Goal: Task Accomplishment & Management: Complete application form

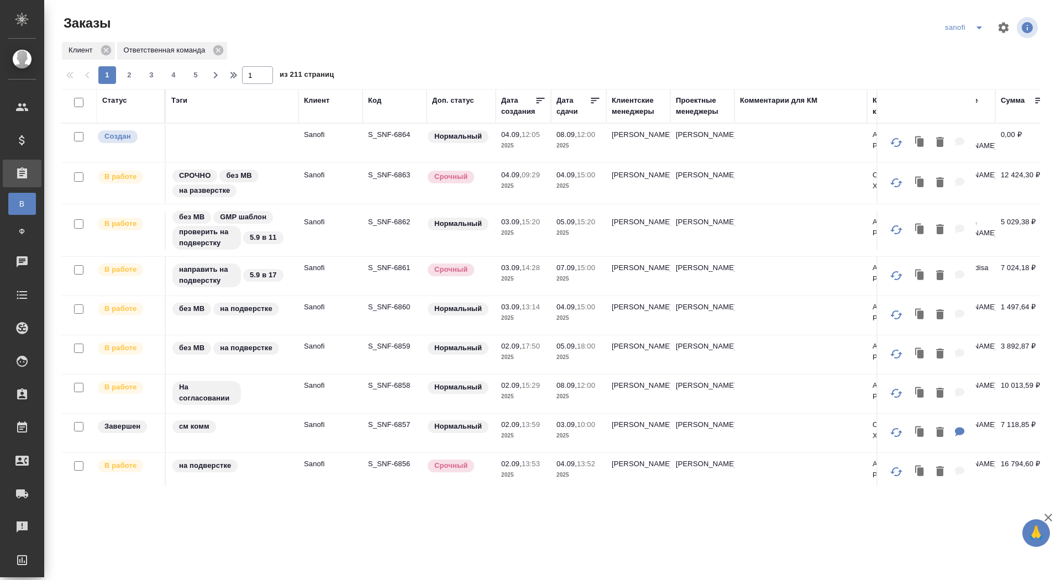
click at [386, 130] on p "S_SNF-6864" at bounding box center [394, 134] width 53 height 11
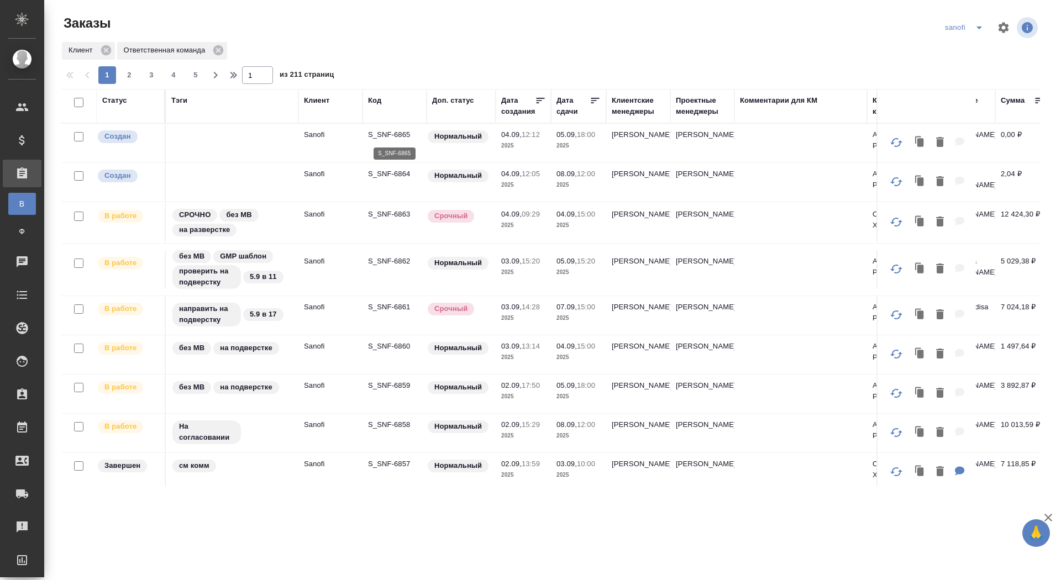
click at [383, 134] on p "S_SNF-6865" at bounding box center [394, 134] width 53 height 11
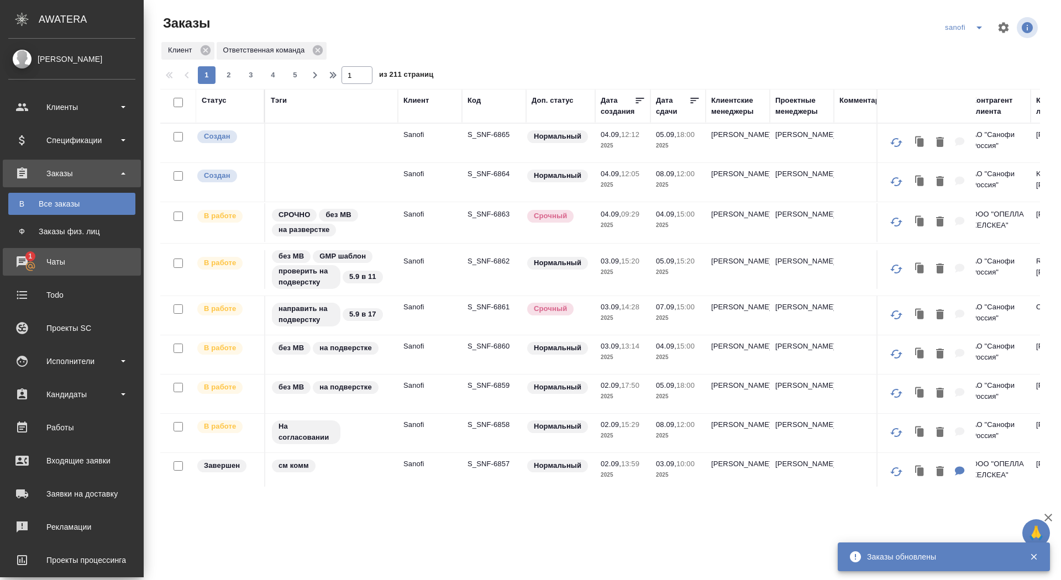
click at [16, 254] on div "Чаты" at bounding box center [71, 262] width 127 height 17
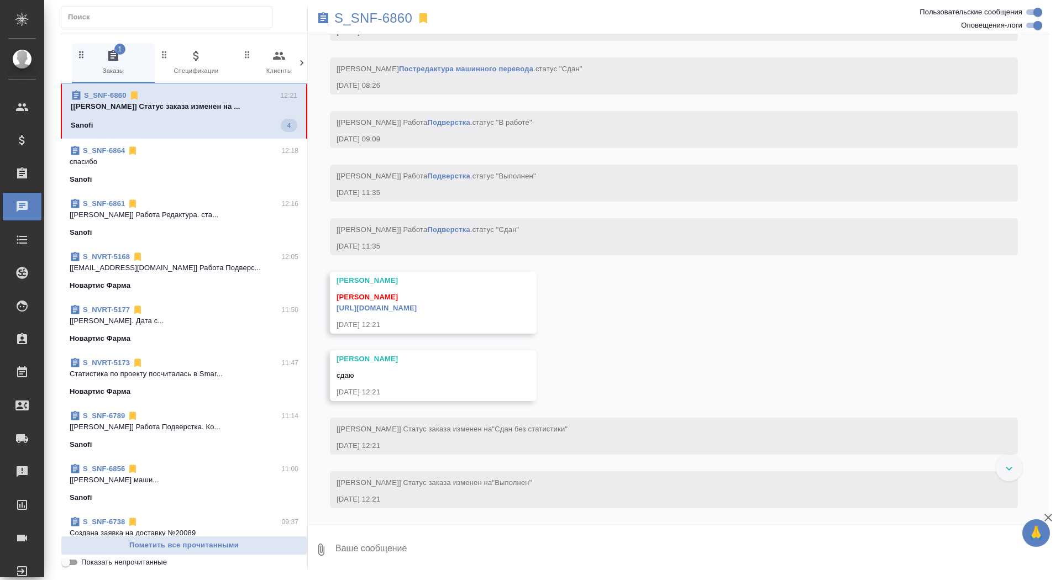
scroll to position [3391, 0]
click at [378, 544] on textarea at bounding box center [691, 550] width 715 height 38
type textarea "забрала, спасибо"
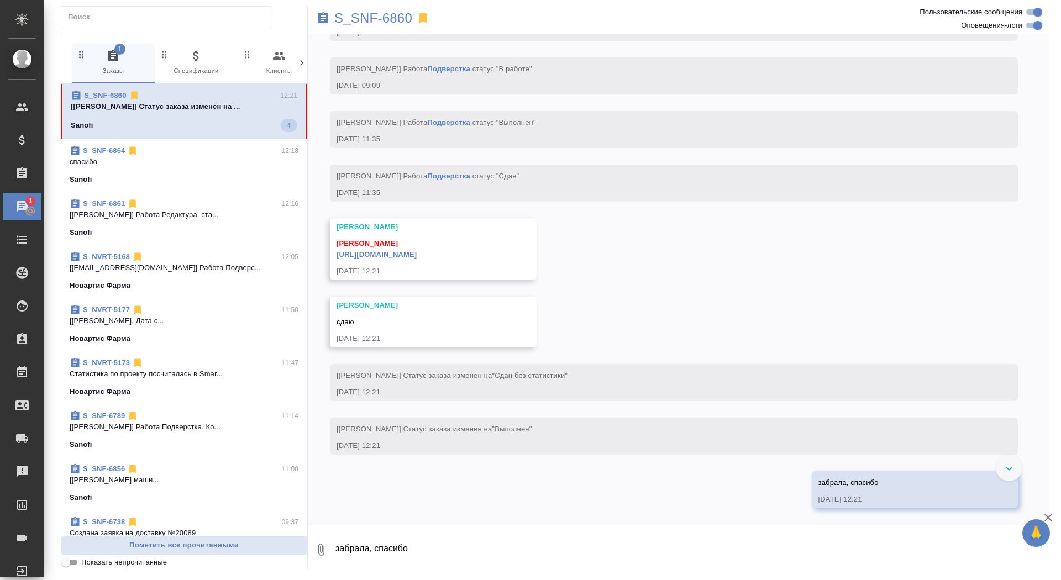
scroll to position [3445, 0]
click at [417, 256] on link "https://drive.awatera.com/apps/files/files/10278268?dir=/Shares/Sanofi/Orders/S…" at bounding box center [377, 254] width 80 height 8
click at [360, 20] on p "S_SNF-6860" at bounding box center [373, 18] width 78 height 11
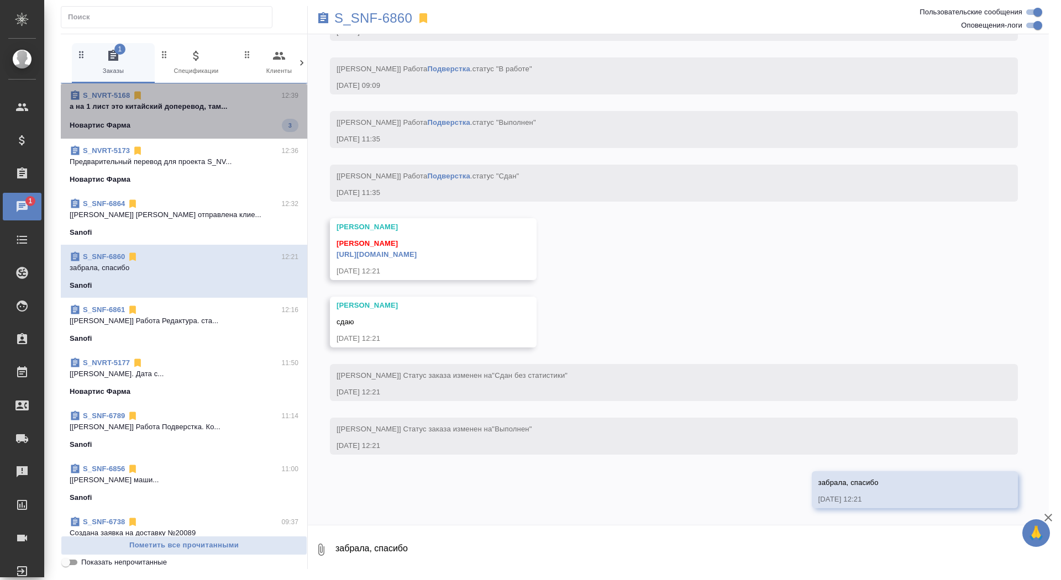
click at [250, 102] on p "а на 1 лист это китайский доперевод, там..." at bounding box center [184, 106] width 229 height 11
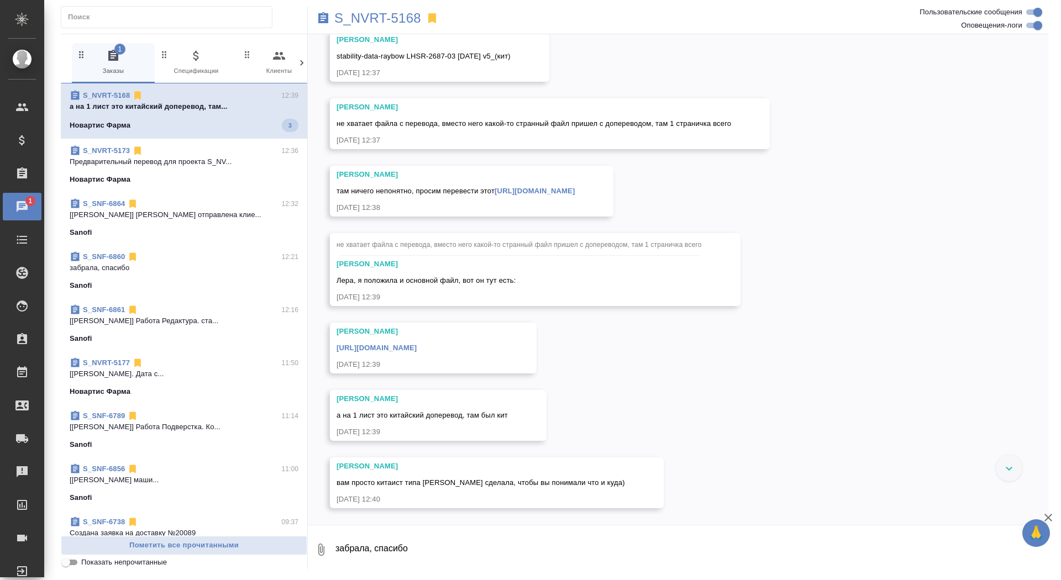
scroll to position [10204, 0]
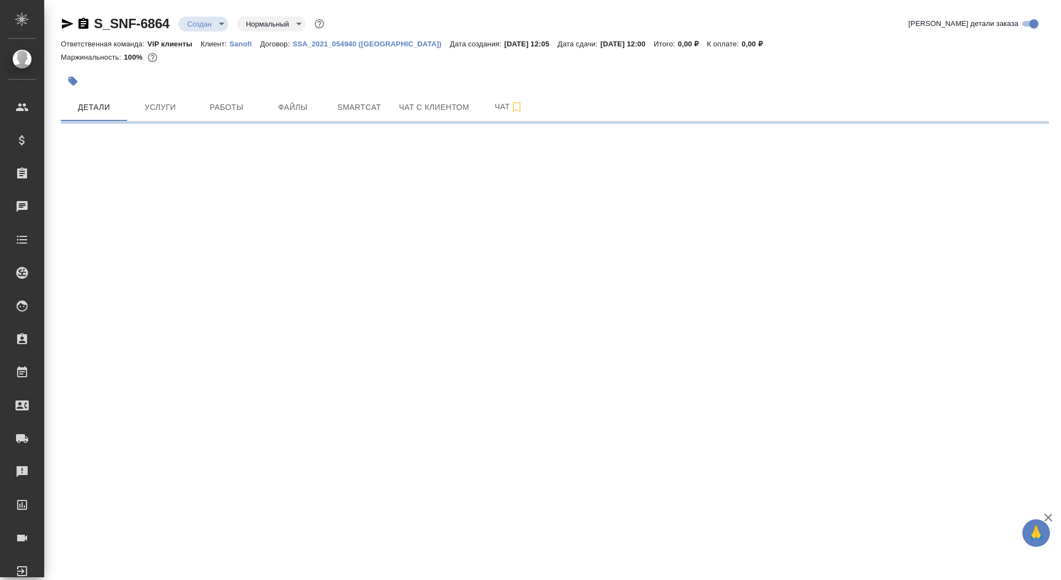
select select "RU"
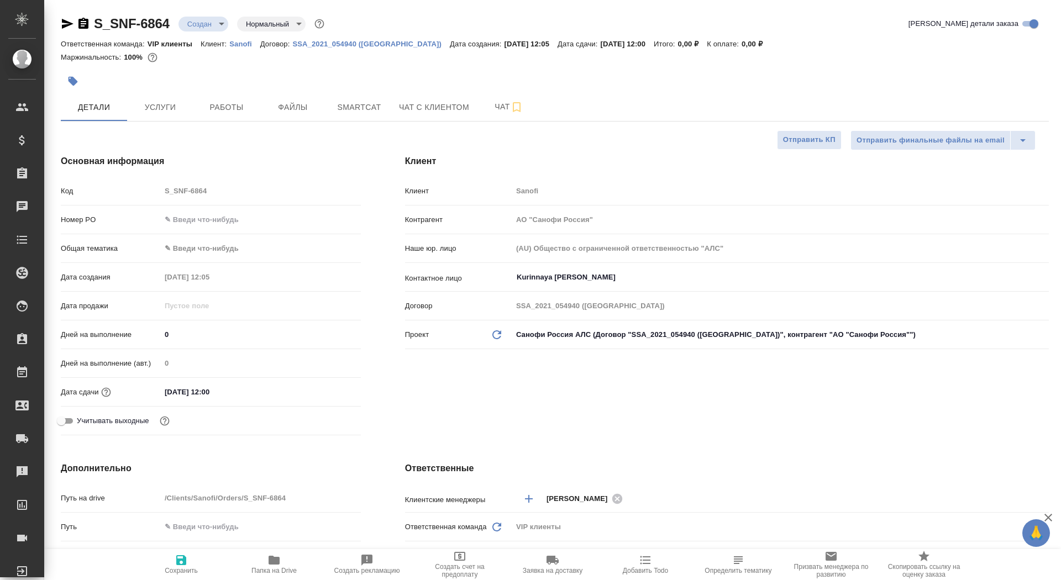
type textarea "x"
drag, startPoint x: 183, startPoint y: 331, endPoint x: 112, endPoint y: 329, distance: 71.3
click at [112, 329] on div "Дней на выполнение 0" at bounding box center [211, 334] width 300 height 19
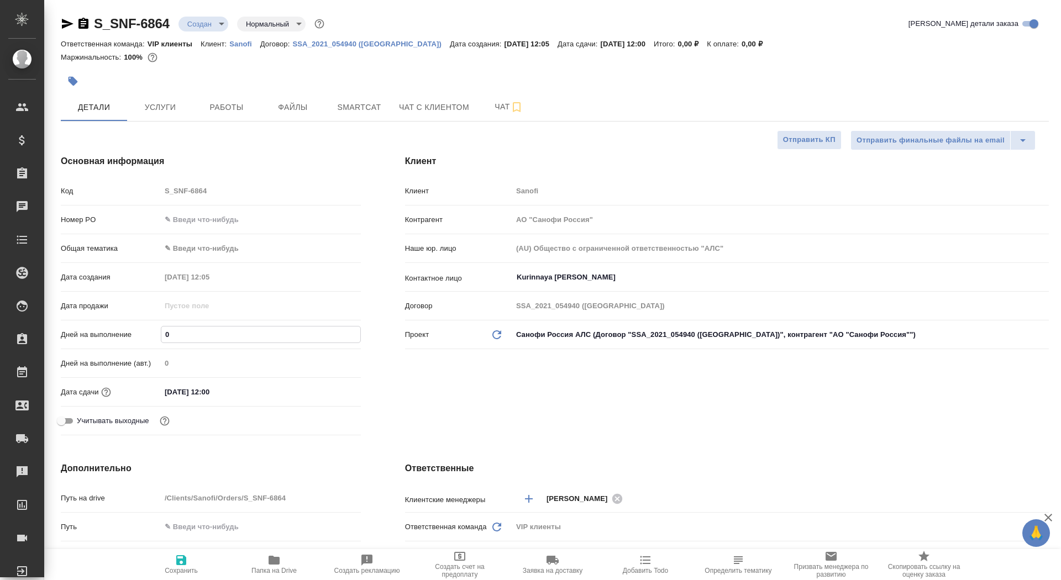
type input "4"
type textarea "x"
type input "4"
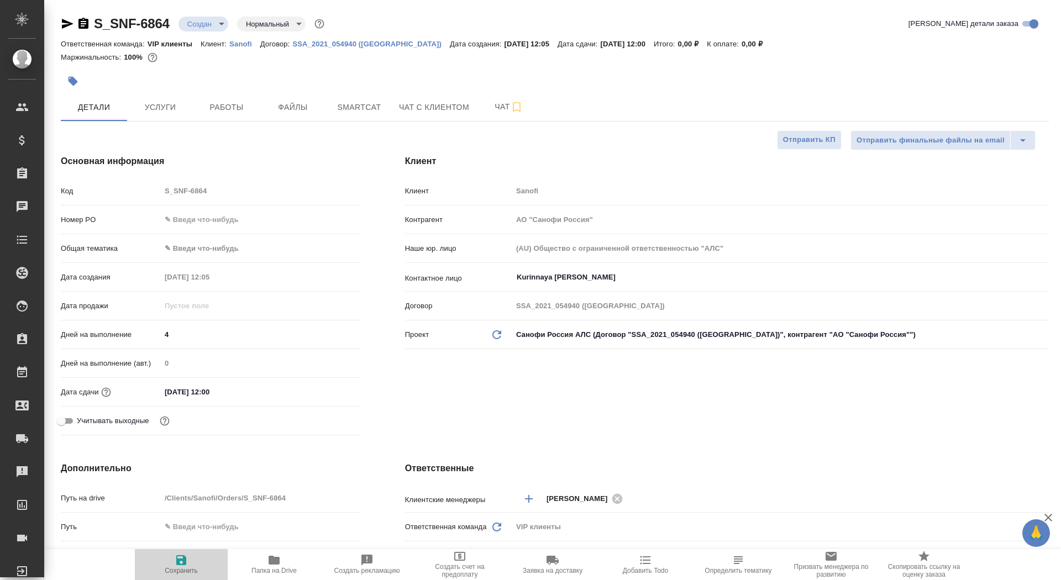
click at [172, 575] on button "Сохранить" at bounding box center [181, 564] width 93 height 31
type textarea "x"
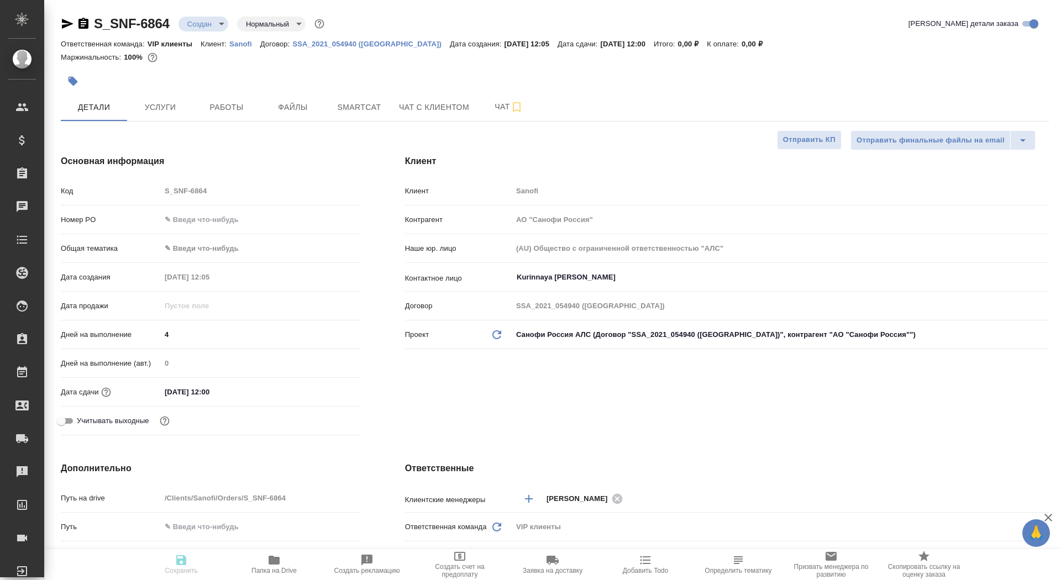
type textarea "x"
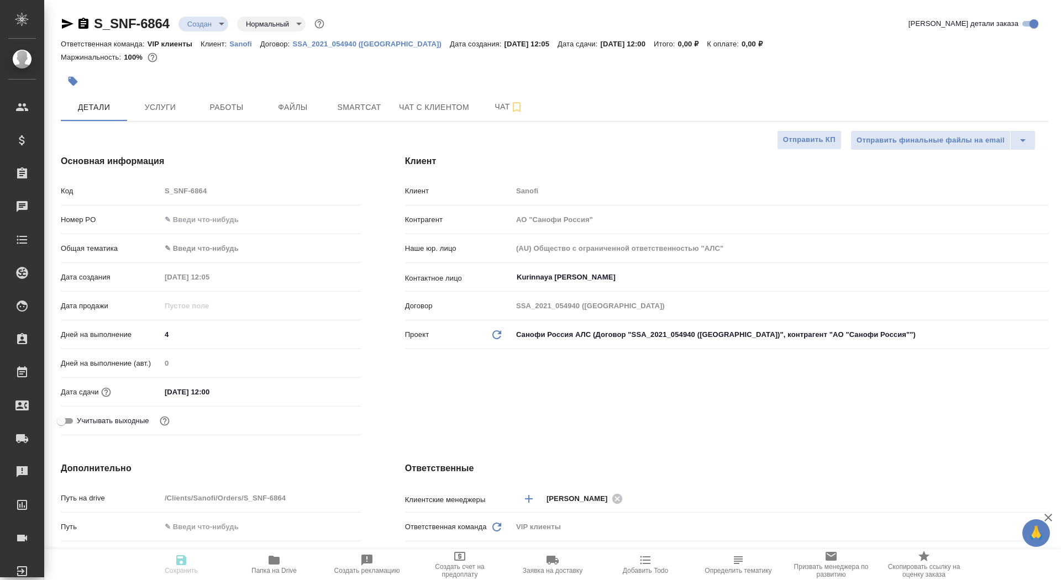
scroll to position [200, 0]
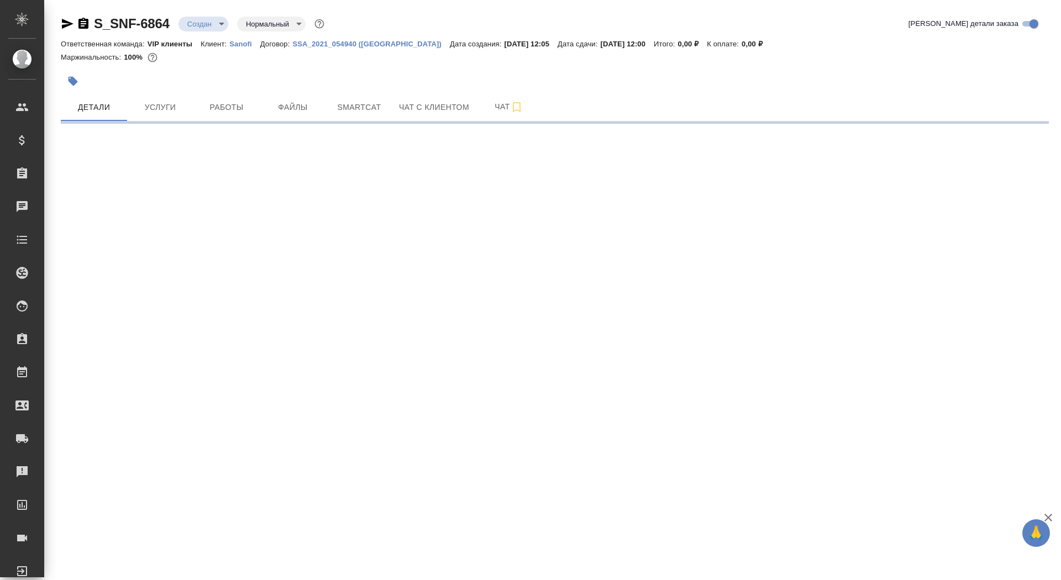
select select "RU"
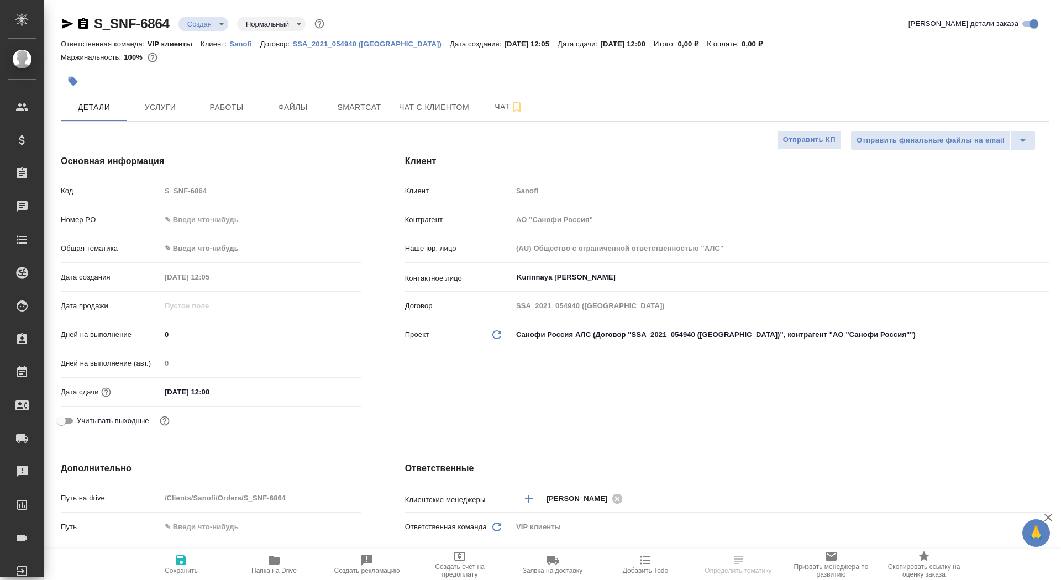
type textarea "x"
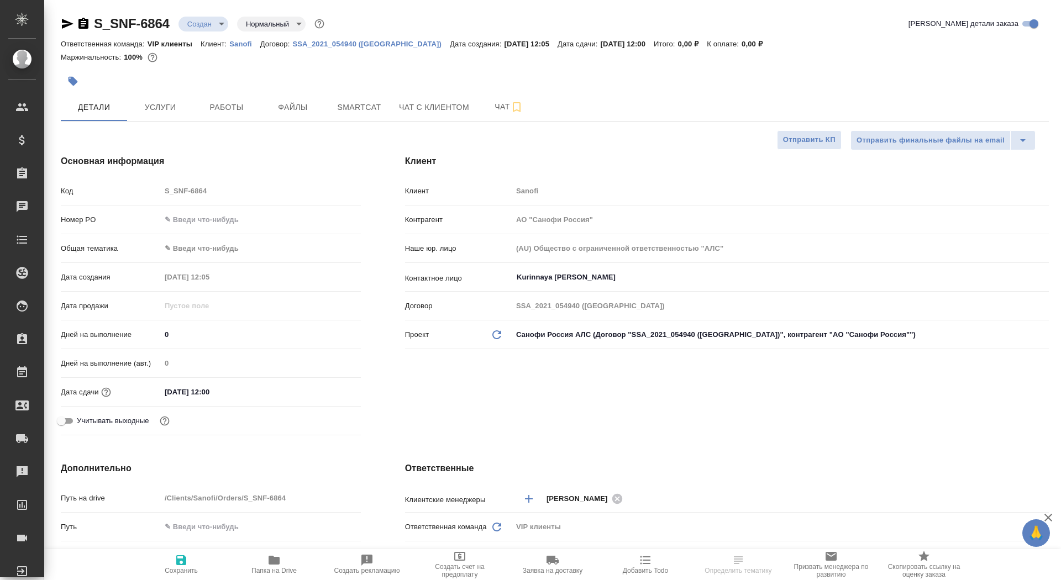
type textarea "x"
drag, startPoint x: 170, startPoint y: 332, endPoint x: 147, endPoint y: 326, distance: 23.9
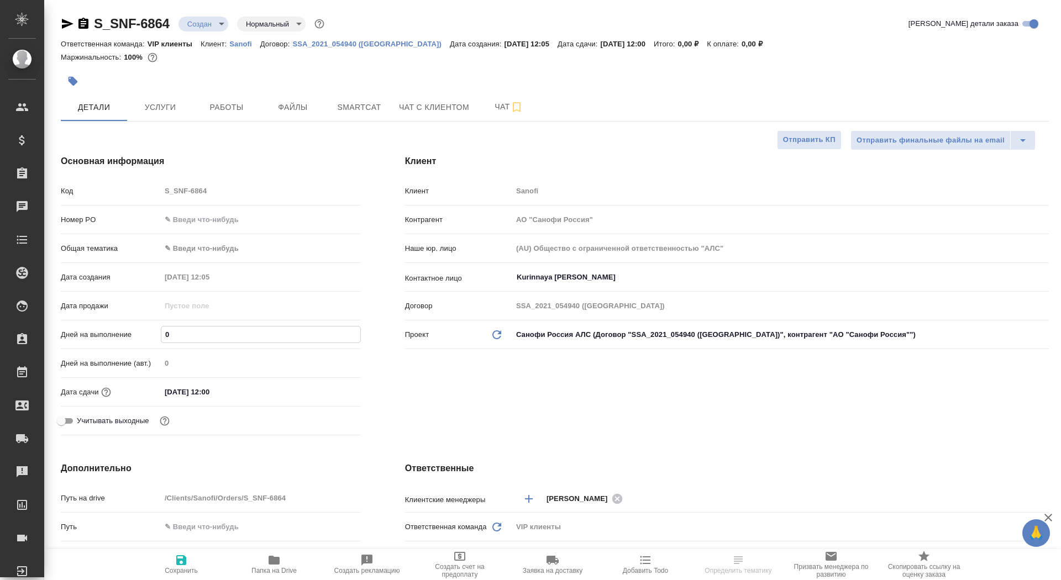
click at [147, 329] on div "Дней на выполнение 0" at bounding box center [211, 334] width 300 height 19
type input "4"
type textarea "x"
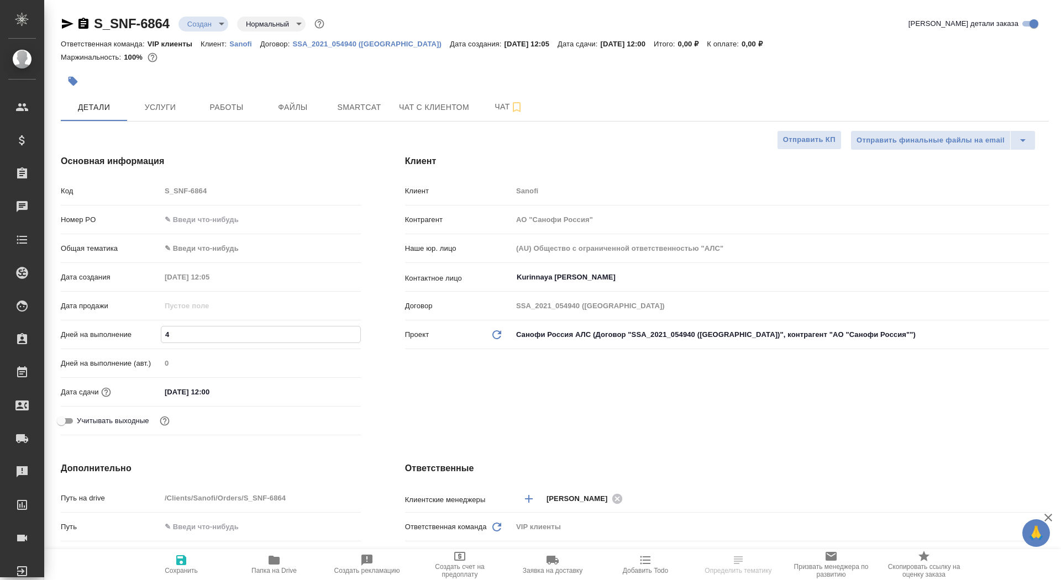
type input "4"
click at [171, 577] on button "Сохранить" at bounding box center [181, 564] width 93 height 31
type textarea "x"
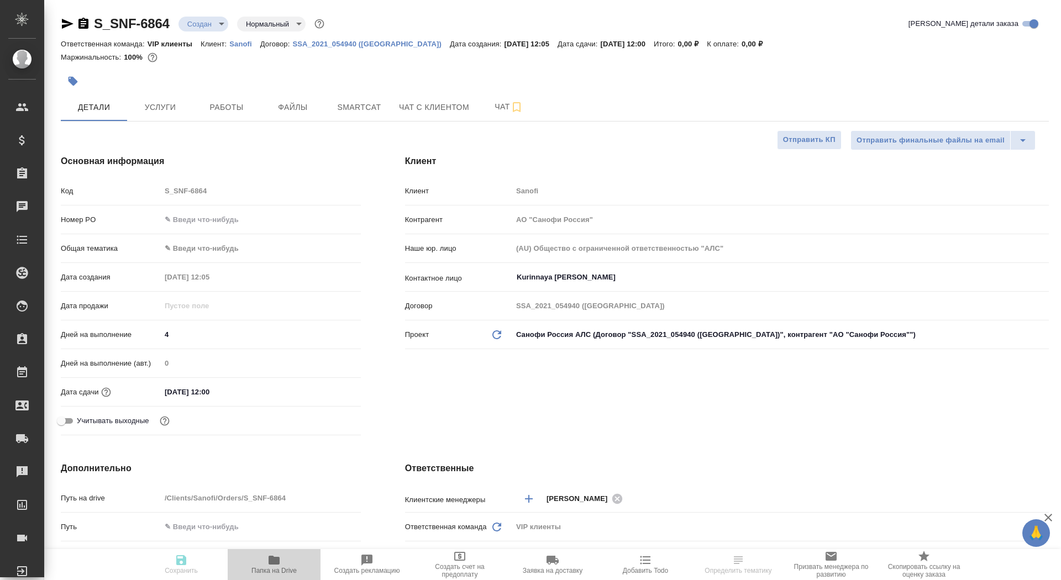
click at [259, 564] on span "Папка на Drive" at bounding box center [274, 564] width 80 height 21
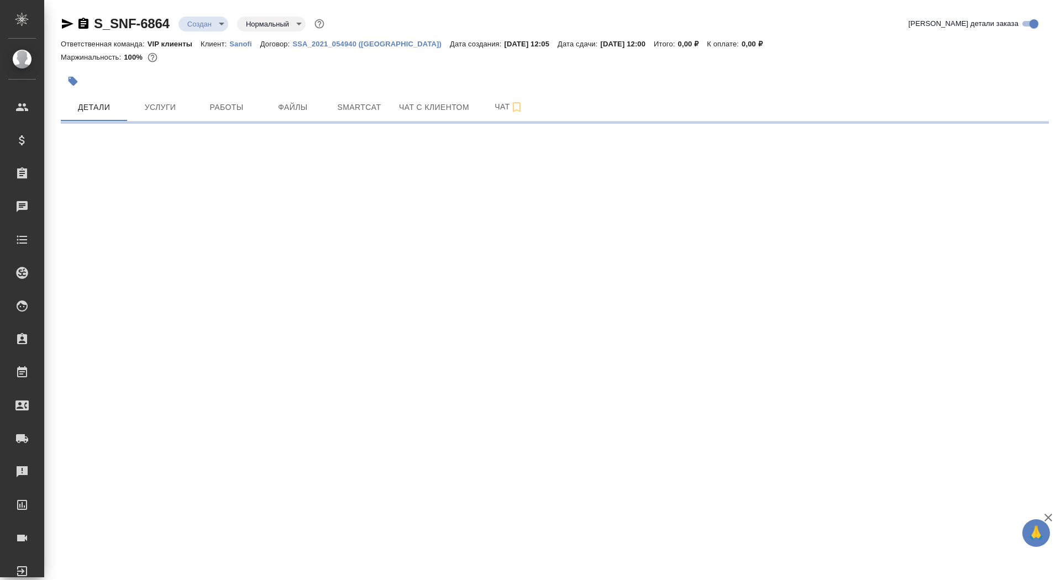
select select "RU"
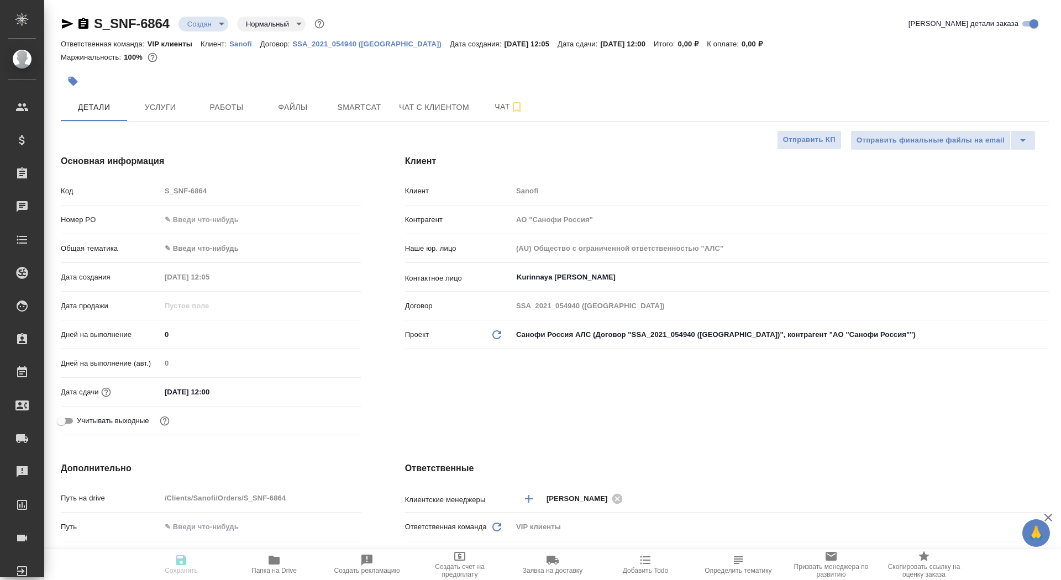
type textarea "x"
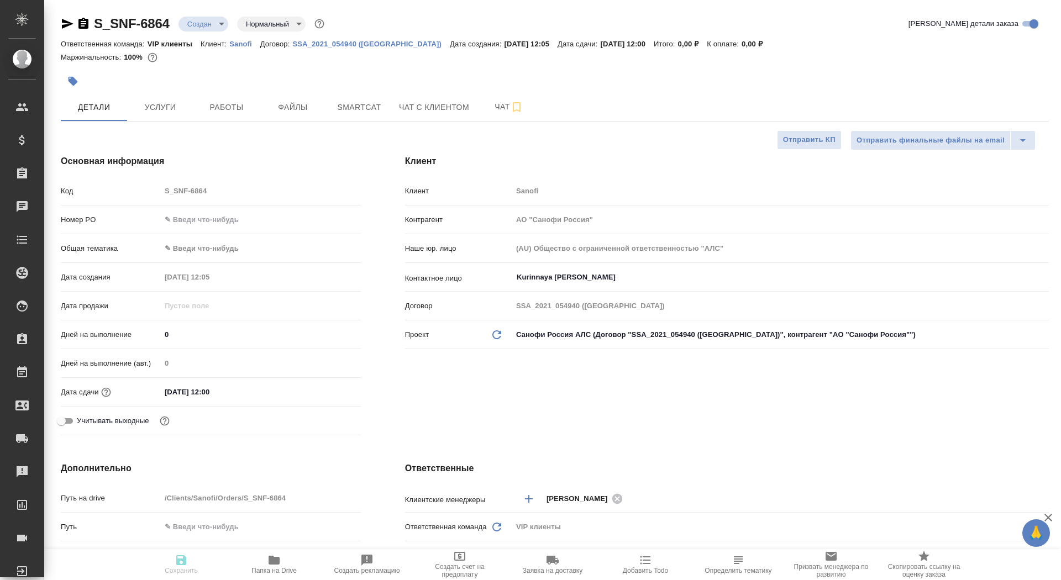
type textarea "x"
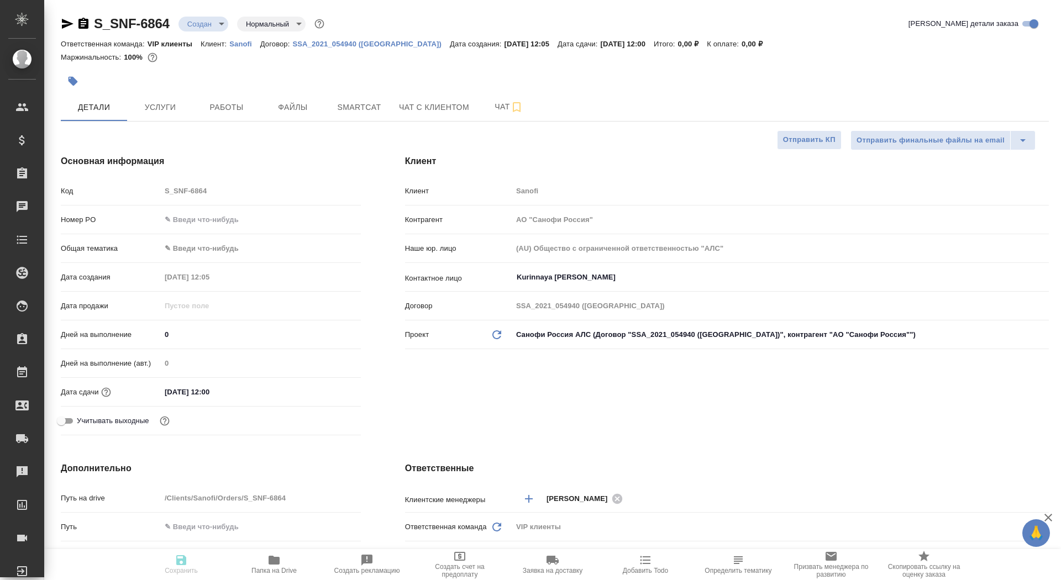
type textarea "x"
drag, startPoint x: 186, startPoint y: 332, endPoint x: 123, endPoint y: 327, distance: 62.7
click at [124, 328] on div "Дней на выполнение 0" at bounding box center [211, 334] width 300 height 19
type input "4"
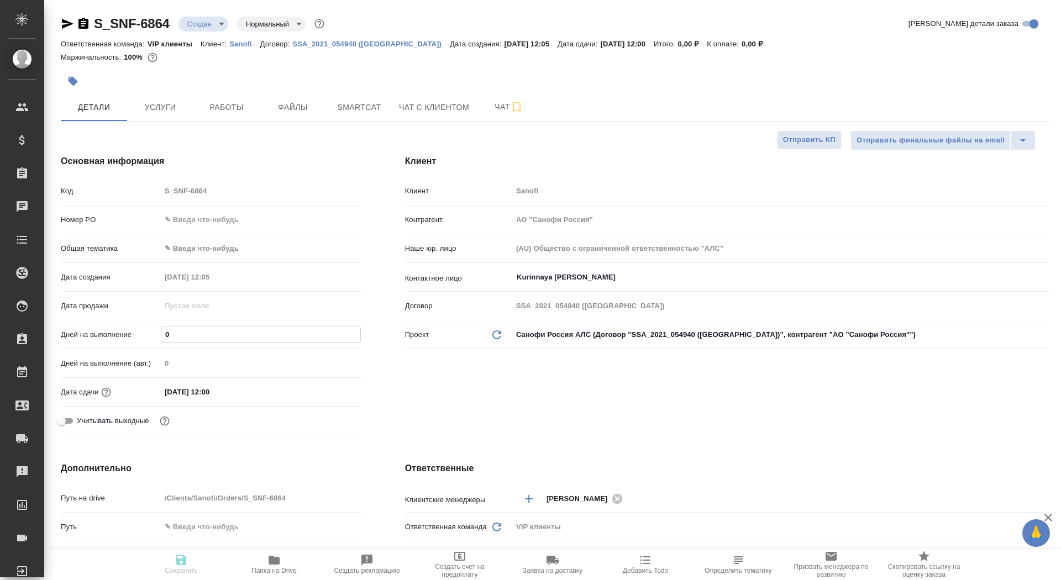
type textarea "x"
type input "4"
type textarea "x"
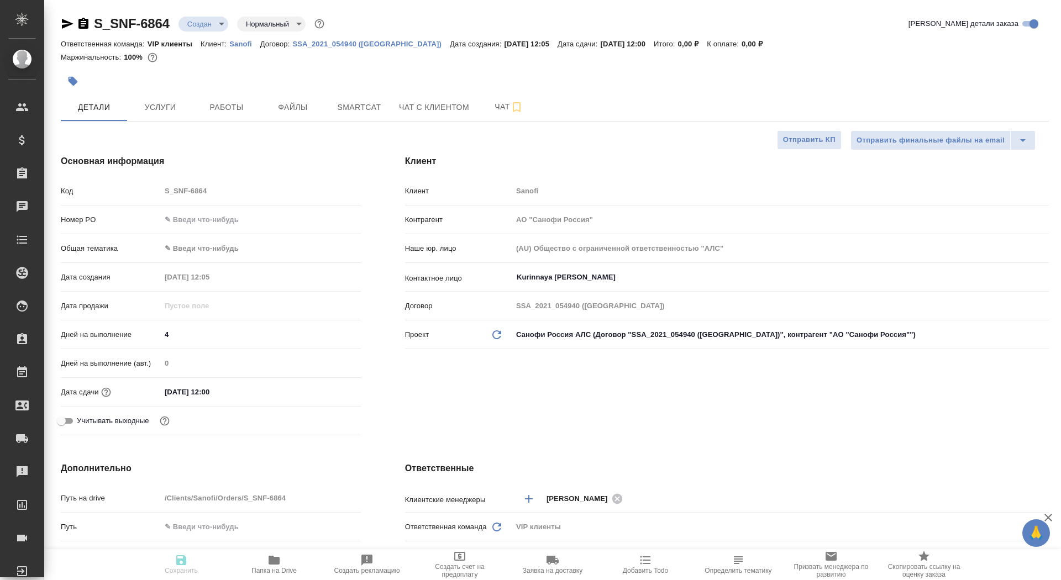
type textarea "x"
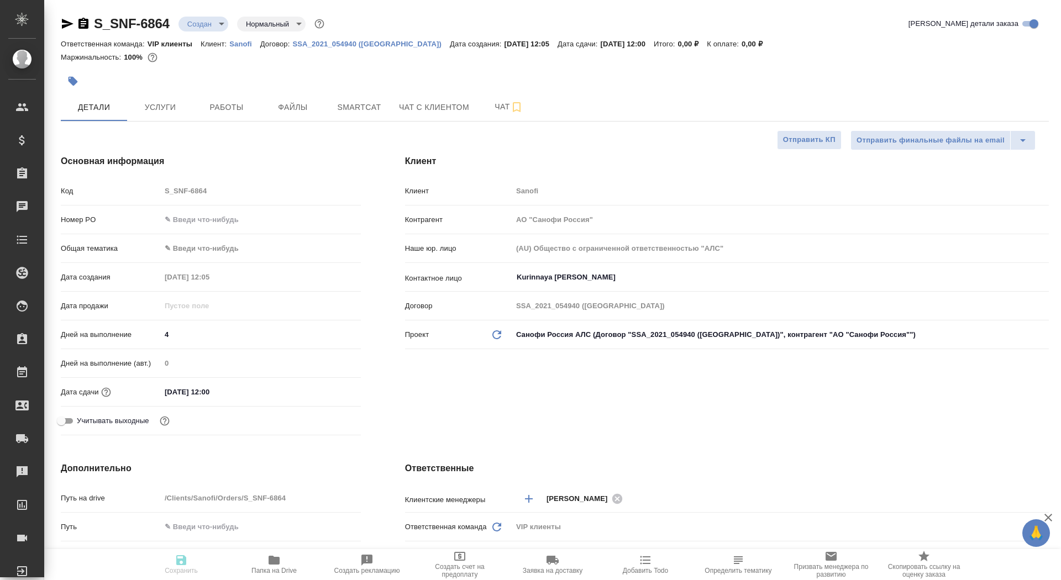
type textarea "x"
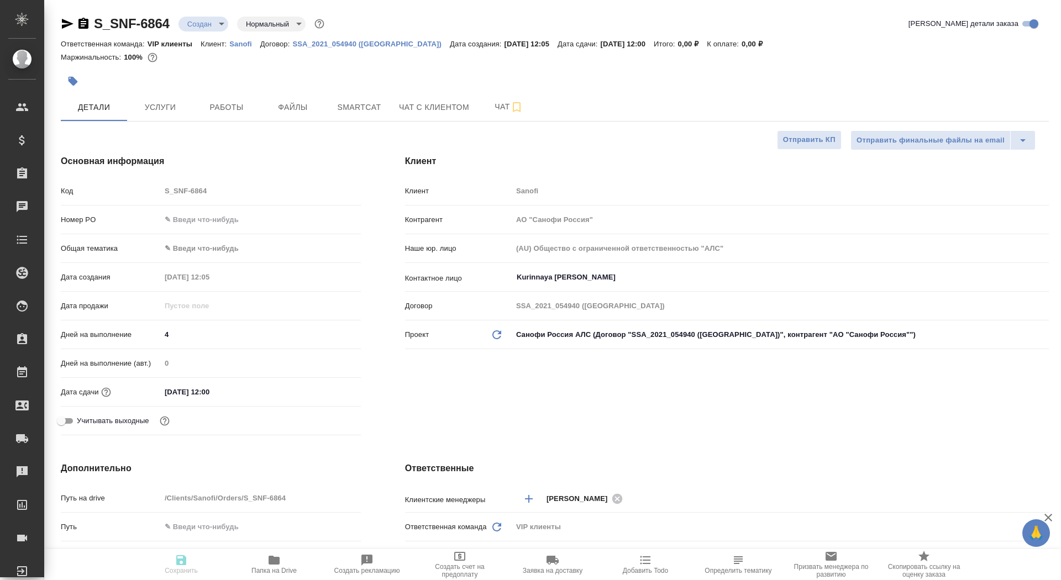
type textarea "x"
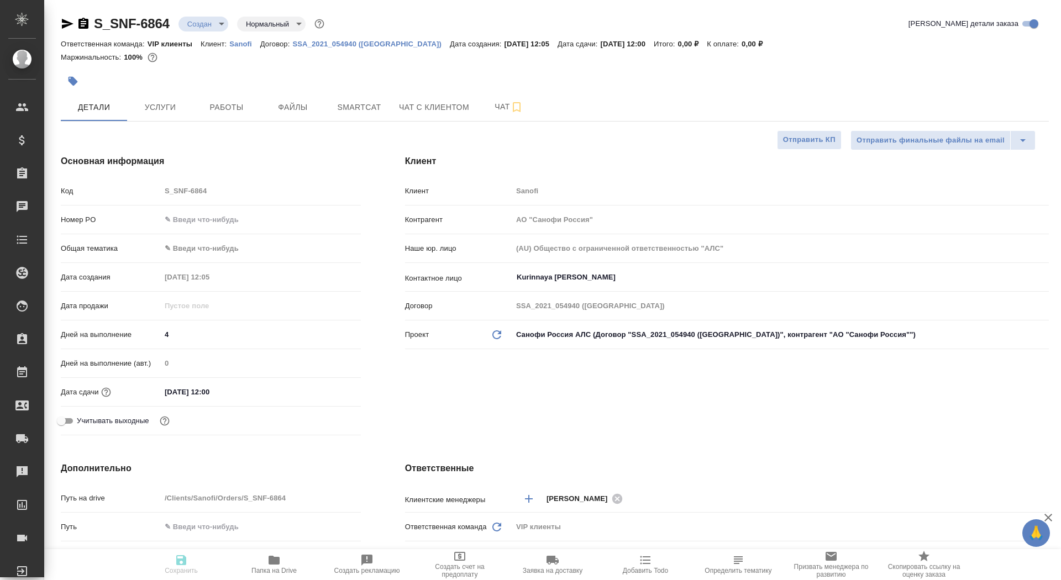
type textarea "x"
click at [223, 24] on body "🙏 .cls-1 fill:#fff; AWATERA Saydasheva Dilyara Клиенты Спецификации Заказы 0 Ча…" at bounding box center [530, 290] width 1061 height 580
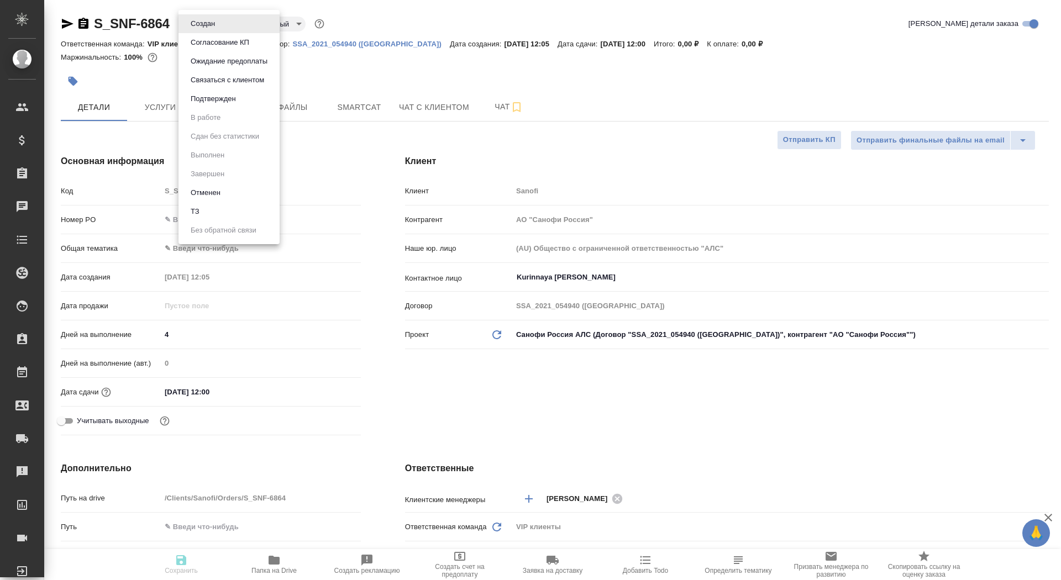
click at [235, 212] on li "ТЗ" at bounding box center [229, 211] width 101 height 19
type textarea "x"
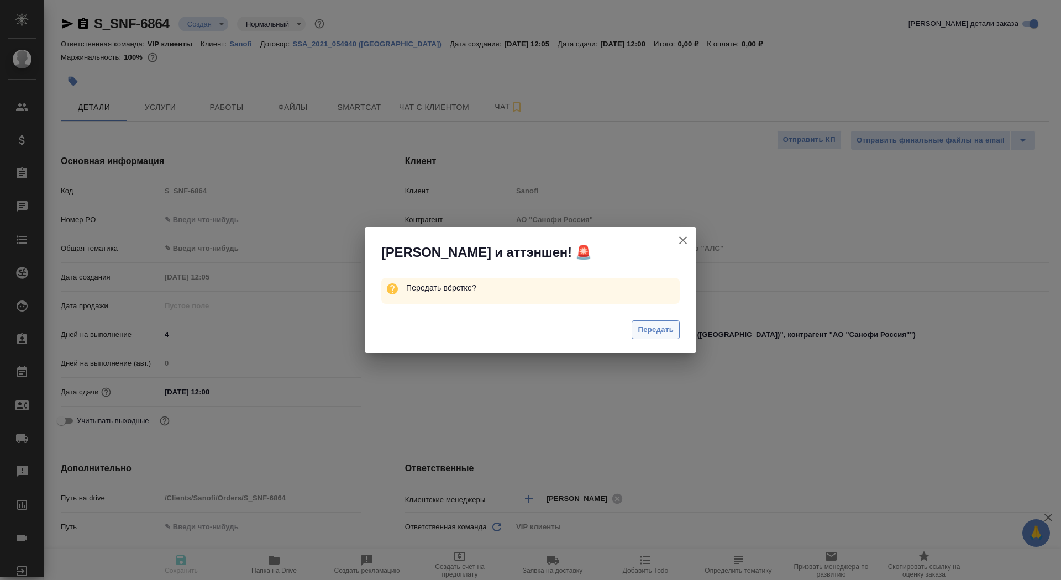
click at [669, 333] on span "Передать" at bounding box center [656, 330] width 36 height 13
type textarea "x"
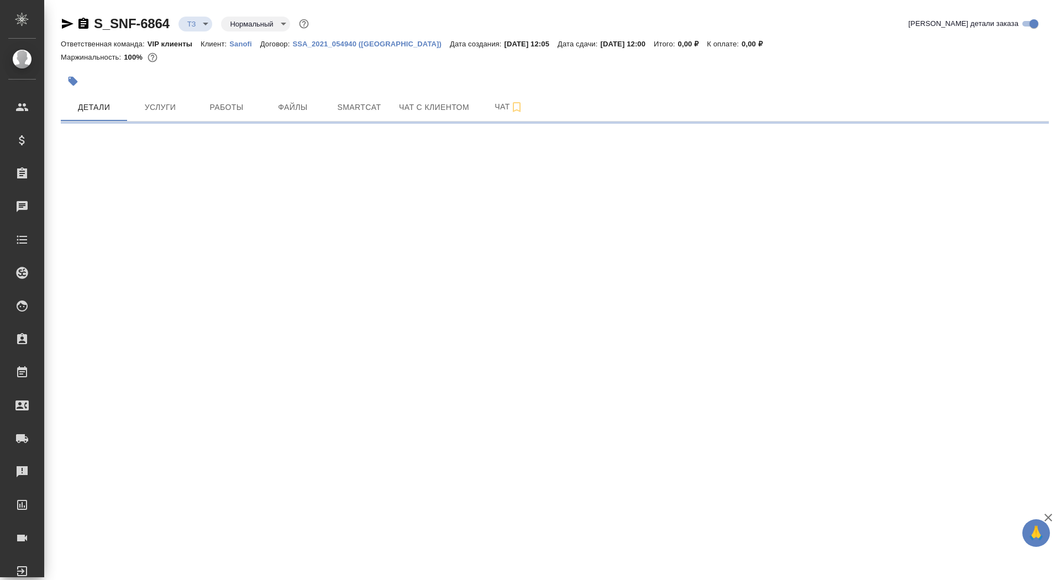
select select "RU"
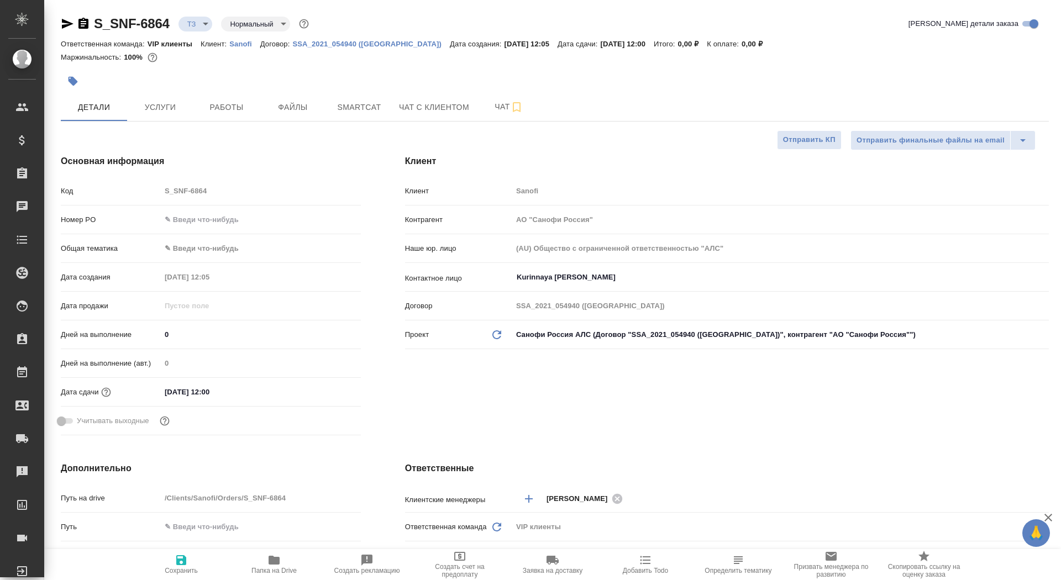
type textarea "x"
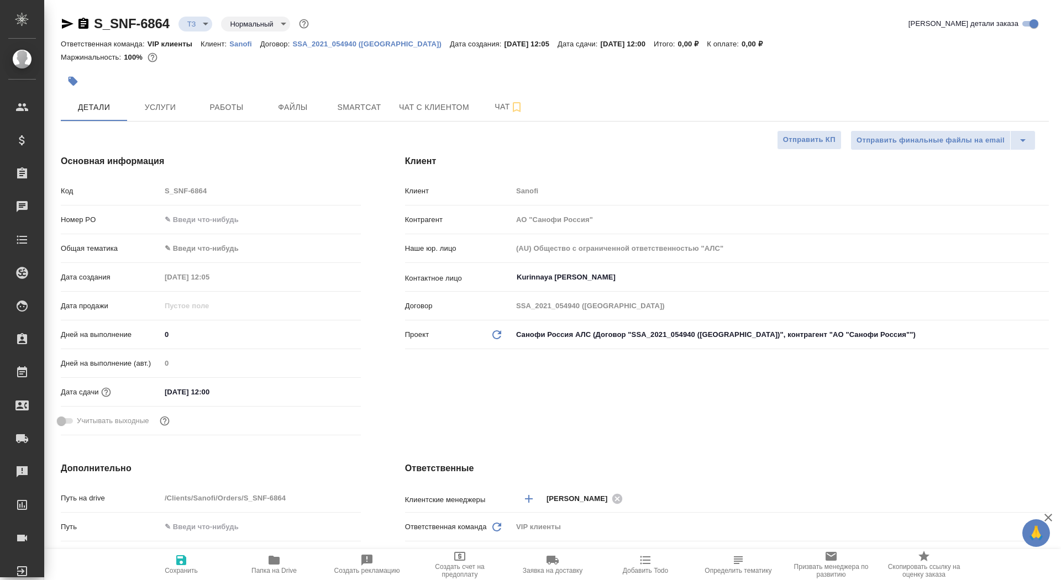
type textarea "x"
drag, startPoint x: 175, startPoint y: 332, endPoint x: 147, endPoint y: 329, distance: 28.4
click at [148, 329] on div "Дней на выполнение 0" at bounding box center [211, 334] width 300 height 19
type input "4"
type textarea "x"
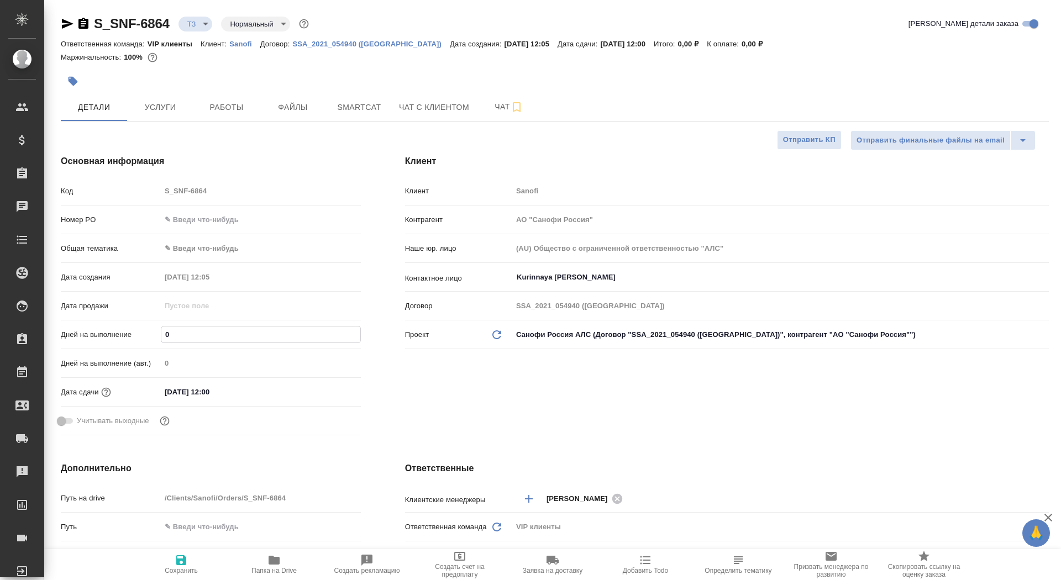
type textarea "x"
type input "4"
click at [187, 566] on icon "button" at bounding box center [181, 560] width 13 height 13
type textarea "x"
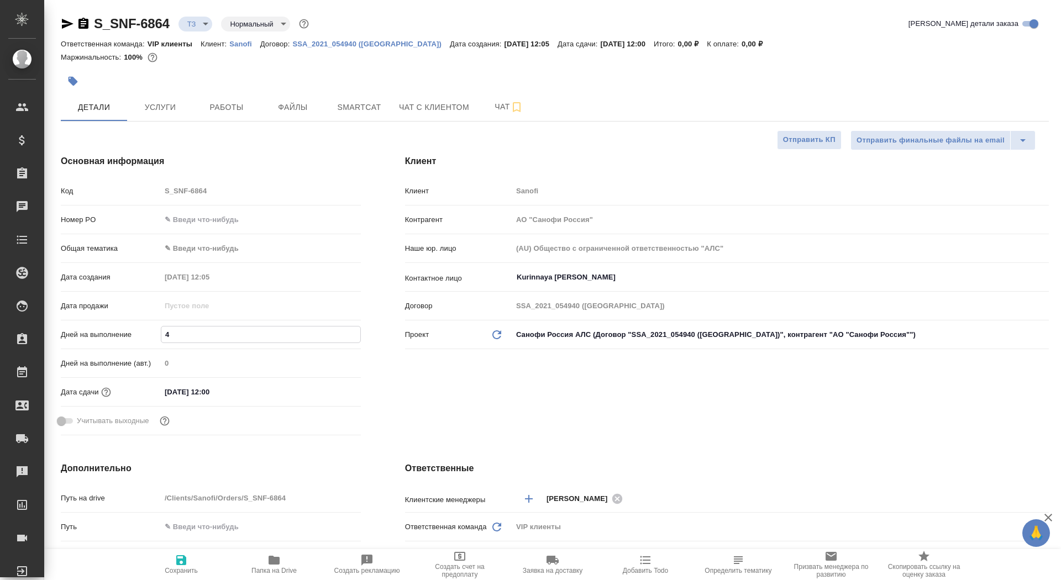
type textarea "x"
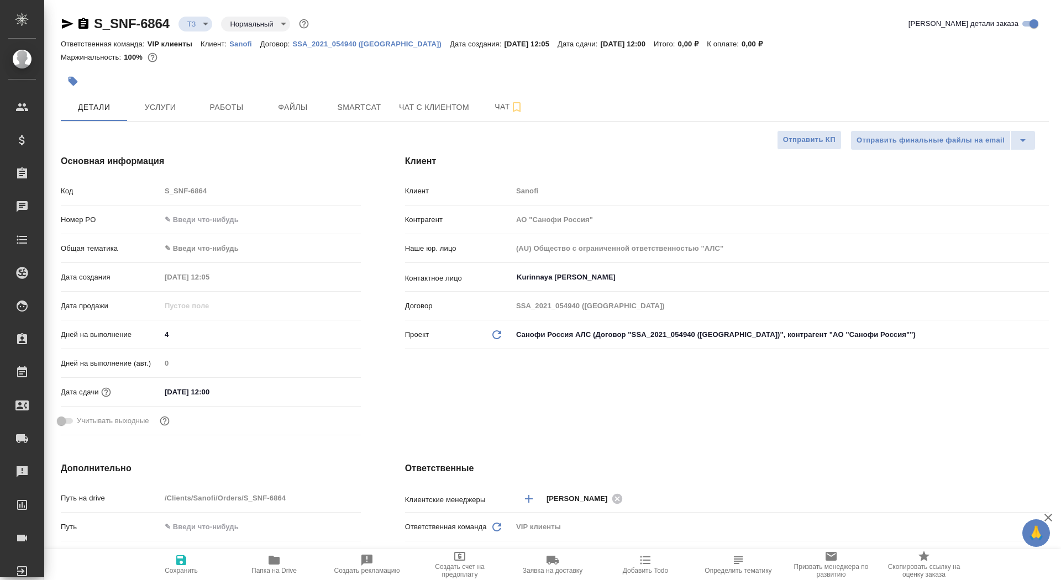
click at [179, 564] on icon "button" at bounding box center [181, 561] width 10 height 10
type textarea "x"
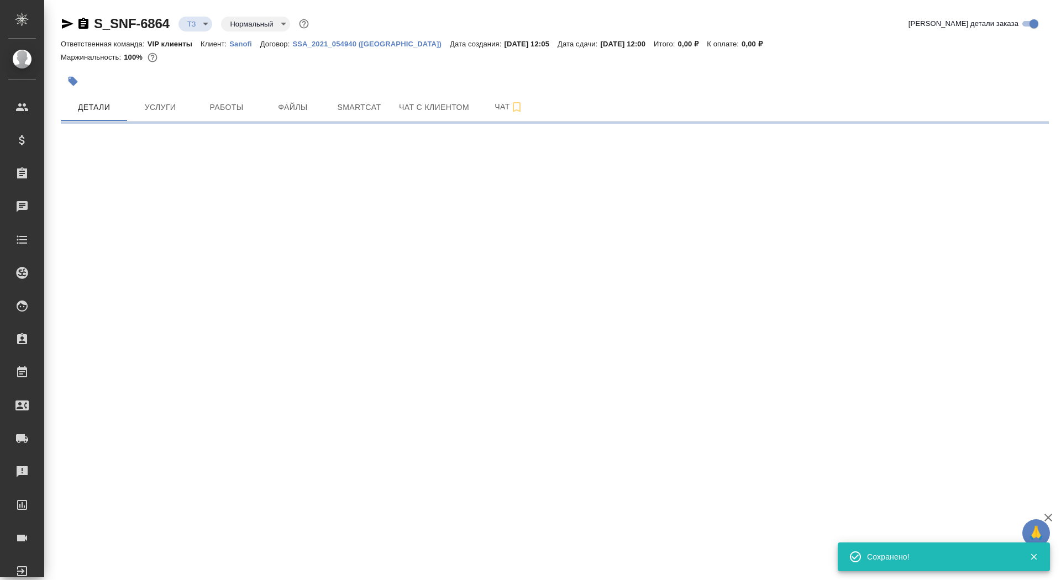
click at [179, 564] on div ".cls-1 fill:#fff; AWATERA Saydasheva Dilyara Клиенты Спецификации Заказы 0 Чаты…" at bounding box center [530, 290] width 1061 height 580
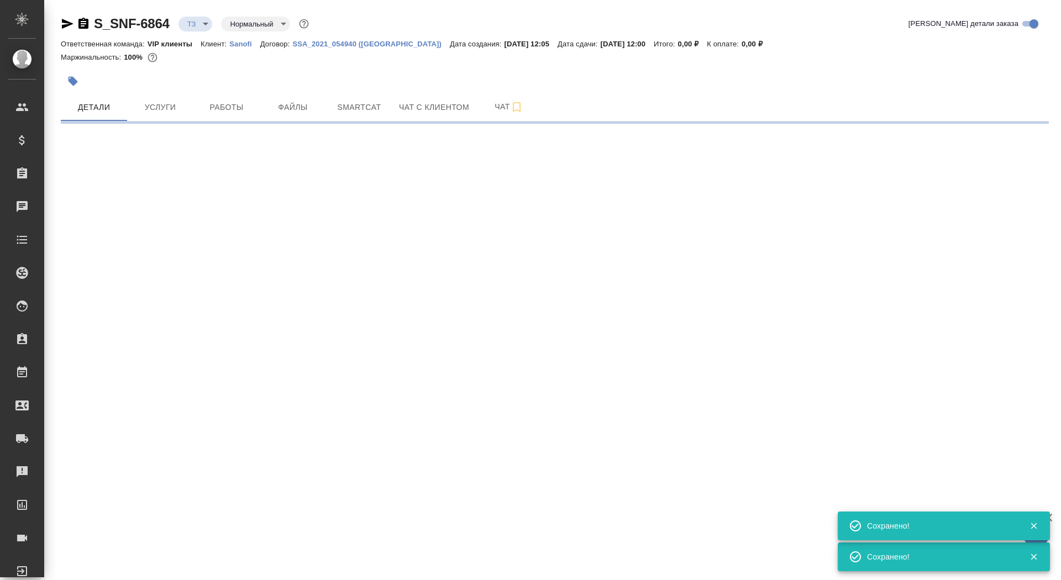
select select "RU"
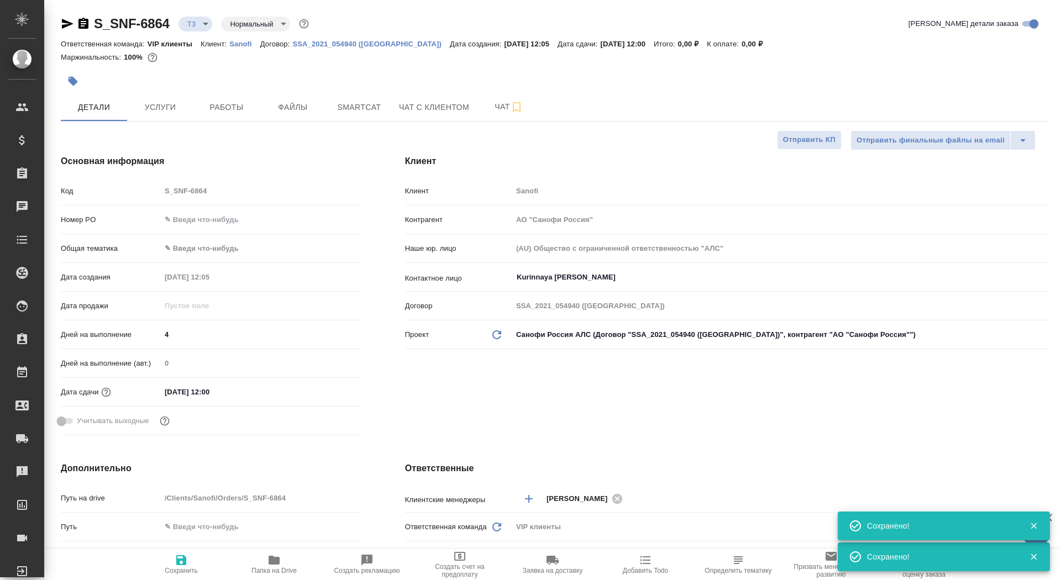
type textarea "x"
click at [169, 104] on span "Услуги" at bounding box center [160, 108] width 53 height 14
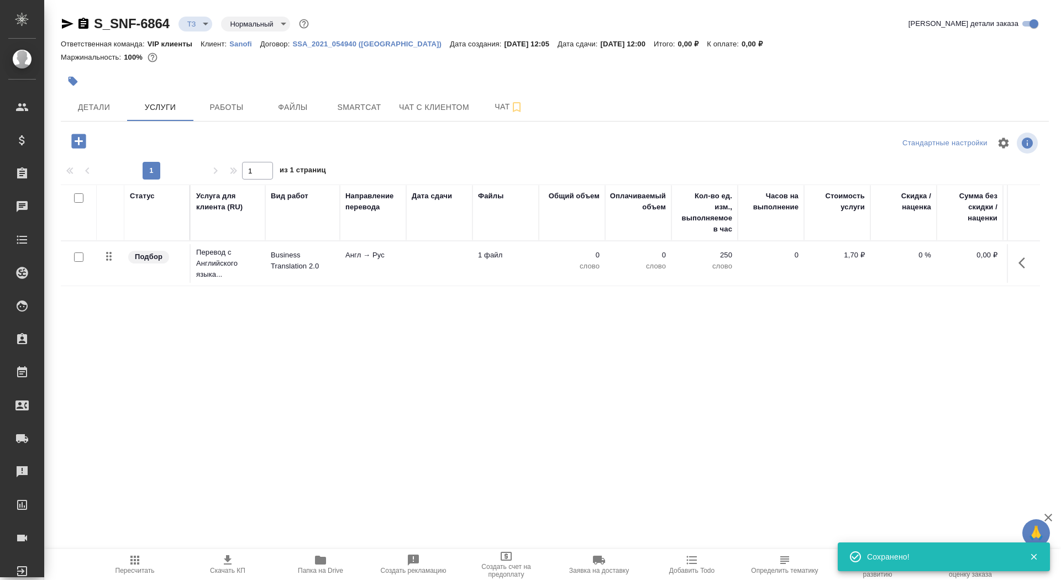
click at [455, 271] on td at bounding box center [439, 263] width 66 height 39
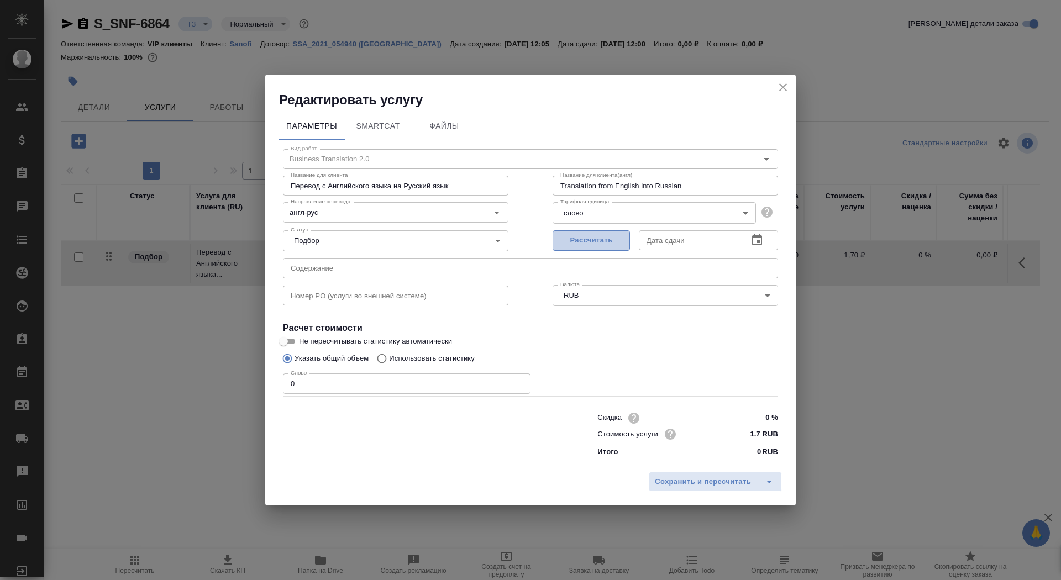
click at [598, 245] on span "Рассчитать" at bounding box center [591, 240] width 65 height 13
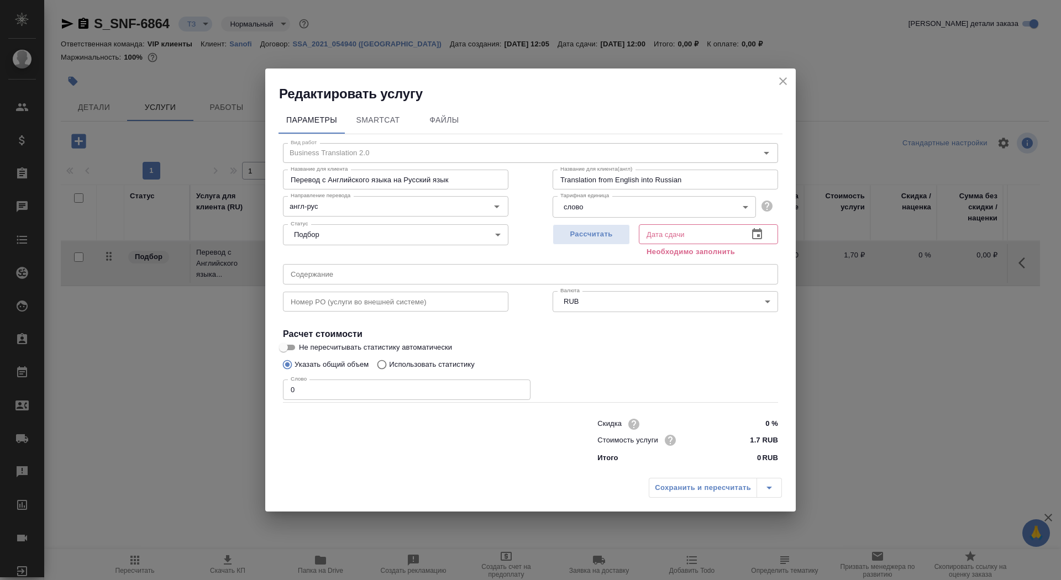
type input "08.09.2025 12:00"
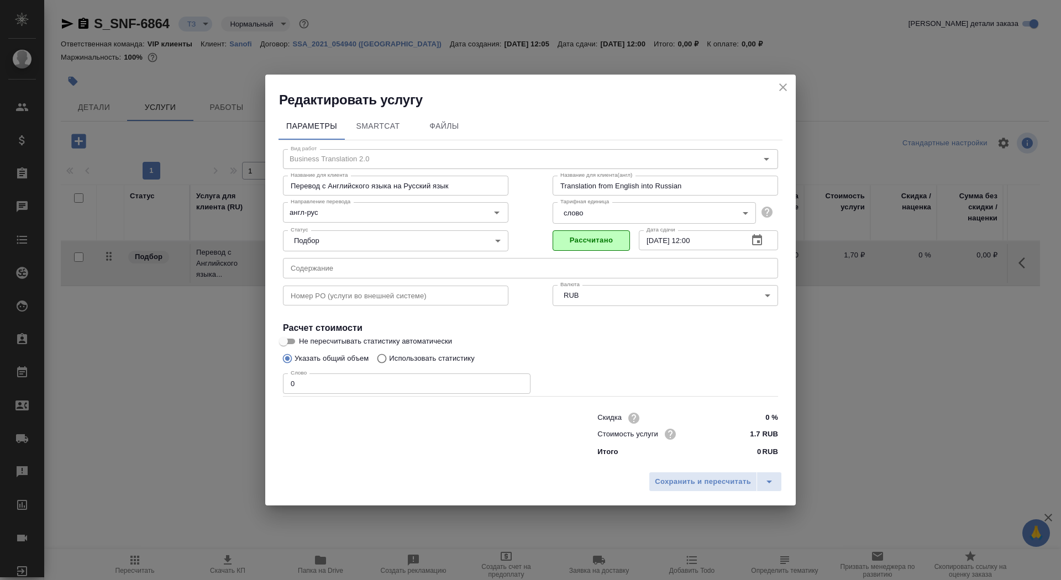
click at [374, 385] on input "0" at bounding box center [407, 384] width 248 height 20
type input "01"
click at [292, 341] on input "Не пересчитывать статистику автоматически" at bounding box center [284, 341] width 40 height 13
checkbox input "true"
click at [693, 483] on span "Сохранить и пересчитать" at bounding box center [703, 482] width 96 height 13
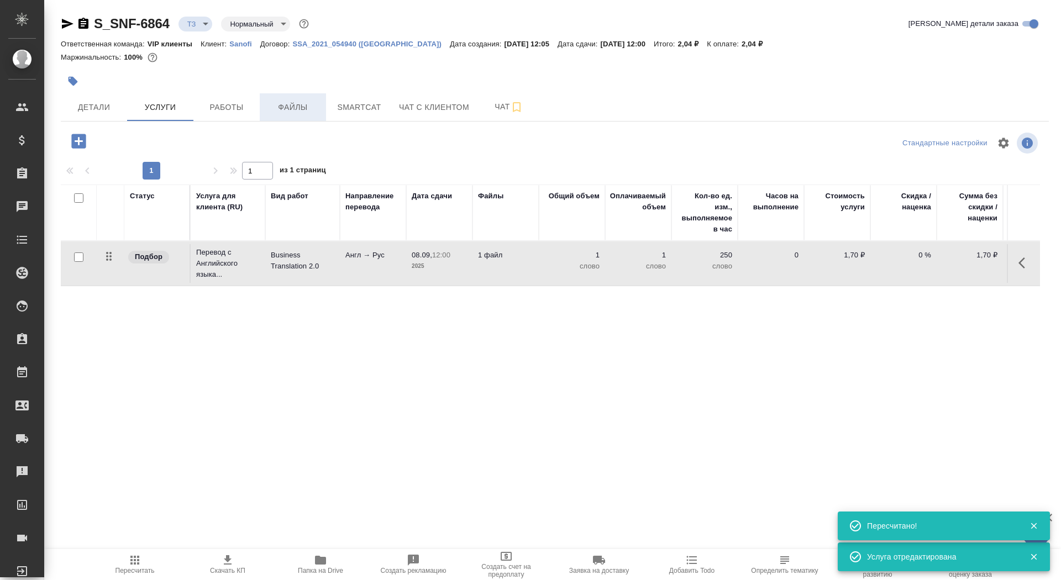
click at [272, 114] on button "Файлы" at bounding box center [293, 107] width 66 height 28
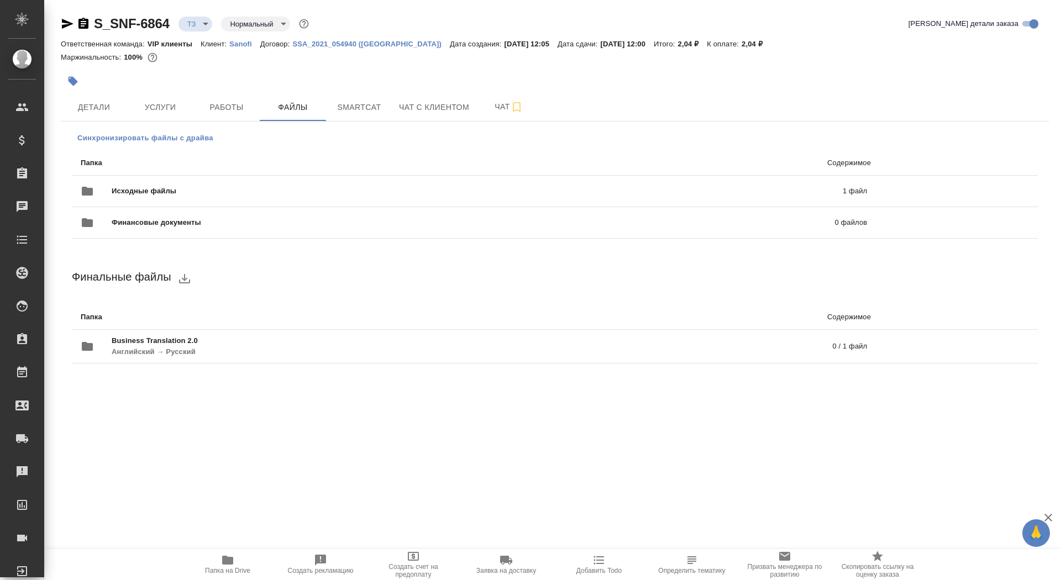
click at [188, 143] on span "Синхронизировать файлы с драйва" at bounding box center [145, 138] width 136 height 11
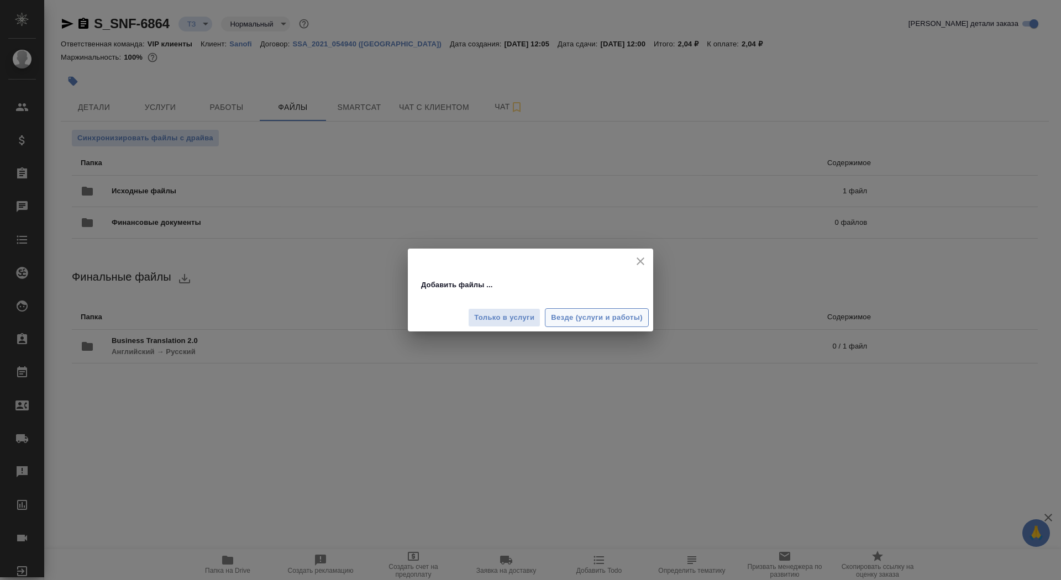
click at [610, 313] on span "Везде (услуги и работы)" at bounding box center [597, 318] width 92 height 13
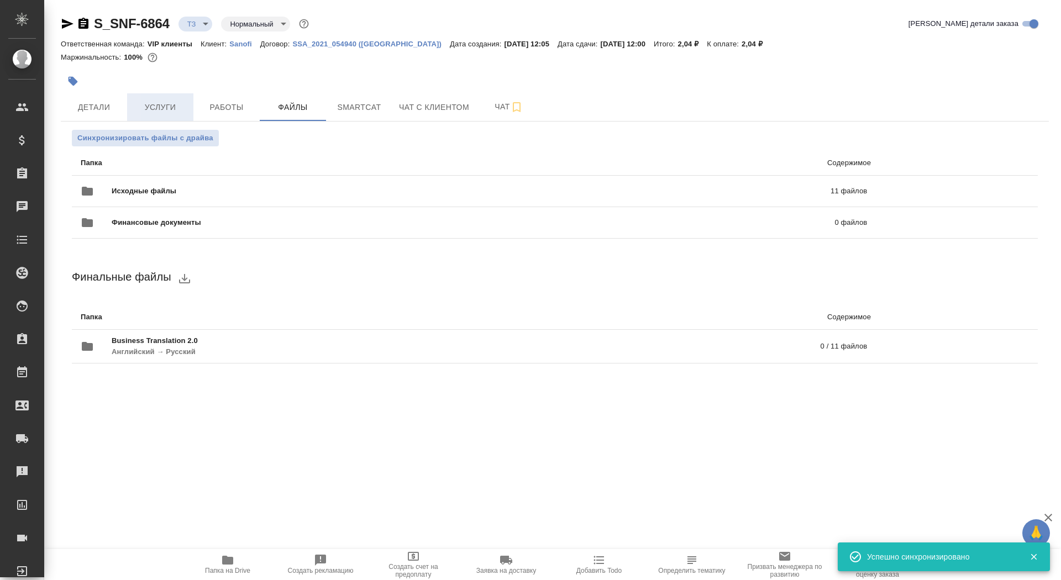
click at [144, 108] on span "Услуги" at bounding box center [160, 108] width 53 height 14
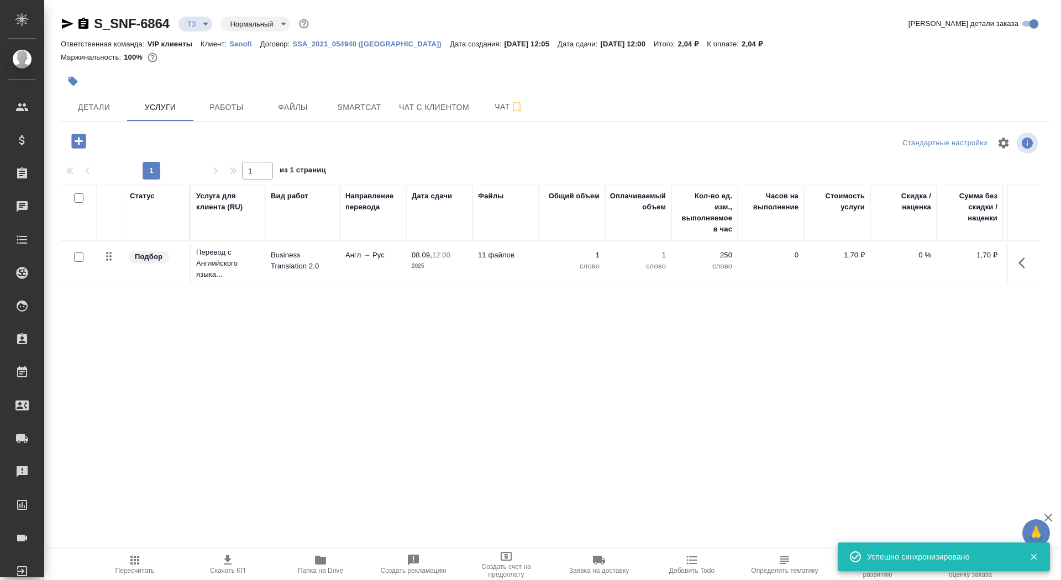
click at [83, 142] on icon "button" at bounding box center [78, 141] width 14 height 14
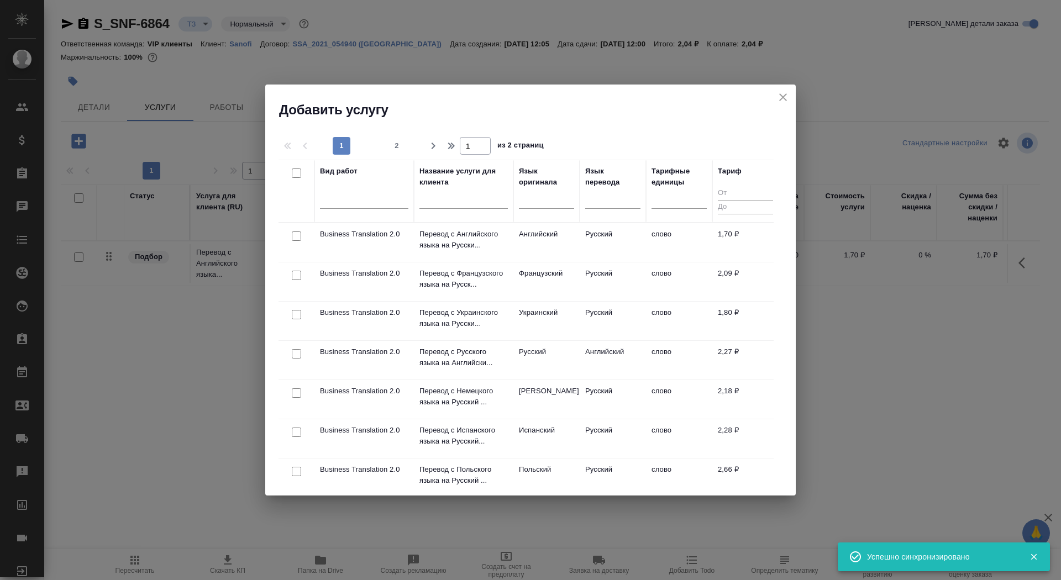
click at [779, 101] on icon "close" at bounding box center [783, 97] width 13 height 13
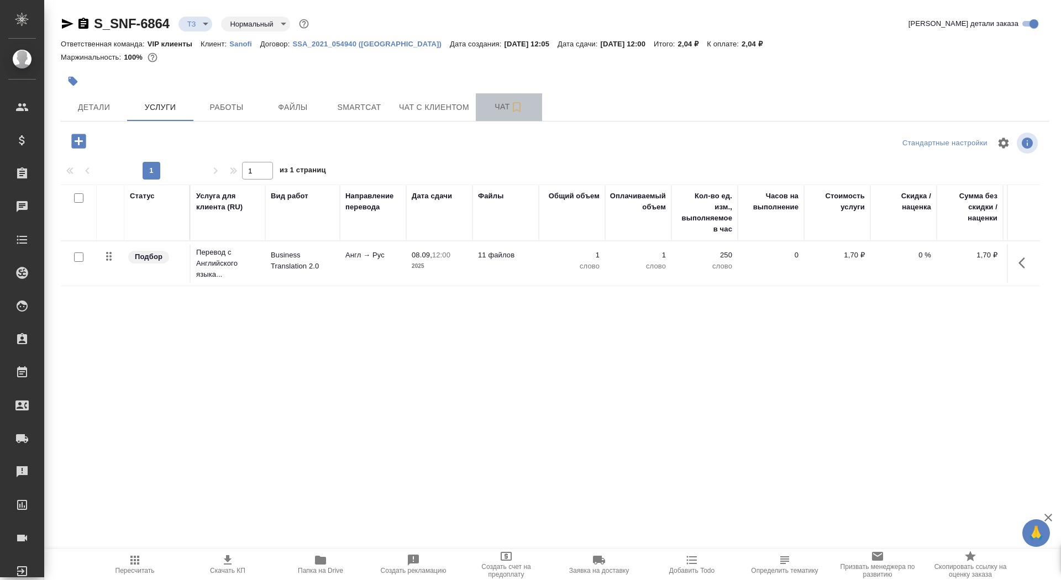
click at [490, 106] on span "Чат" at bounding box center [509, 107] width 53 height 14
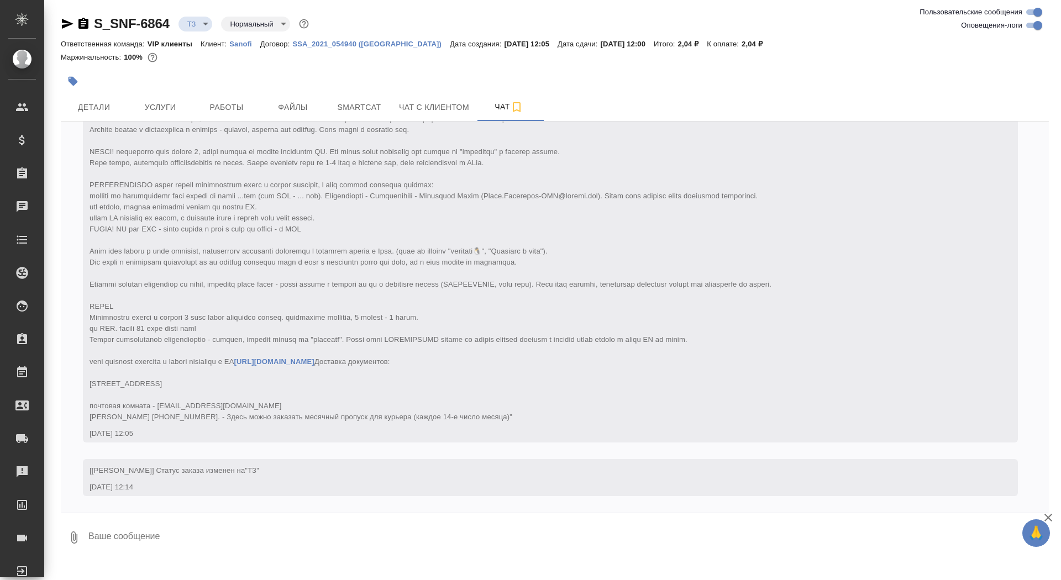
scroll to position [140, 0]
click at [274, 540] on textarea at bounding box center [568, 538] width 962 height 38
paste textarea "Saneca_GMP certificate_Non-sterile Pharma_20-12-2022-VV-QUAL-0825054"
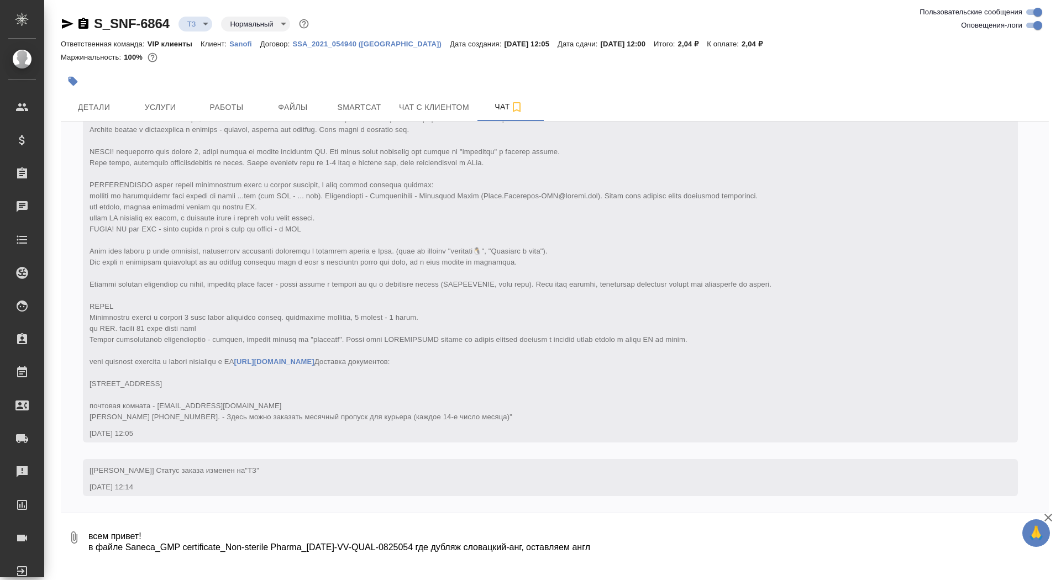
scroll to position [18, 0]
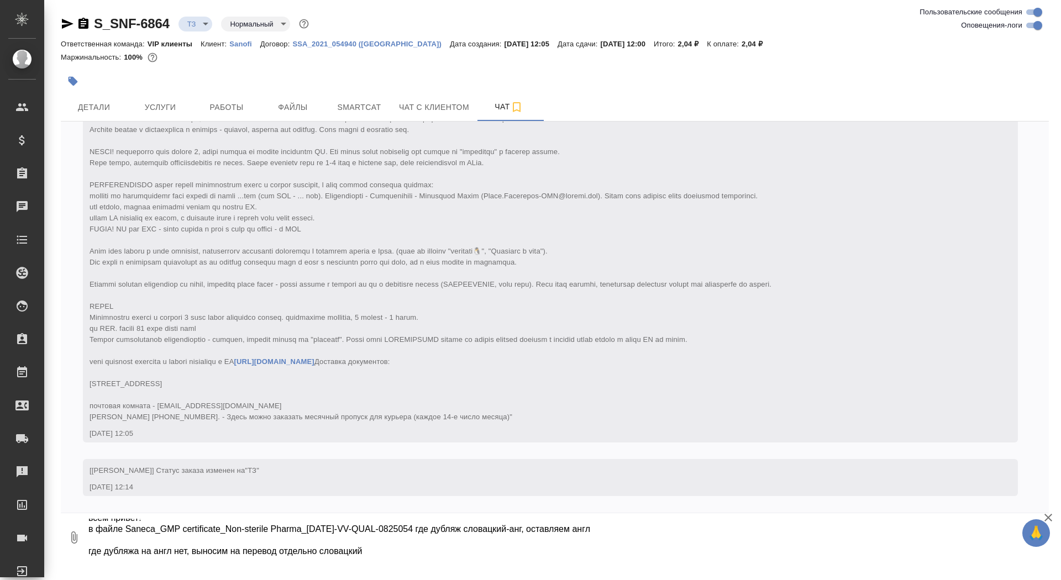
type textarea "всем привет! в файле Saneca_GMP certificate_Non-sterile Pharma_20-12-2022-VV-QU…"
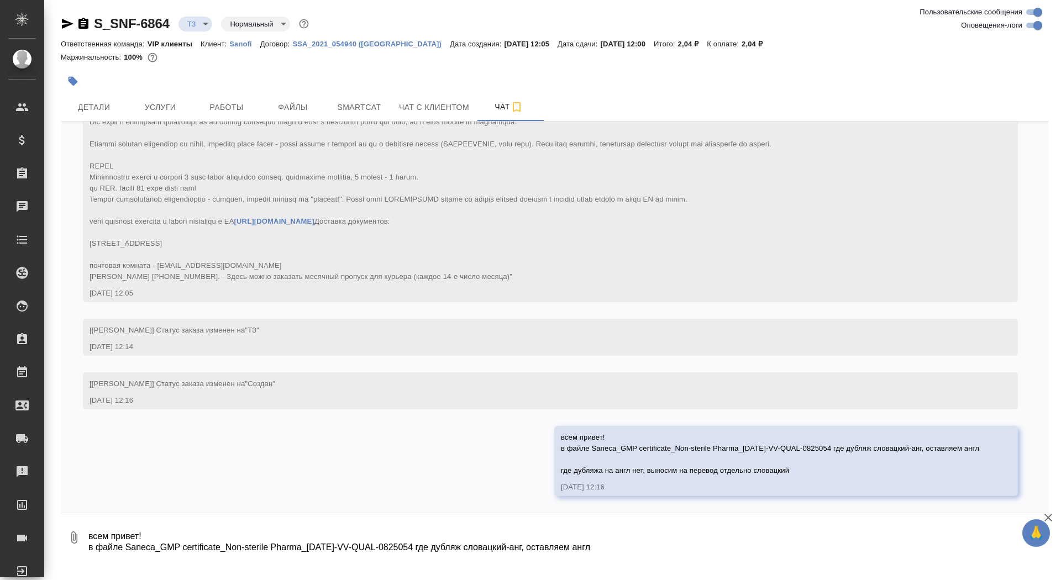
scroll to position [280, 0]
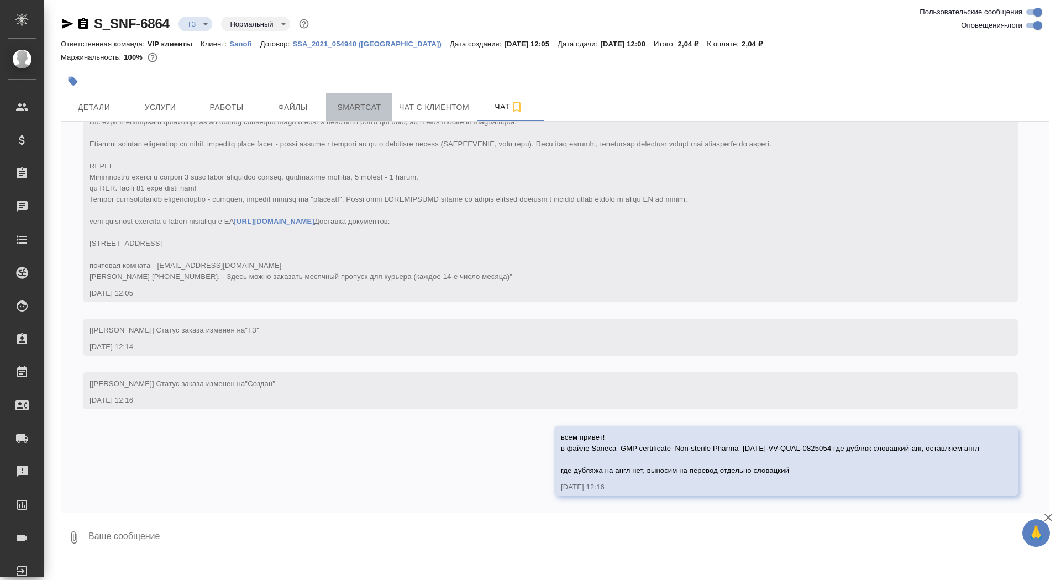
click at [350, 116] on button "Smartcat" at bounding box center [359, 107] width 66 height 28
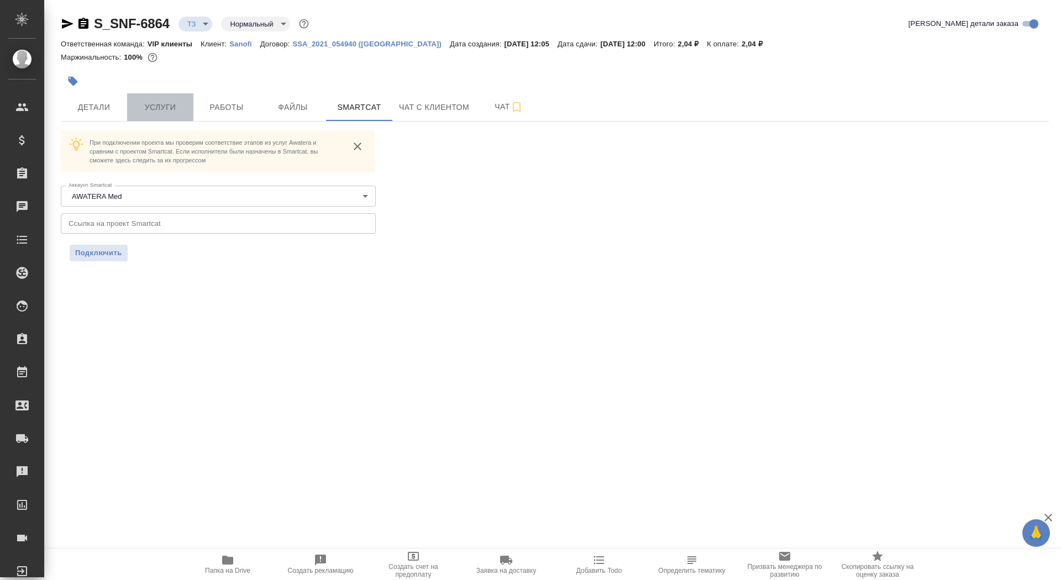
click at [132, 109] on button "Услуги" at bounding box center [160, 107] width 66 height 28
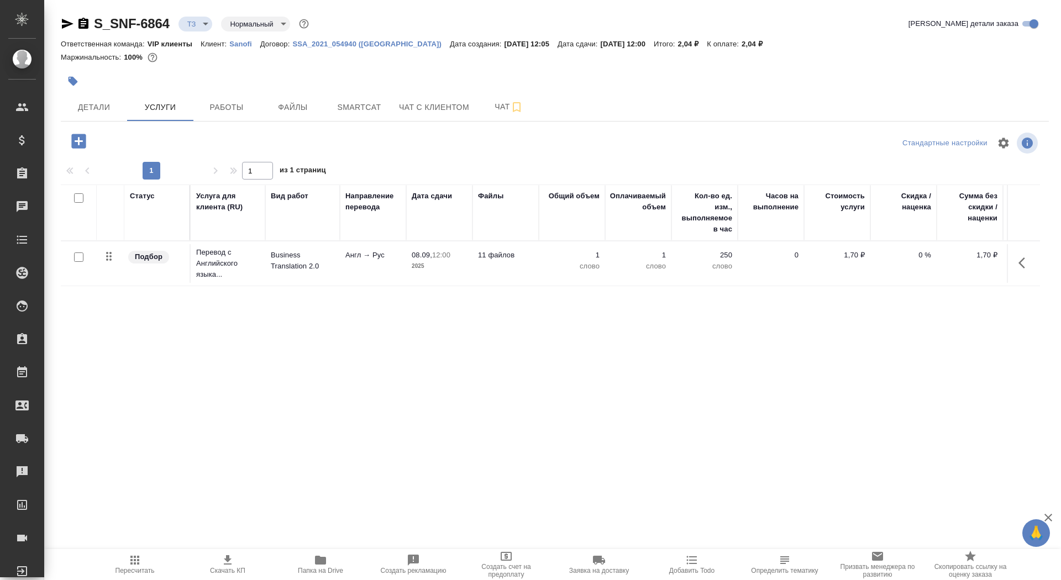
click at [76, 257] on input "checkbox" at bounding box center [78, 257] width 9 height 9
checkbox input "true"
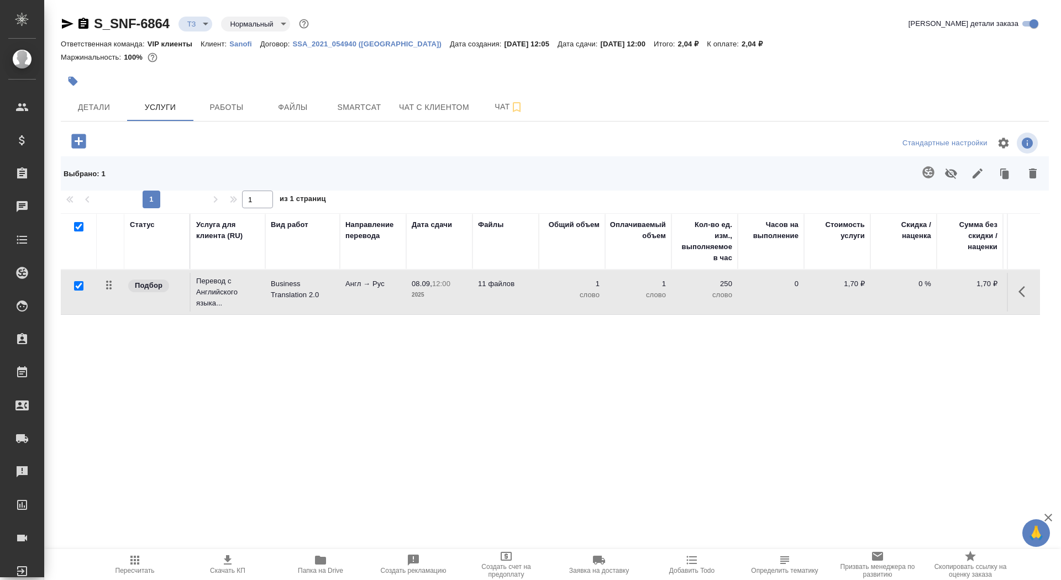
click at [922, 172] on icon "button" at bounding box center [928, 172] width 13 height 13
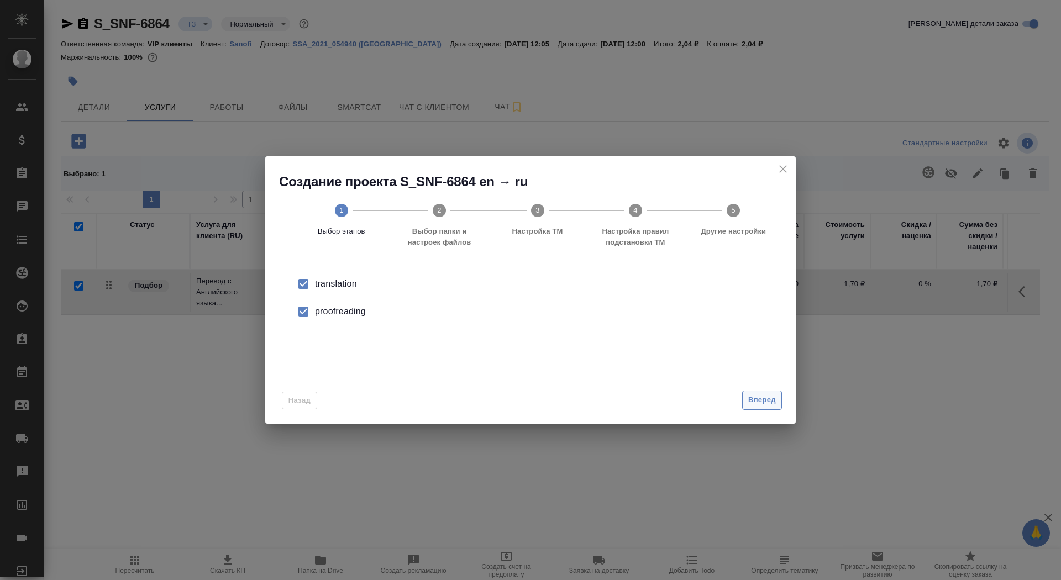
click at [757, 391] on button "Вперед" at bounding box center [762, 400] width 40 height 19
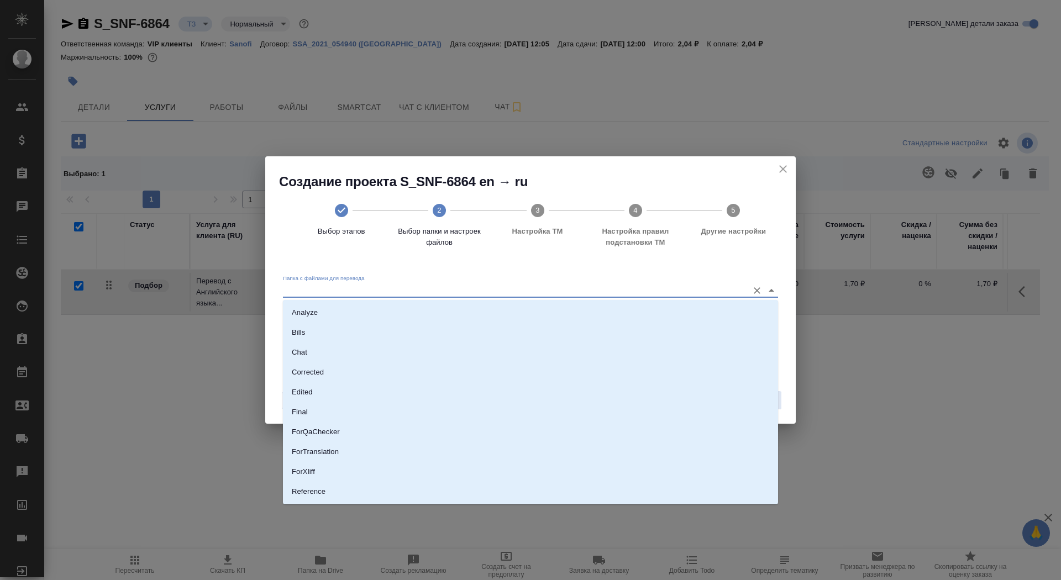
click at [625, 288] on input "Папка с файлами для перевода" at bounding box center [513, 290] width 460 height 13
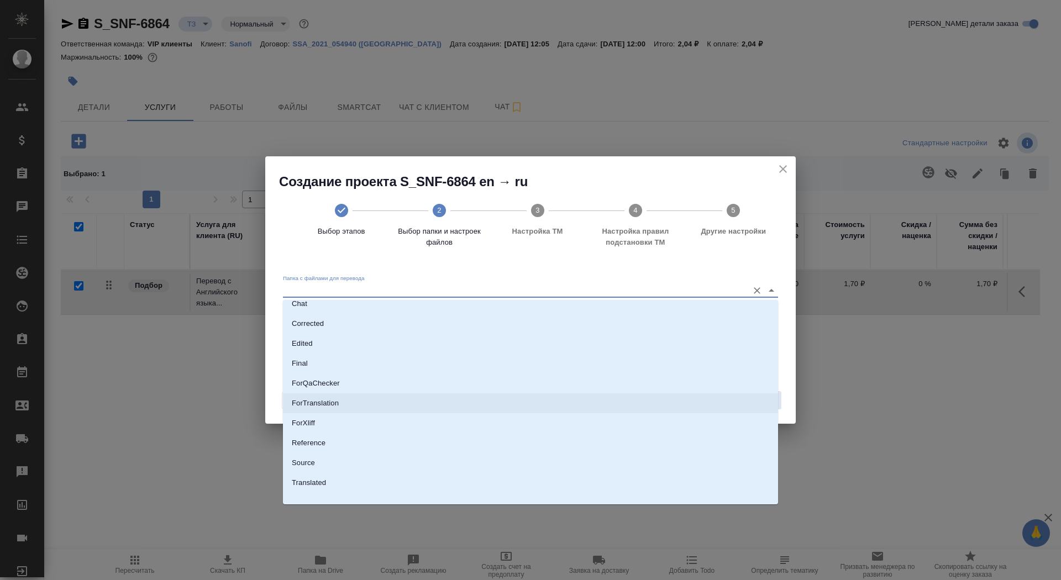
scroll to position [56, 0]
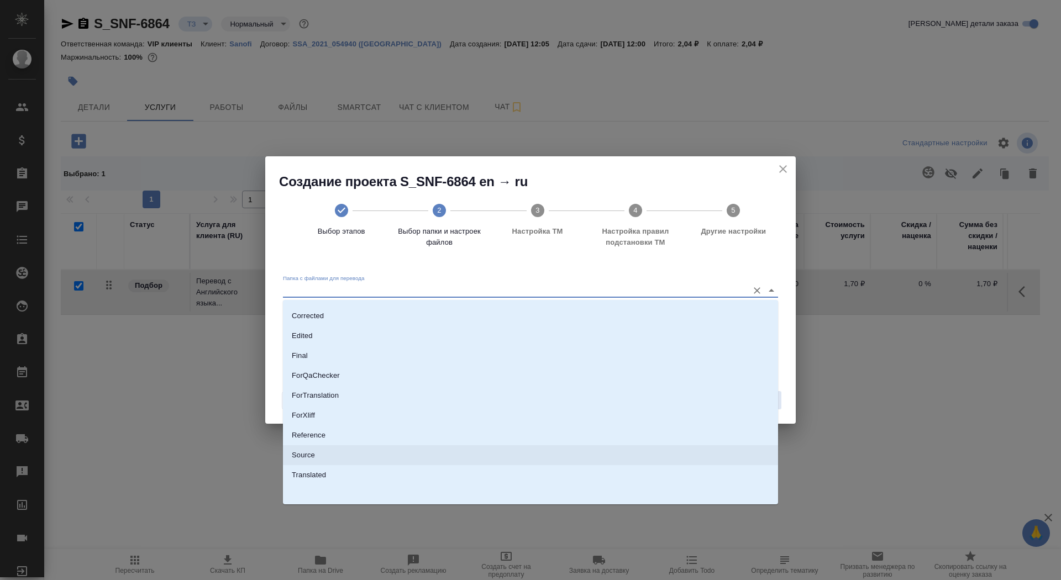
click at [538, 457] on li "Source" at bounding box center [530, 456] width 495 height 20
type input "Source"
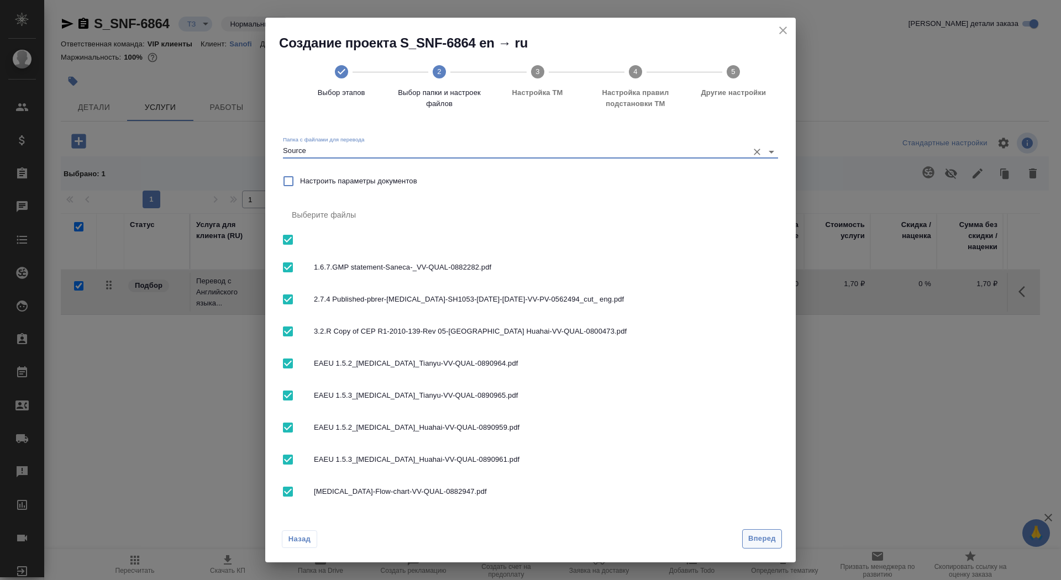
click at [750, 542] on span "Вперед" at bounding box center [762, 539] width 28 height 13
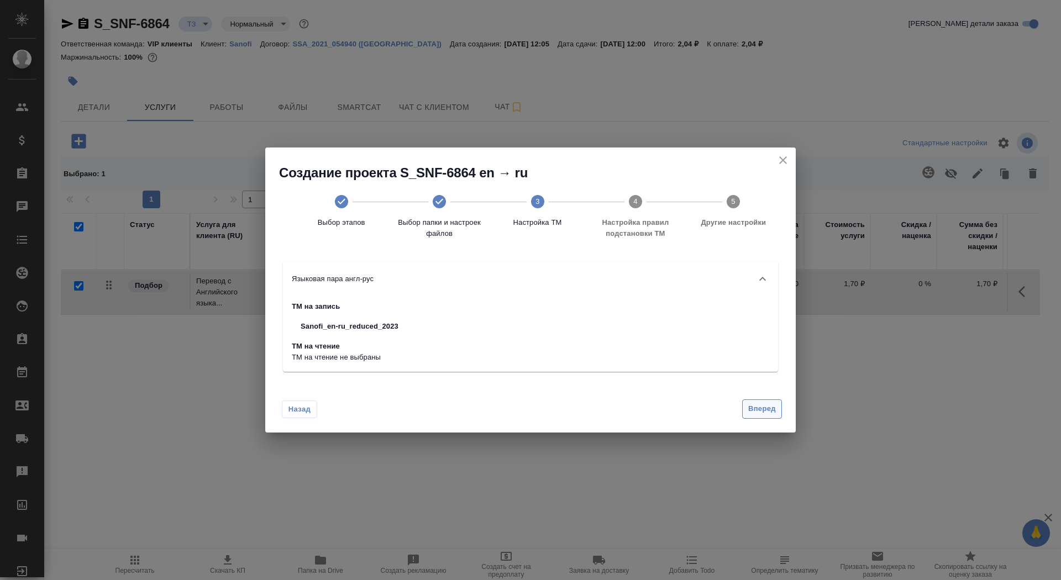
click at [766, 411] on span "Вперед" at bounding box center [762, 409] width 28 height 13
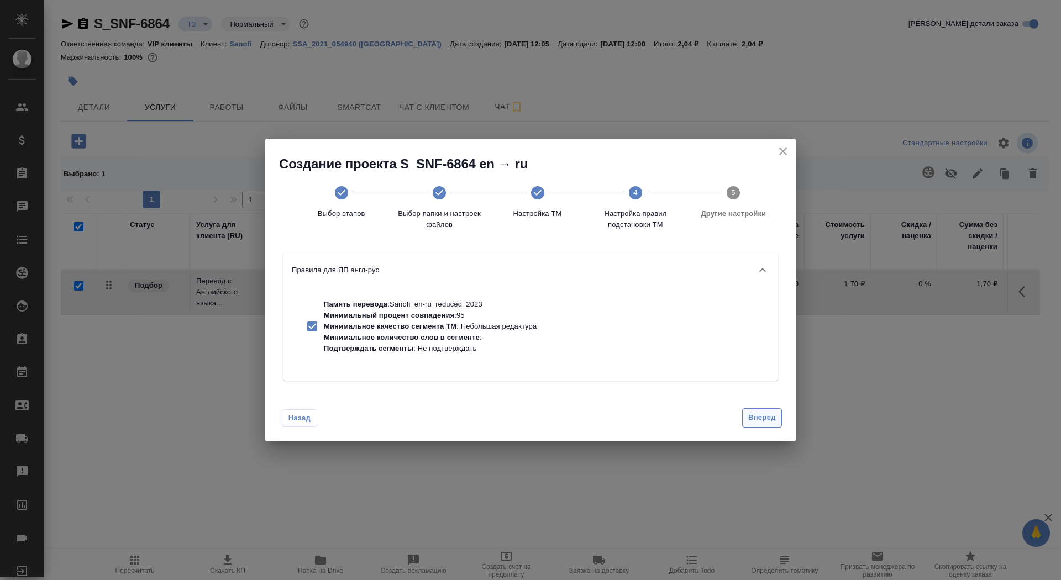
click at [764, 417] on span "Вперед" at bounding box center [762, 418] width 28 height 13
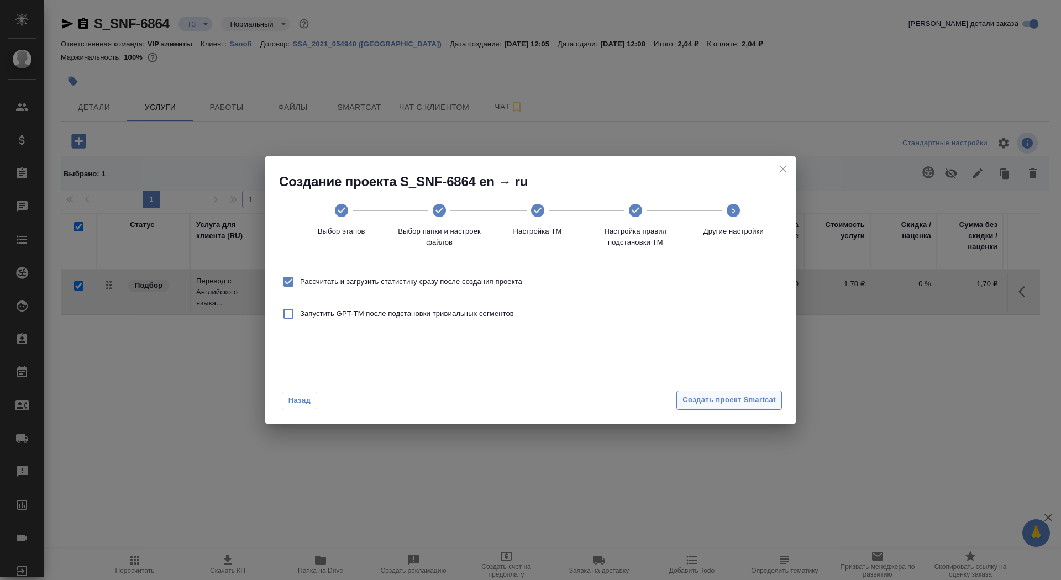
click at [753, 395] on span "Создать проект Smartcat" at bounding box center [729, 400] width 93 height 13
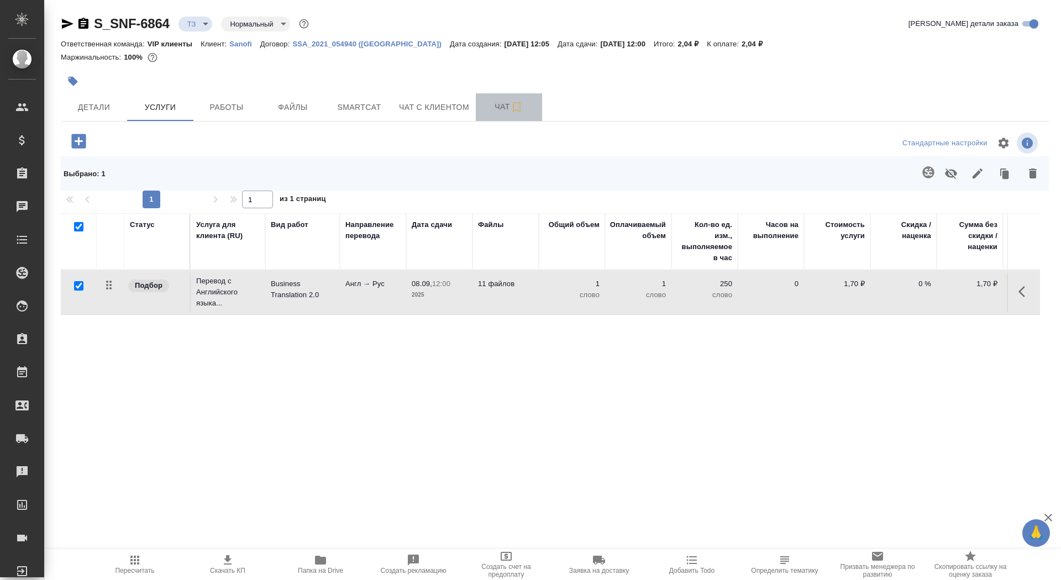
click at [489, 102] on span "Чат" at bounding box center [509, 107] width 53 height 14
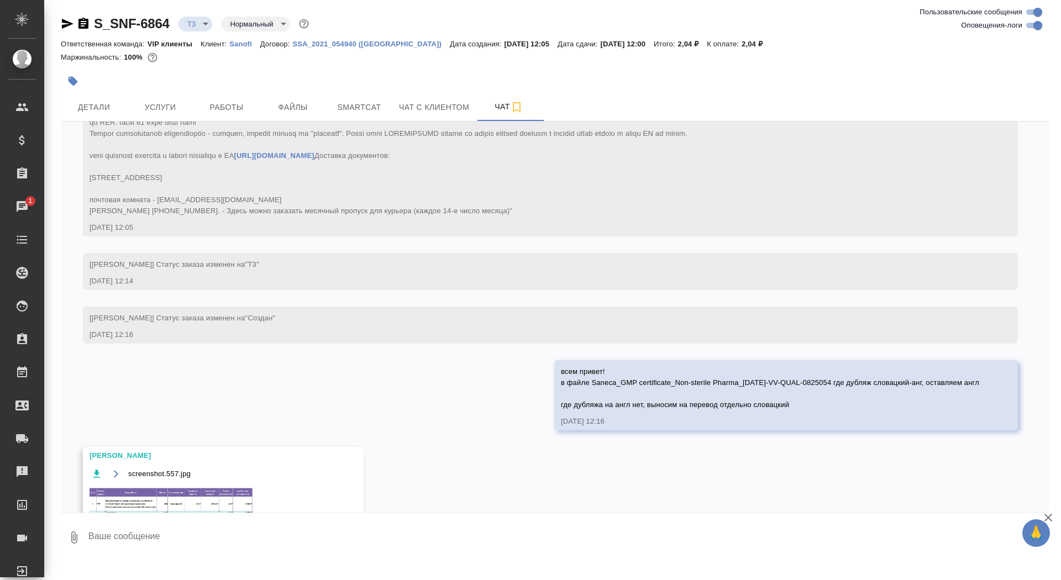
scroll to position [370, 0]
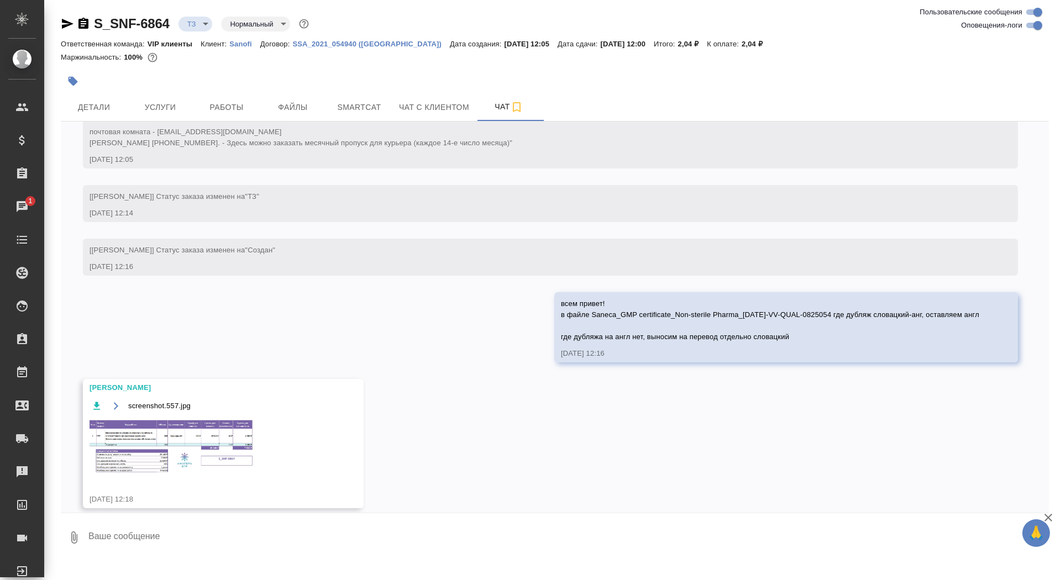
click at [230, 533] on textarea at bounding box center [568, 538] width 962 height 38
type textarea "спасибо"
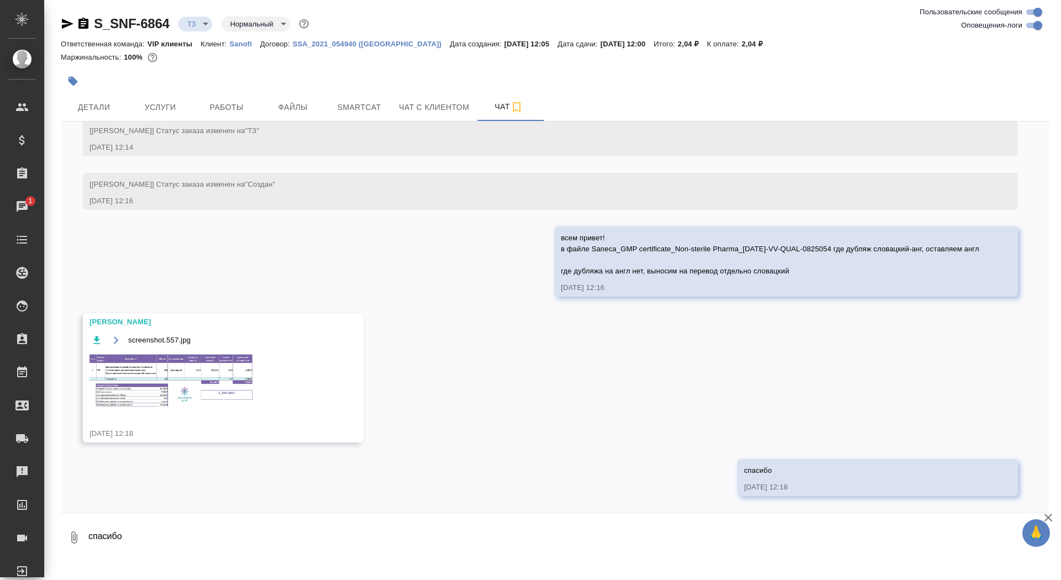
scroll to position [479, 0]
click at [188, 375] on img at bounding box center [173, 381] width 166 height 56
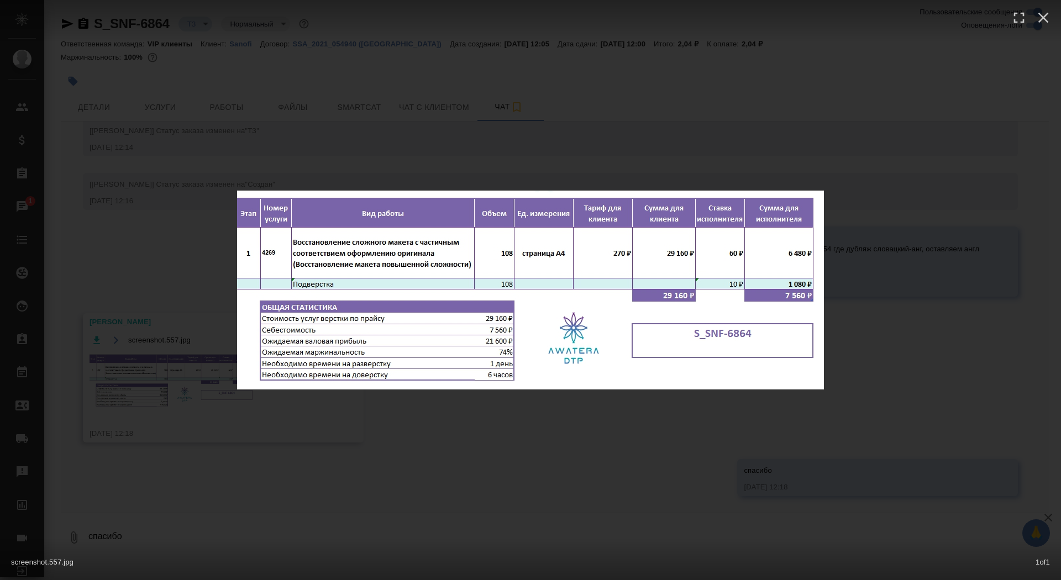
click at [182, 385] on div "screenshot.557.jpg 1 of 1" at bounding box center [530, 290] width 1061 height 580
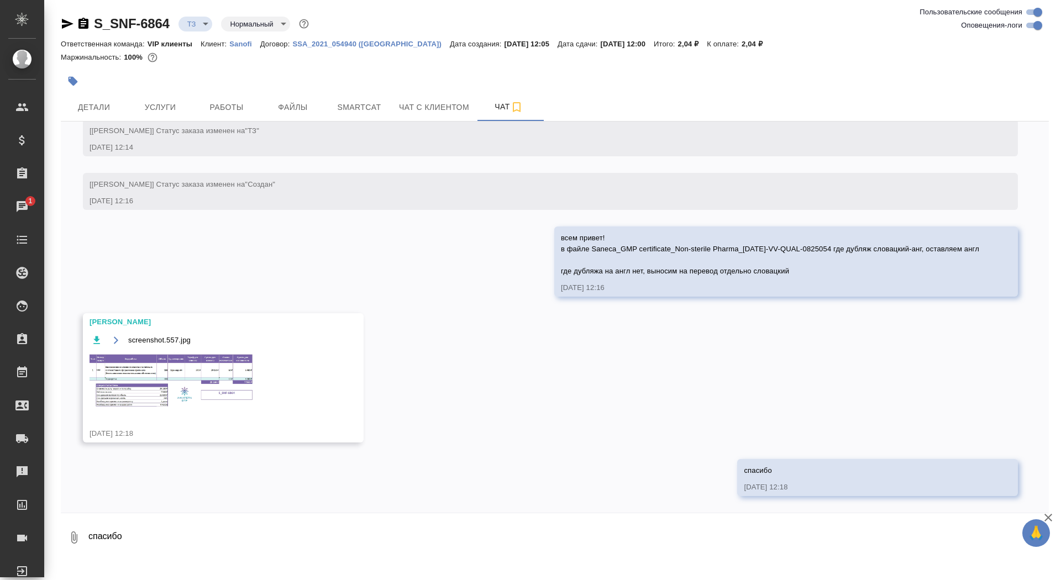
click at [154, 93] on div at bounding box center [390, 81] width 659 height 24
click at [155, 104] on span "Услуги" at bounding box center [160, 108] width 53 height 14
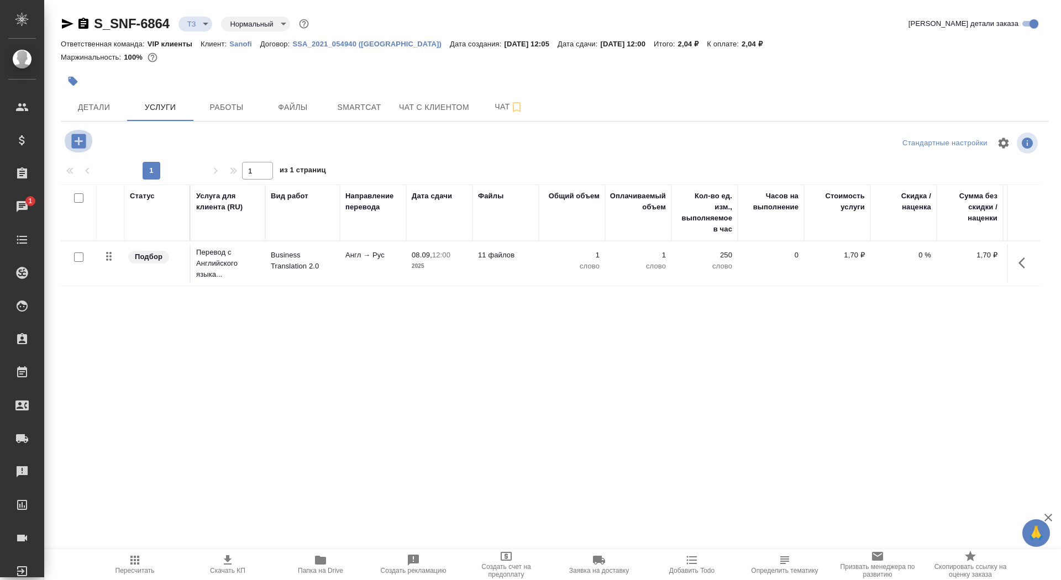
click at [68, 145] on button "button" at bounding box center [79, 141] width 30 height 23
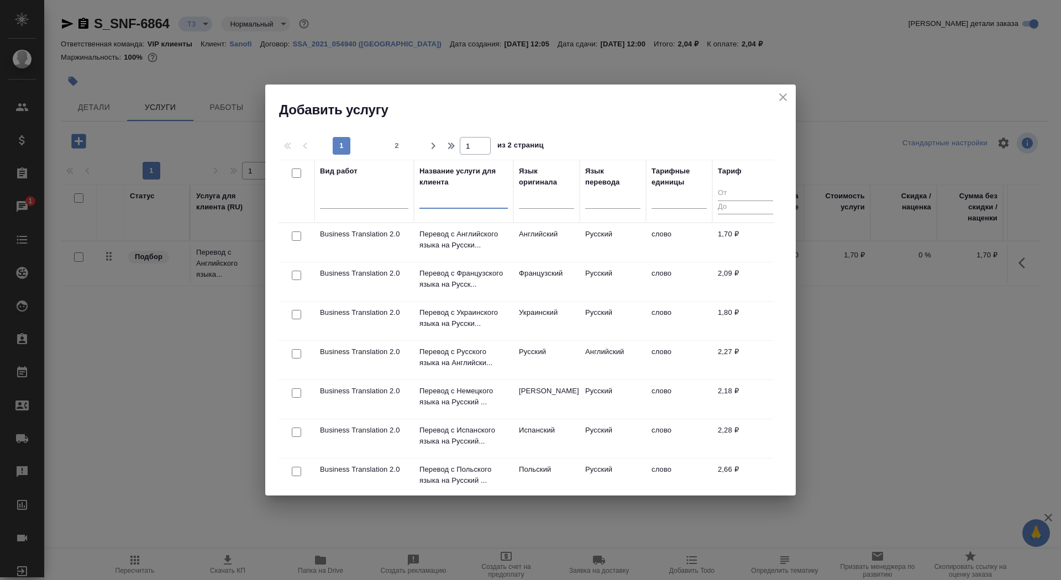
click at [425, 203] on input "text" at bounding box center [464, 202] width 88 height 14
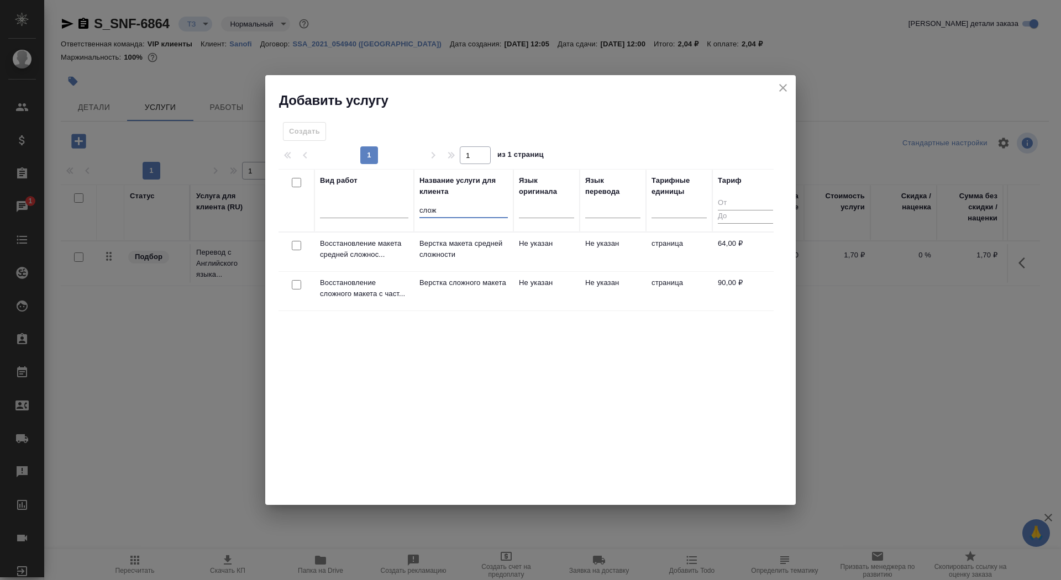
type input "слож"
click at [462, 289] on p "Верстка сложного макета" at bounding box center [464, 282] width 88 height 11
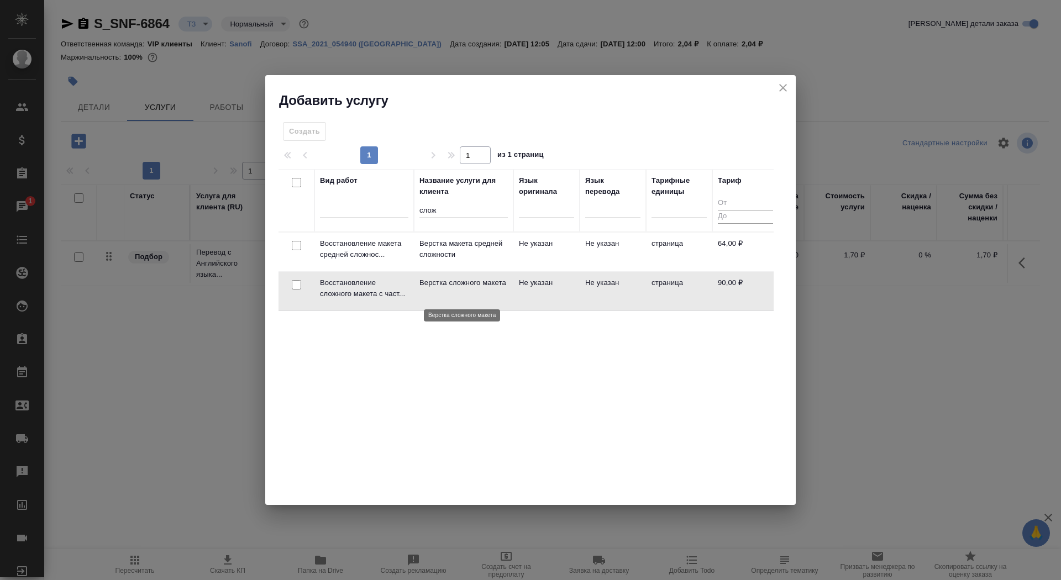
click at [462, 289] on p "Верстка сложного макета" at bounding box center [464, 282] width 88 height 11
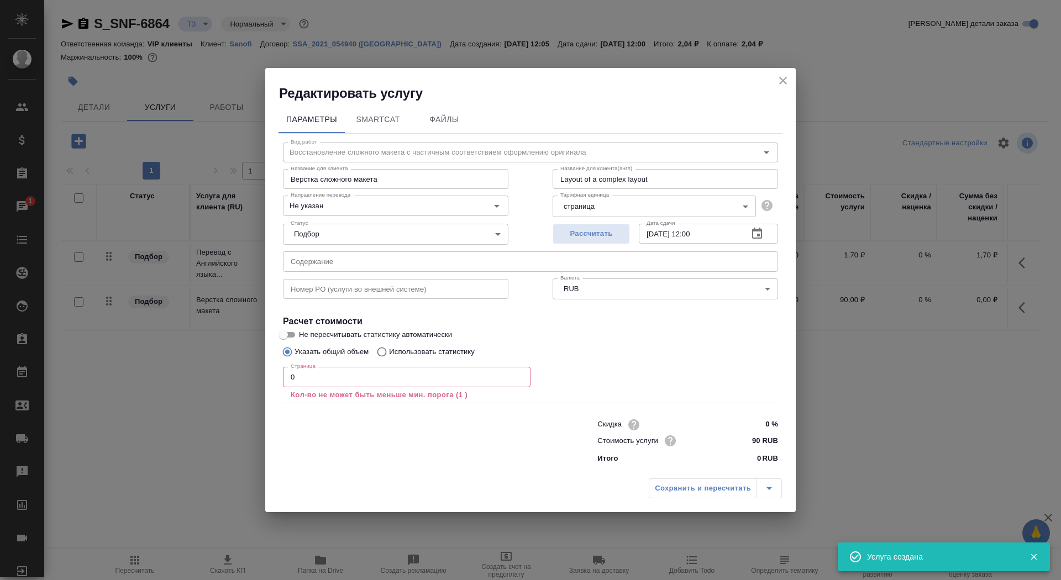
click at [423, 381] on input "0" at bounding box center [407, 377] width 248 height 20
type input "108"
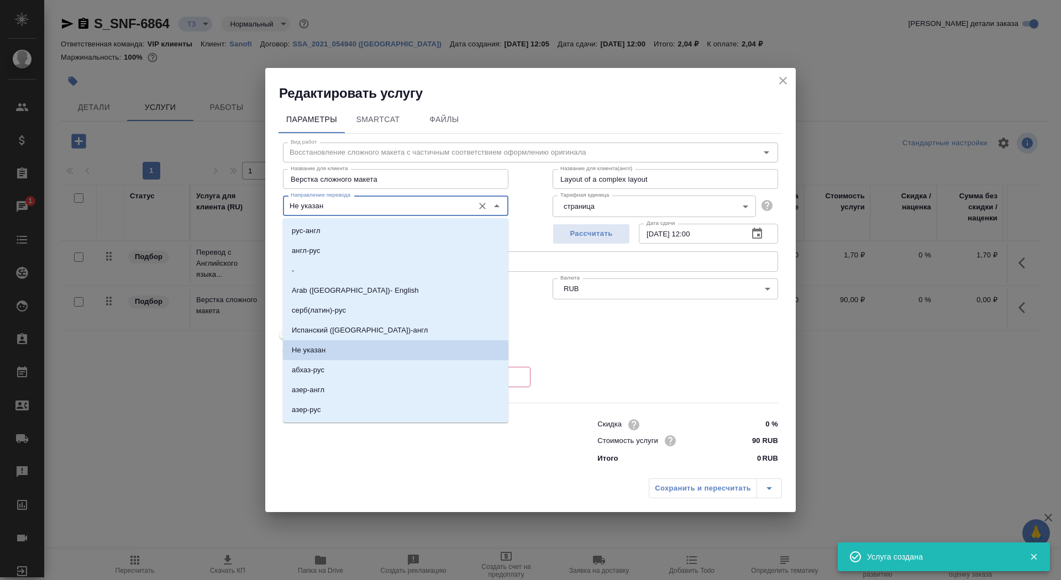
click at [420, 208] on input "Не указан" at bounding box center [377, 205] width 182 height 13
click at [402, 245] on li "англ-рус" at bounding box center [396, 251] width 226 height 20
type input "англ-рус"
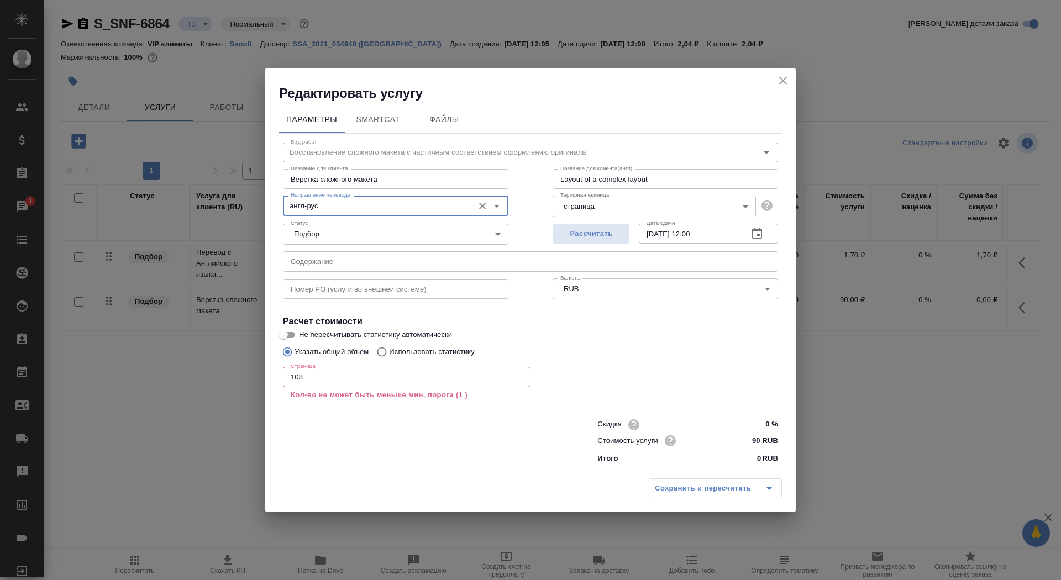
click at [342, 378] on input "108" at bounding box center [407, 377] width 248 height 20
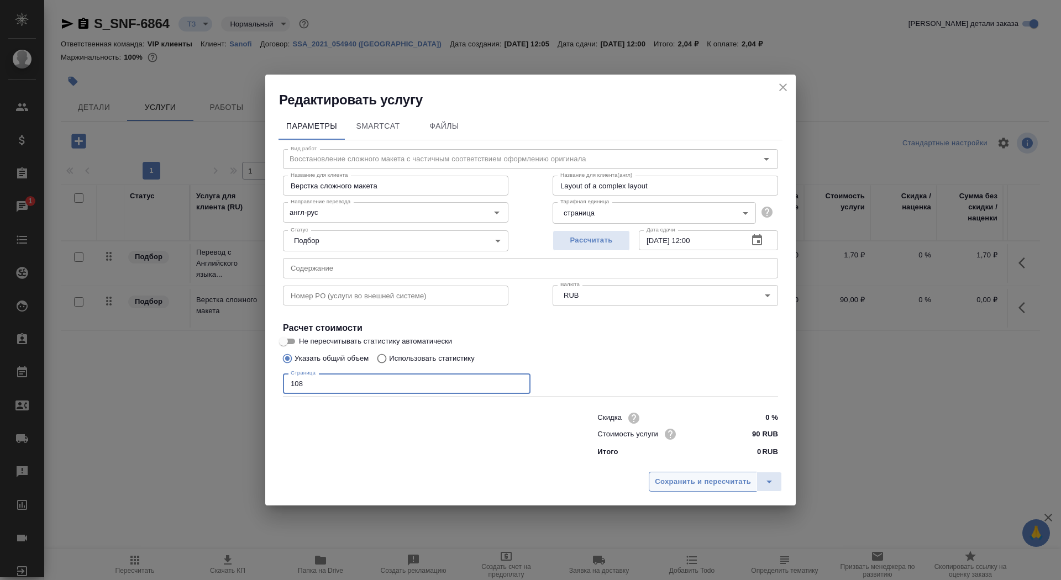
click at [668, 491] on button "Сохранить и пересчитать" at bounding box center [703, 482] width 108 height 20
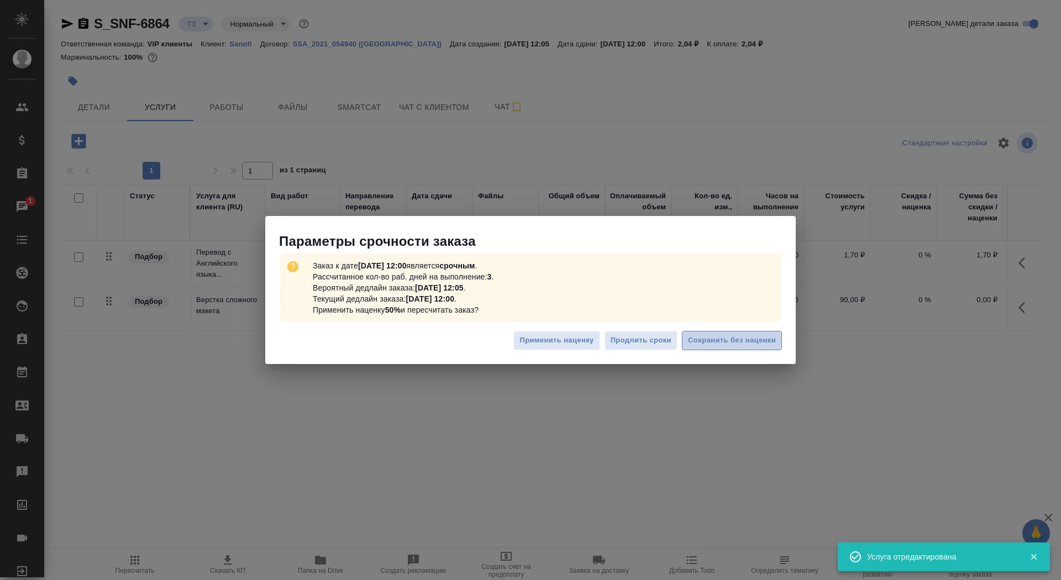
click at [731, 341] on span "Сохранить без наценки" at bounding box center [732, 340] width 88 height 13
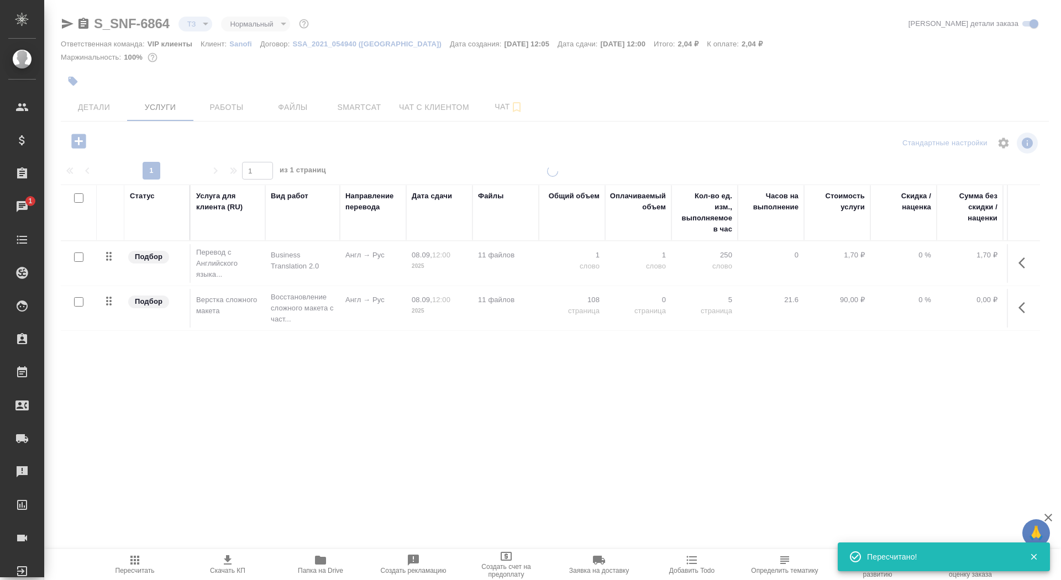
type input "new"
type input "urgent"
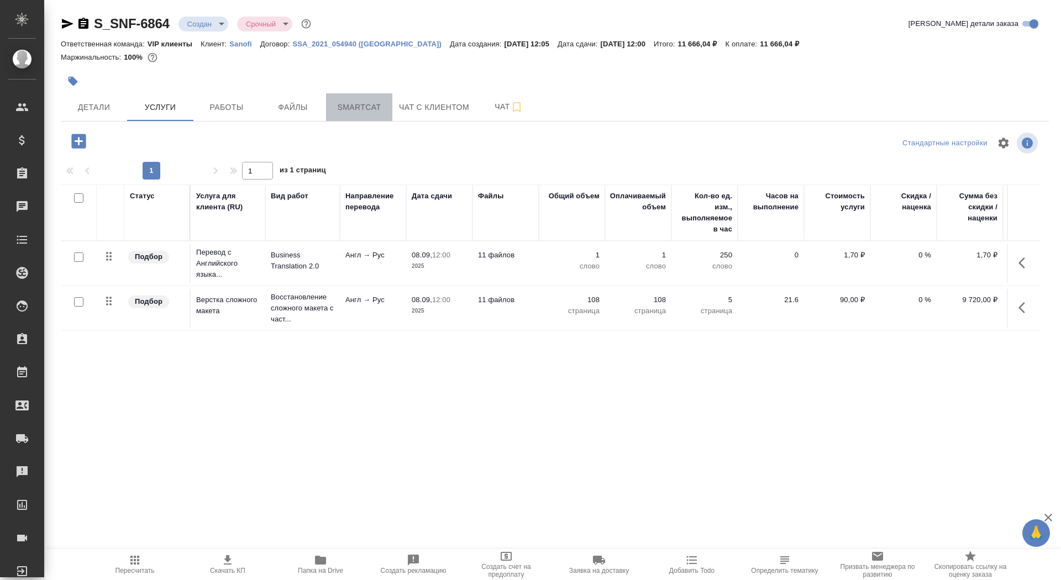
click at [360, 111] on span "Smartcat" at bounding box center [359, 108] width 53 height 14
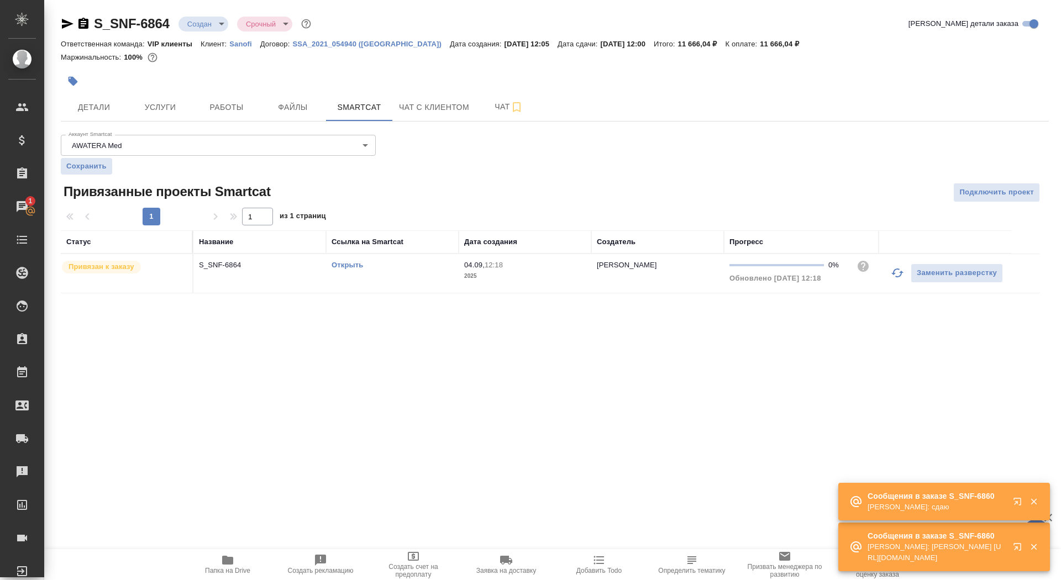
click at [341, 265] on link "Открыть" at bounding box center [348, 265] width 32 height 8
click at [169, 109] on span "Услуги" at bounding box center [160, 108] width 53 height 14
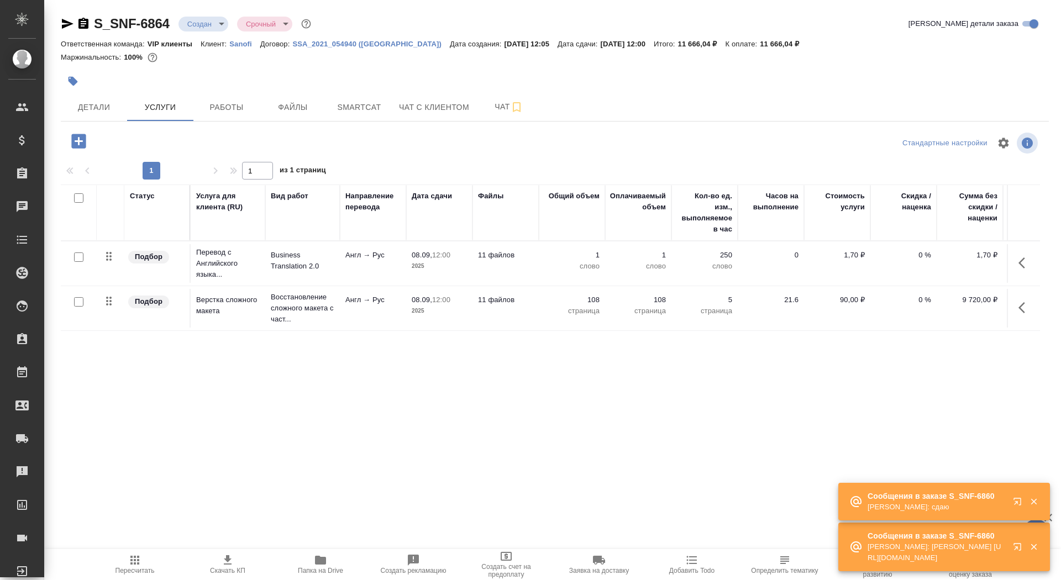
click at [268, 262] on td "Business Translation 2.0" at bounding box center [302, 263] width 75 height 39
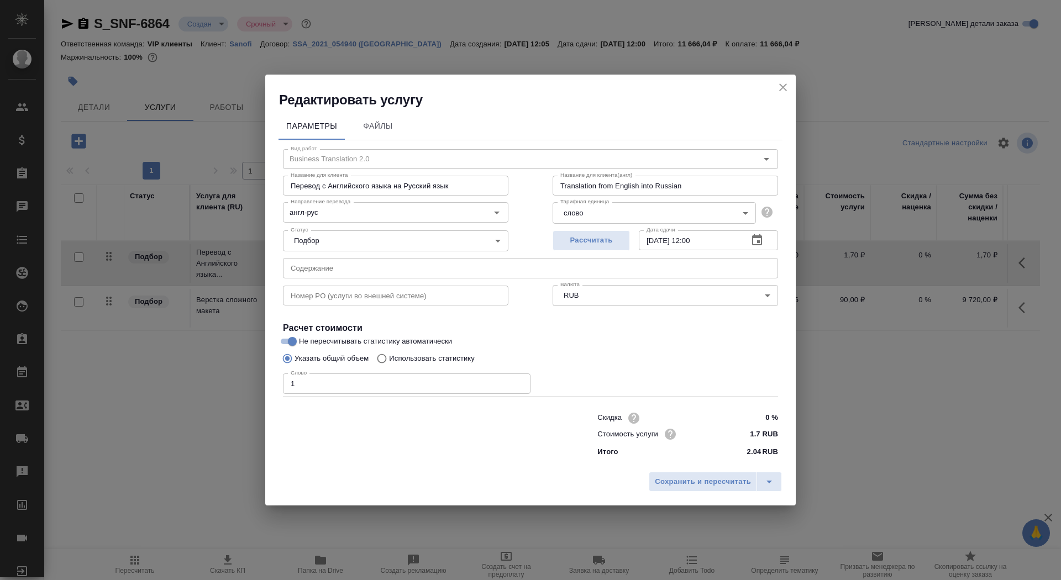
click at [450, 363] on p "Использовать статистику" at bounding box center [432, 358] width 86 height 11
click at [389, 363] on input "Использовать статистику" at bounding box center [380, 358] width 18 height 21
radio input "true"
radio input "false"
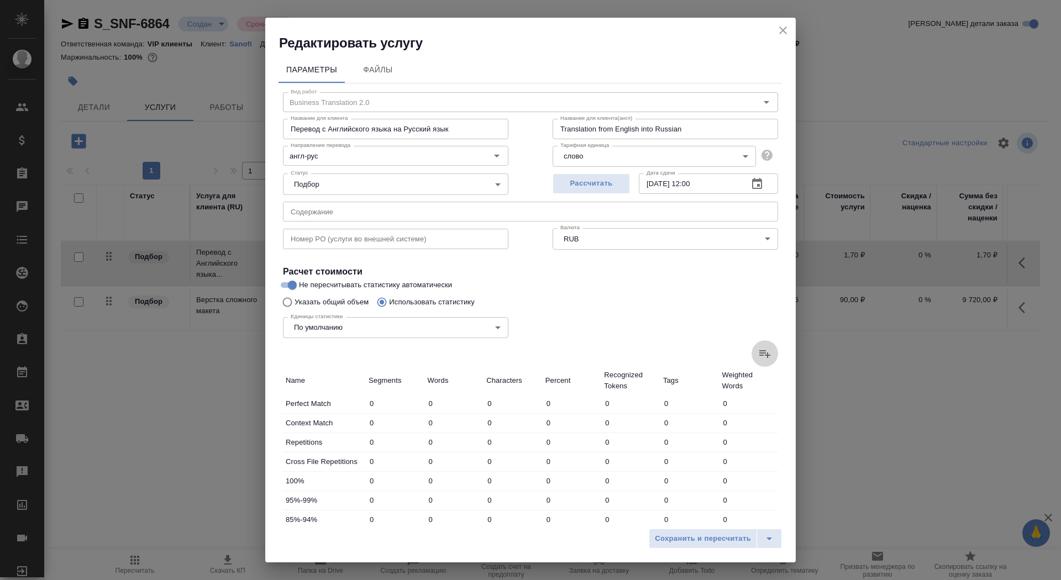
click at [764, 349] on icon at bounding box center [764, 353] width 13 height 13
click at [0, 0] on input "file" at bounding box center [0, 0] width 0 height 0
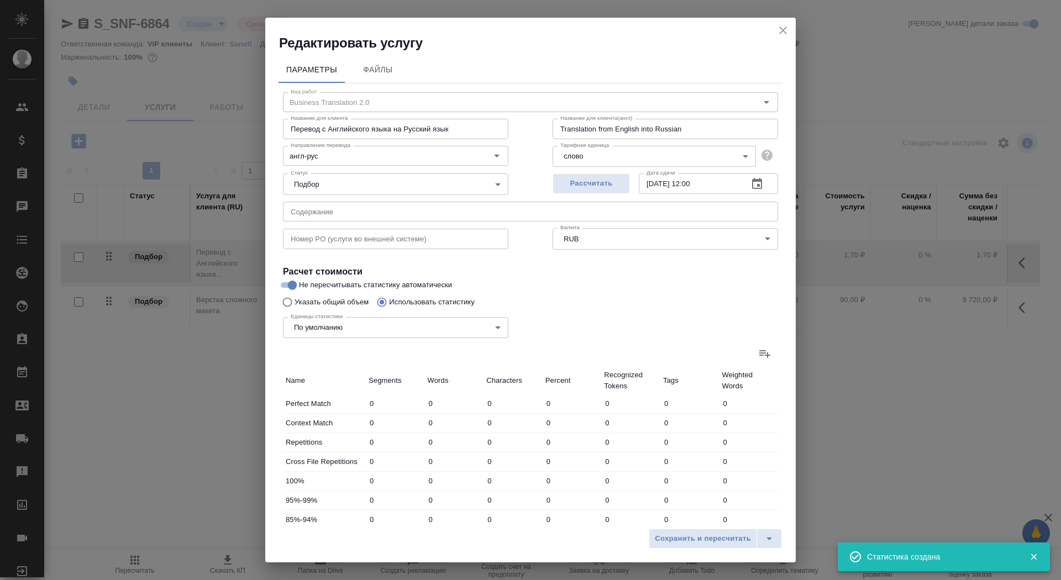
type input "1248"
type input "10609"
type input "72433"
type input "453"
type input "2387"
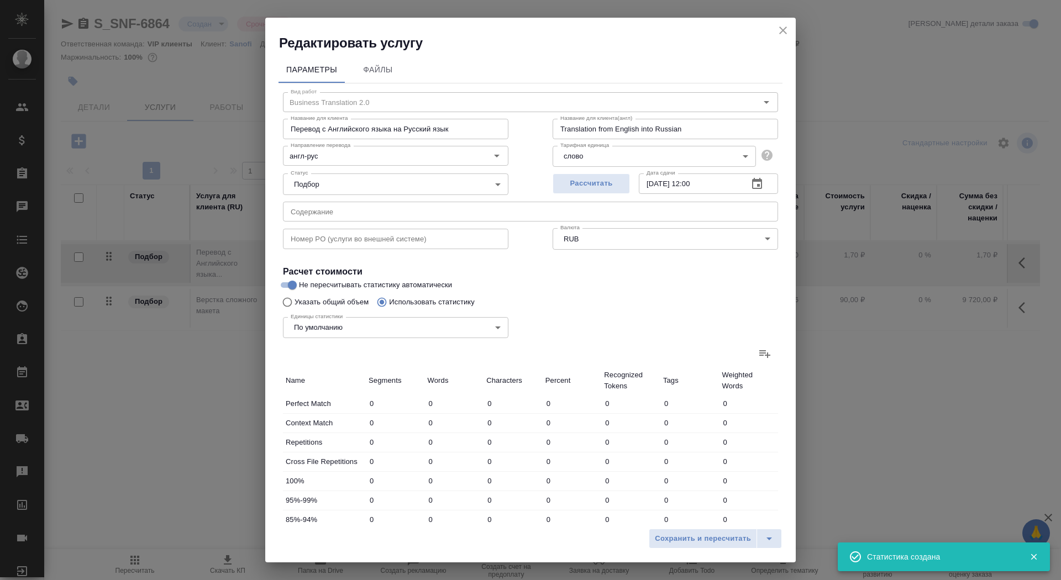
type input "15083"
type input "5"
type input "11"
type input "71"
type input "1153"
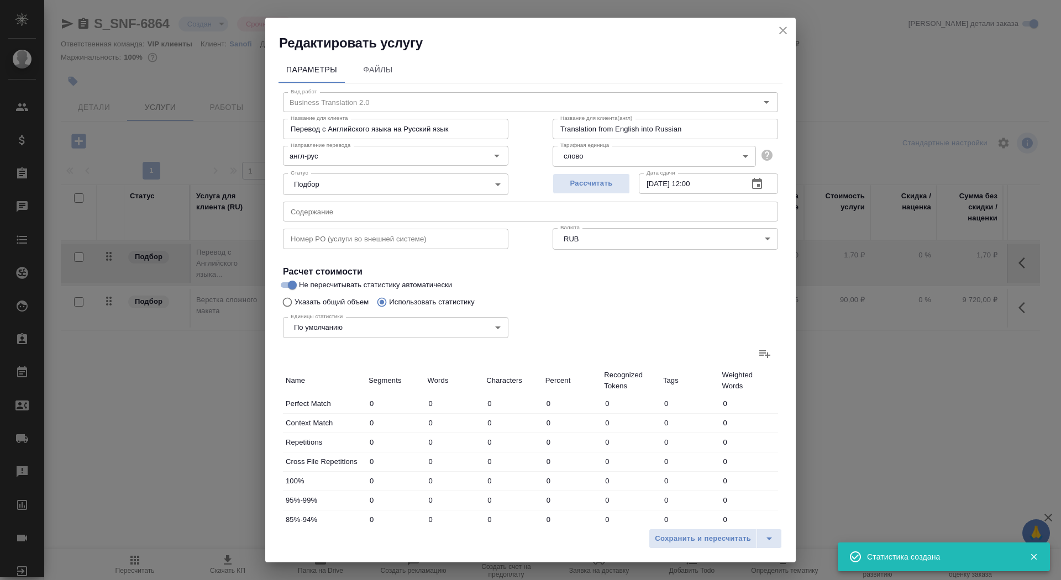
type input "3902"
type input "25144"
type input "191"
type input "2764"
type input "19077"
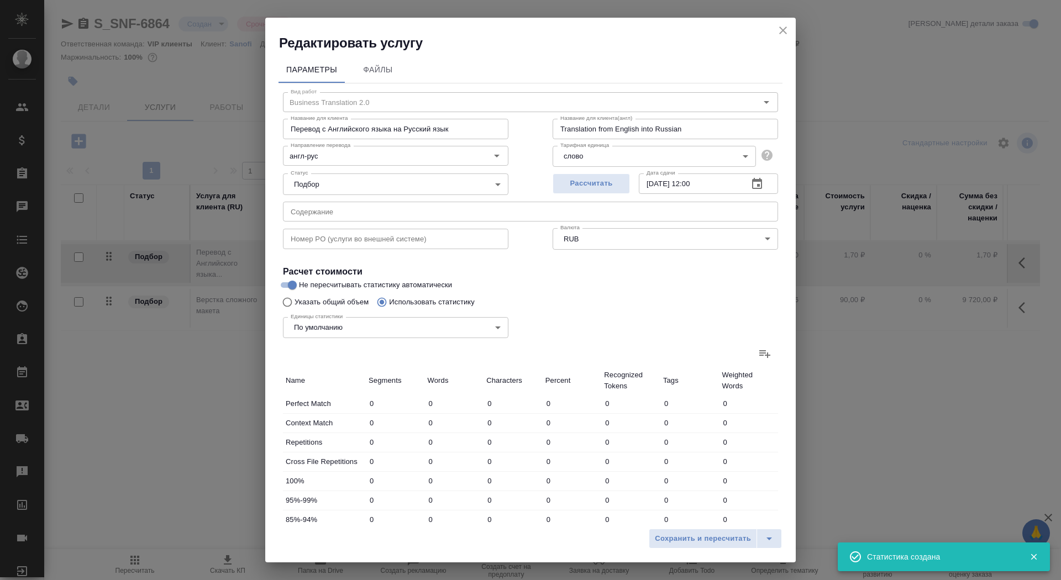
type input "142"
type input "2136"
type input "14072"
type input "222"
type input "2301"
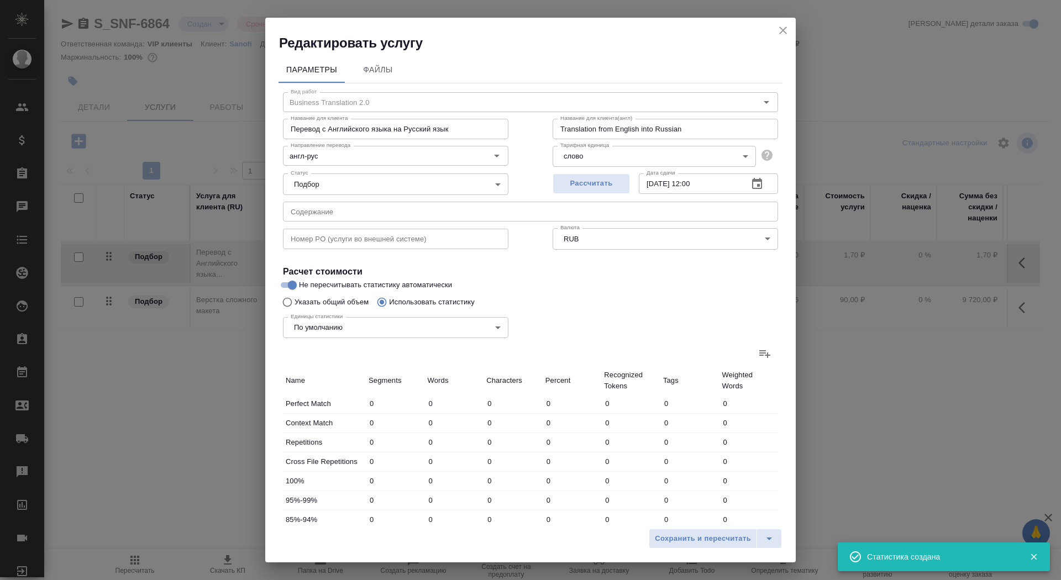
type input "15025"
type input "889"
type input "11321"
type input "74566"
type input "3841"
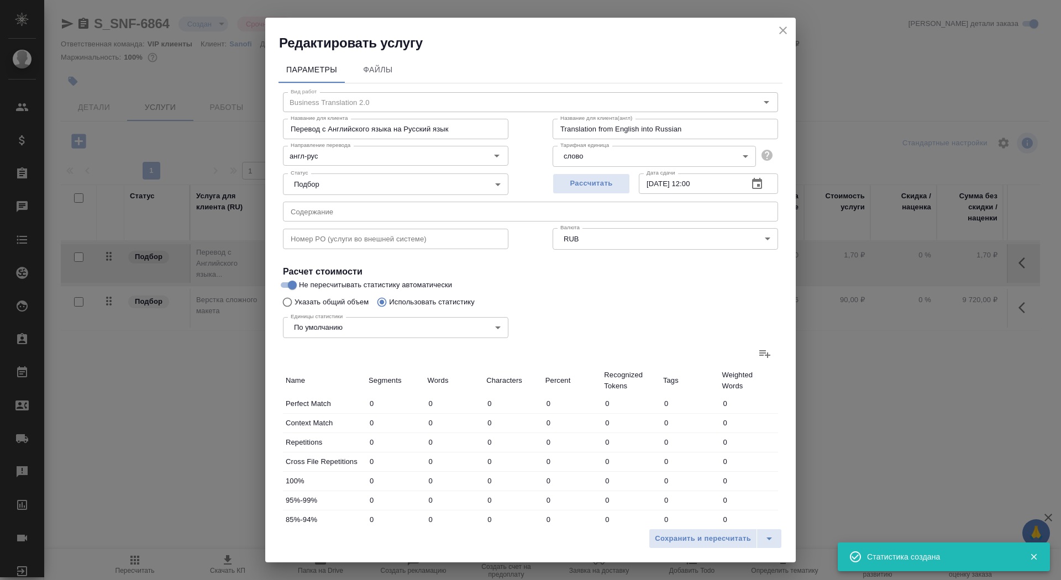
type input "33029"
type input "220314"
type input "4299"
type input "35427"
type input "235468"
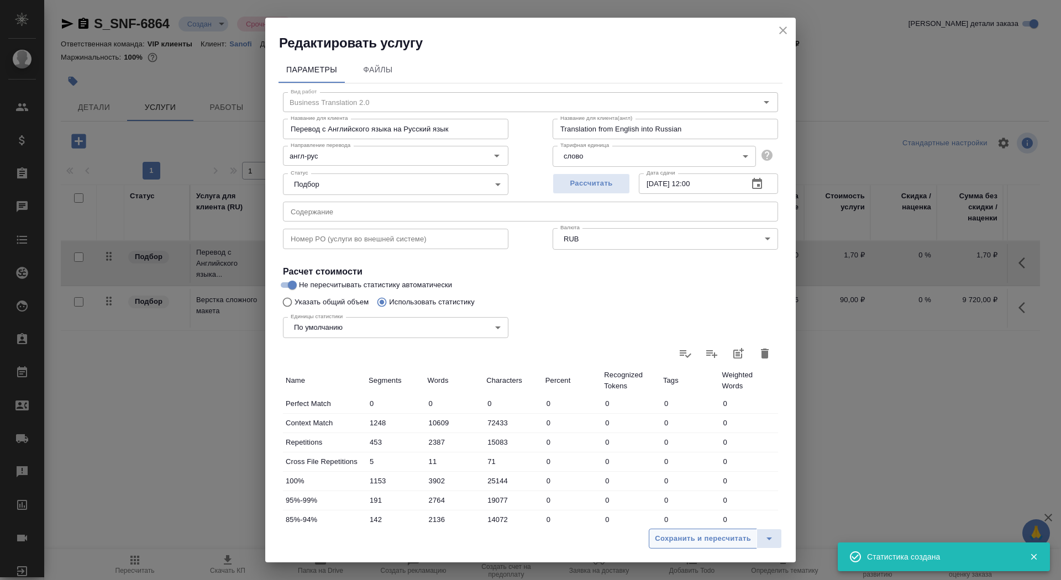
click at [662, 530] on button "Сохранить и пересчитать" at bounding box center [703, 539] width 108 height 20
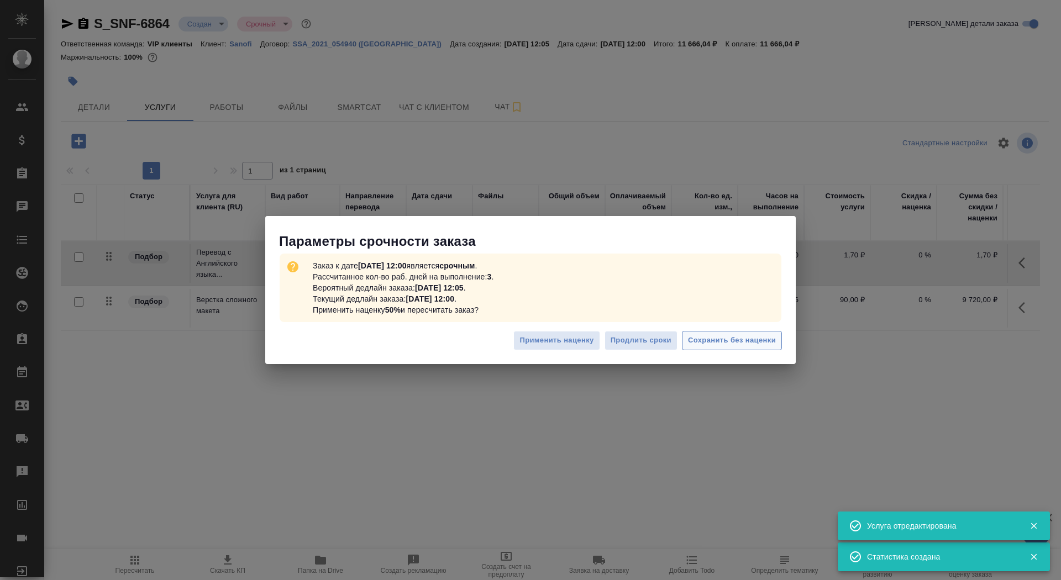
click at [760, 338] on span "Сохранить без наценки" at bounding box center [732, 340] width 88 height 13
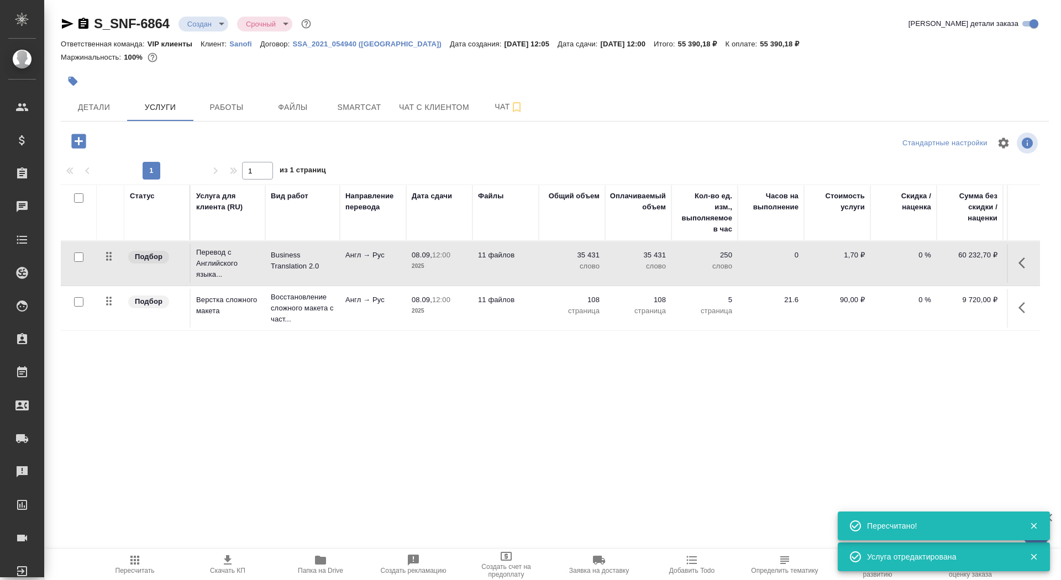
click at [74, 139] on icon "button" at bounding box center [78, 141] width 14 height 14
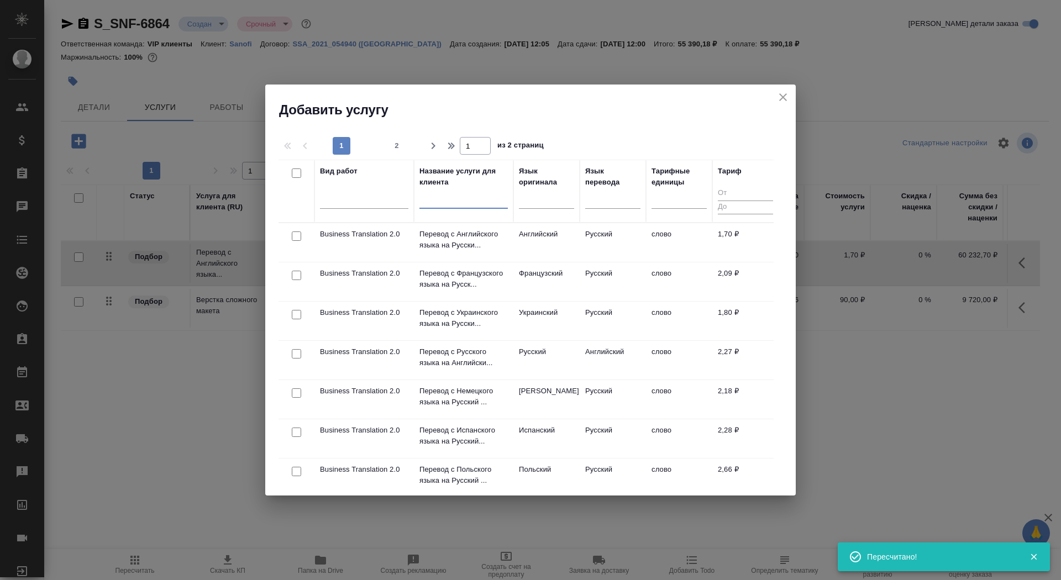
click at [458, 201] on input "text" at bounding box center [464, 202] width 88 height 14
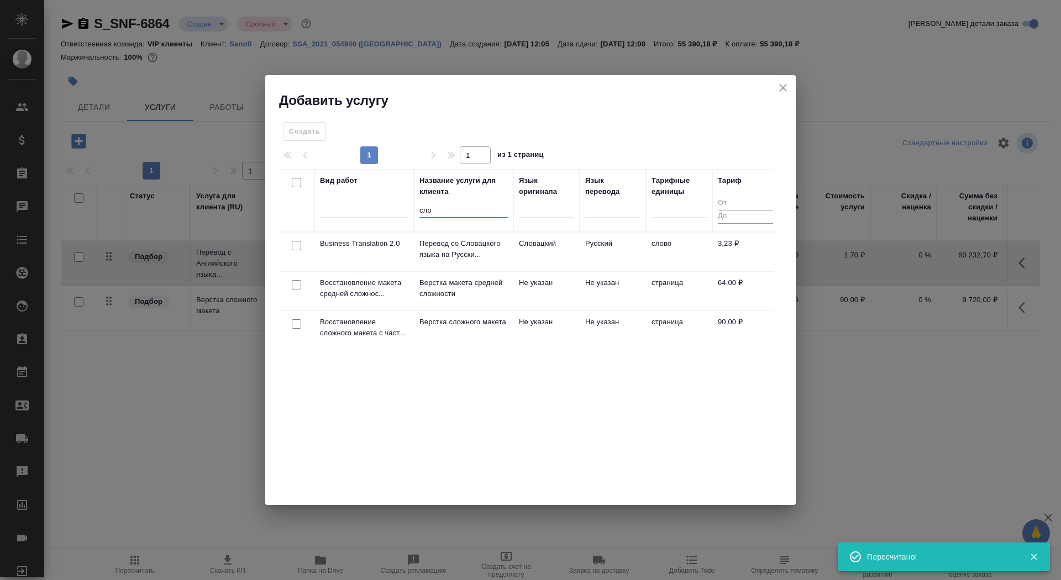
type input "сло"
click at [462, 262] on td "Перевод со Словацкого языка на Русски..." at bounding box center [463, 252] width 99 height 39
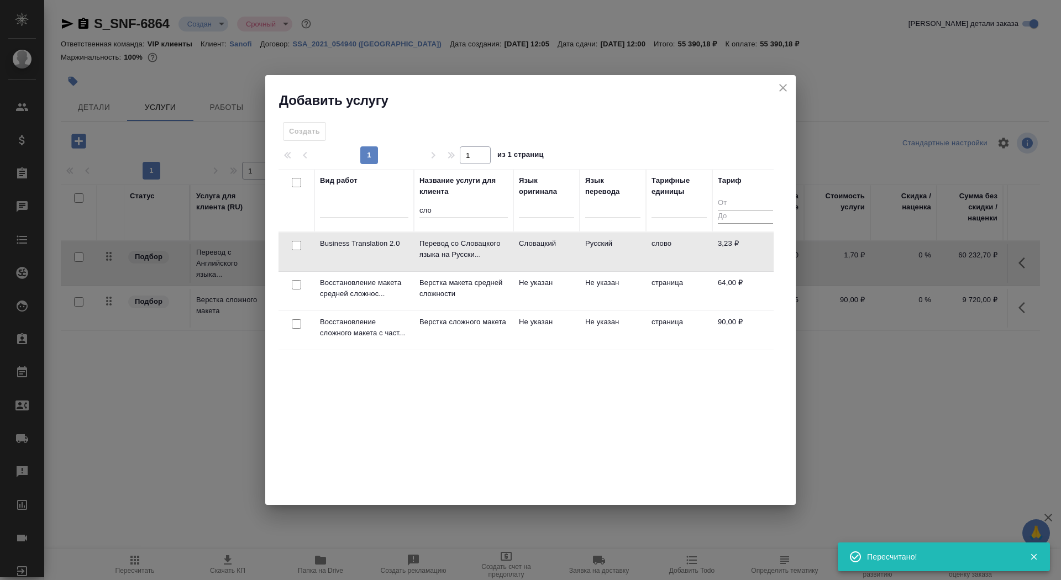
click at [462, 262] on td "Перевод со Словацкого языка на Русски..." at bounding box center [463, 252] width 99 height 39
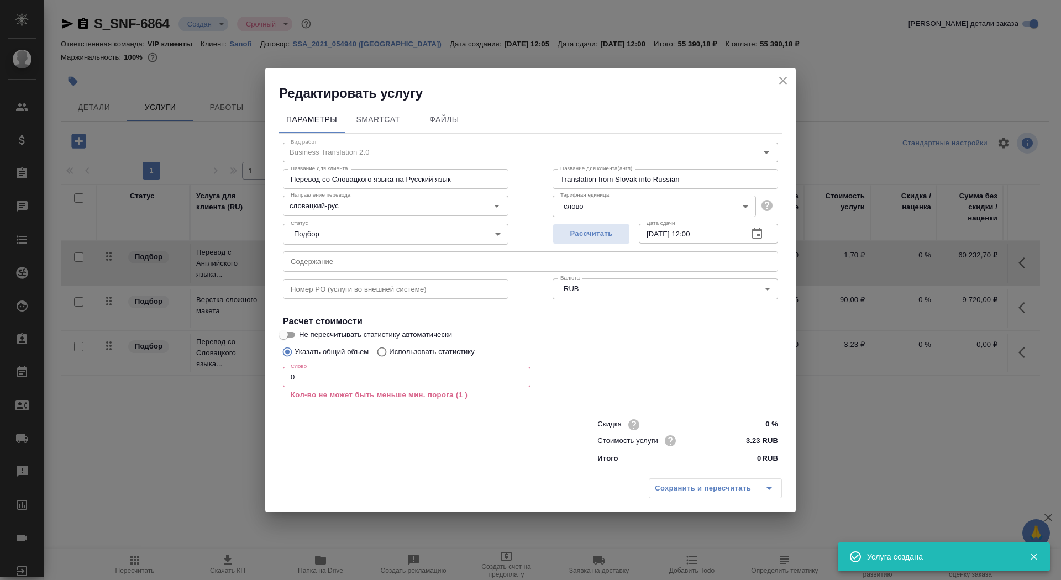
click at [328, 376] on input "0" at bounding box center [407, 377] width 248 height 20
type input "Translation from Slovak into Russian"
type input "3"
type input "Translation from Slovak into Russian"
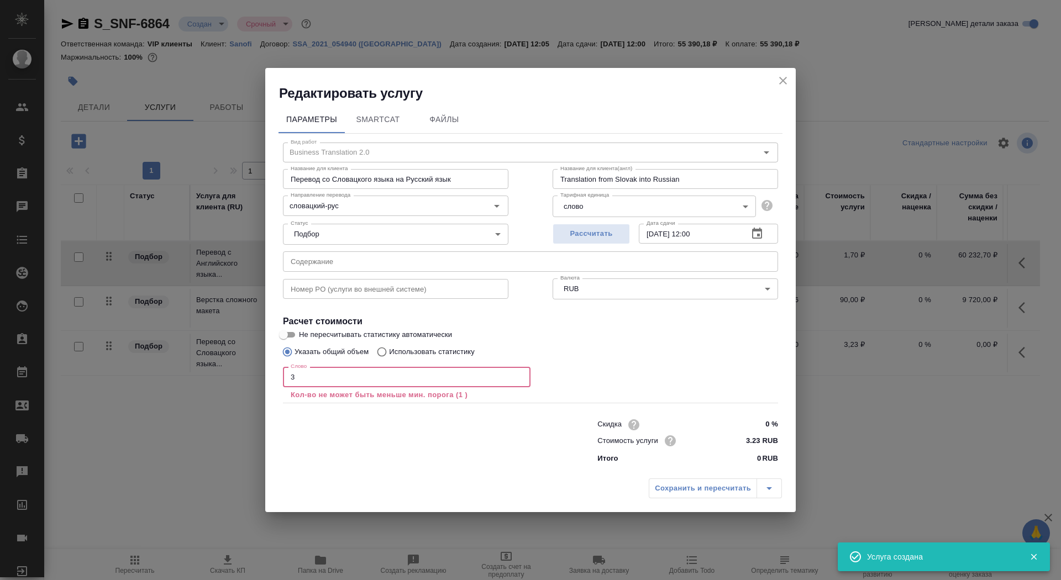
type input "35"
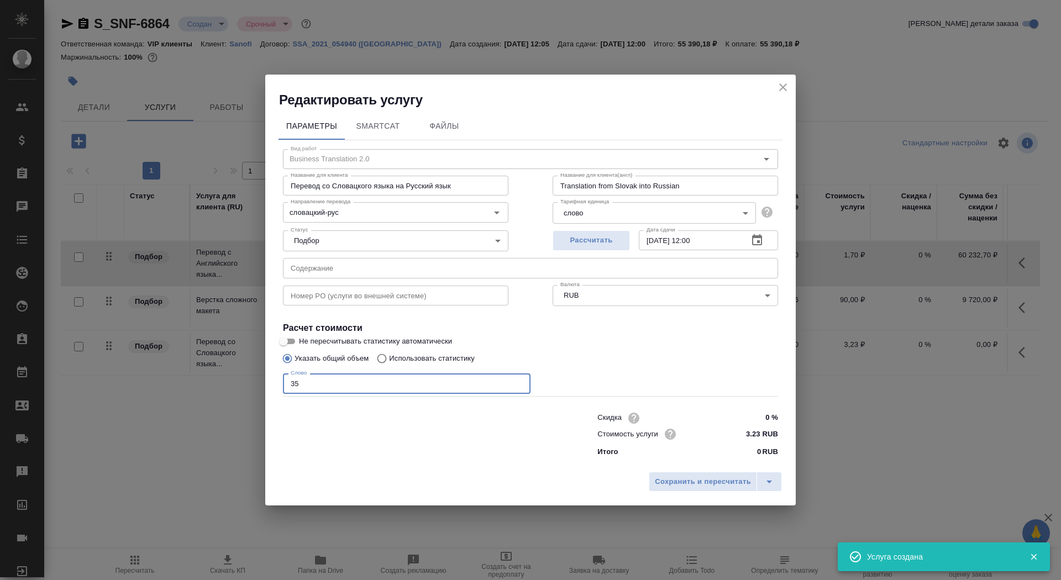
type input "Translation from Slovak into Russian"
type input "350"
type input "Translation from Slovak into Russian"
type input "350"
click at [679, 488] on span "Сохранить и пересчитать" at bounding box center [703, 482] width 96 height 13
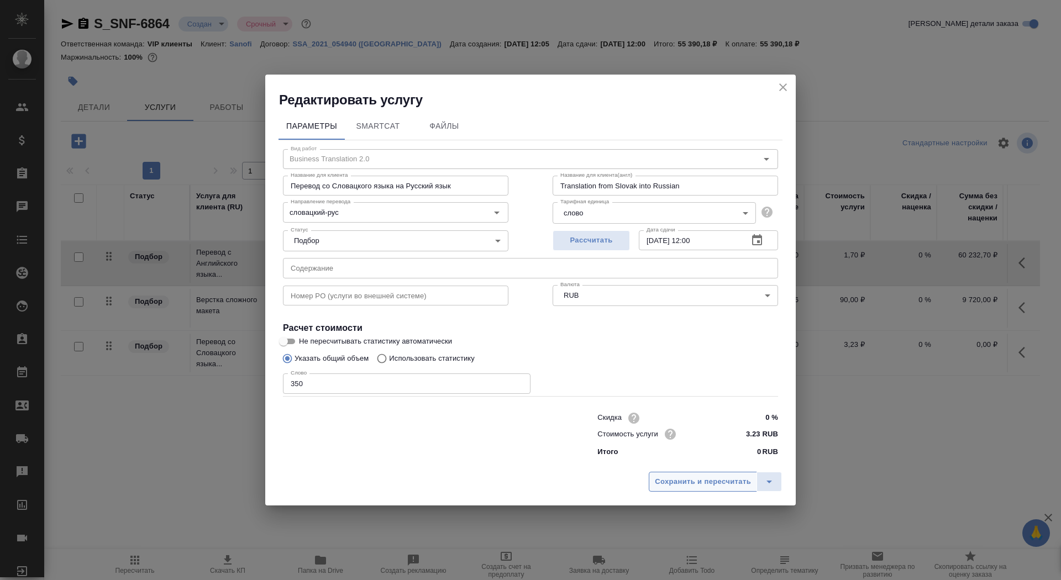
type input "Translation from Slovak into Russian"
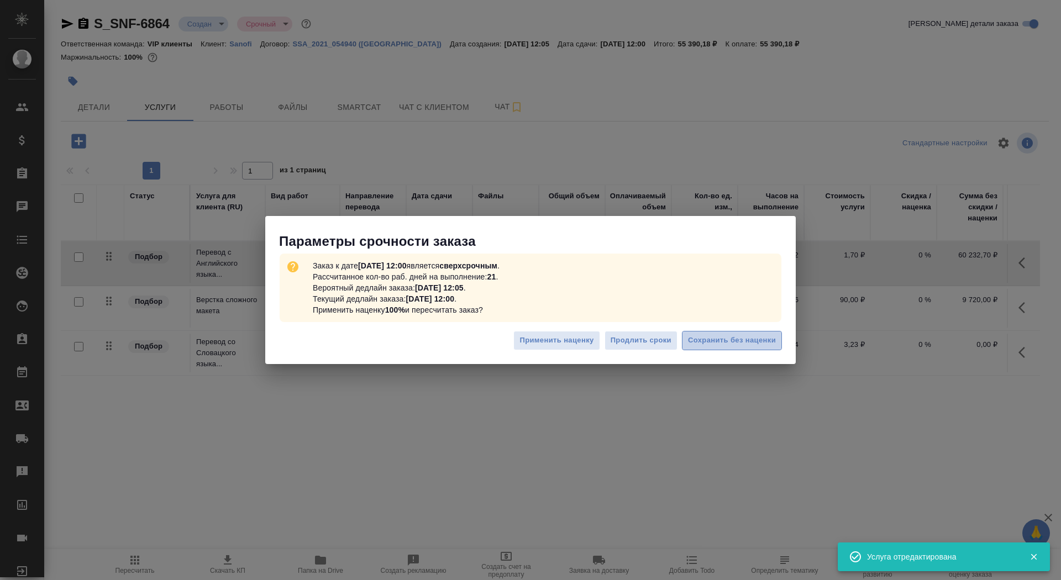
click at [704, 347] on button "Сохранить без наценки" at bounding box center [732, 340] width 100 height 19
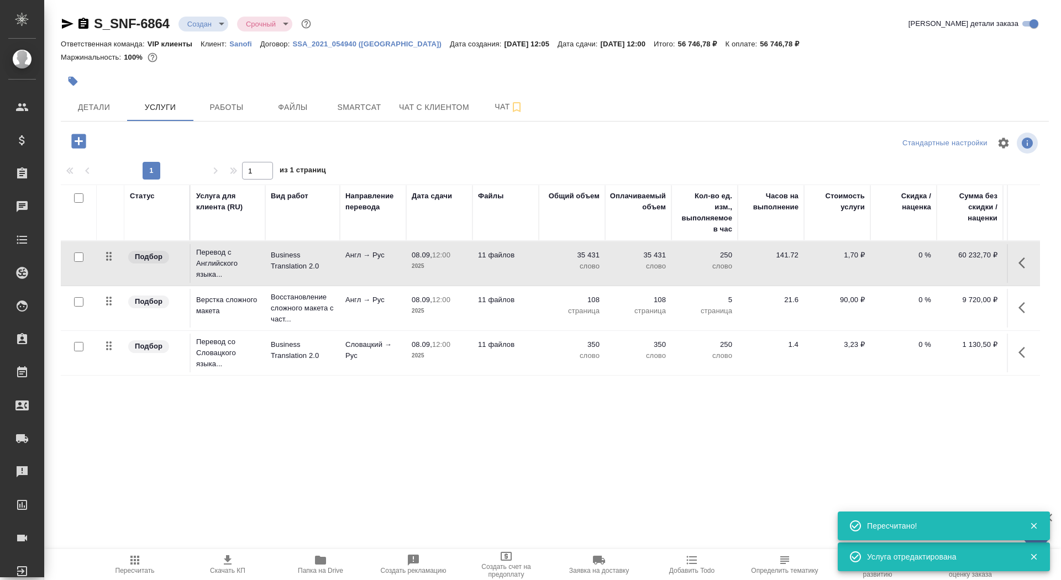
click at [467, 269] on td "08.09, 12:00 2025" at bounding box center [439, 263] width 66 height 39
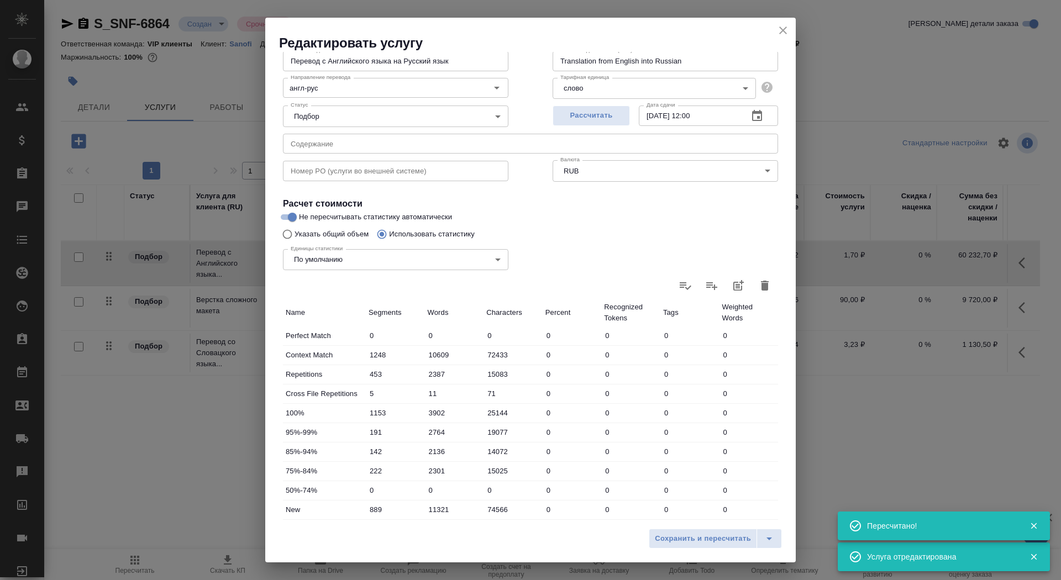
scroll to position [171, 0]
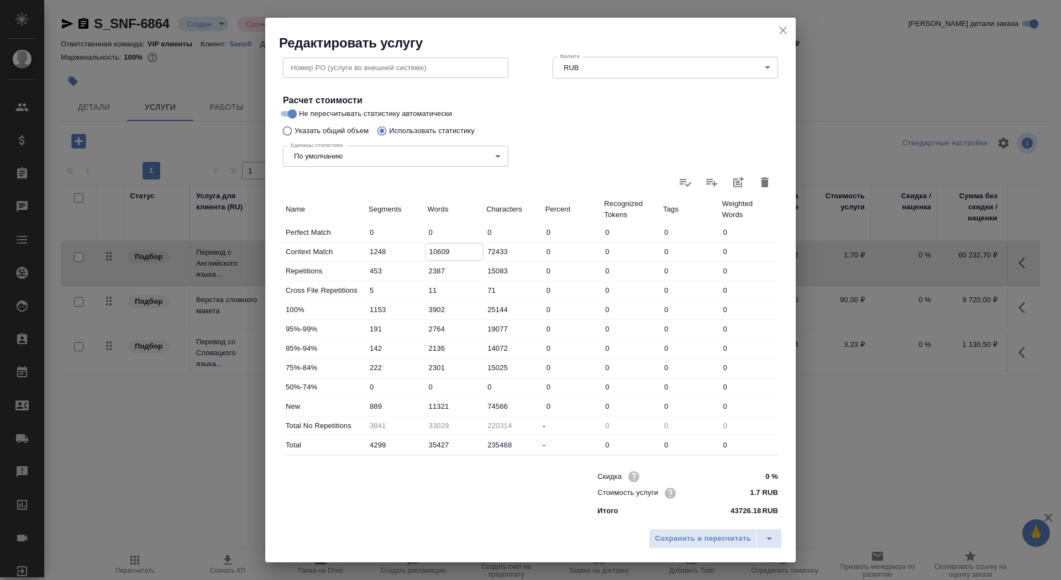
drag, startPoint x: 436, startPoint y: 252, endPoint x: 421, endPoint y: 249, distance: 15.7
click at [421, 249] on div "Context Match 1248 10609 72433 0 0 0 0" at bounding box center [530, 252] width 495 height 19
type input "7609"
click at [434, 404] on input "11321" at bounding box center [455, 407] width 58 height 16
type input "14321"
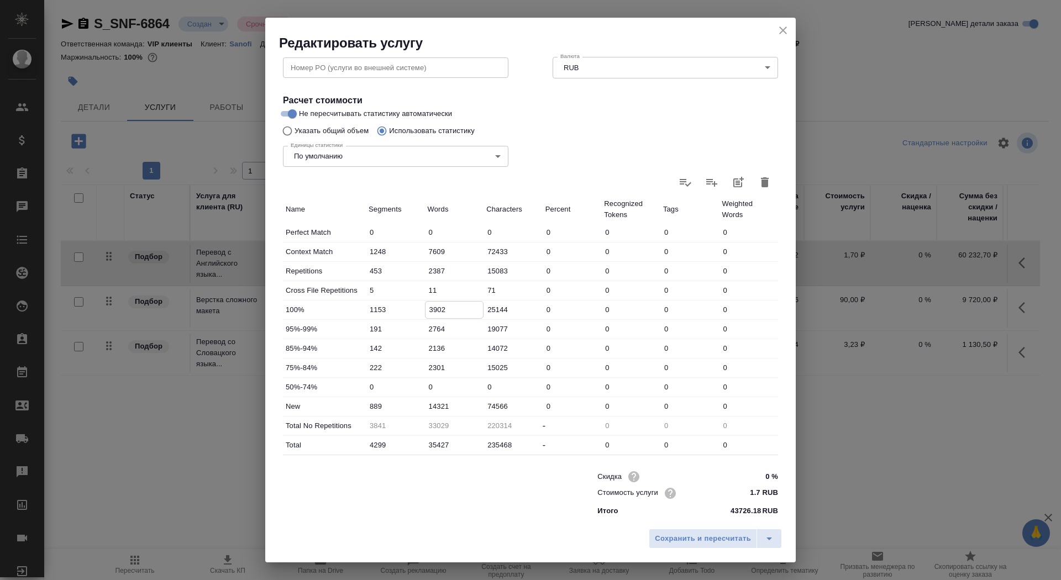
click at [433, 311] on input "3902" at bounding box center [455, 310] width 58 height 16
type input "1902"
click at [434, 407] on input "14321" at bounding box center [455, 407] width 58 height 16
type input "16321"
click at [688, 540] on span "Сохранить и пересчитать" at bounding box center [703, 539] width 96 height 13
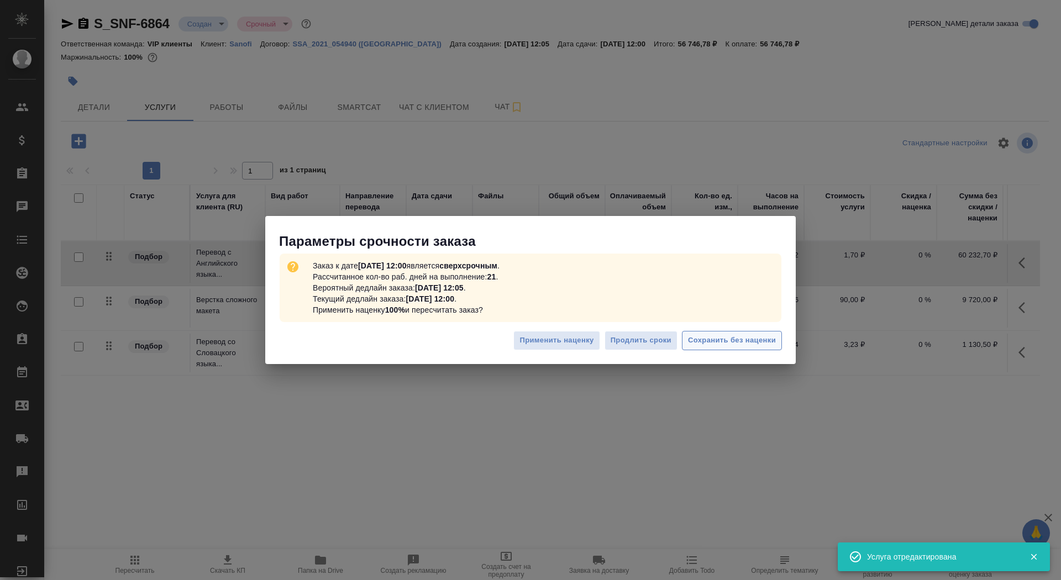
click at [728, 337] on span "Сохранить без наценки" at bounding box center [732, 340] width 88 height 13
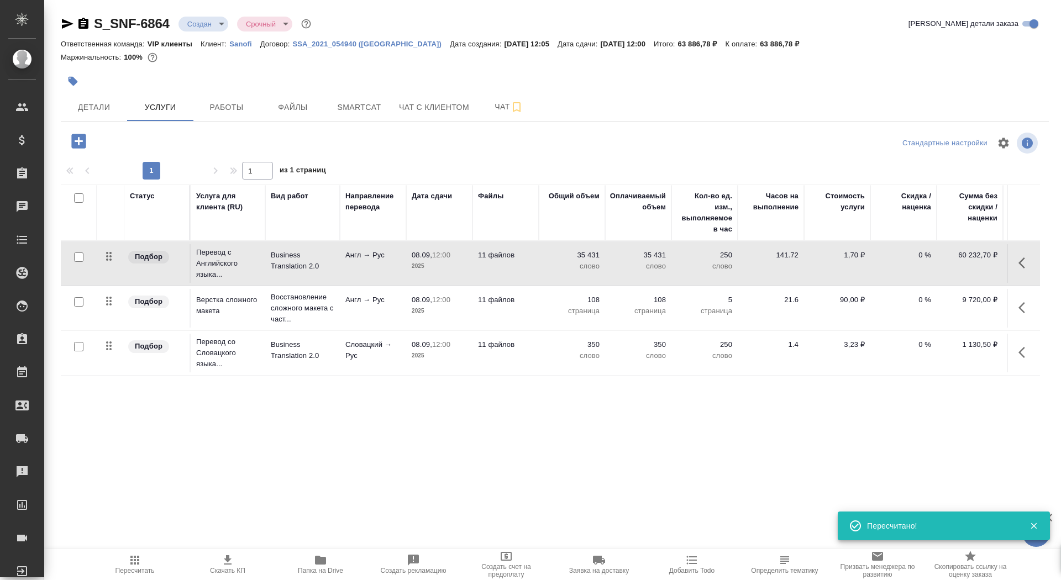
click at [523, 262] on td "11 файлов" at bounding box center [506, 263] width 66 height 39
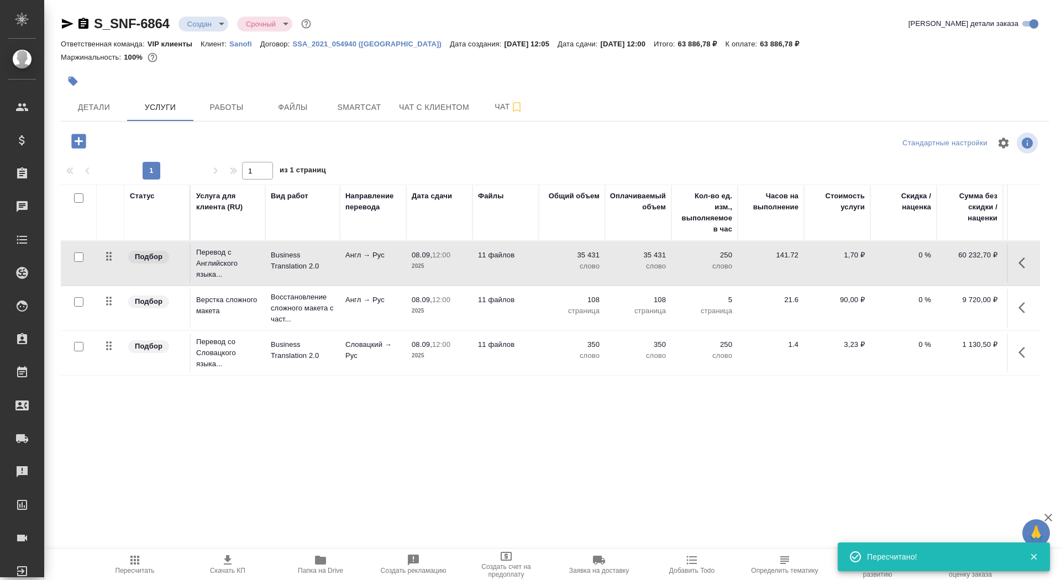
click at [523, 262] on td "11 файлов" at bounding box center [506, 263] width 66 height 39
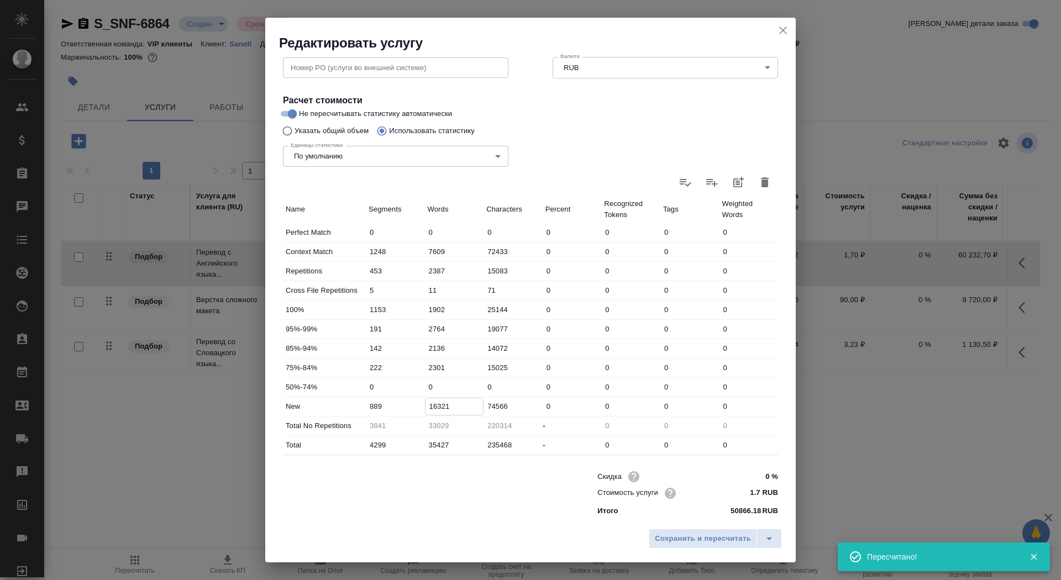
click at [438, 406] on input "16321" at bounding box center [455, 407] width 58 height 16
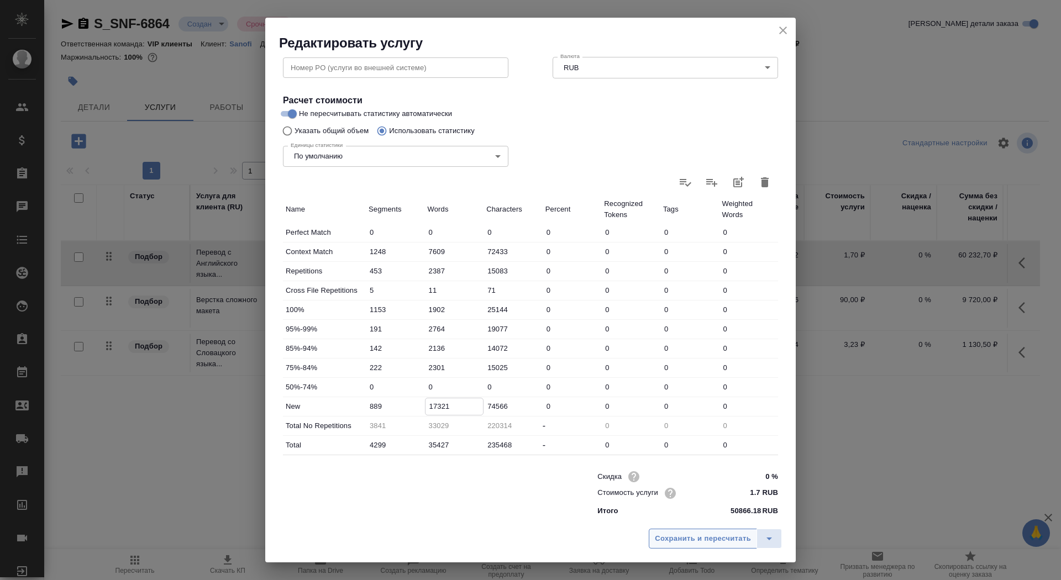
type input "17321"
click at [714, 532] on button "Сохранить и пересчитать" at bounding box center [703, 539] width 108 height 20
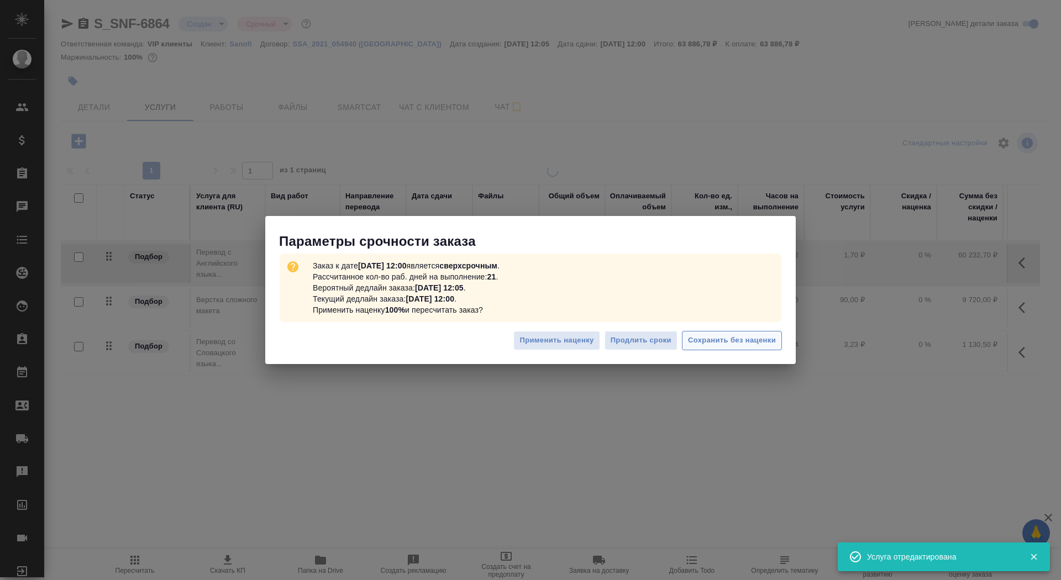
click at [713, 345] on span "Сохранить без наценки" at bounding box center [732, 340] width 88 height 13
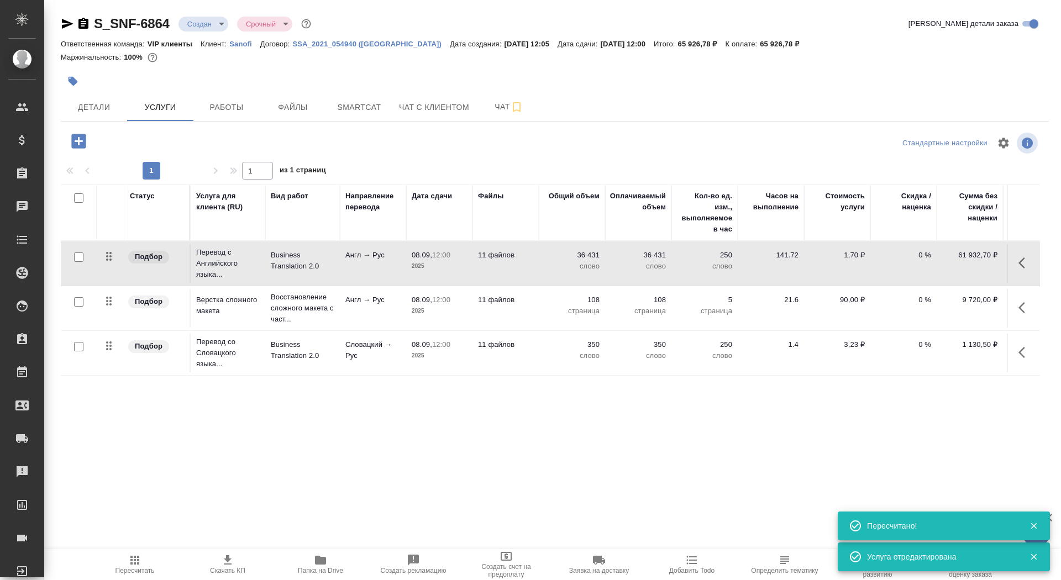
click at [504, 277] on td "11 файлов" at bounding box center [506, 263] width 66 height 39
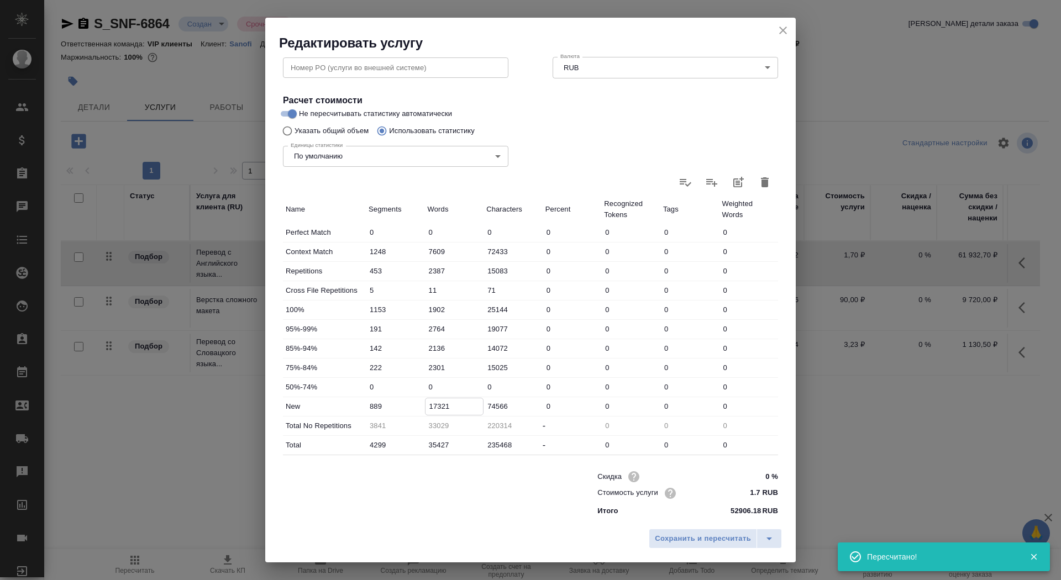
click at [433, 404] on input "17321" at bounding box center [455, 407] width 58 height 16
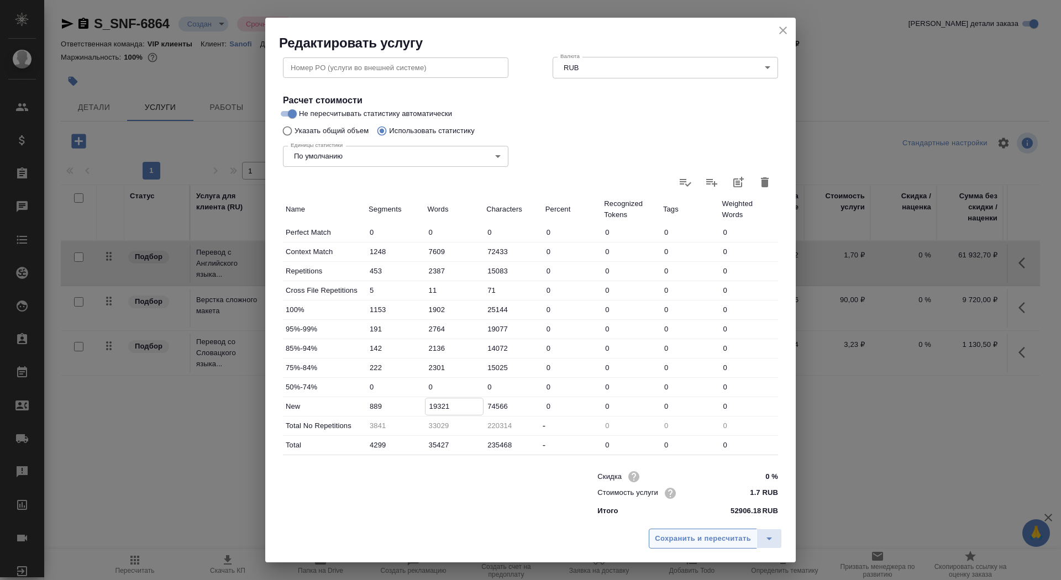
type input "19321"
click at [708, 541] on span "Сохранить и пересчитать" at bounding box center [703, 539] width 96 height 13
click at [667, 540] on span "Сохранить и пересчитать" at bounding box center [703, 539] width 96 height 13
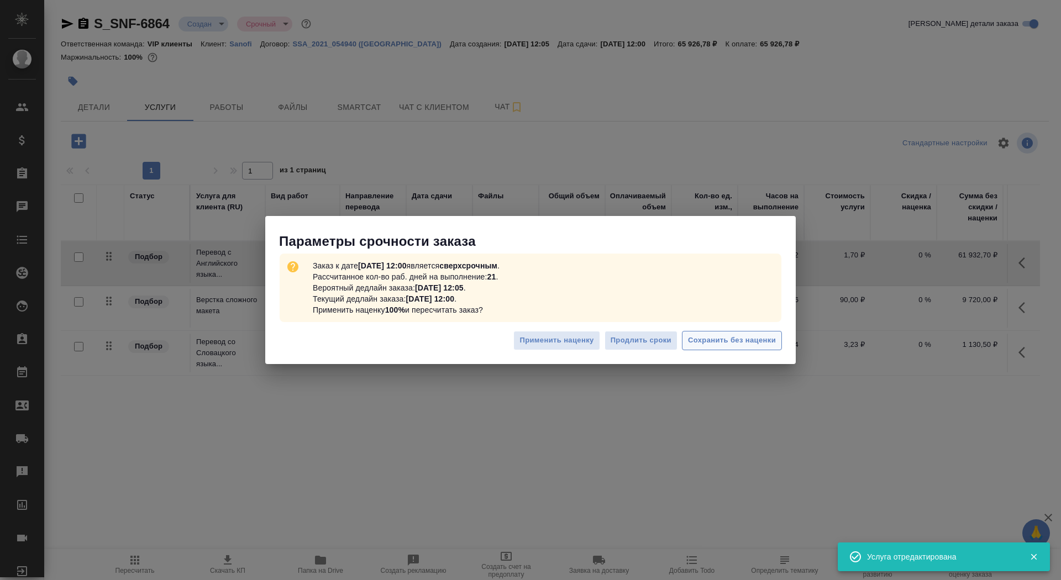
click at [724, 344] on span "Сохранить без наценки" at bounding box center [732, 340] width 88 height 13
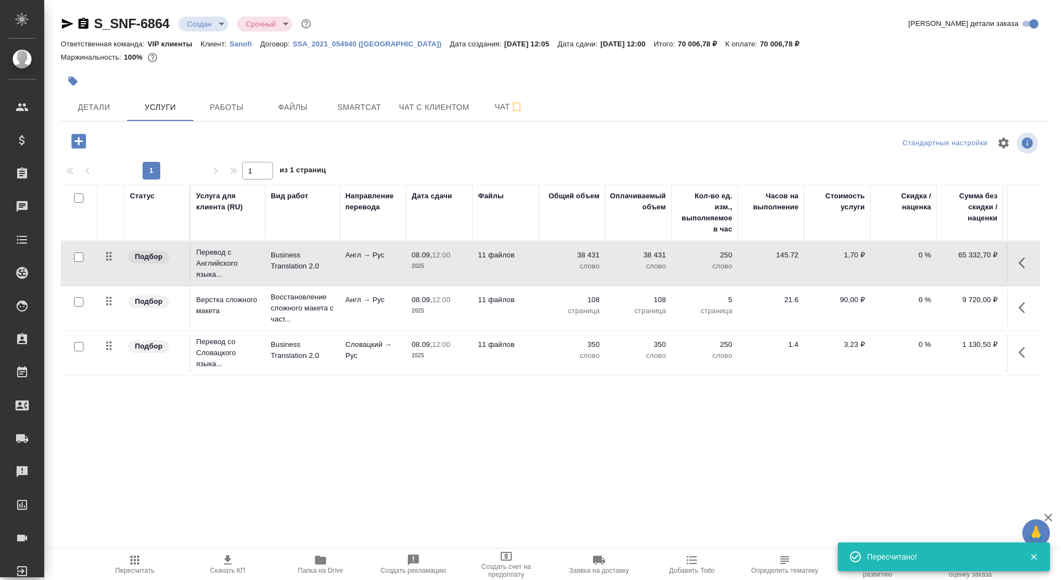
click at [226, 561] on icon "button" at bounding box center [228, 560] width 8 height 9
click at [93, 103] on span "Детали" at bounding box center [93, 108] width 53 height 14
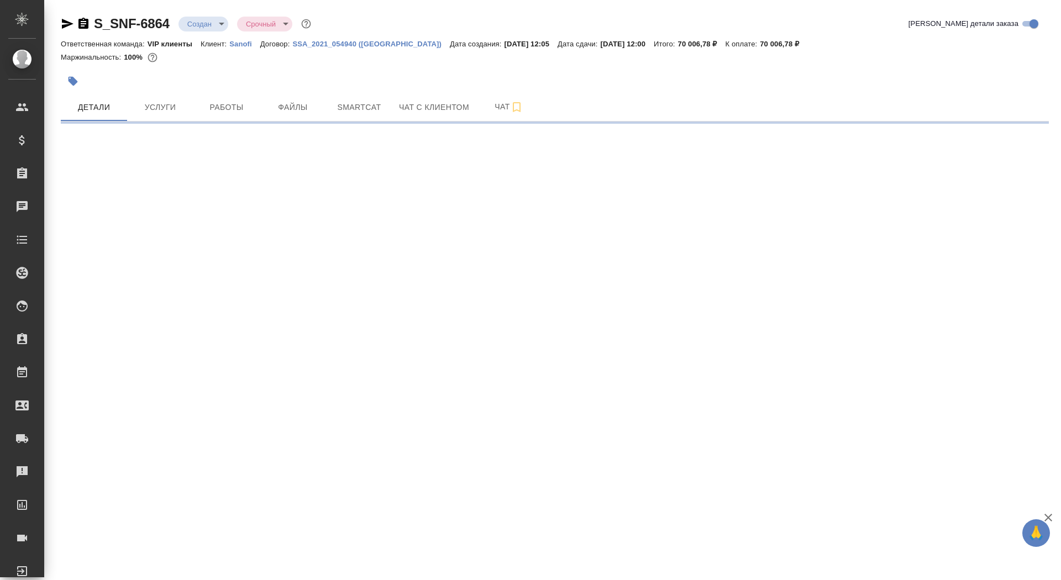
select select "RU"
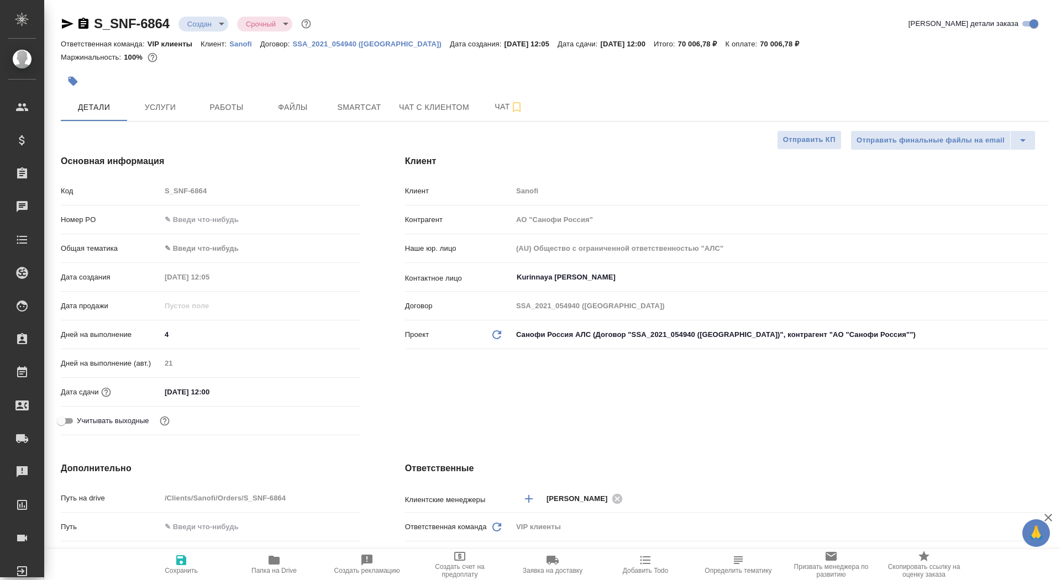
type textarea "x"
click at [178, 566] on icon "button" at bounding box center [181, 560] width 13 height 13
type textarea "x"
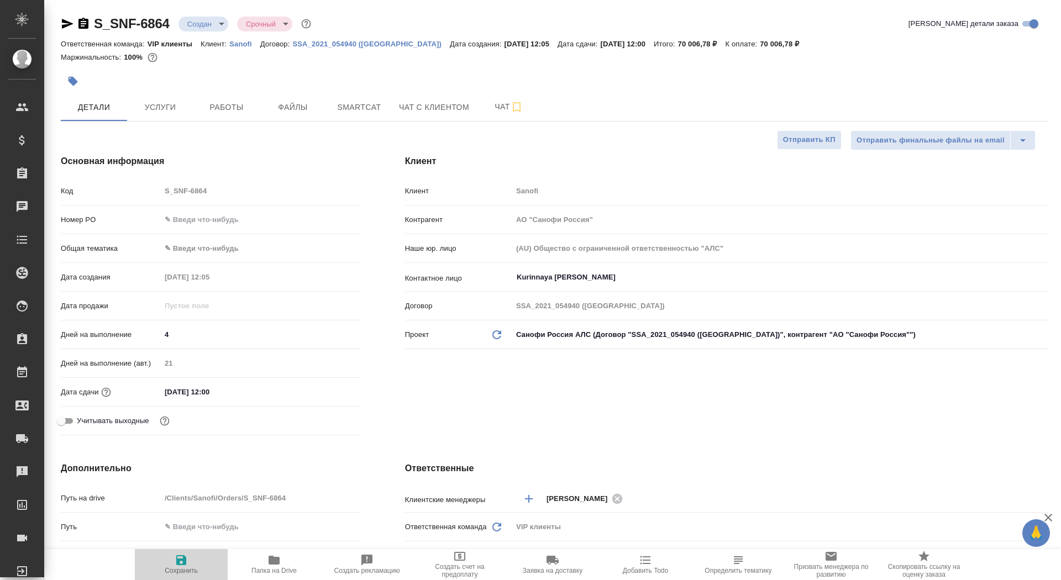
type textarea "x"
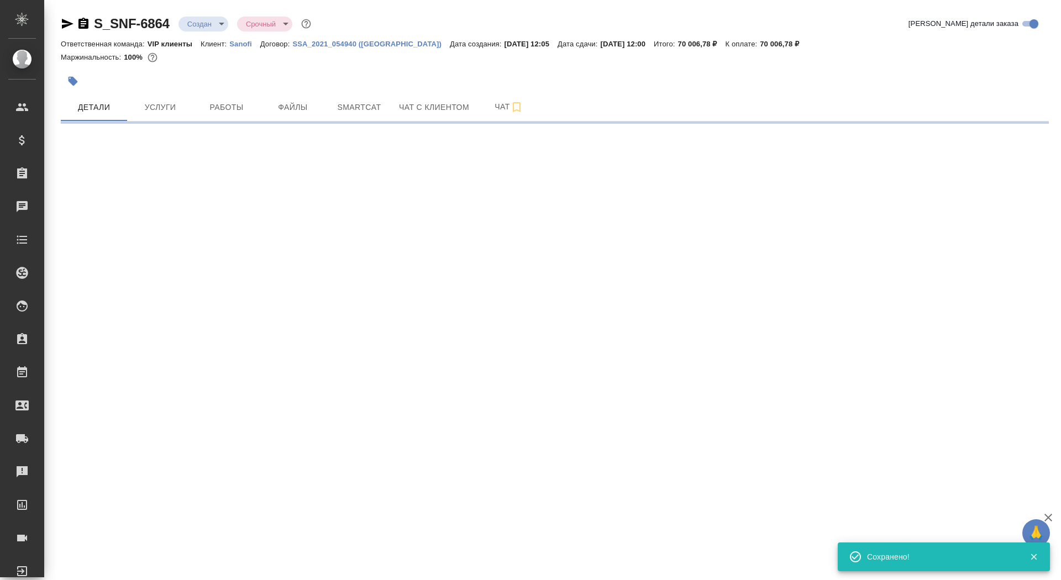
select select "RU"
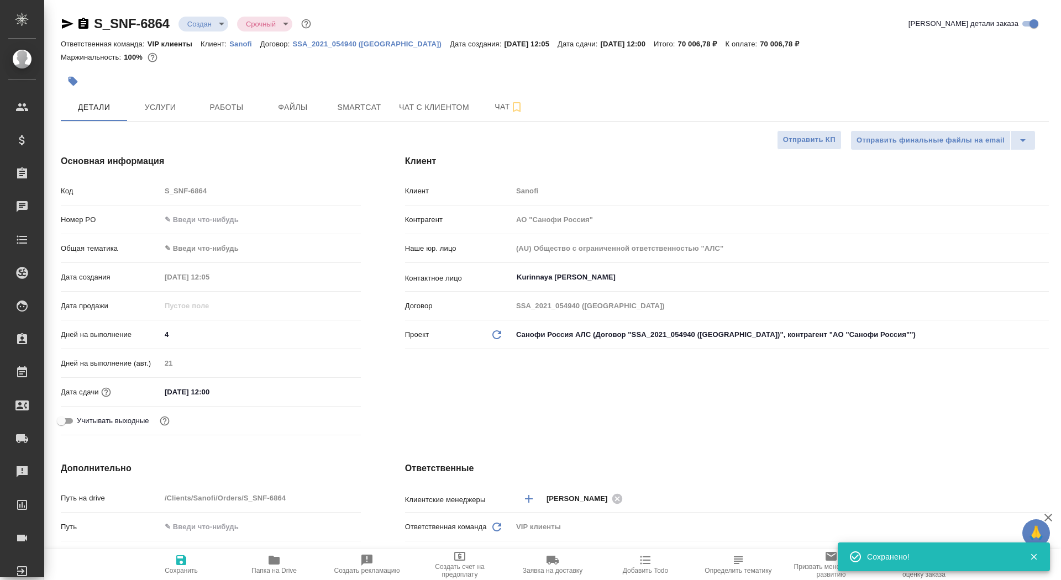
type textarea "x"
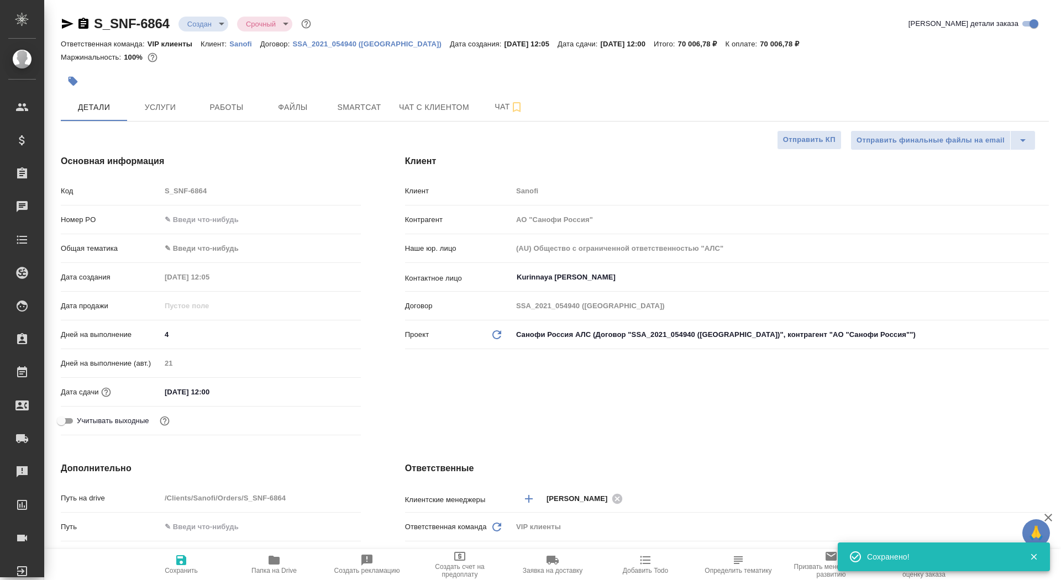
type textarea "x"
click at [802, 144] on span "Отправить КП" at bounding box center [809, 140] width 53 height 13
type textarea "x"
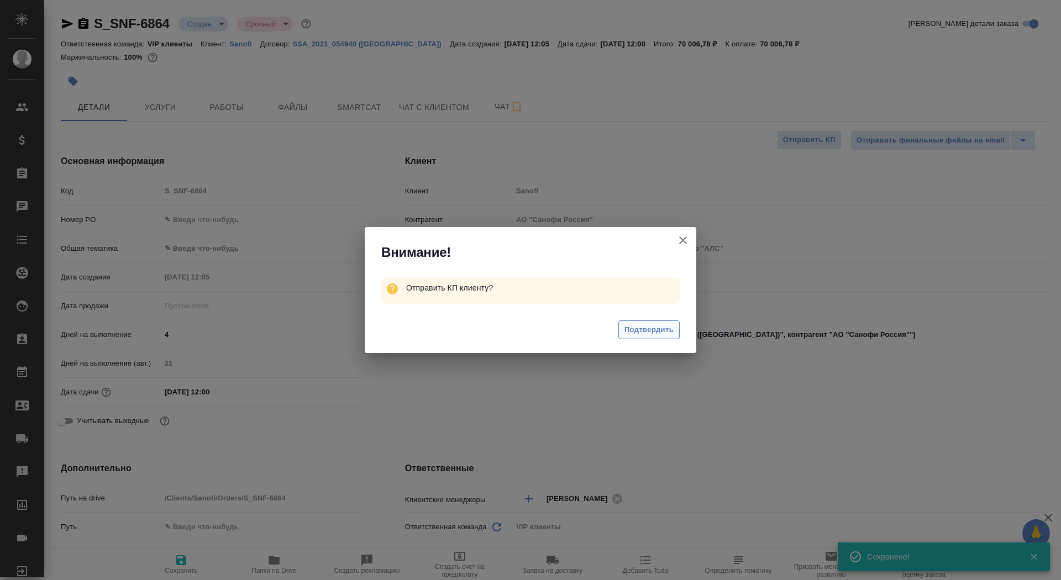
click at [649, 330] on span "Подтвердить" at bounding box center [649, 330] width 49 height 13
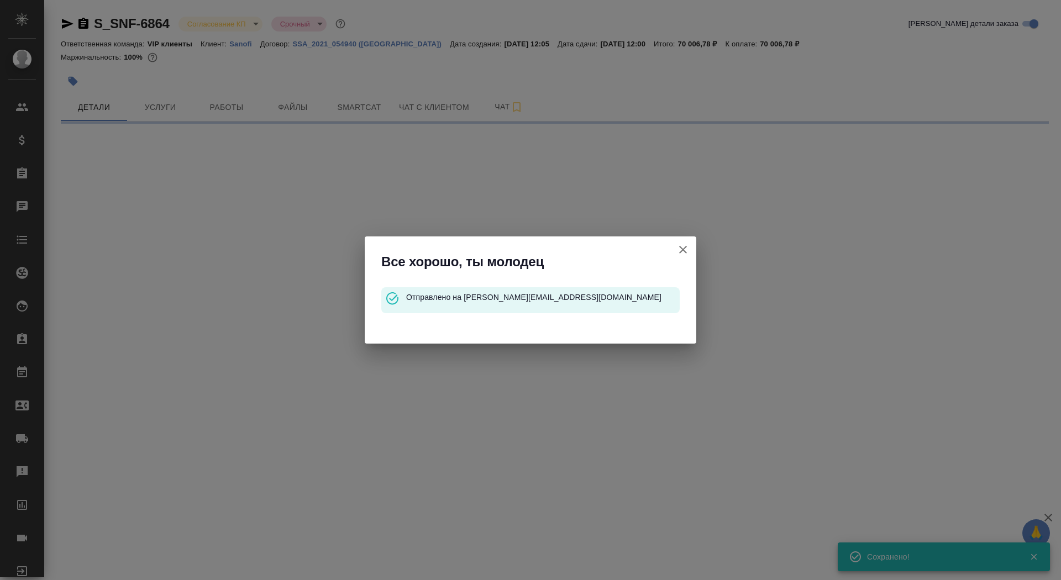
select select "RU"
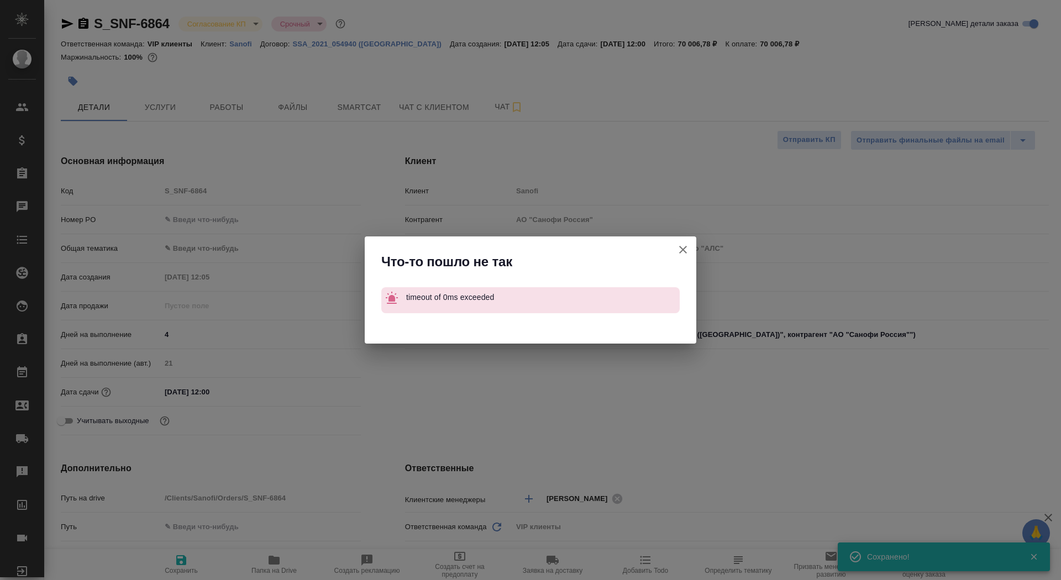
type textarea "x"
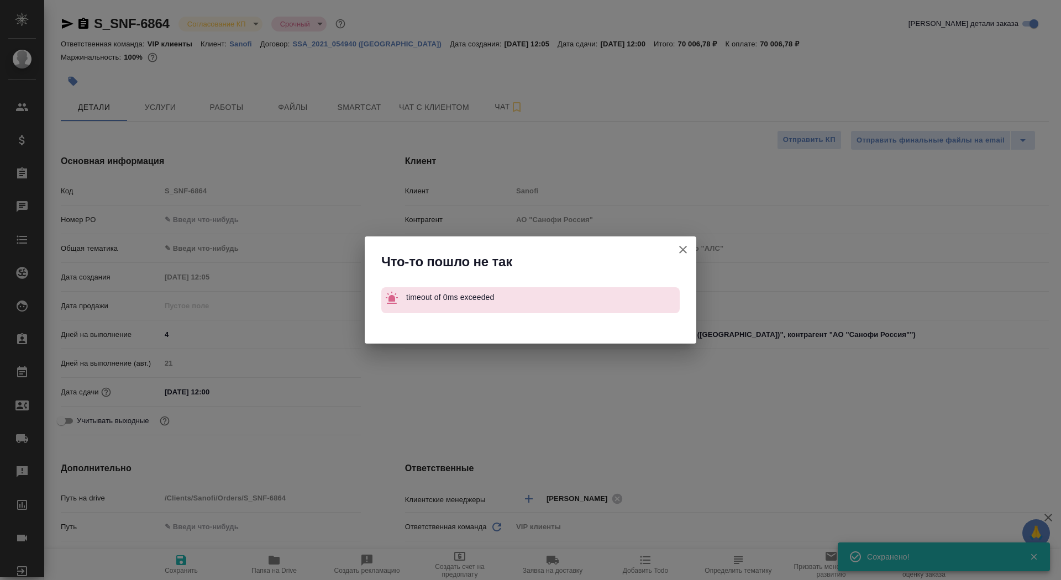
type textarea "x"
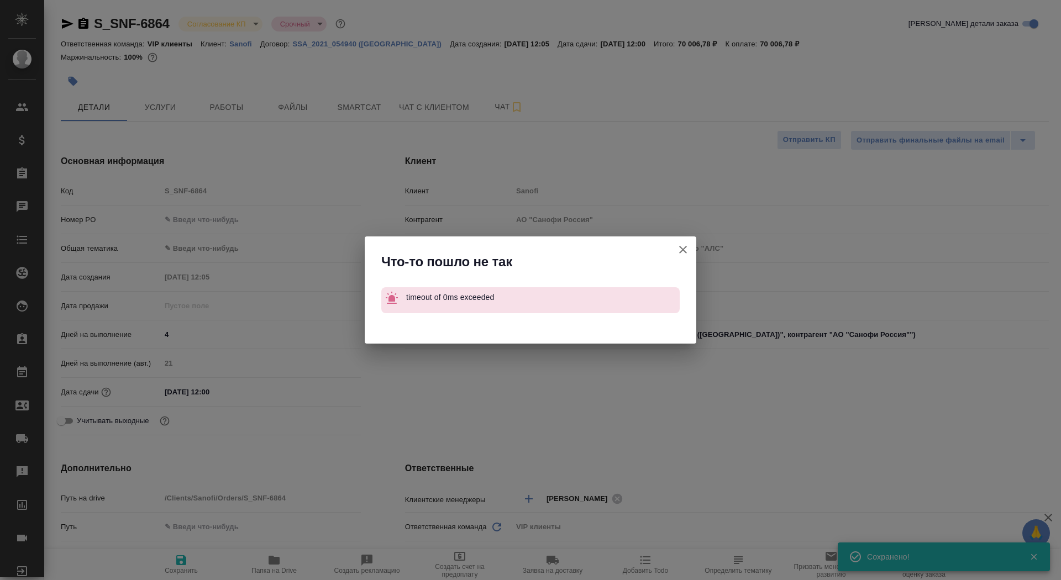
type textarea "x"
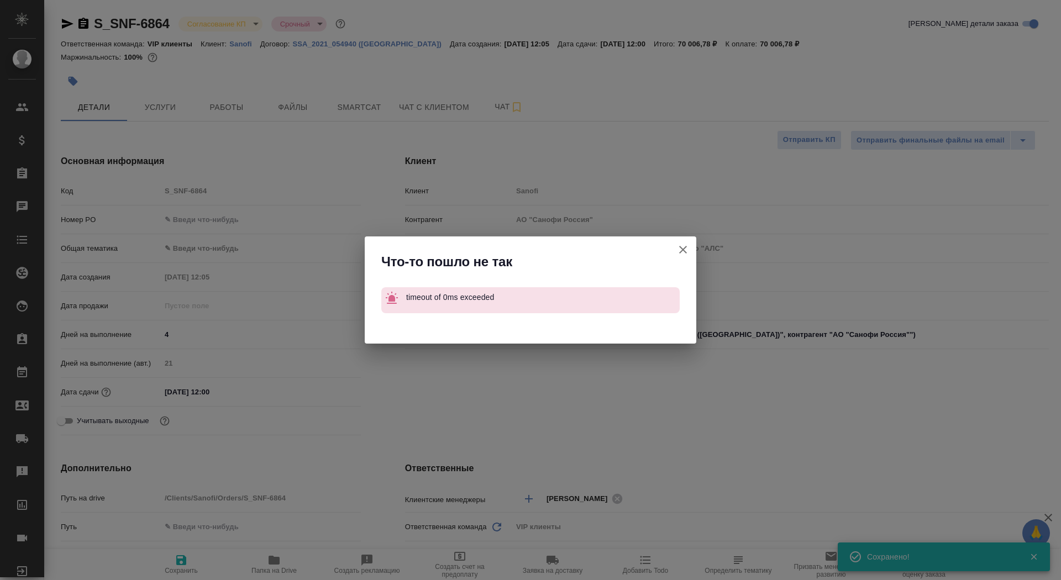
click at [688, 250] on icon "button" at bounding box center [683, 249] width 13 height 13
type textarea "x"
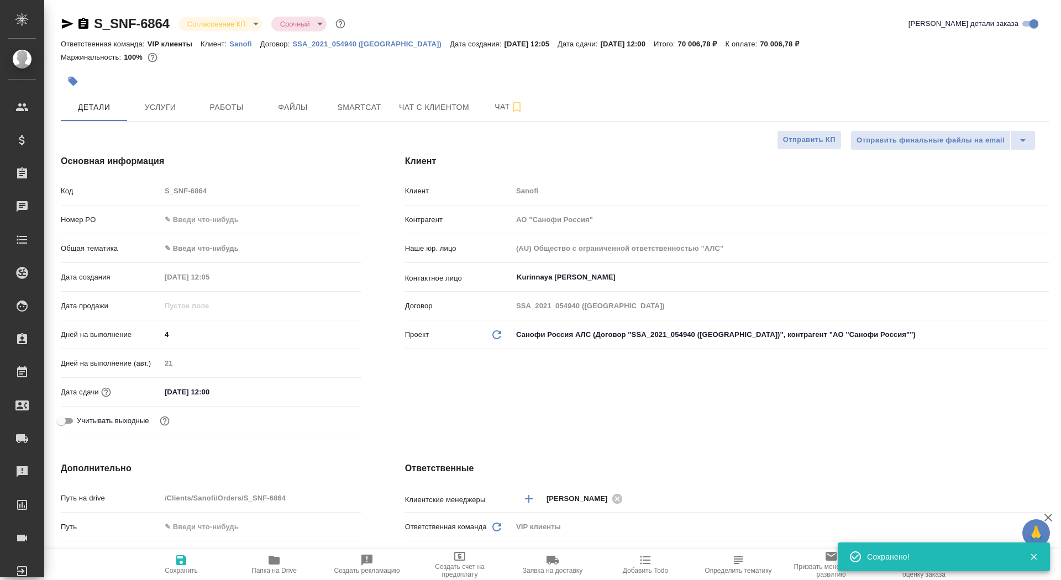
click at [83, 25] on icon "button" at bounding box center [83, 23] width 13 height 13
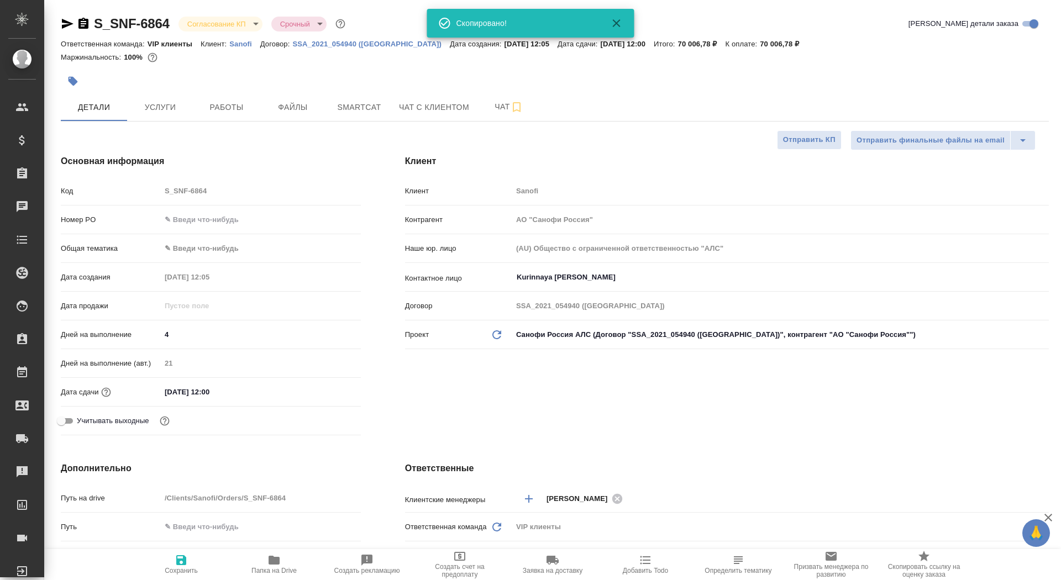
type textarea "x"
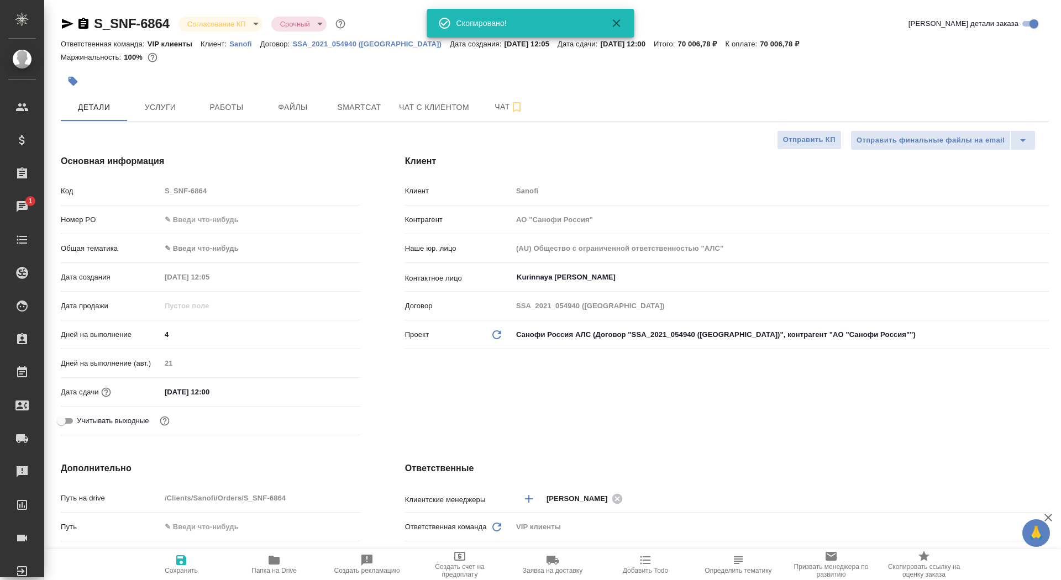
type textarea "x"
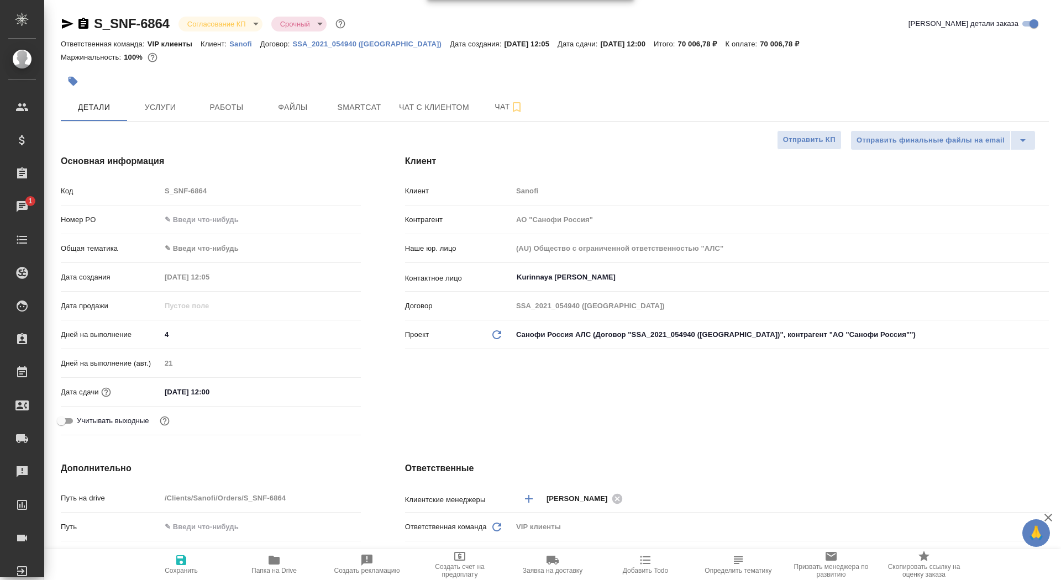
type textarea "x"
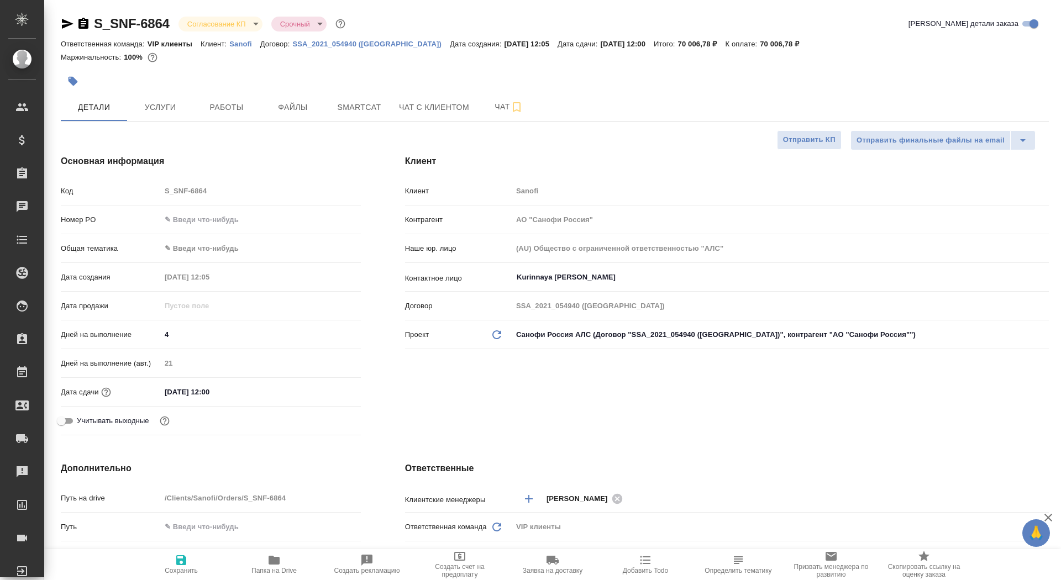
type textarea "x"
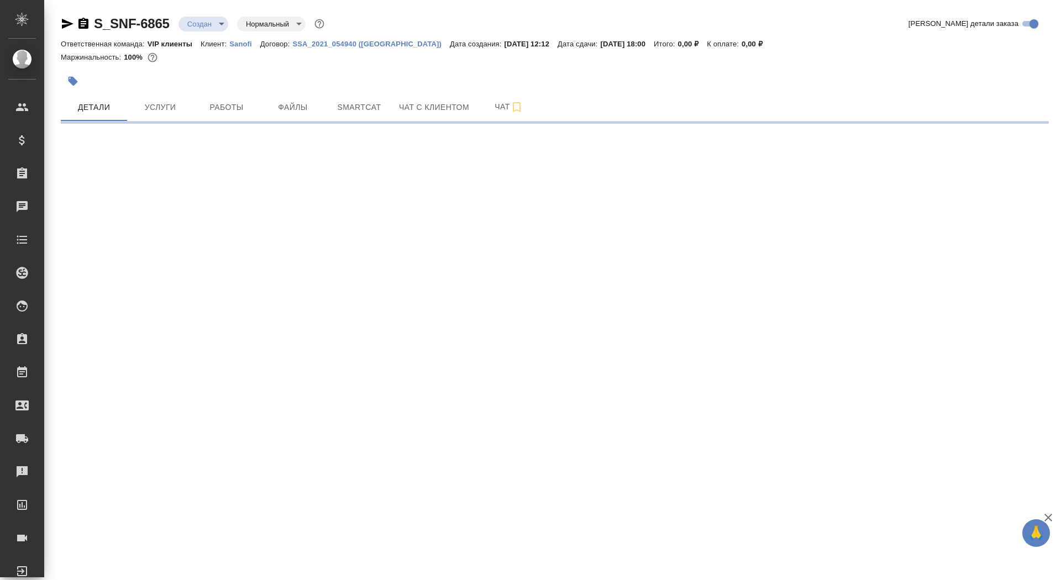
select select "RU"
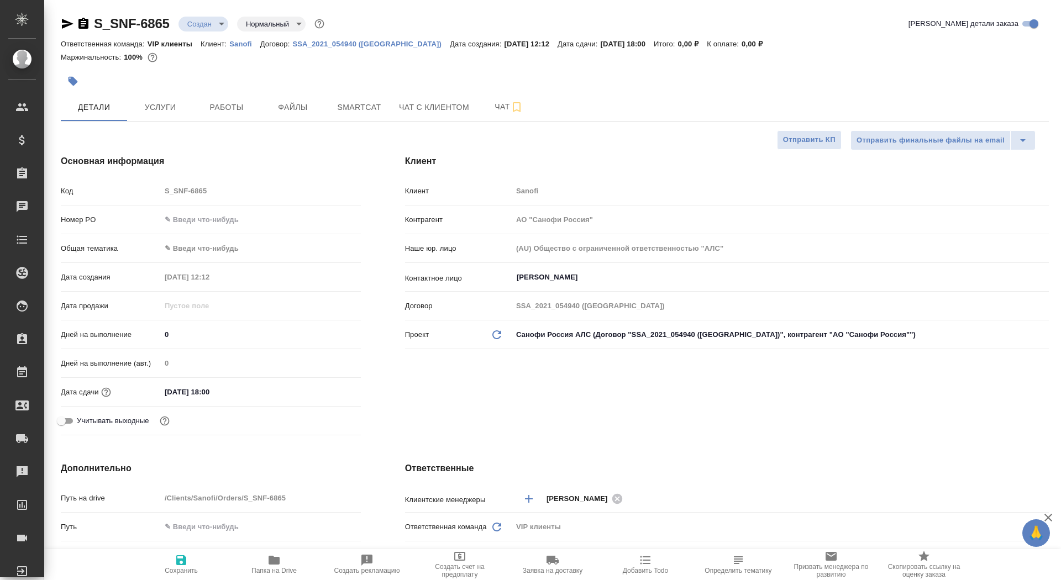
type textarea "x"
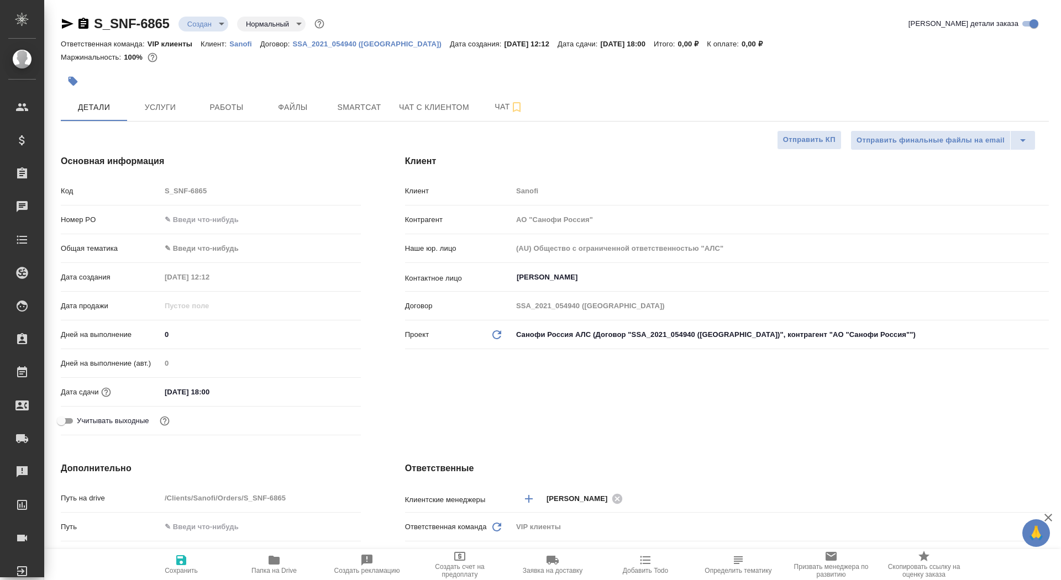
type textarea "x"
click at [176, 315] on div "Дата продажи" at bounding box center [211, 310] width 300 height 29
drag, startPoint x: 176, startPoint y: 330, endPoint x: 147, endPoint y: 329, distance: 28.8
click at [147, 329] on div "Дней на выполнение 0" at bounding box center [211, 334] width 300 height 19
type input "1"
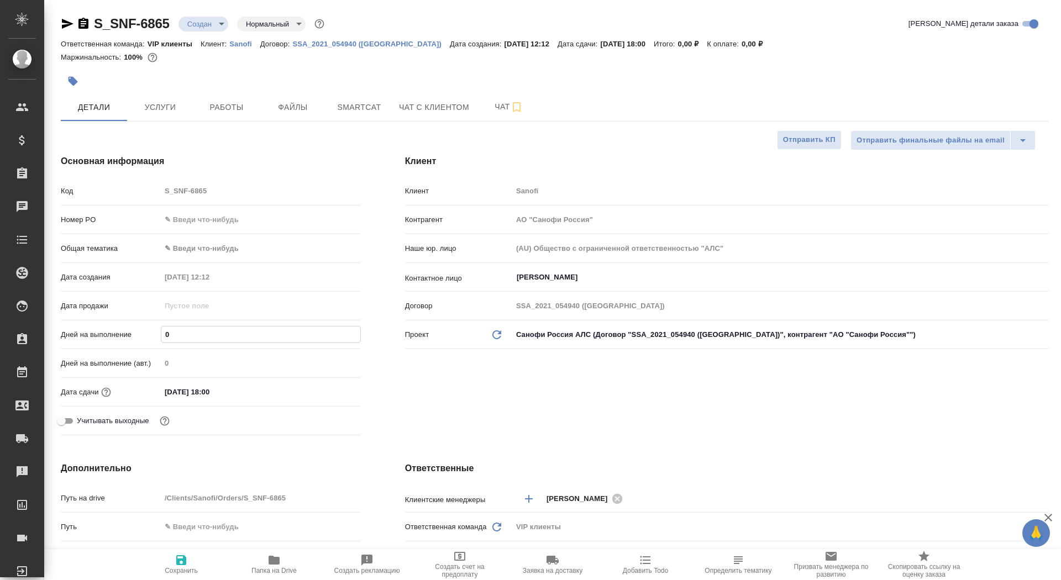
type textarea "x"
type input "1"
click at [189, 580] on button "Сохранить" at bounding box center [181, 564] width 93 height 31
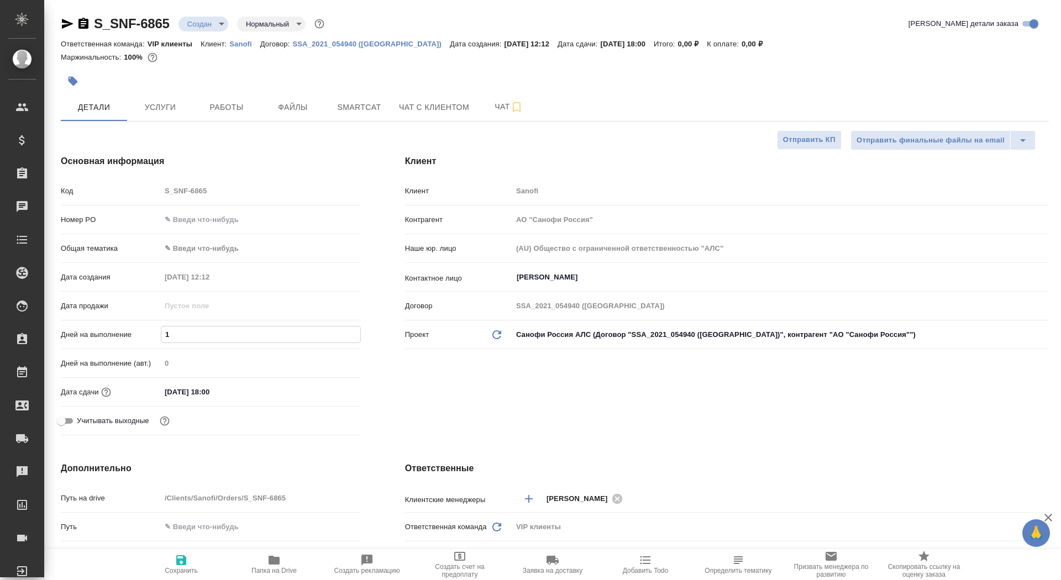
type textarea "x"
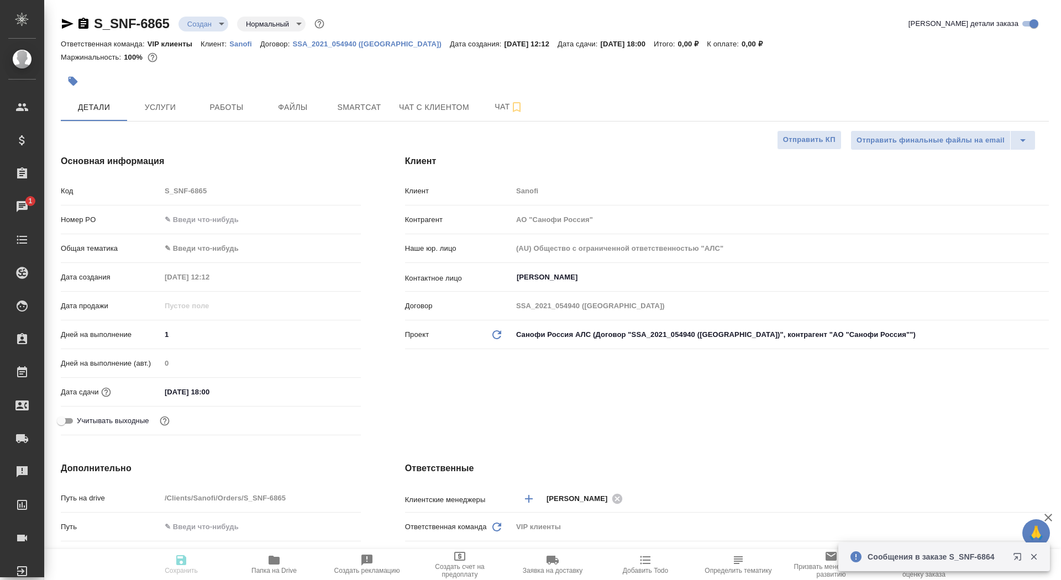
type textarea "x"
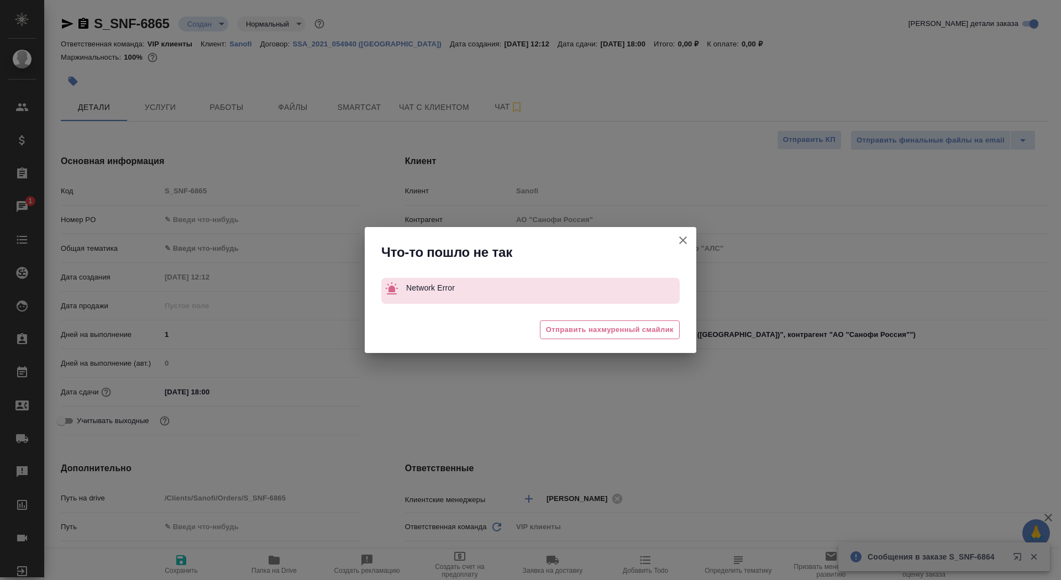
type textarea "x"
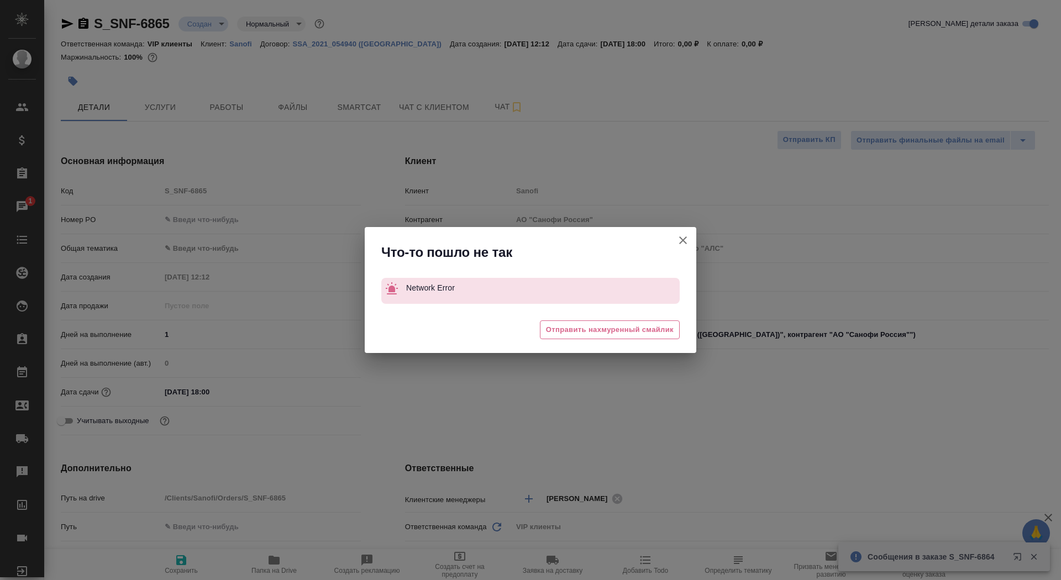
type textarea "x"
click at [696, 239] on div "Что-то пошло не так Network Error 😓 Отправить нахмуренный смайлик" at bounding box center [530, 290] width 1061 height 580
click at [688, 242] on icon "button" at bounding box center [683, 240] width 13 height 13
type textarea "x"
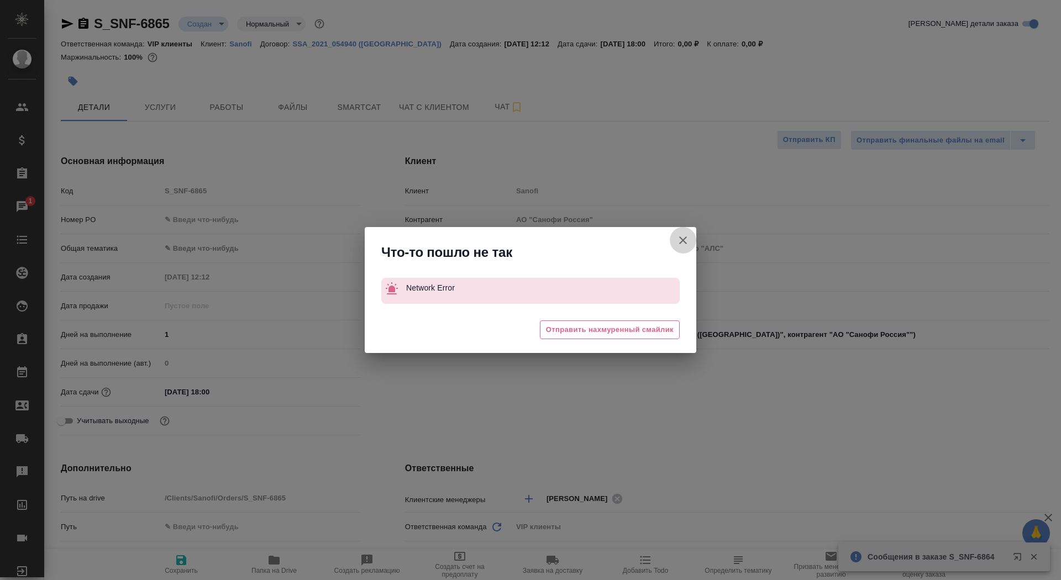
type textarea "x"
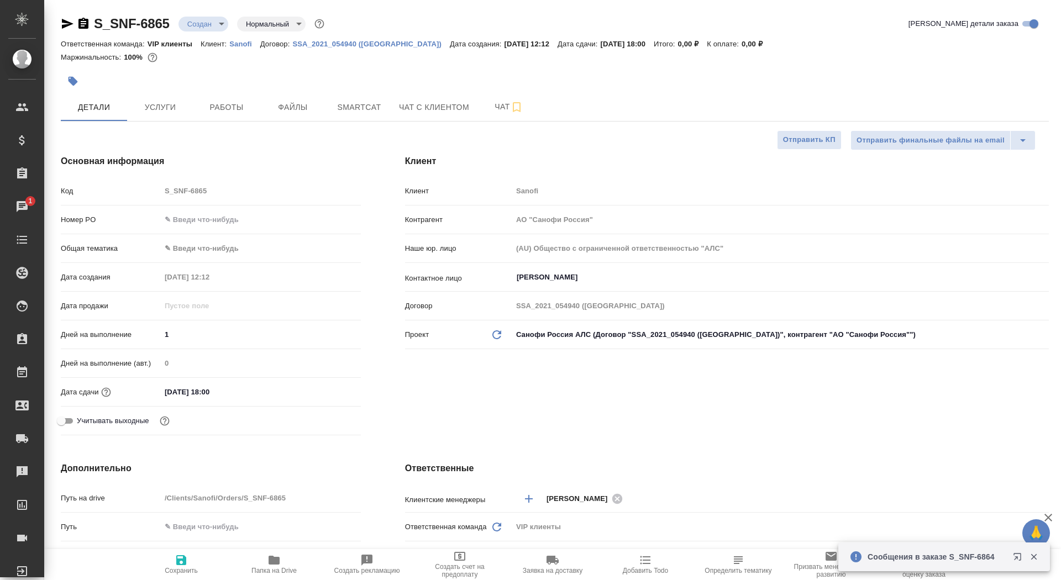
click at [177, 568] on span "Сохранить" at bounding box center [181, 571] width 33 height 8
type textarea "x"
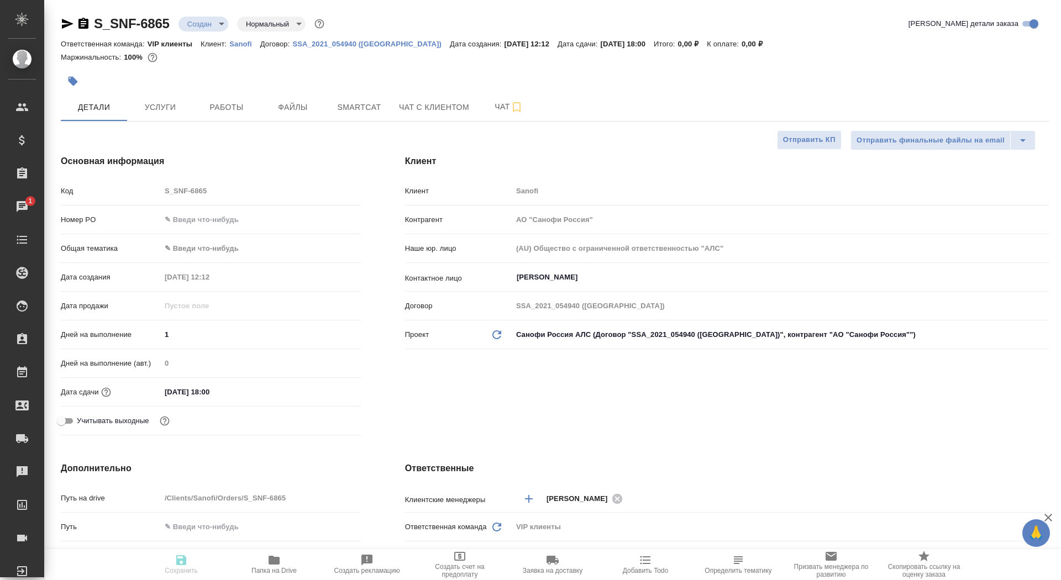
type textarea "x"
click at [248, 569] on span "Папка на Drive" at bounding box center [274, 564] width 80 height 21
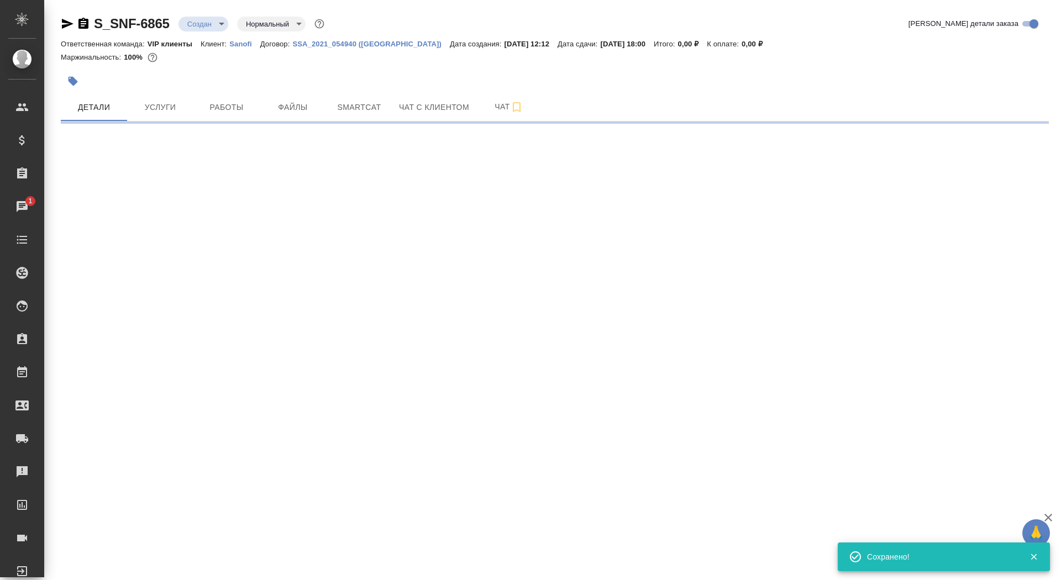
select select "RU"
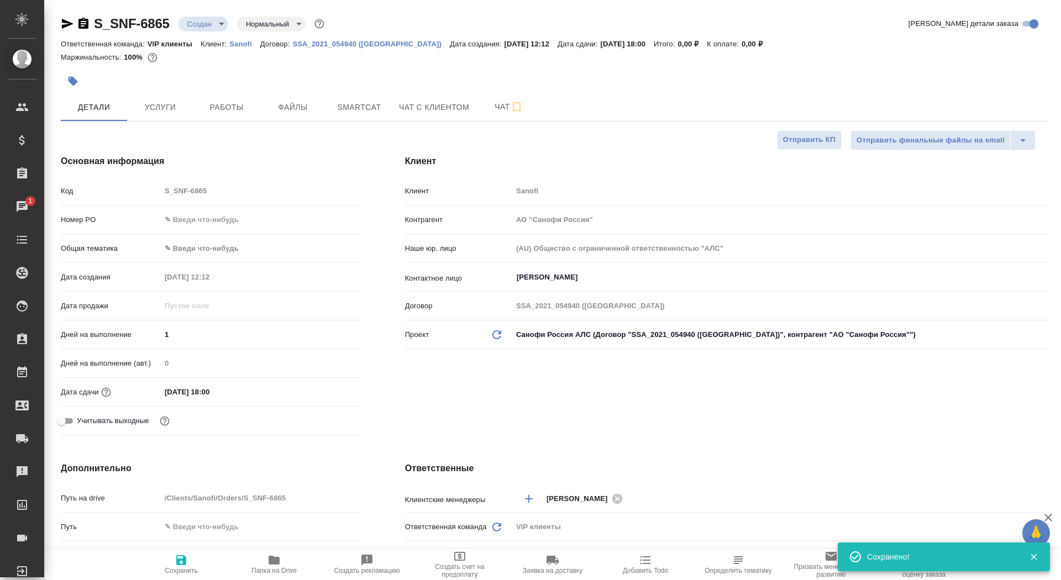
type textarea "x"
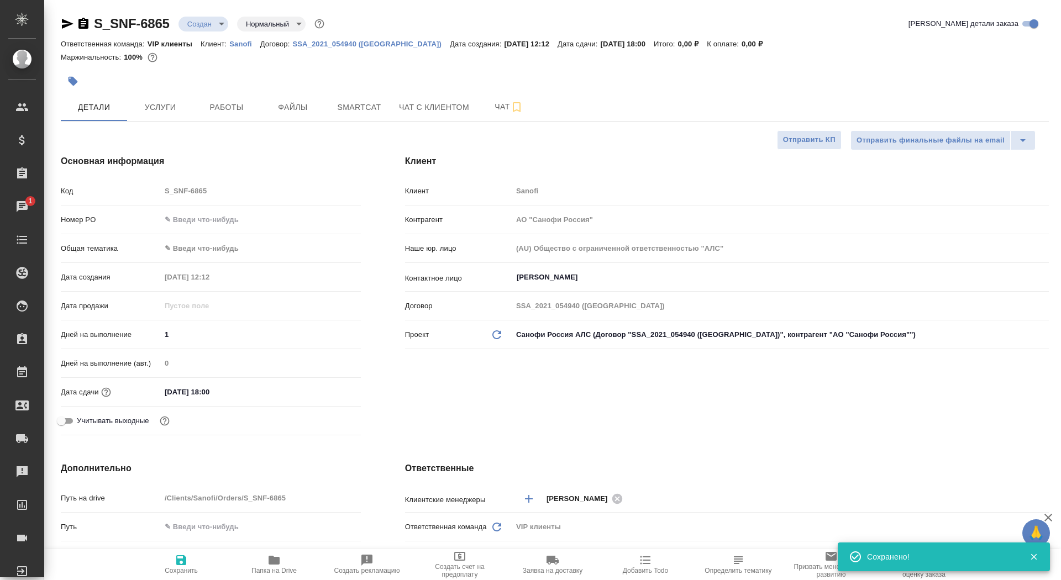
type textarea "x"
click at [172, 109] on span "Услуги" at bounding box center [160, 108] width 53 height 14
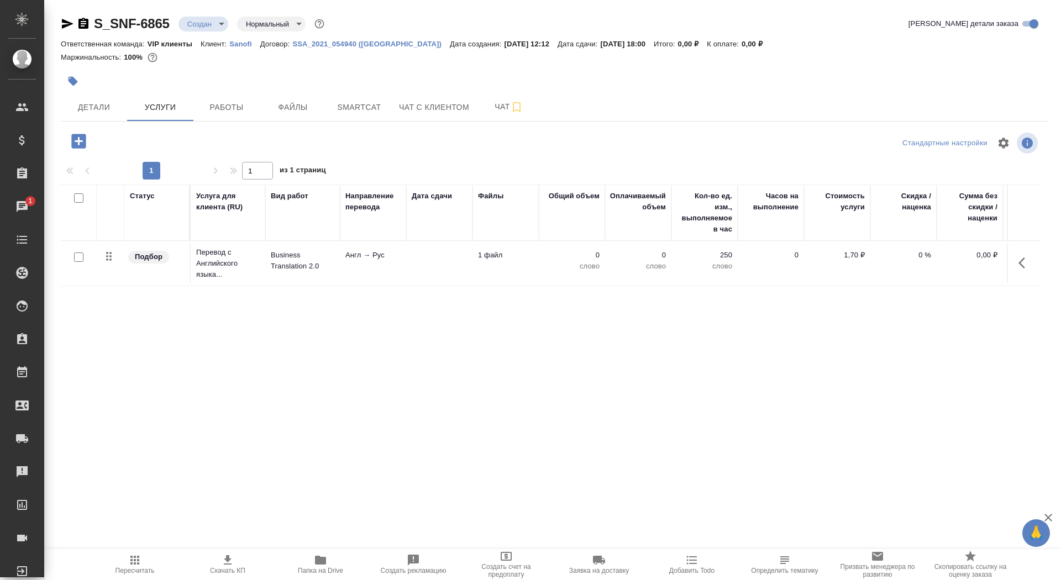
click at [439, 259] on td at bounding box center [439, 263] width 66 height 39
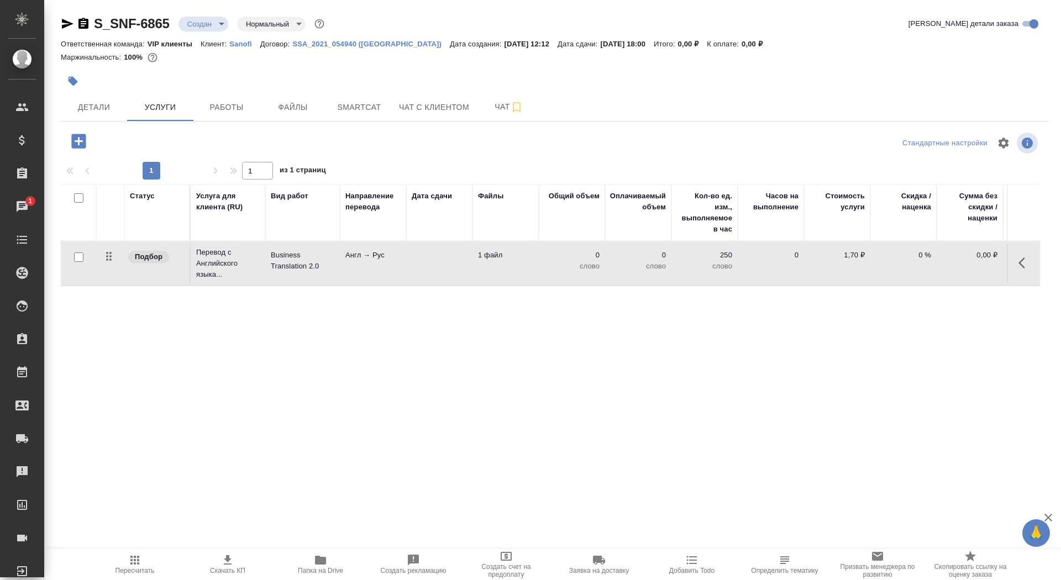
click at [439, 259] on td at bounding box center [439, 263] width 66 height 39
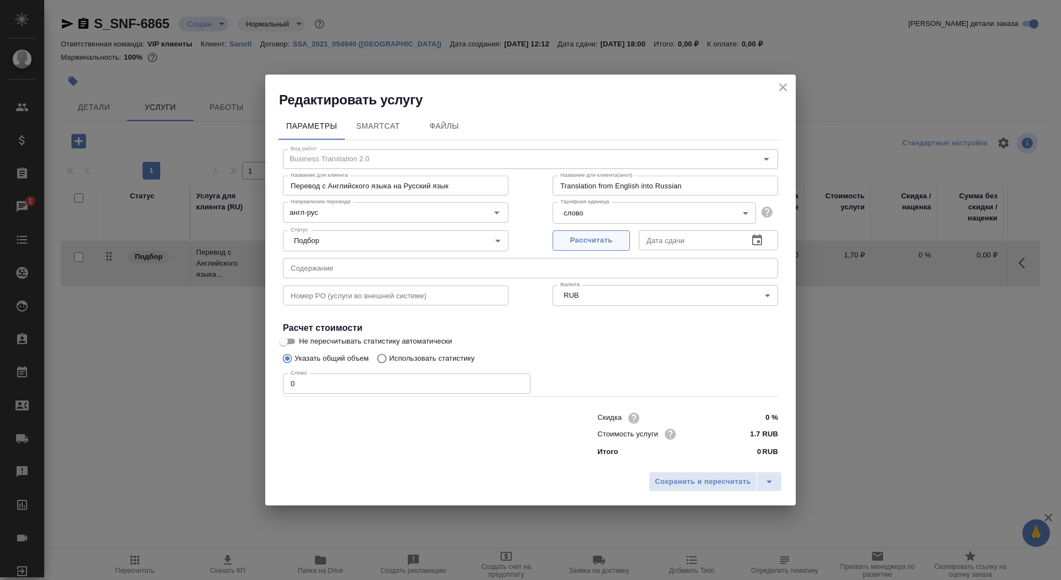
click at [569, 242] on span "Рассчитать" at bounding box center [591, 240] width 65 height 13
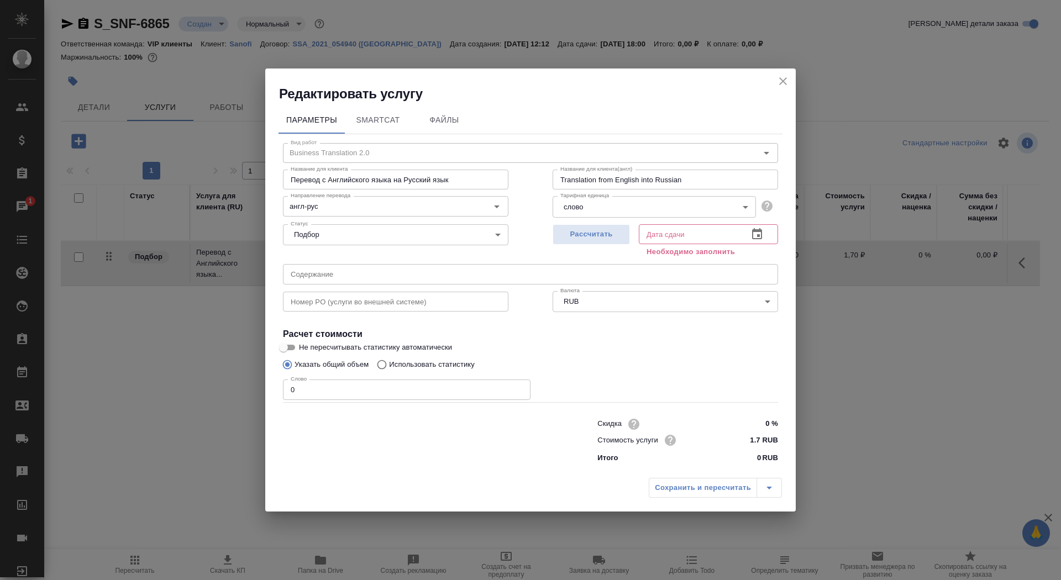
type input "05.09.2025 18:00"
click at [291, 336] on h4 "Расчет стоимости" at bounding box center [530, 334] width 495 height 13
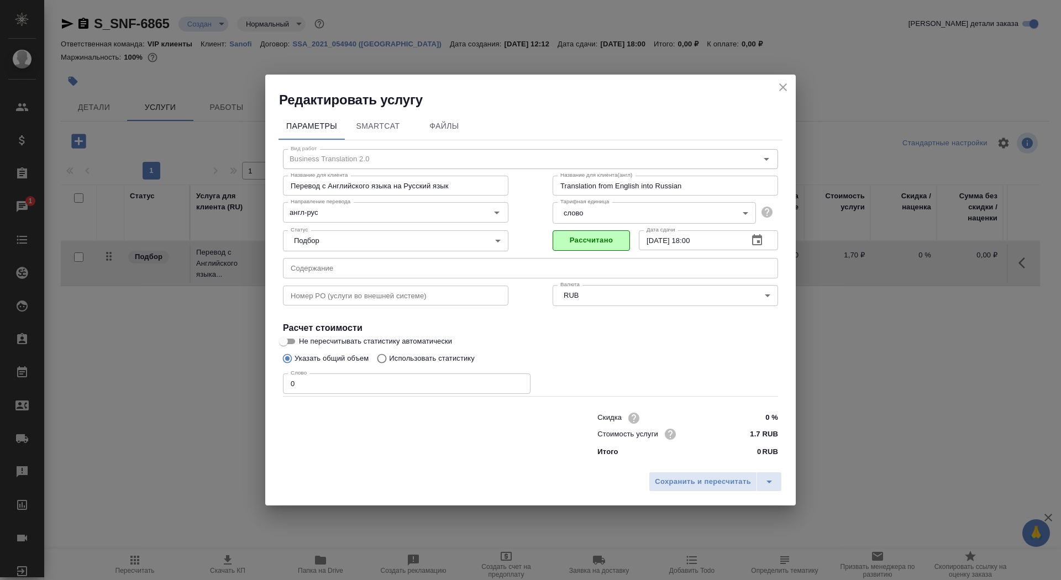
click at [286, 357] on input "Указать общий объем" at bounding box center [286, 358] width 18 height 21
click at [286, 343] on input "Не пересчитывать статистику автоматически" at bounding box center [284, 341] width 40 height 13
checkbox input "true"
click at [306, 384] on input "0" at bounding box center [407, 384] width 248 height 20
type input "01"
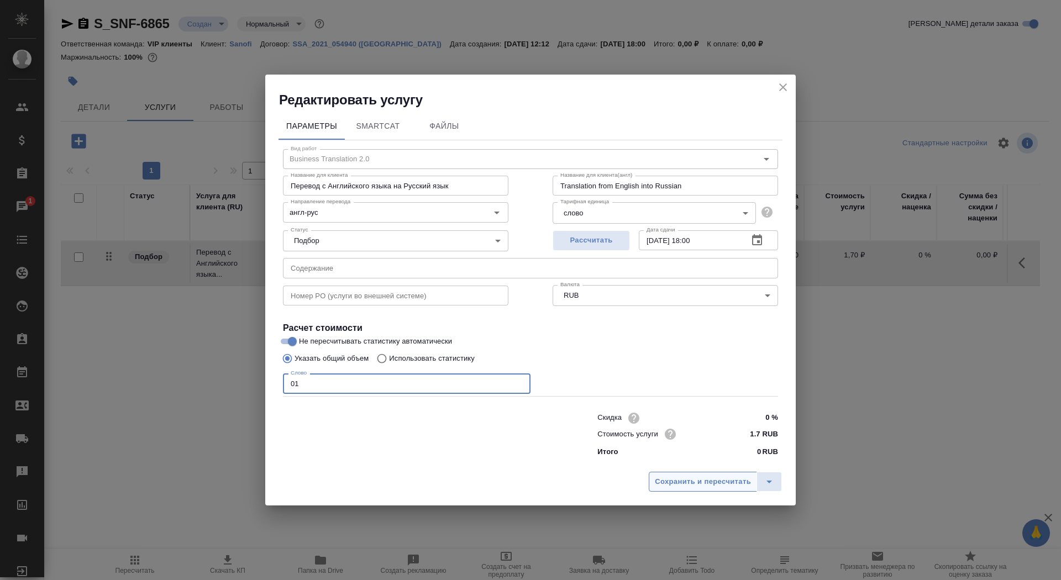
click at [676, 474] on button "Сохранить и пересчитать" at bounding box center [703, 482] width 108 height 20
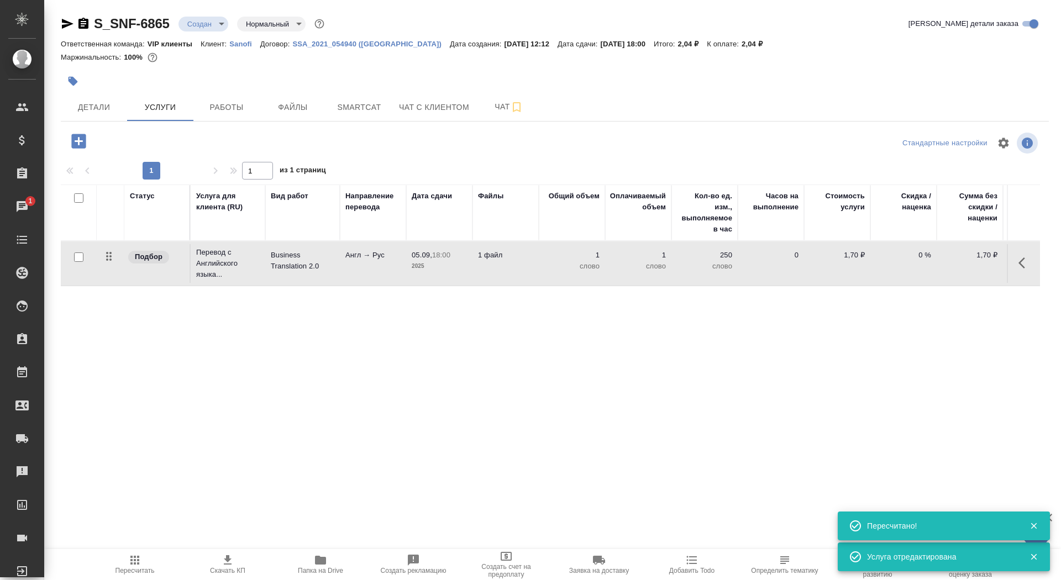
click at [76, 256] on input "checkbox" at bounding box center [78, 257] width 9 height 9
checkbox input "true"
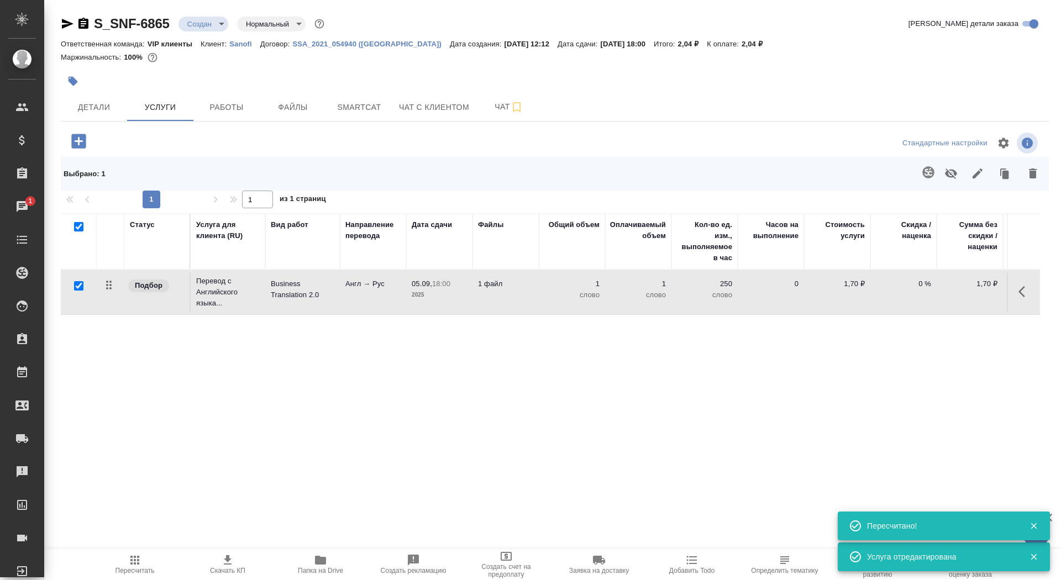
click at [924, 173] on icon "button" at bounding box center [929, 172] width 12 height 12
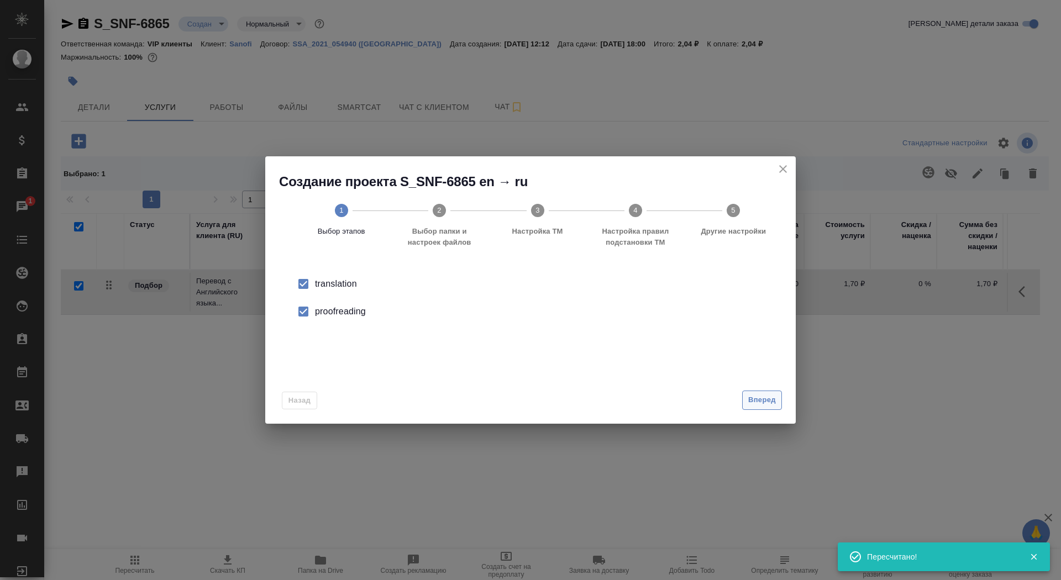
click at [761, 396] on span "Вперед" at bounding box center [762, 400] width 28 height 13
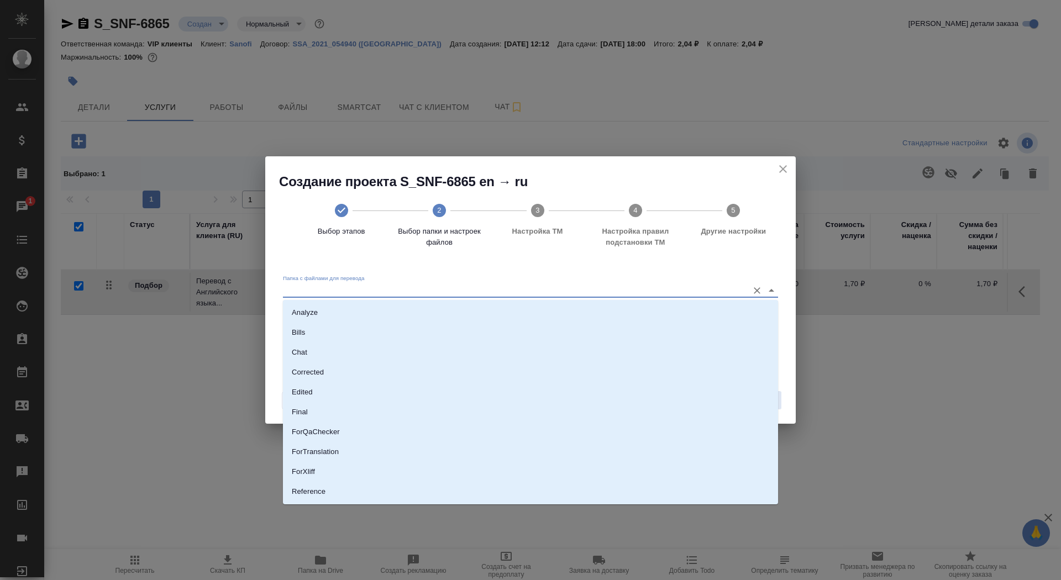
click at [687, 291] on input "Папка с файлами для перевода" at bounding box center [513, 290] width 460 height 13
click at [639, 449] on li "Source" at bounding box center [530, 458] width 495 height 20
type input "Source"
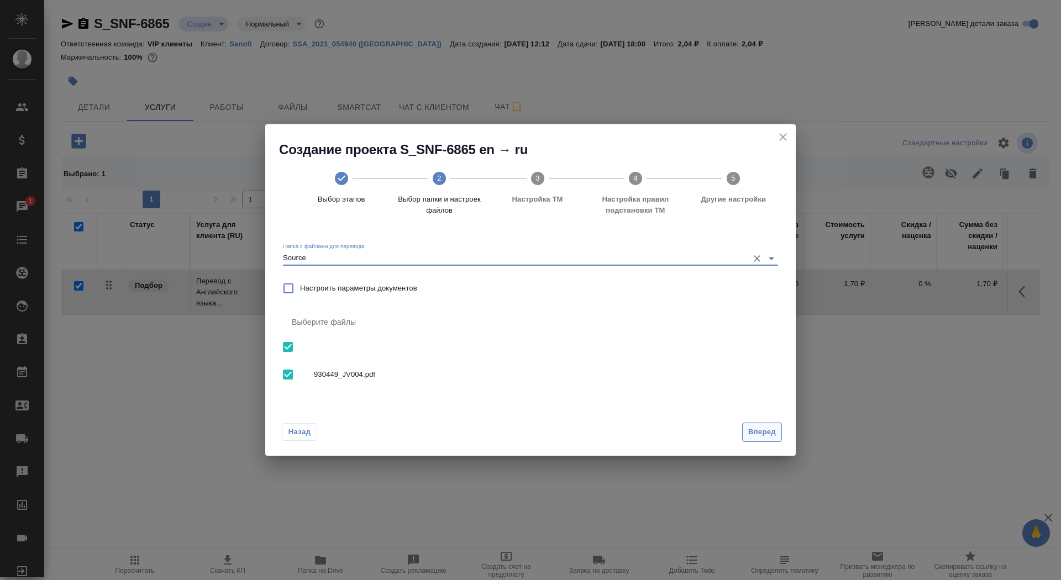
click at [753, 437] on span "Вперед" at bounding box center [762, 432] width 28 height 13
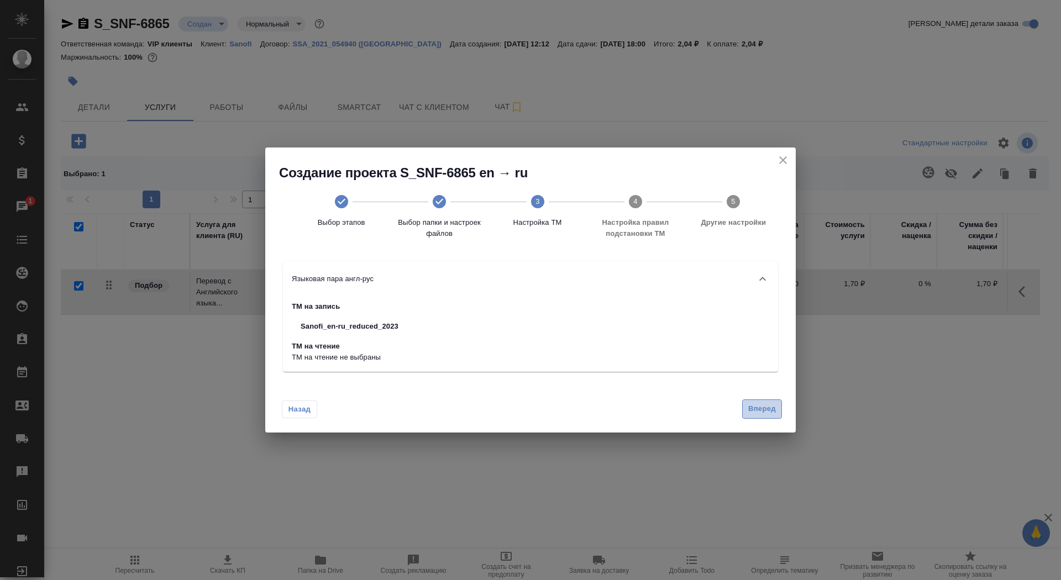
click at [755, 412] on span "Вперед" at bounding box center [762, 409] width 28 height 13
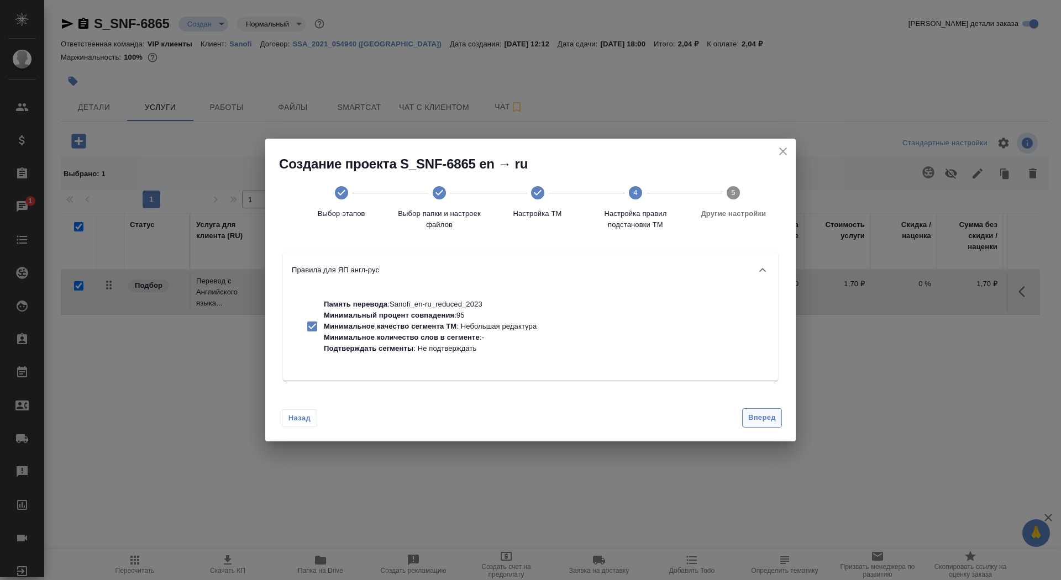
click at [757, 422] on span "Вперед" at bounding box center [762, 418] width 28 height 13
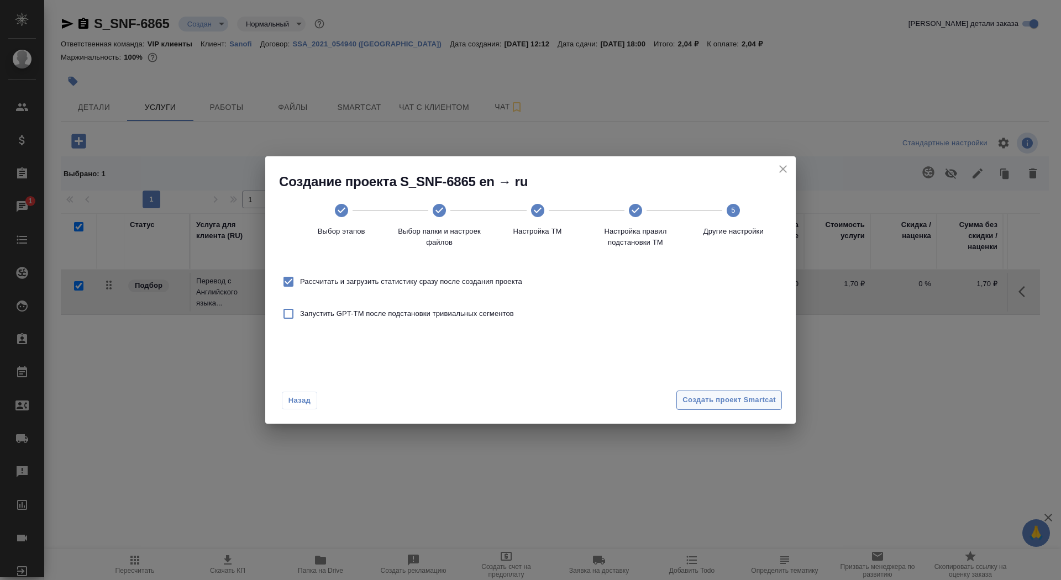
click at [755, 400] on span "Создать проект Smartcat" at bounding box center [729, 400] width 93 height 13
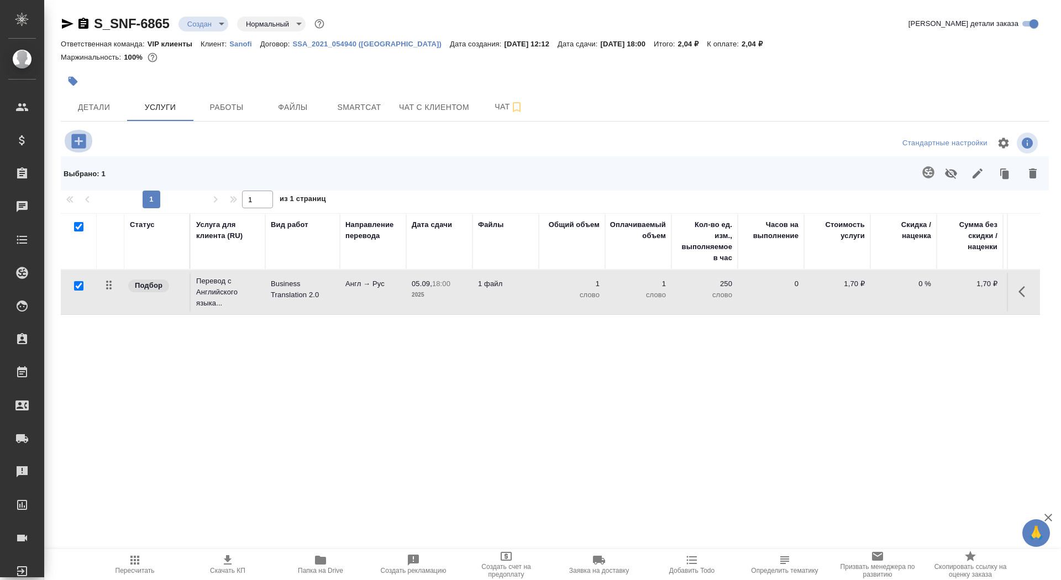
click at [76, 140] on icon "button" at bounding box center [78, 141] width 14 height 14
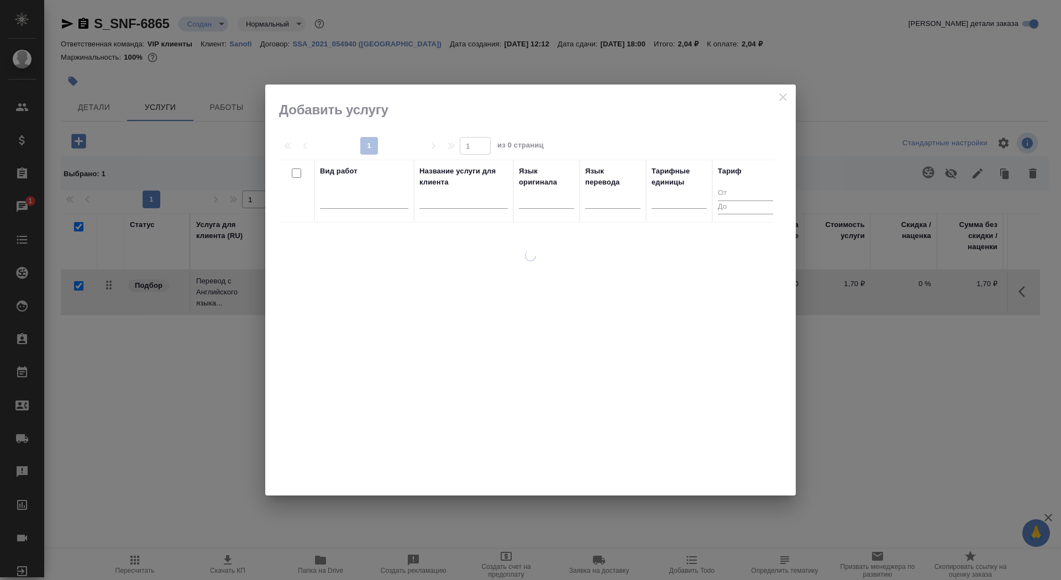
click at [452, 203] on input "text" at bounding box center [464, 202] width 88 height 14
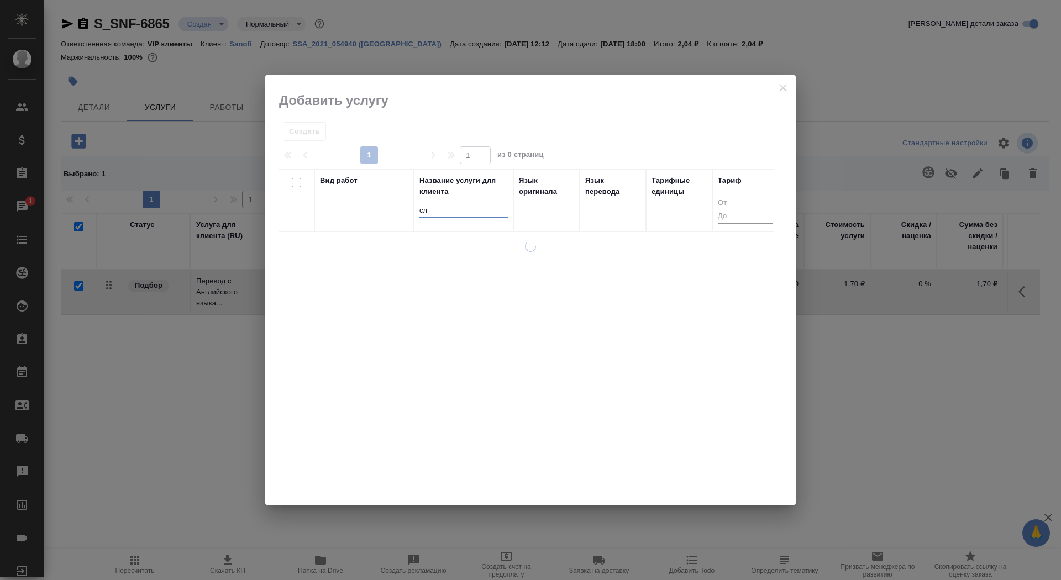
type input "сло"
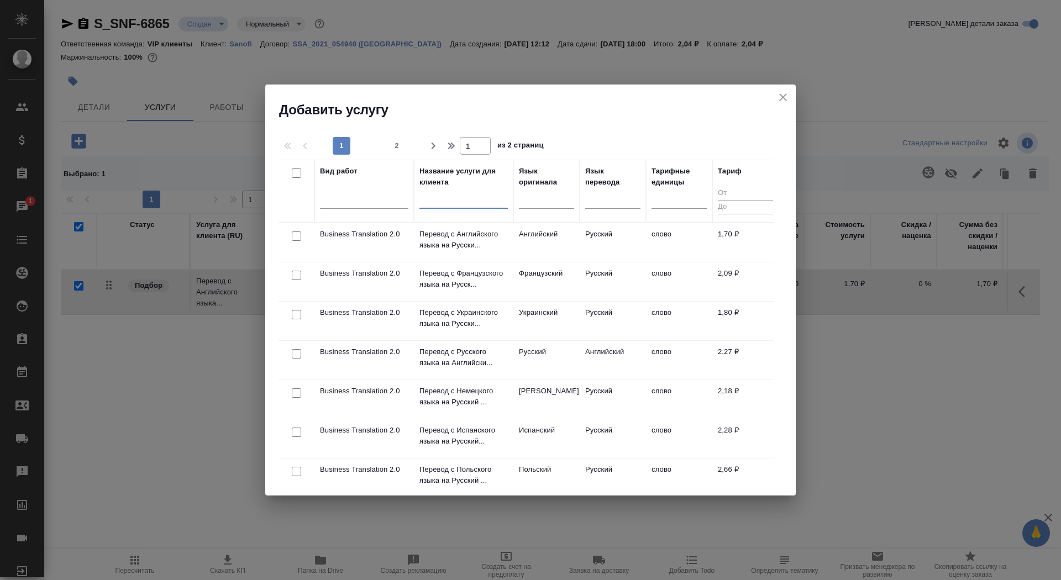
type input "д"
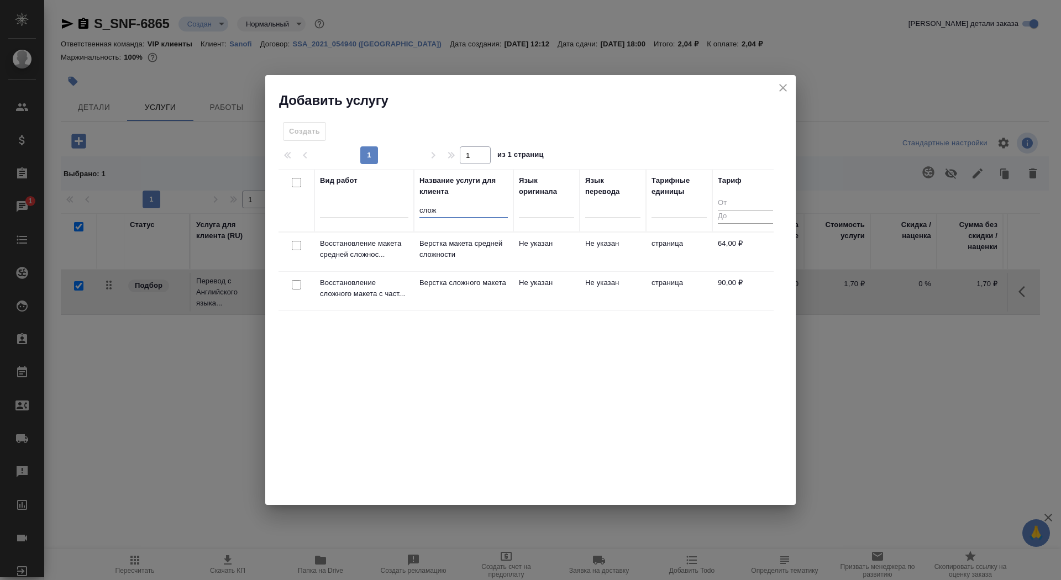
type input "слож"
click at [434, 304] on td "Верстка сложного макета" at bounding box center [463, 291] width 99 height 39
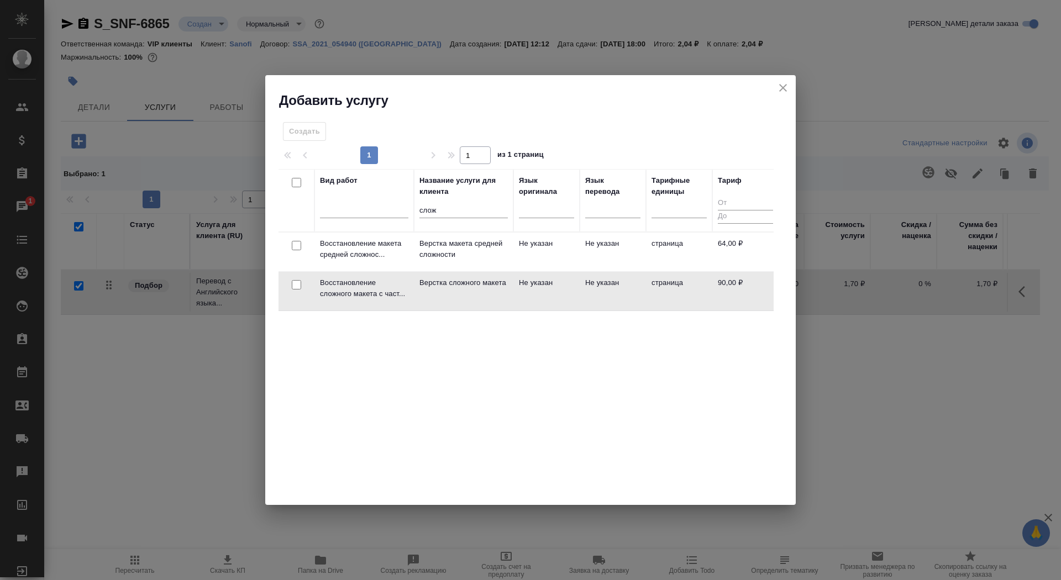
click at [434, 304] on td "Верстка сложного макета" at bounding box center [463, 291] width 99 height 39
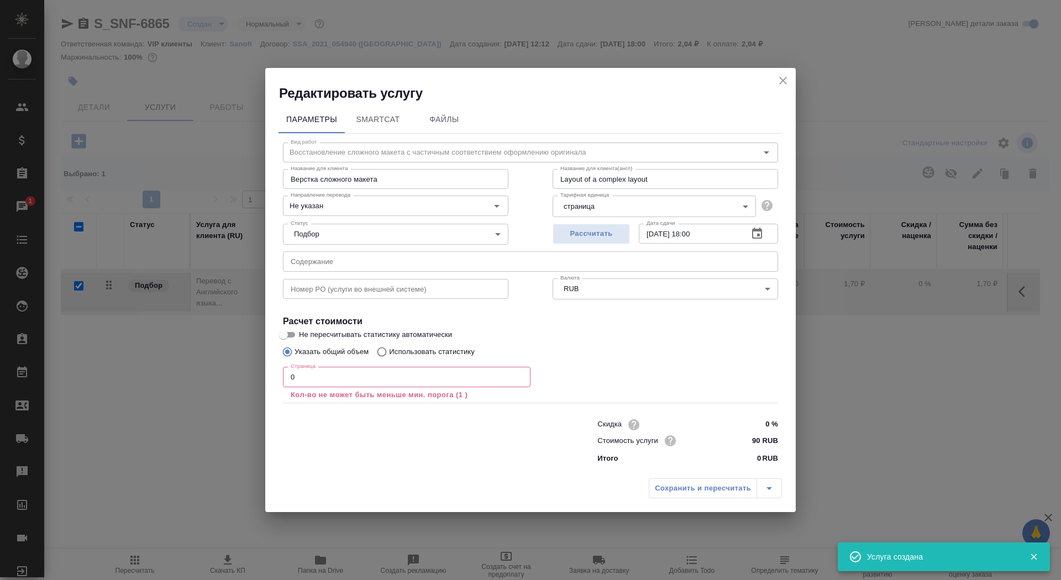
checkbox input "false"
click at [371, 381] on input "0" at bounding box center [407, 377] width 248 height 20
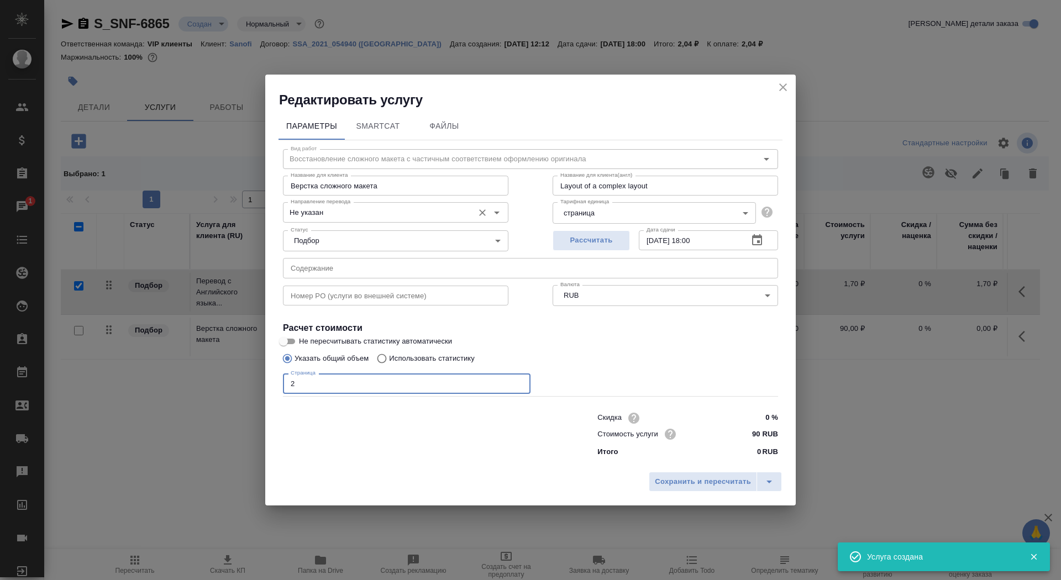
type input "2"
click at [336, 218] on input "Не указан" at bounding box center [377, 212] width 182 height 13
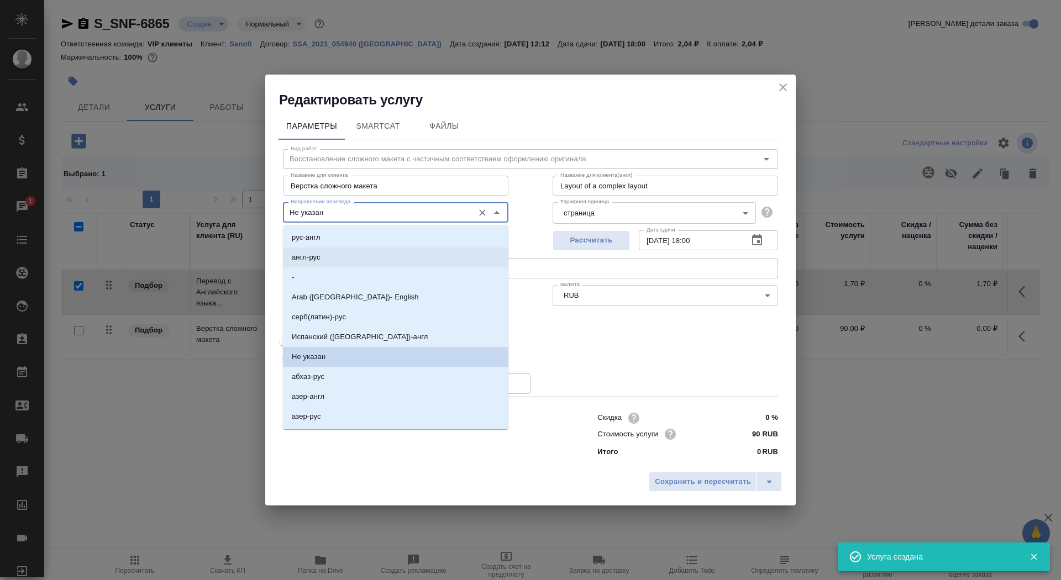
click at [339, 263] on li "англ-рус" at bounding box center [396, 258] width 226 height 20
type input "англ-рус"
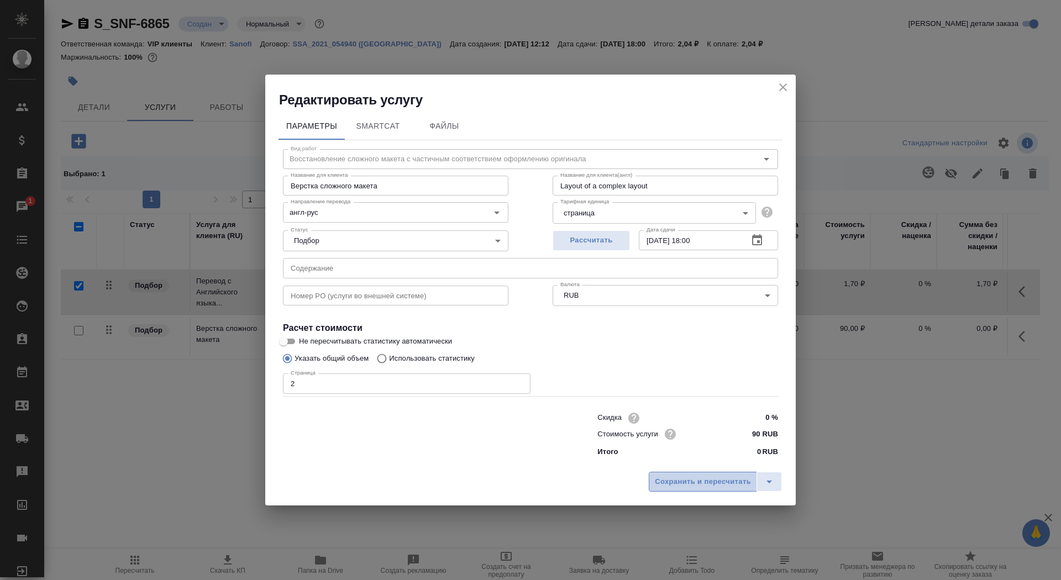
click at [701, 483] on span "Сохранить и пересчитать" at bounding box center [703, 482] width 96 height 13
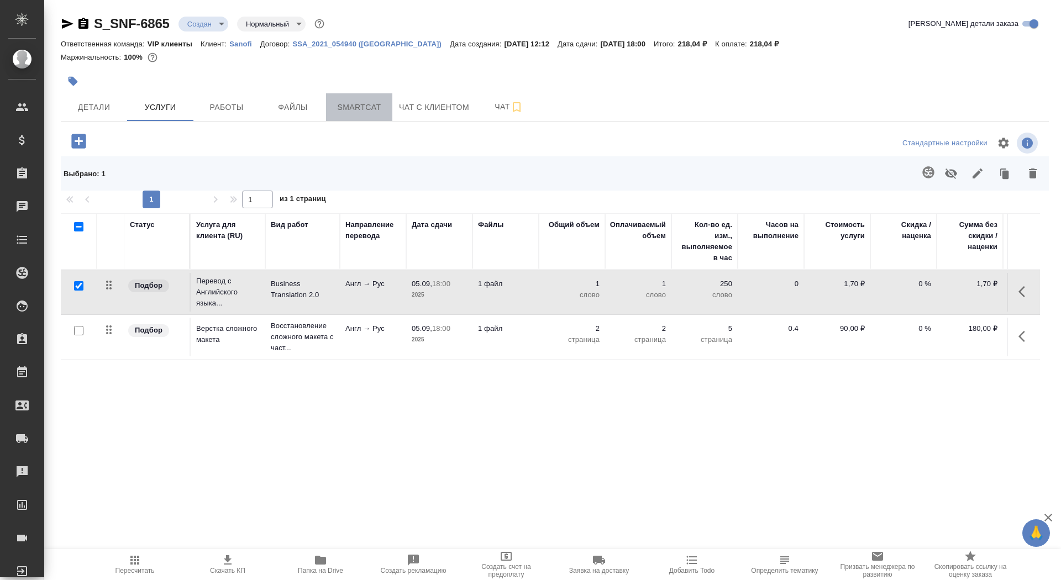
click at [352, 111] on span "Smartcat" at bounding box center [359, 108] width 53 height 14
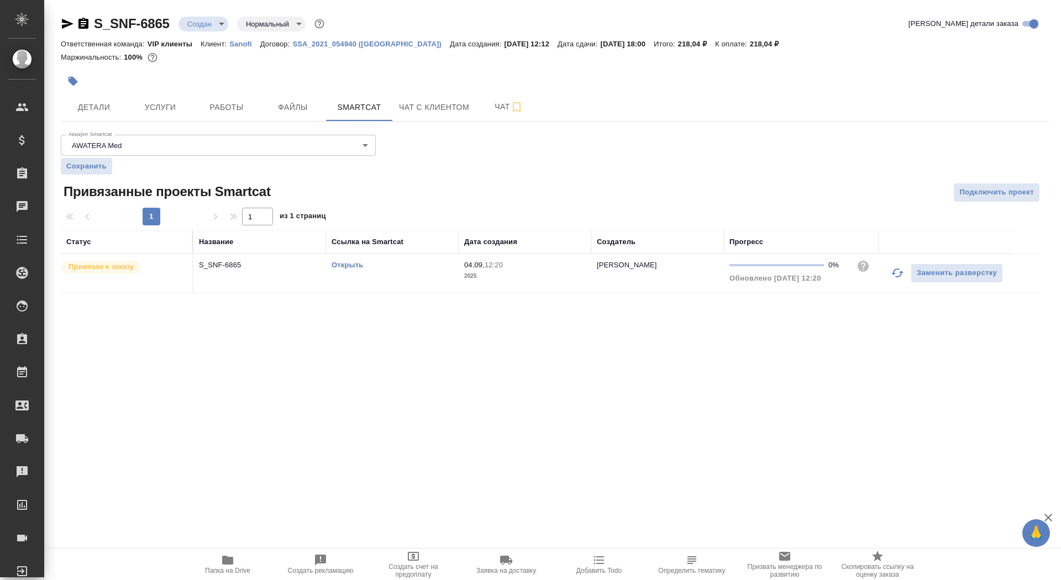
click at [350, 268] on link "Открыть" at bounding box center [348, 265] width 32 height 8
click at [158, 117] on button "Услуги" at bounding box center [160, 107] width 66 height 28
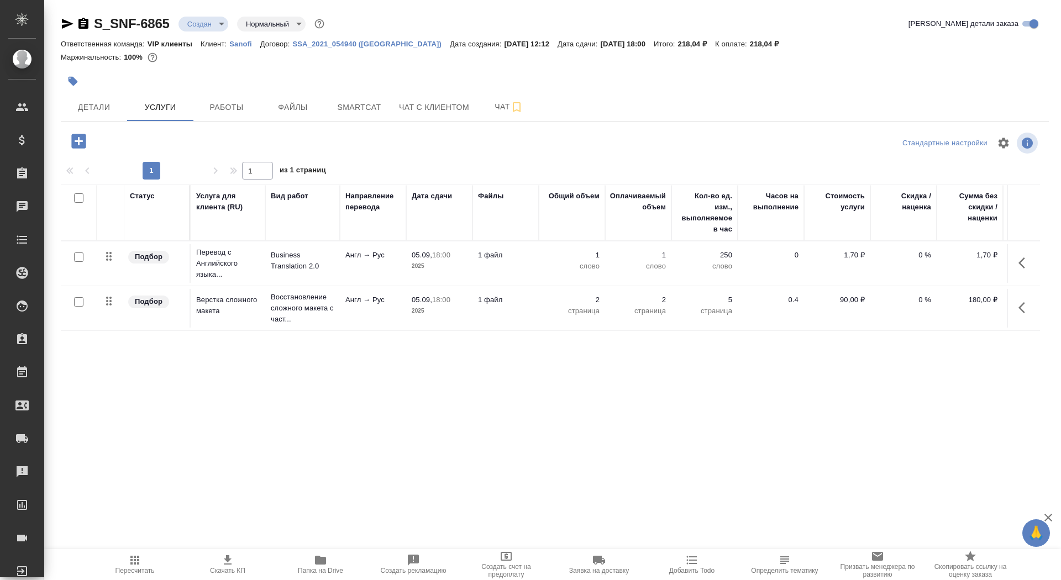
click at [308, 277] on td "Business Translation 2.0" at bounding box center [302, 263] width 75 height 39
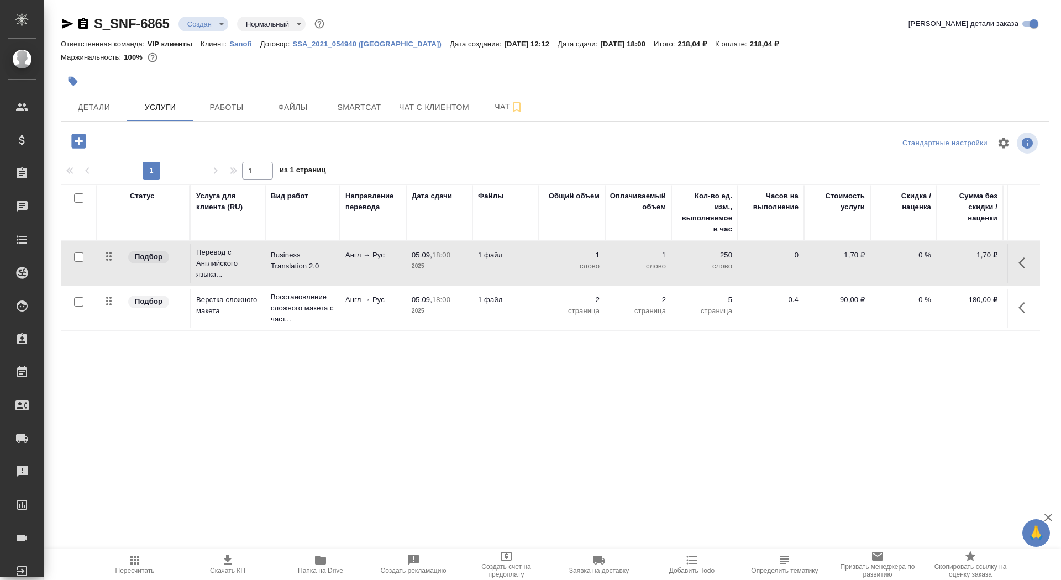
click at [308, 277] on td "Business Translation 2.0" at bounding box center [302, 263] width 75 height 39
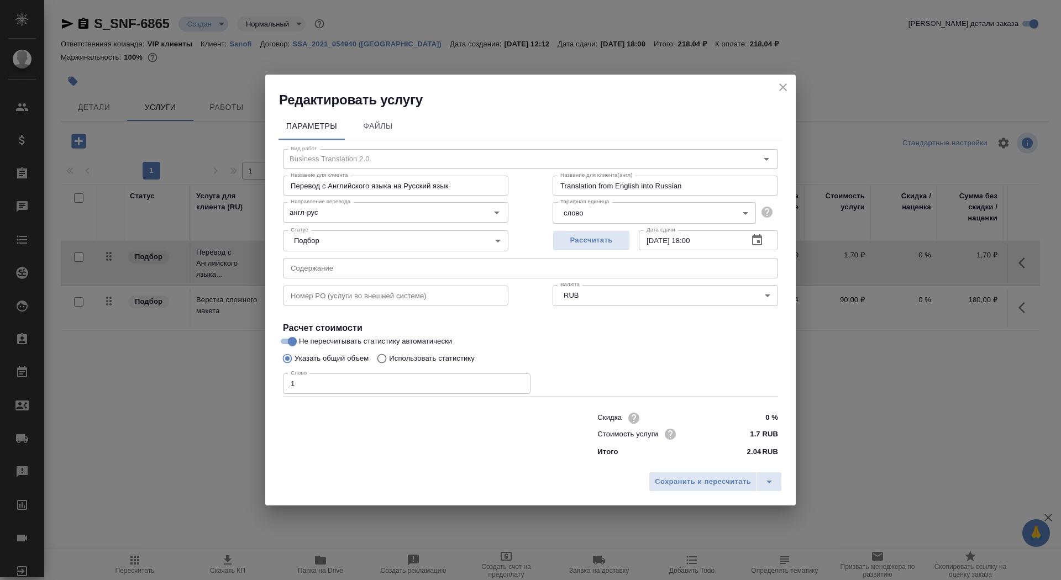
click at [439, 357] on p "Использовать статистику" at bounding box center [432, 358] width 86 height 11
click at [389, 357] on input "Использовать статистику" at bounding box center [380, 358] width 18 height 21
radio input "true"
radio input "false"
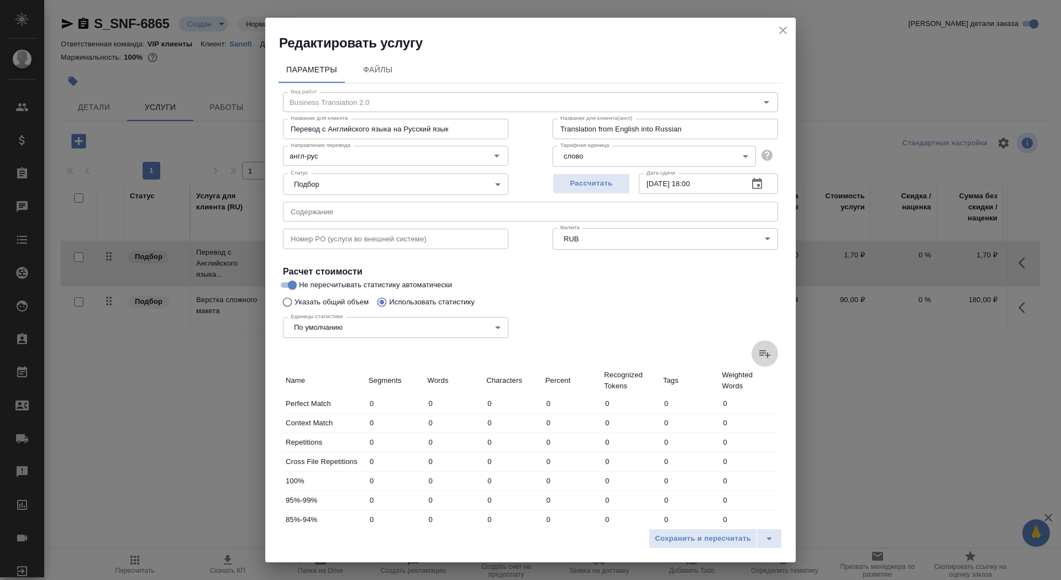
click at [761, 357] on icon at bounding box center [764, 353] width 13 height 13
click at [0, 0] on input "file" at bounding box center [0, 0] width 0 height 0
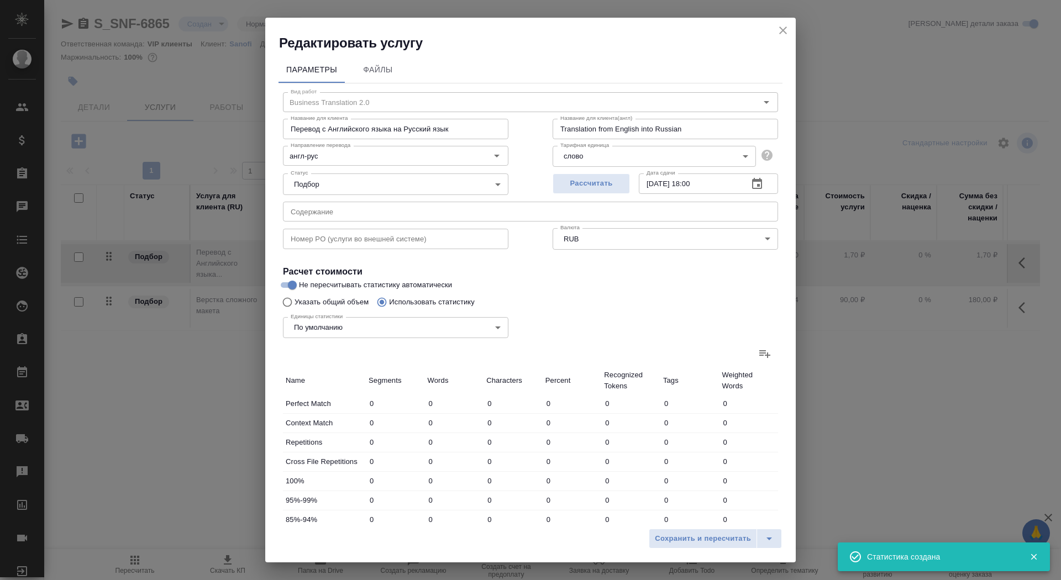
type input "17"
type input "28"
type input "198"
type input "16"
type input "47"
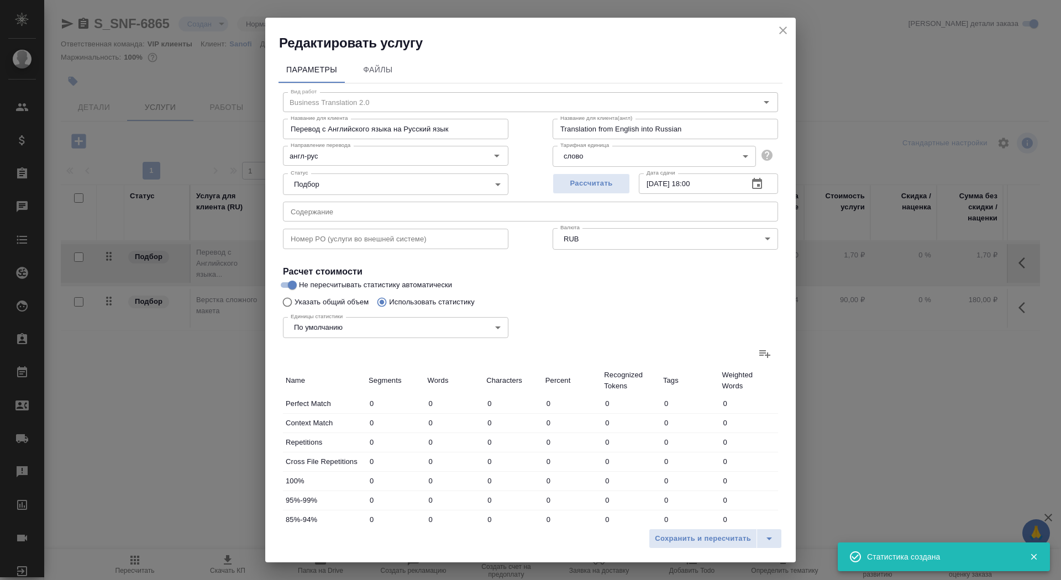
type input "300"
type input "46"
type input "128"
type input "768"
type input "8"
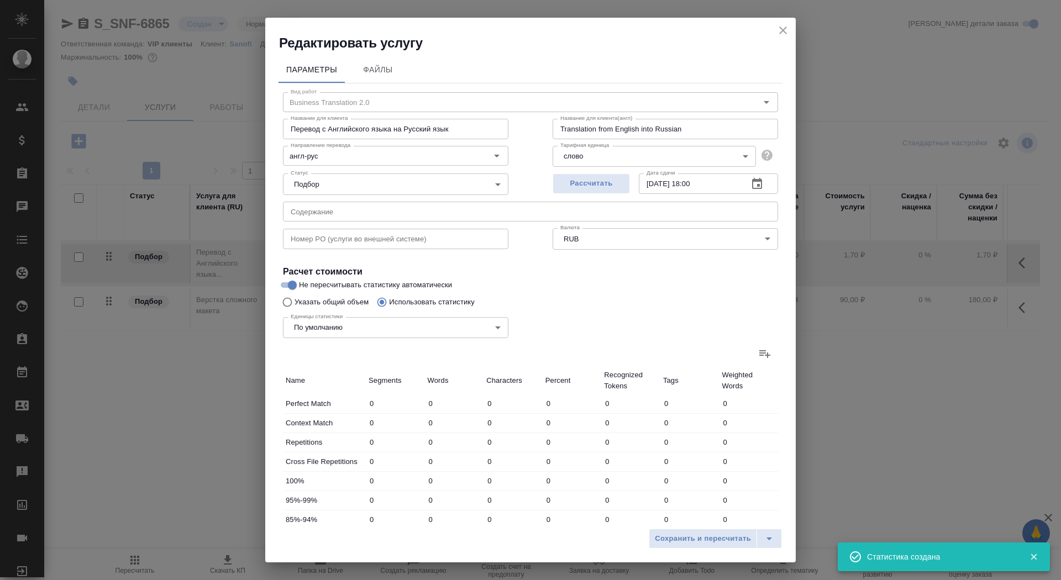
type input "20"
type input "121"
type input "5"
type input "13"
type input "88"
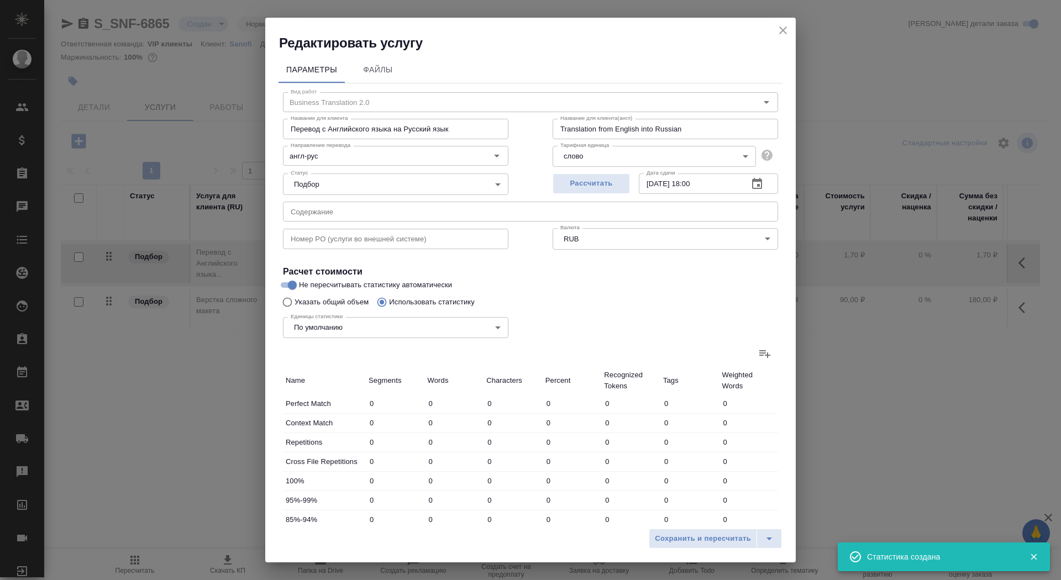
type input "5"
type input "20"
type input "151"
type input "19"
type input "165"
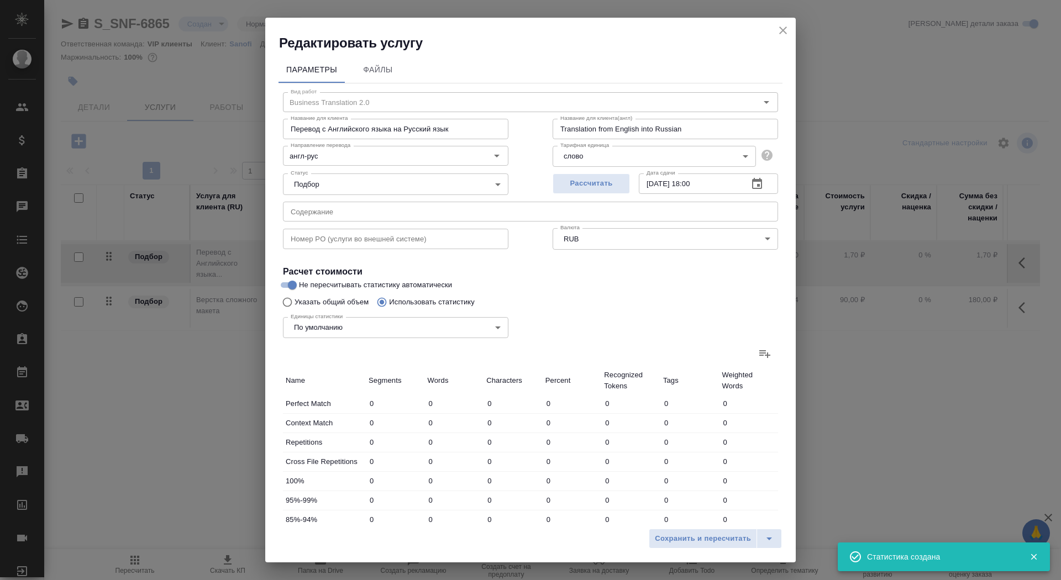
type input "975"
type input "97"
type input "371"
type input "2300"
type input "113"
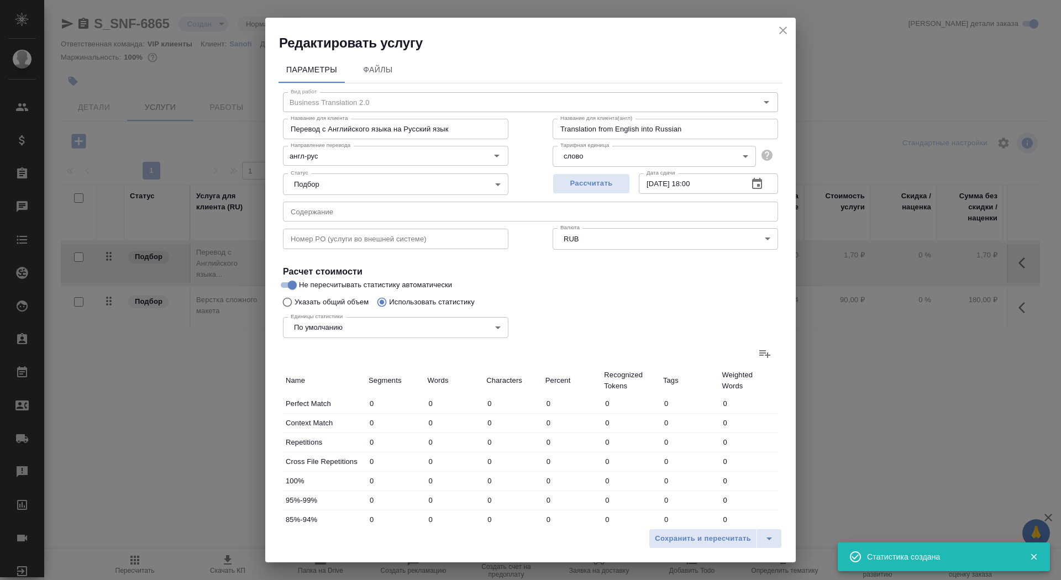
type input "418"
type input "2600"
click at [679, 543] on span "Сохранить и пересчитать" at bounding box center [703, 539] width 96 height 13
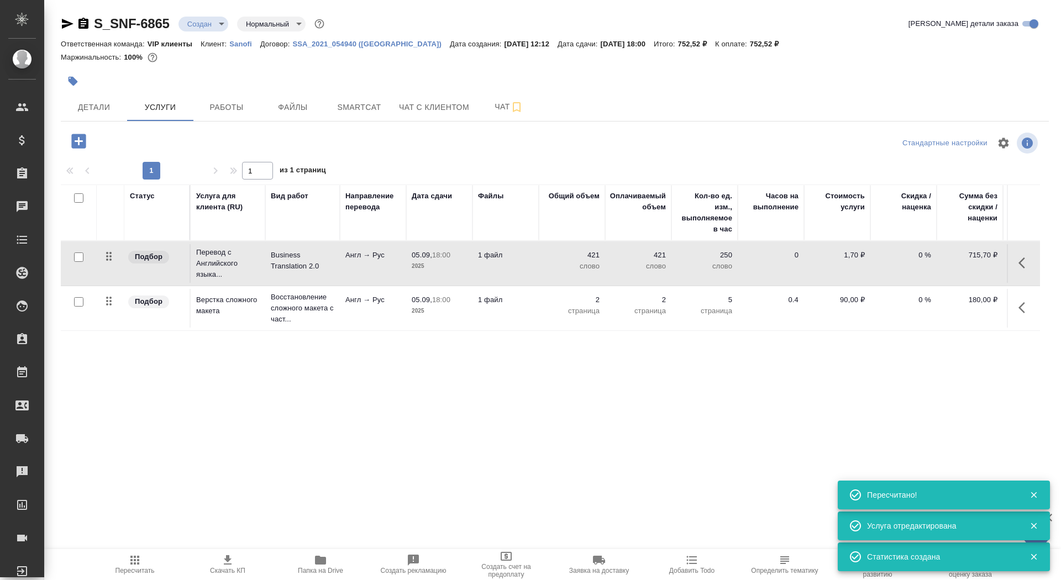
click at [479, 273] on td "1 файл" at bounding box center [506, 263] width 66 height 39
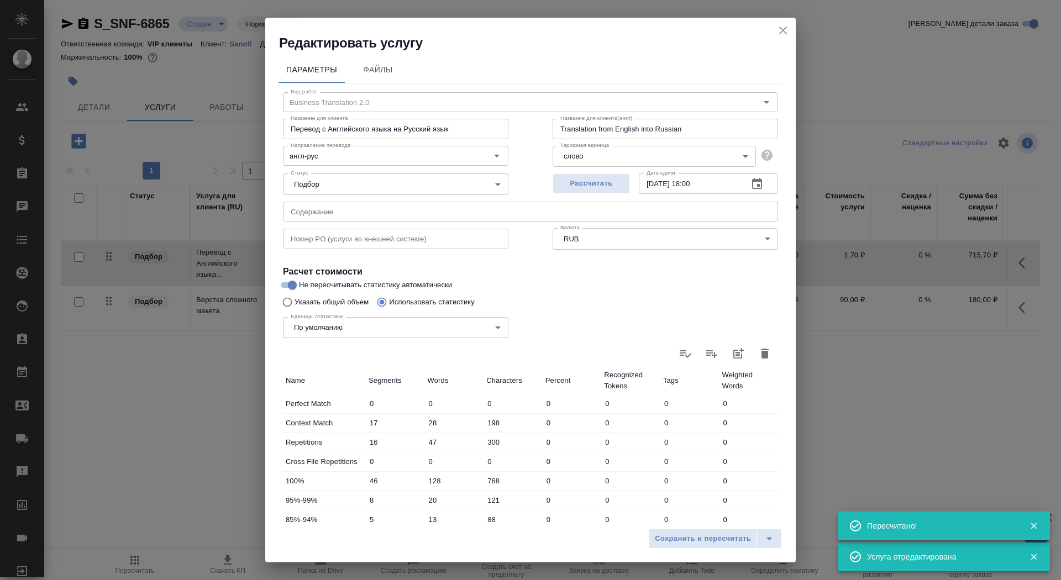
scroll to position [171, 0]
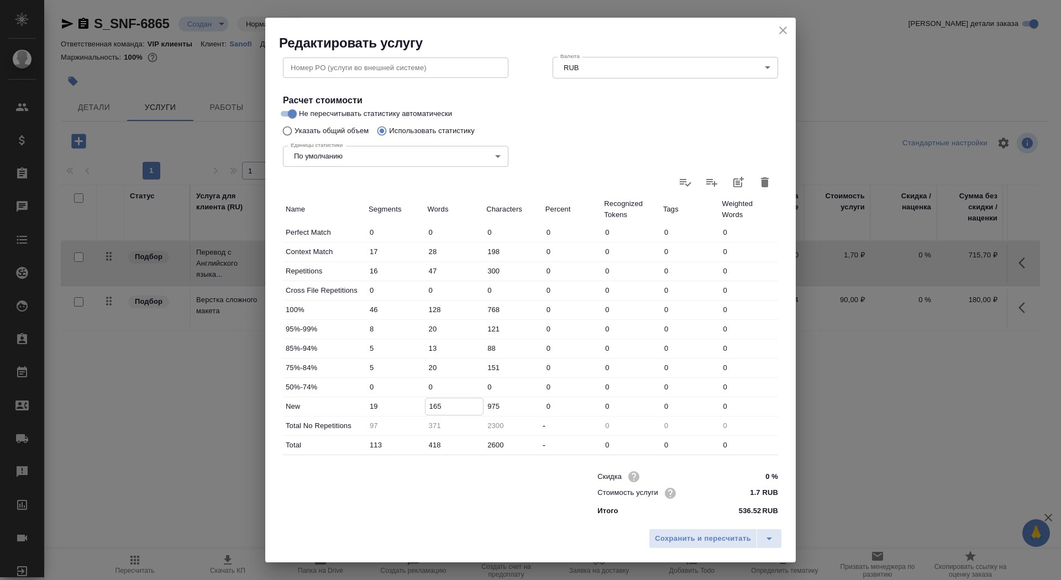
drag, startPoint x: 433, startPoint y: 404, endPoint x: 426, endPoint y: 402, distance: 7.4
click at [426, 402] on input "165" at bounding box center [455, 407] width 58 height 16
type input "265"
click at [718, 538] on span "Сохранить и пересчитать" at bounding box center [703, 539] width 96 height 13
click at [673, 537] on span "Сохранить и пересчитать" at bounding box center [703, 539] width 96 height 13
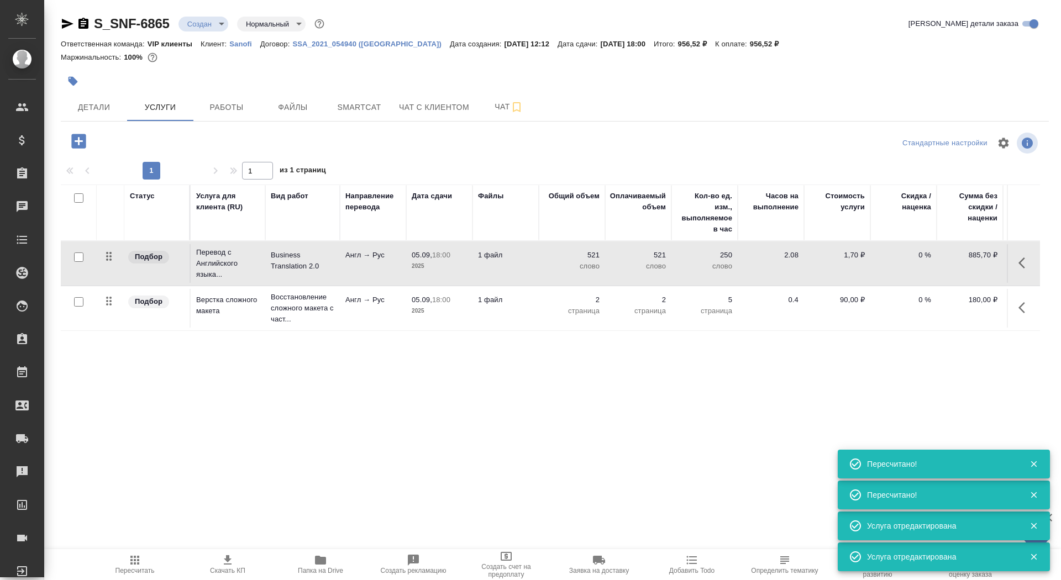
click at [221, 569] on span "Скачать КП" at bounding box center [227, 571] width 35 height 8
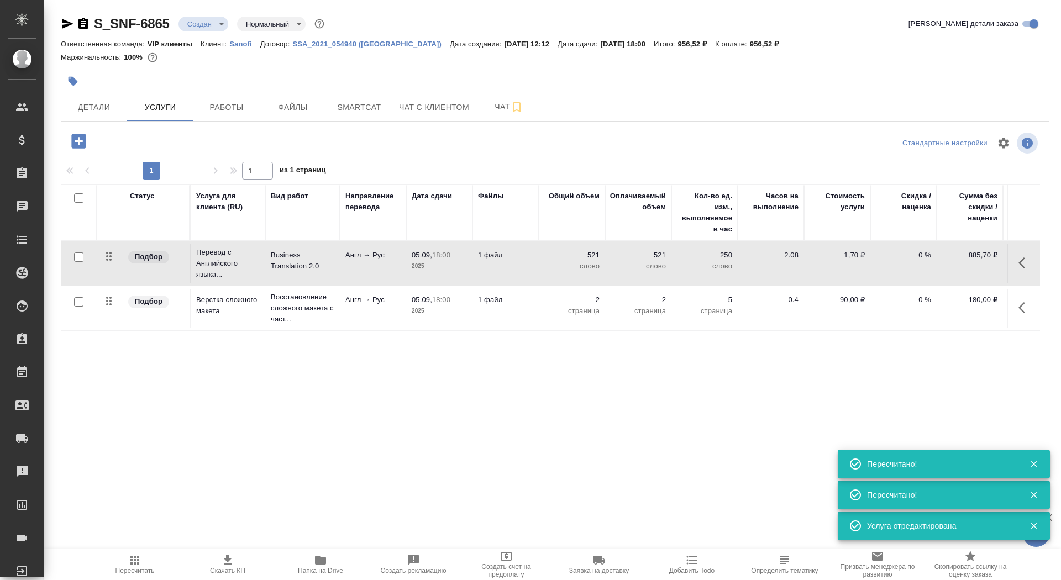
click at [82, 75] on button "button" at bounding box center [73, 81] width 24 height 24
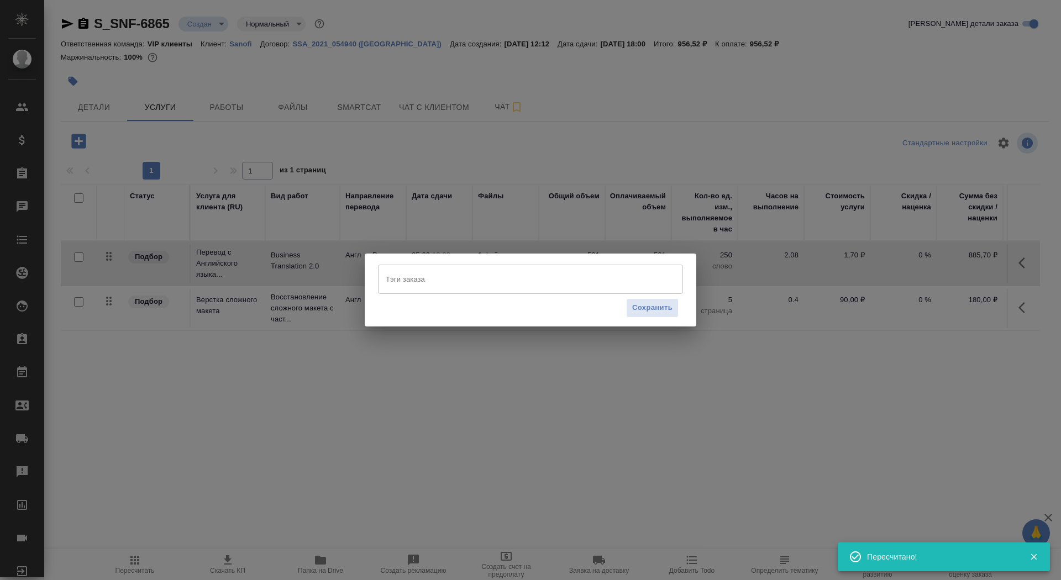
click at [462, 285] on input "Тэги заказа" at bounding box center [520, 279] width 274 height 19
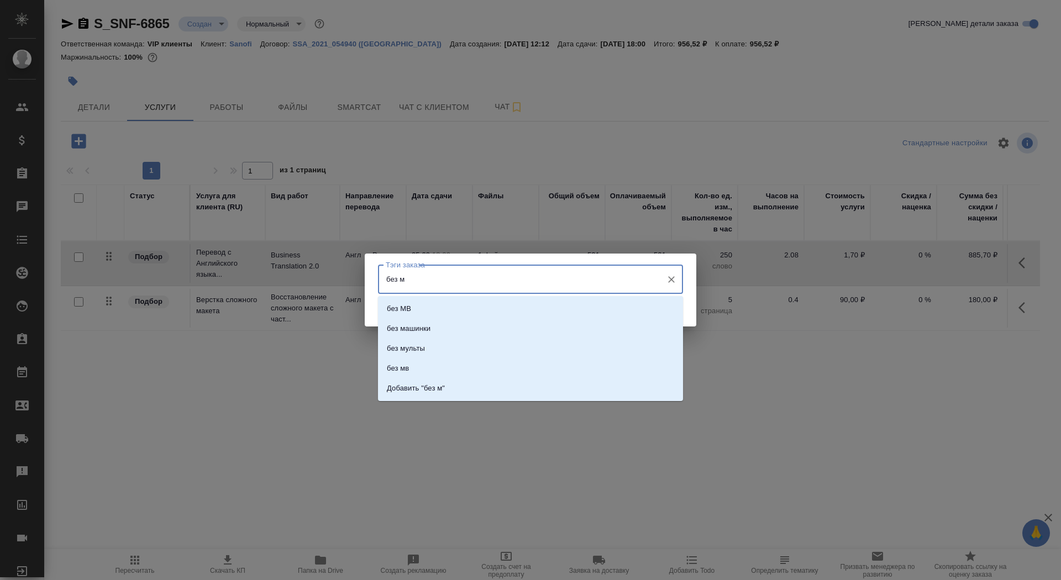
type input "без мв"
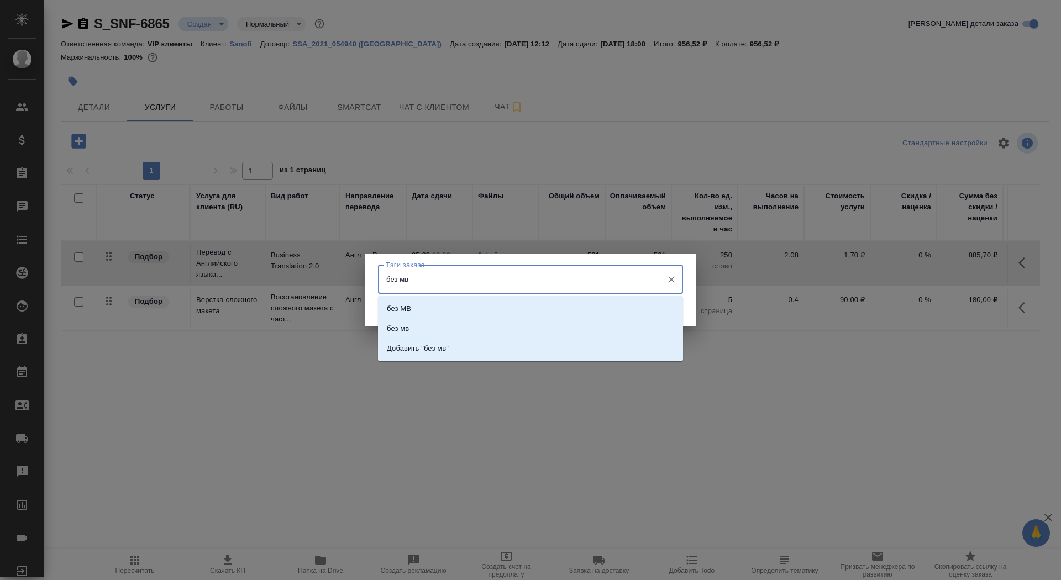
click at [517, 297] on div "без МВ без мв Добавить "без мв"" at bounding box center [530, 328] width 305 height 65
click at [517, 301] on li "без МВ" at bounding box center [530, 309] width 305 height 20
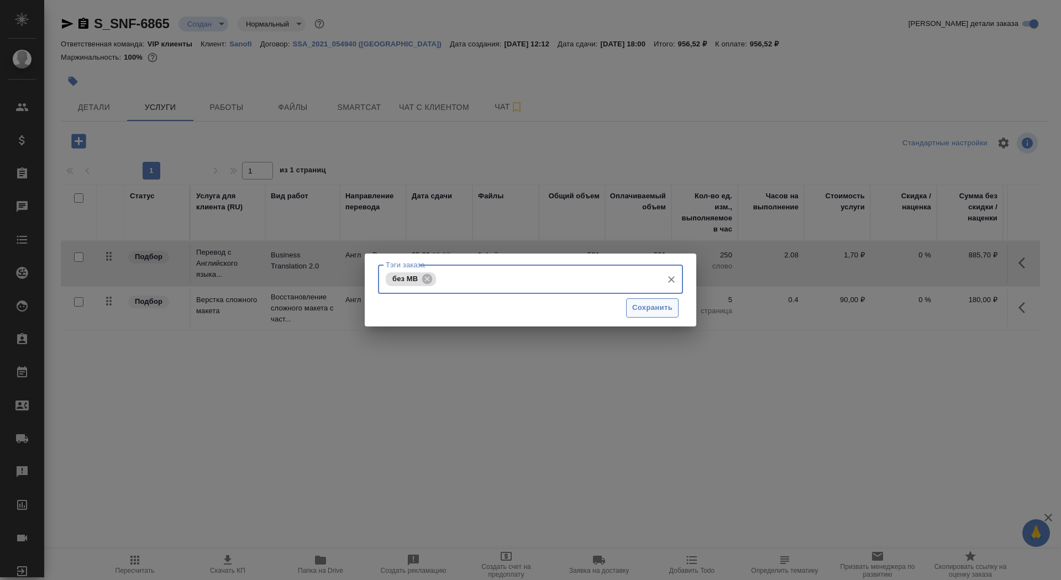
click at [636, 313] on span "Сохранить" at bounding box center [652, 308] width 40 height 13
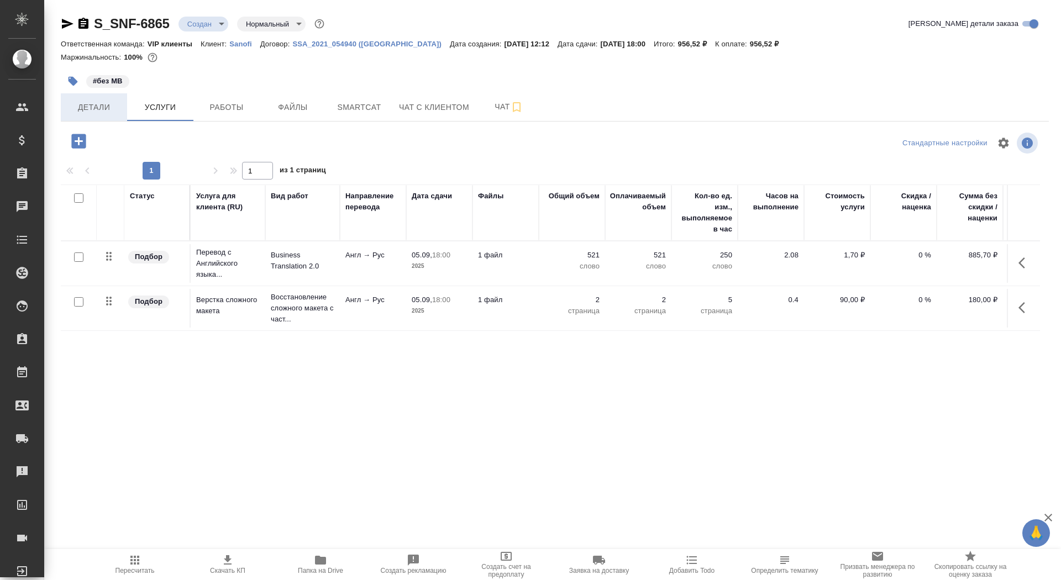
click at [101, 107] on span "Детали" at bounding box center [93, 108] width 53 height 14
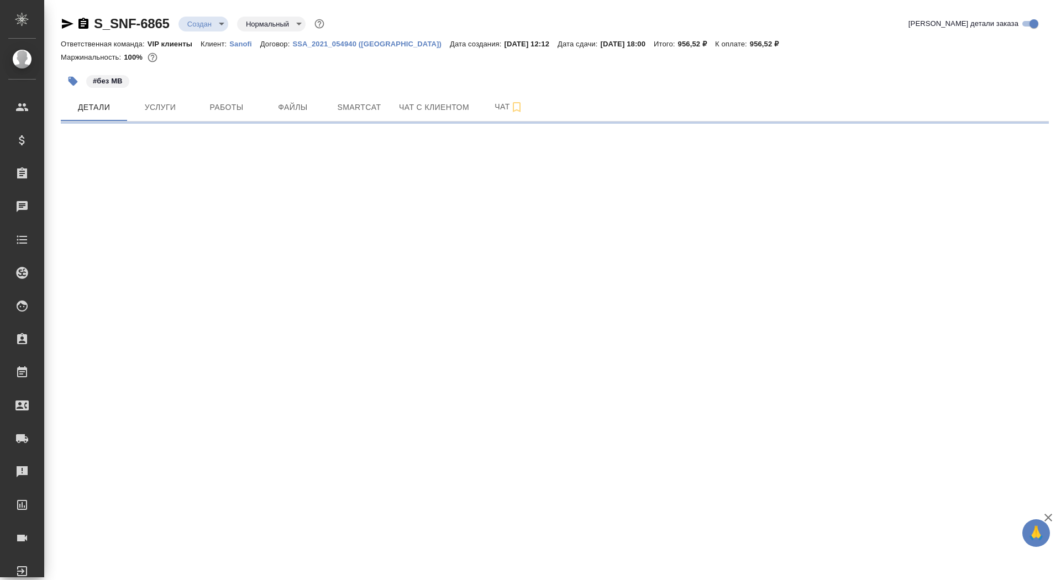
select select "RU"
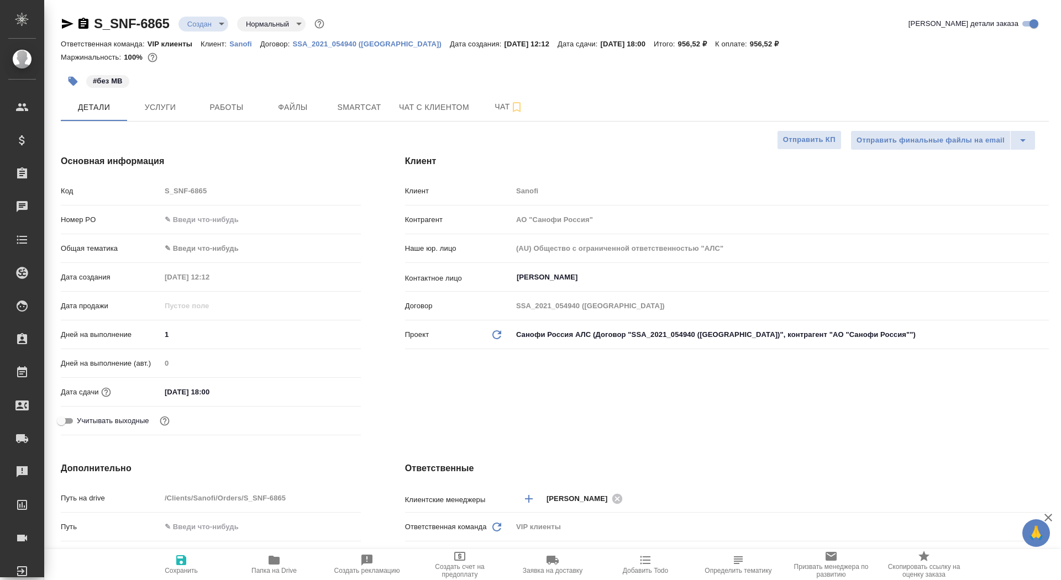
type textarea "x"
click at [169, 569] on span "Сохранить" at bounding box center [181, 571] width 33 height 8
type textarea "x"
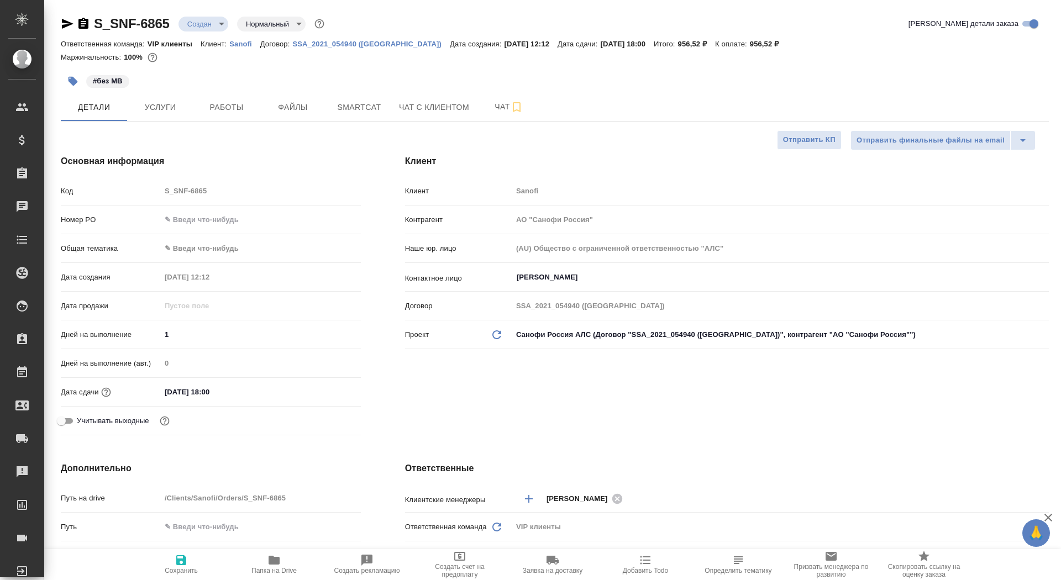
type textarea "x"
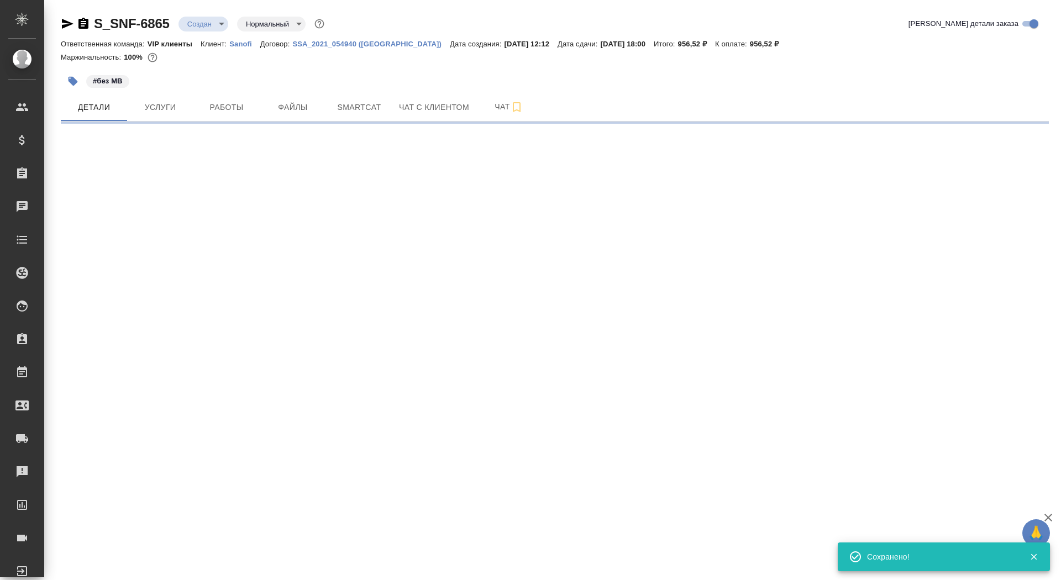
select select "RU"
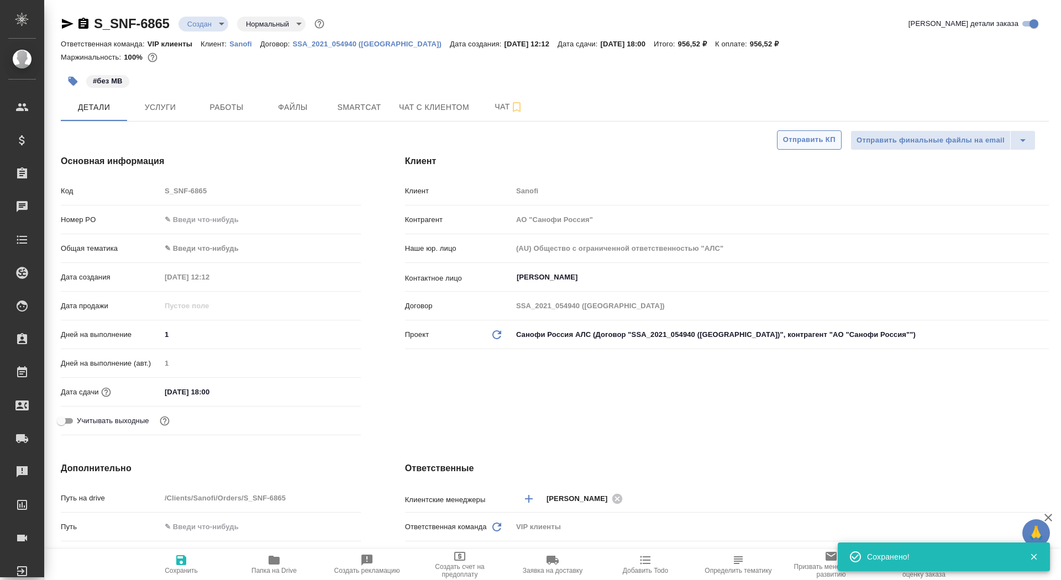
click at [798, 143] on span "Отправить КП" at bounding box center [809, 140] width 53 height 13
type textarea "x"
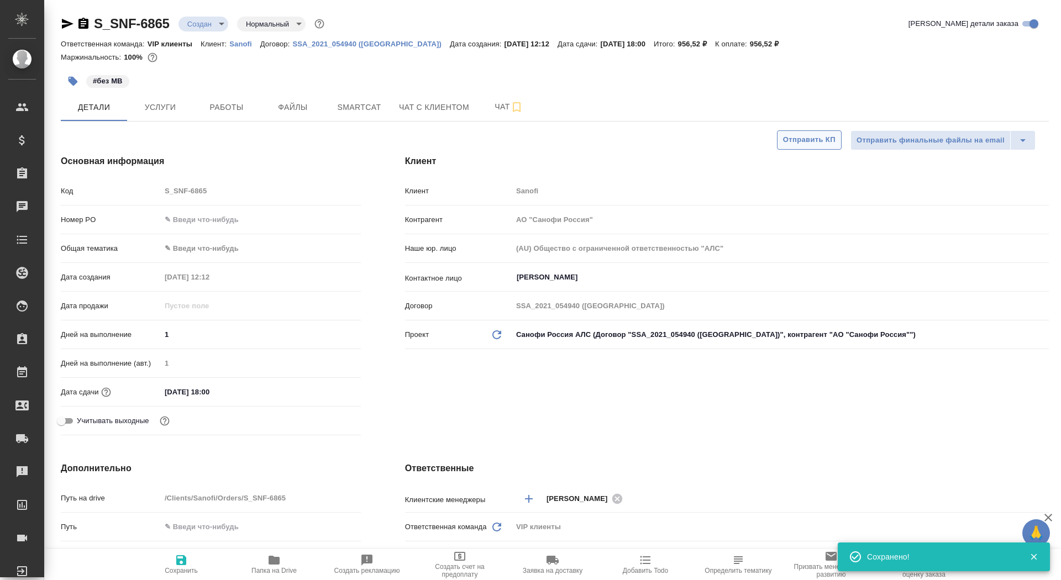
type textarea "x"
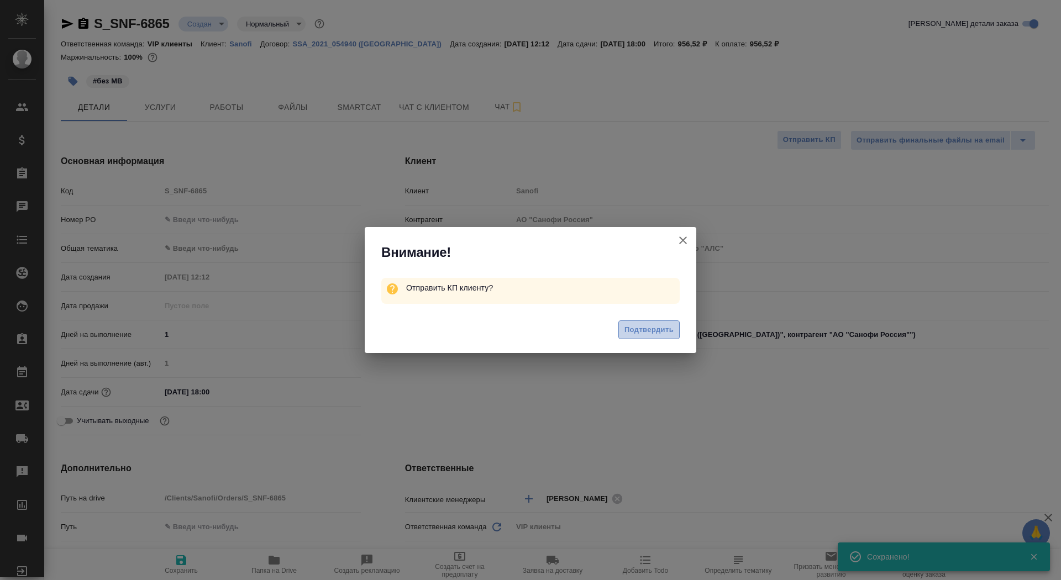
click at [636, 334] on span "Подтвердить" at bounding box center [649, 330] width 49 height 13
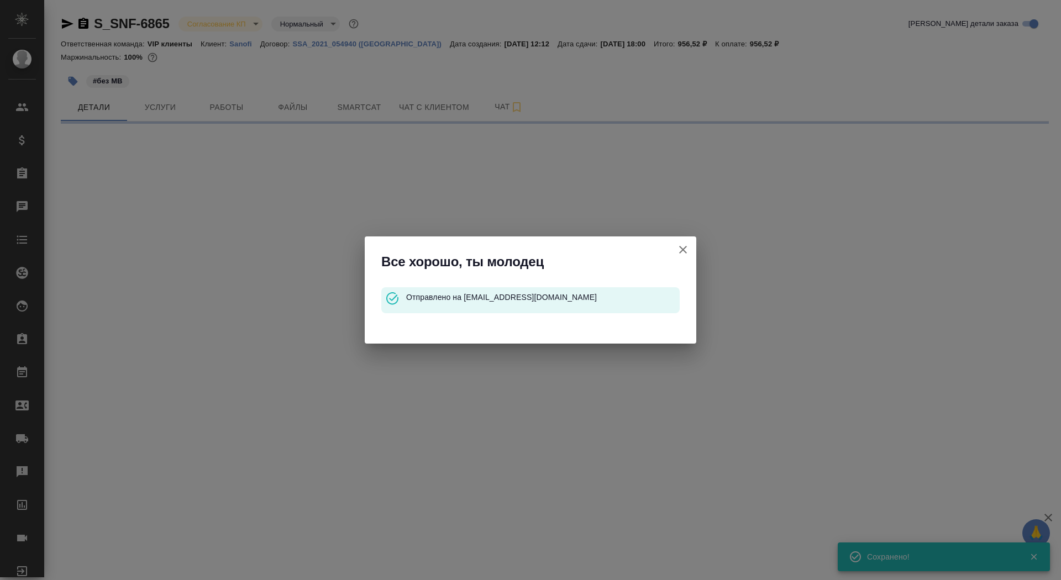
select select "RU"
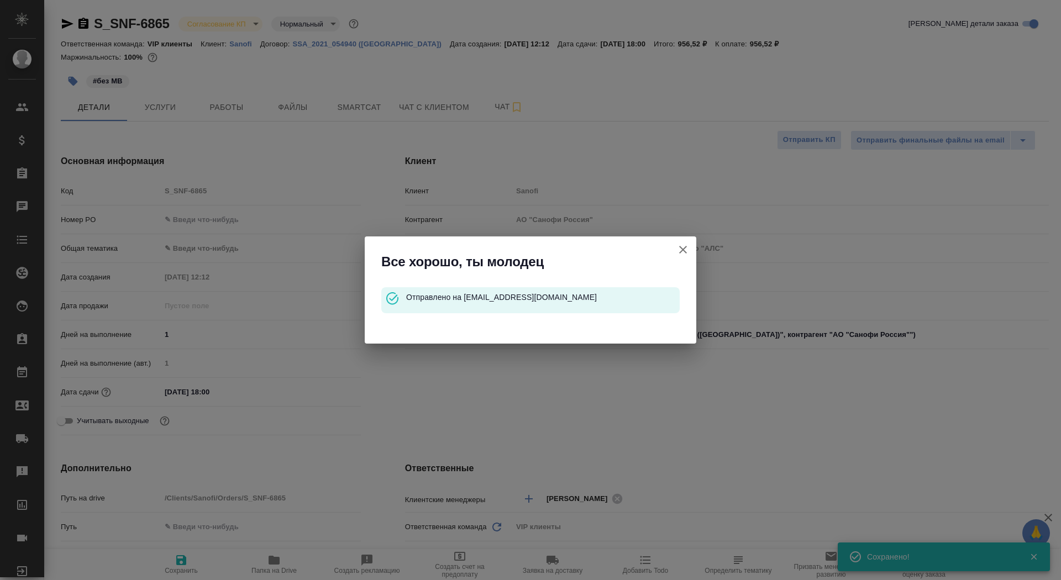
type textarea "x"
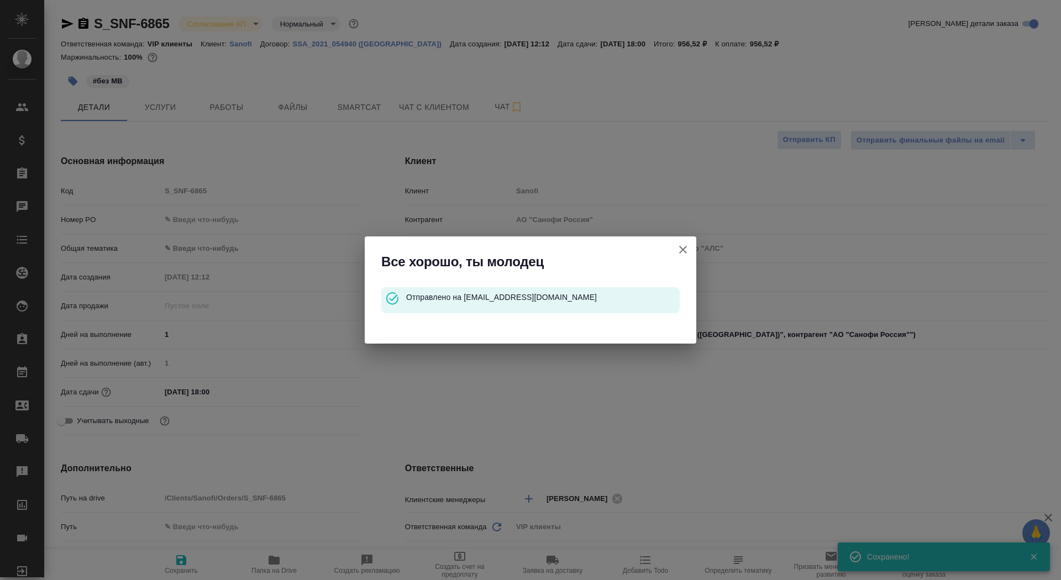
type textarea "x"
click at [681, 249] on icon "button" at bounding box center [683, 249] width 13 height 13
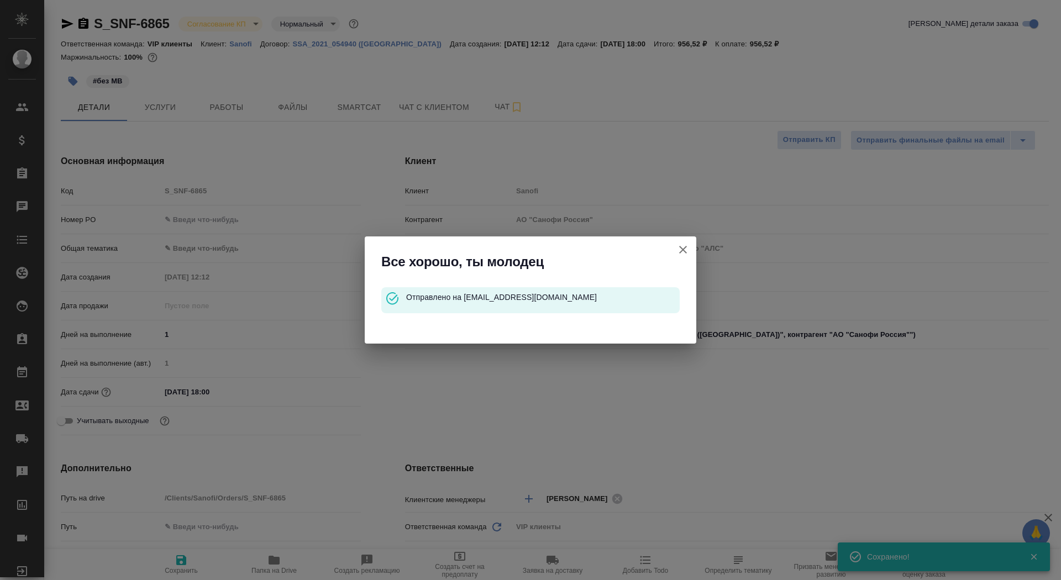
type textarea "x"
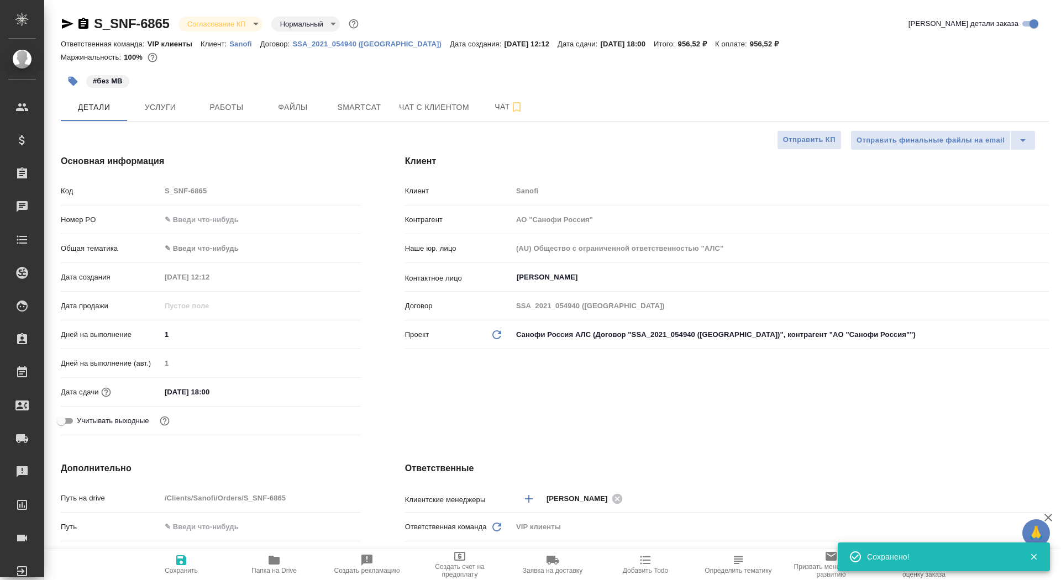
click at [86, 19] on icon "button" at bounding box center [83, 23] width 13 height 13
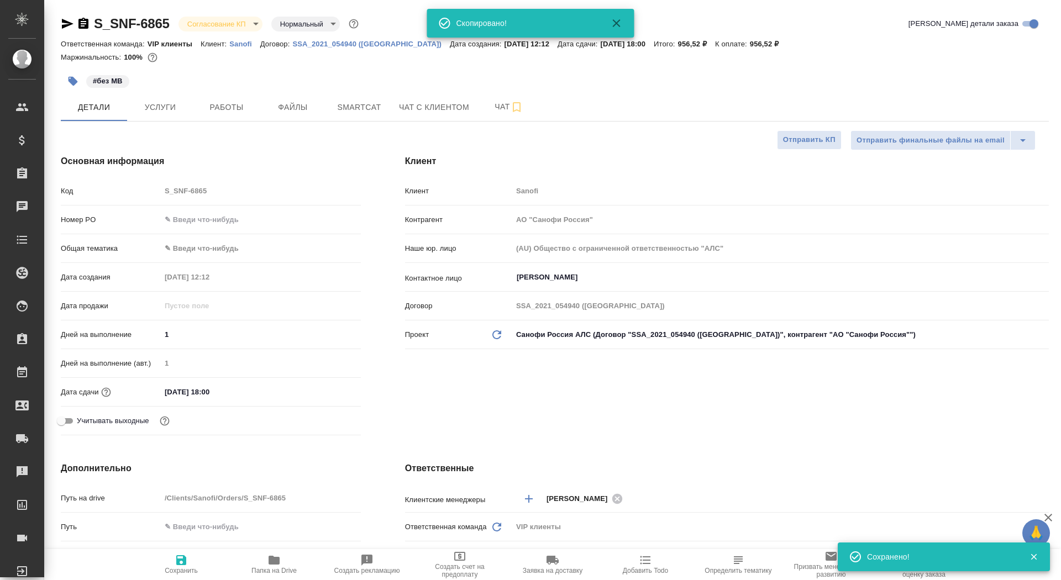
type textarea "x"
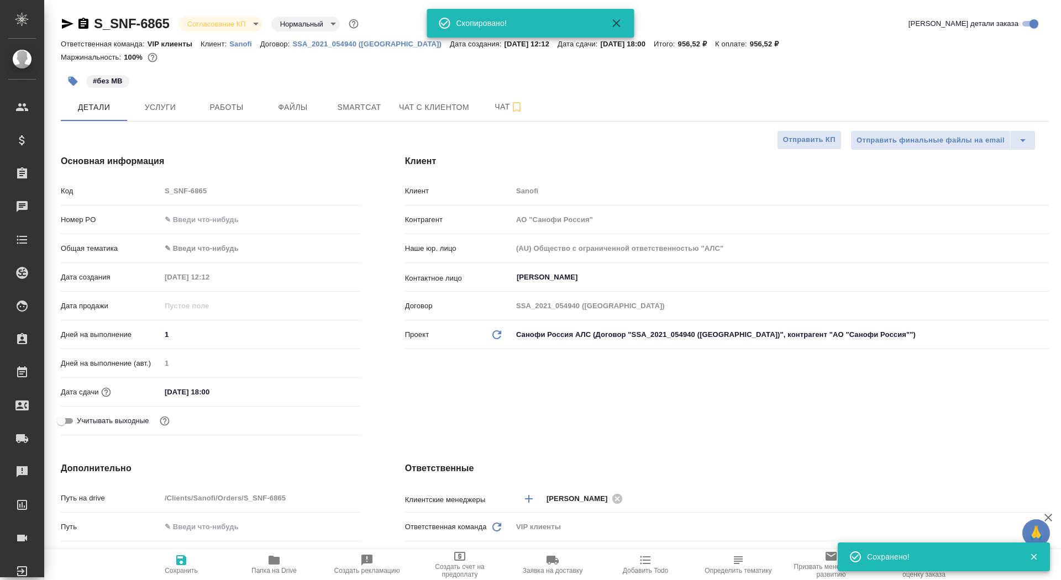
type textarea "x"
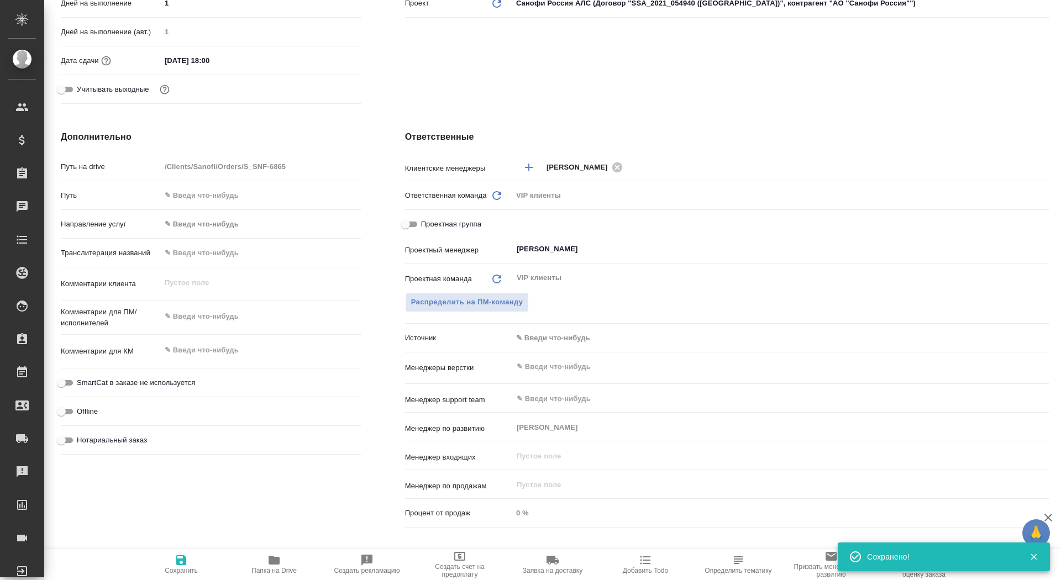
scroll to position [277, 0]
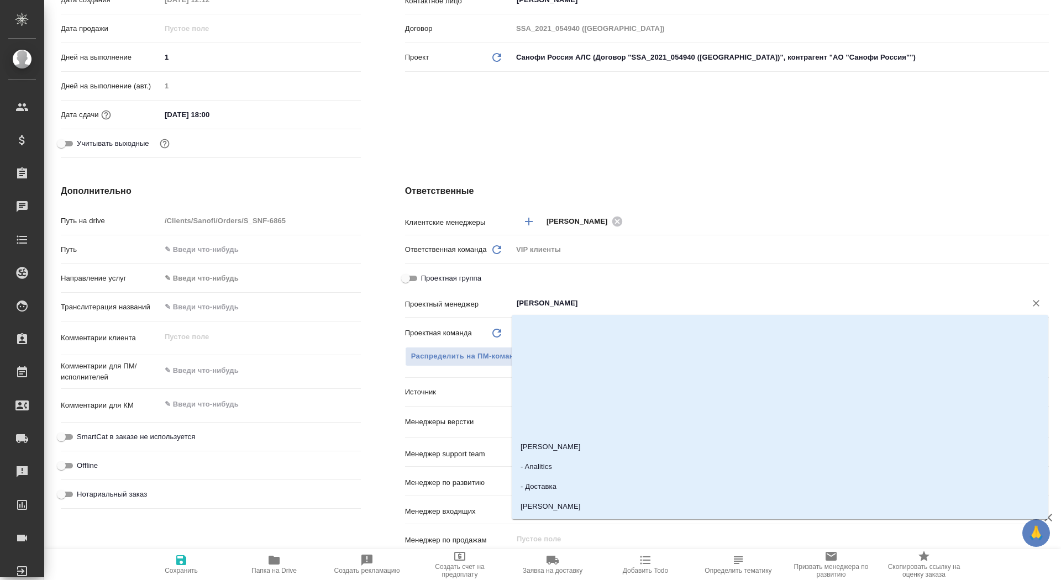
click at [547, 304] on input "[PERSON_NAME]" at bounding box center [762, 303] width 493 height 13
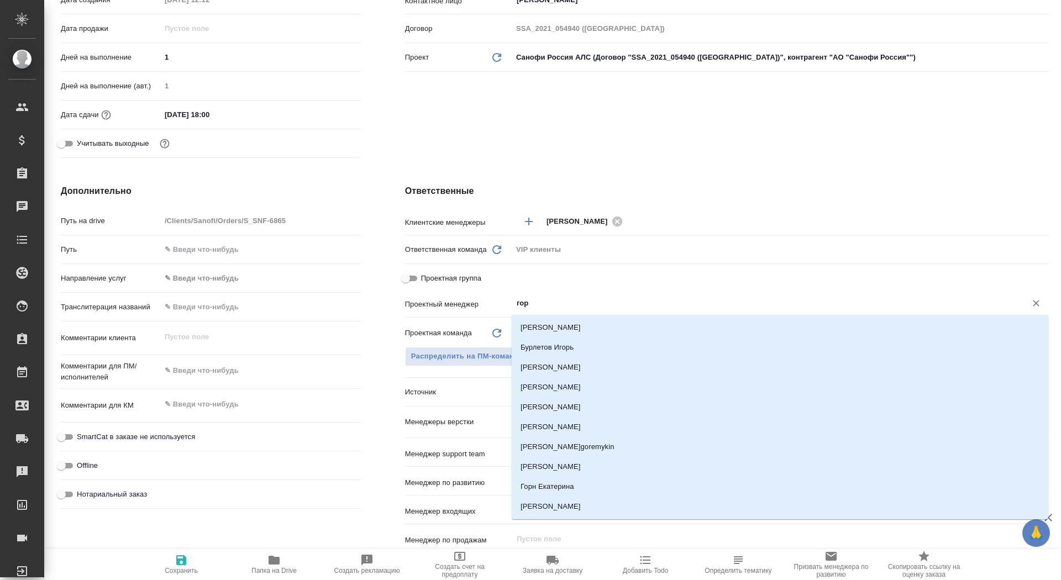
type input "горш"
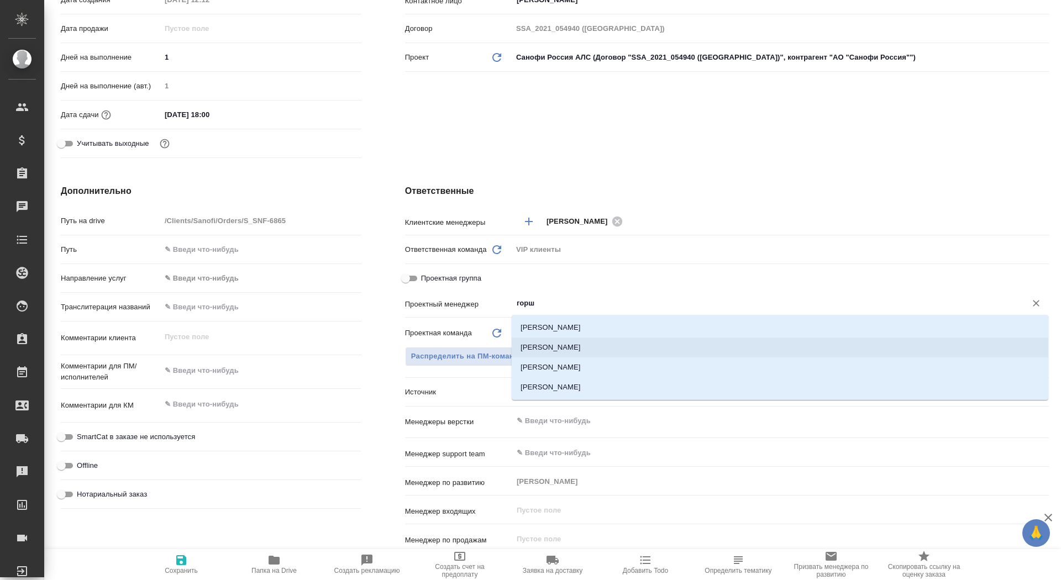
click at [622, 345] on li "[PERSON_NAME]" at bounding box center [780, 348] width 537 height 20
type textarea "x"
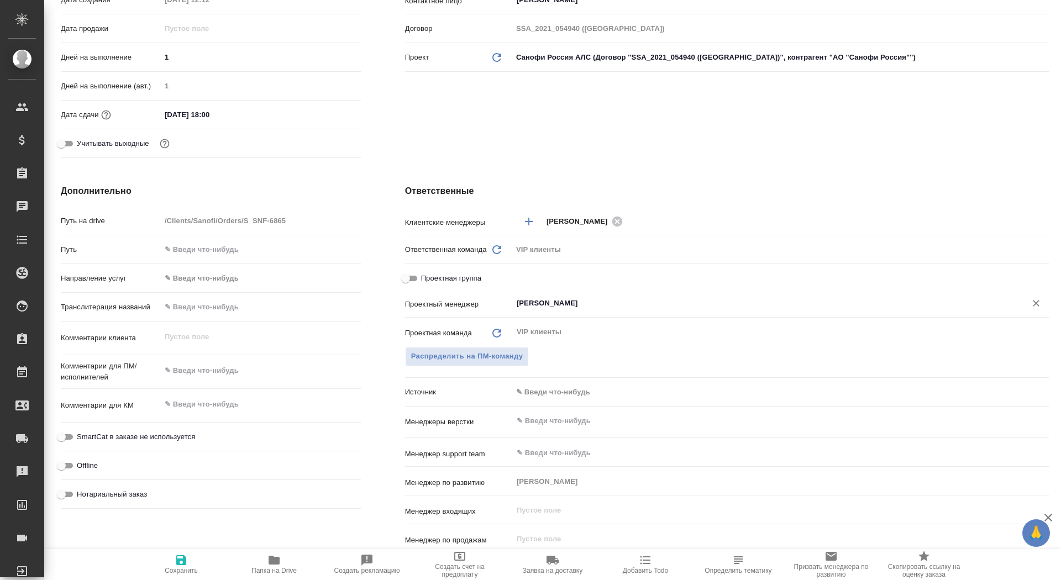
type input "[PERSON_NAME]"
click at [186, 575] on button "Сохранить" at bounding box center [181, 564] width 93 height 31
type textarea "x"
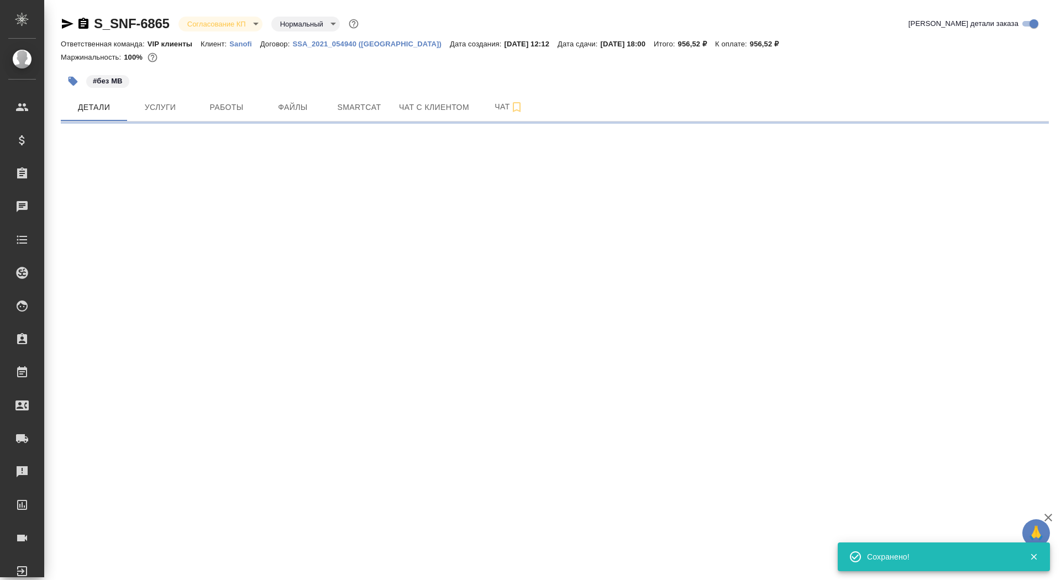
select select "RU"
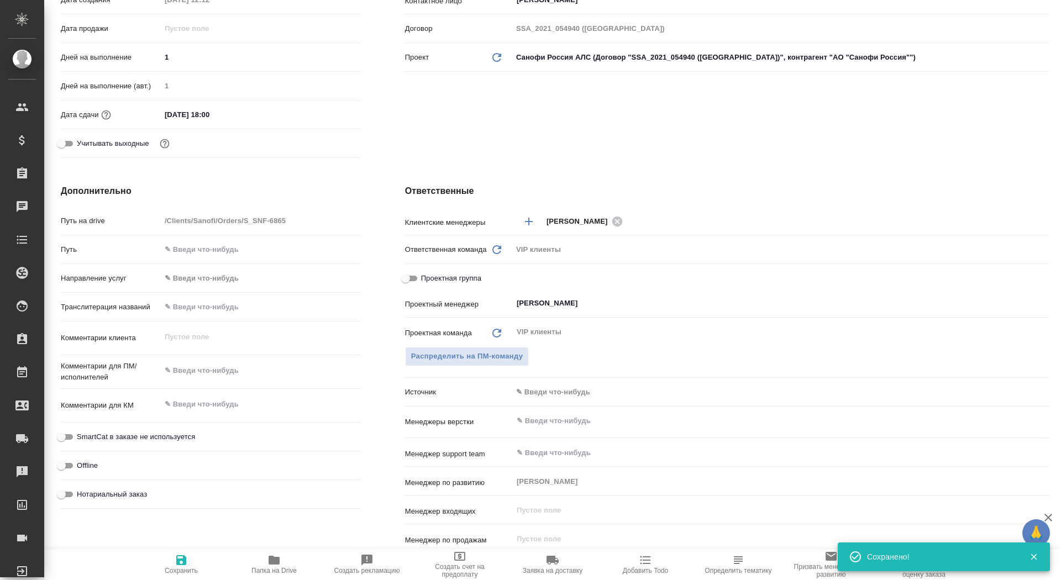
type textarea "x"
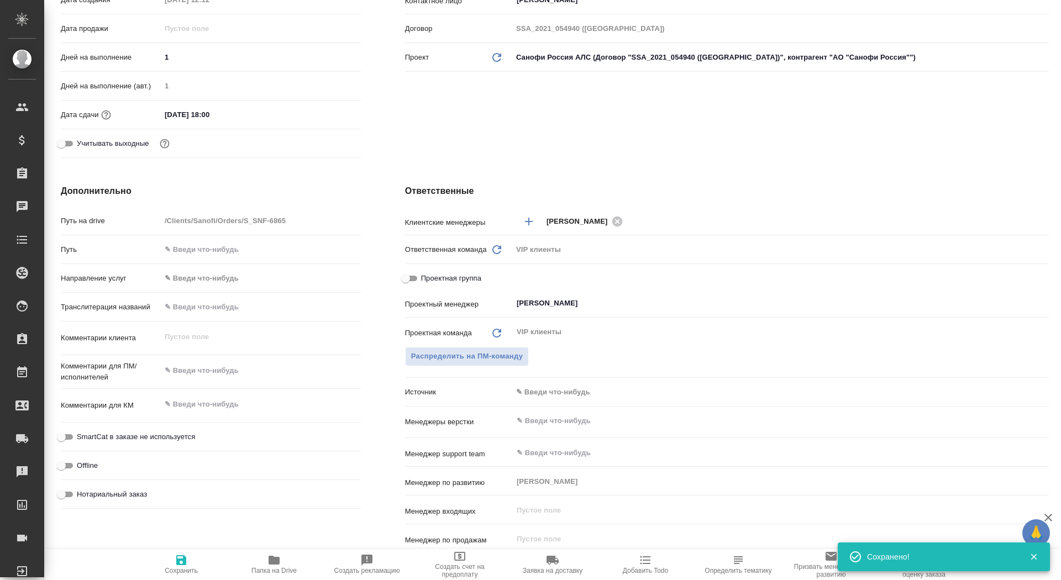
type textarea "x"
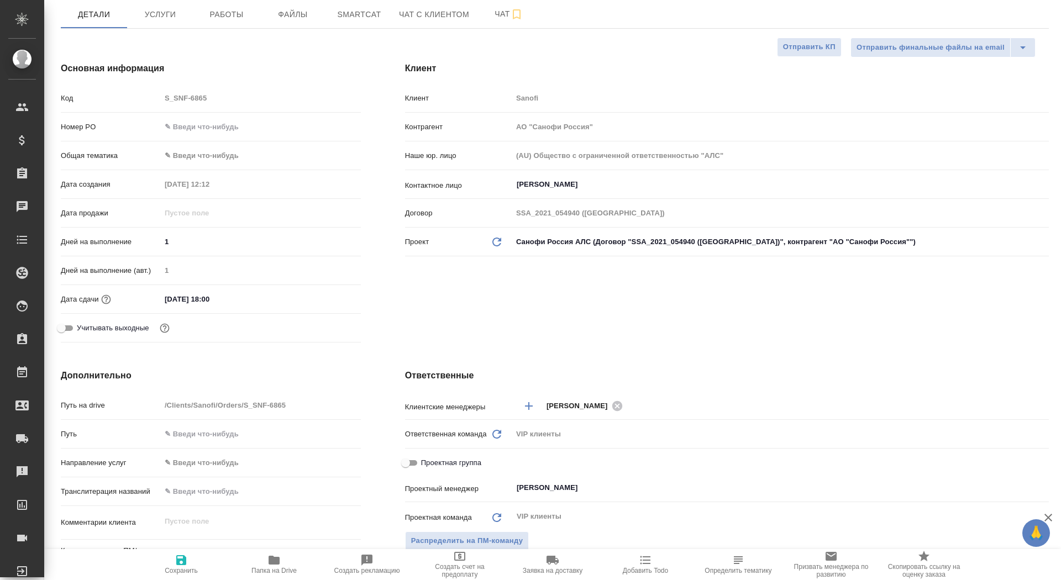
scroll to position [191, 0]
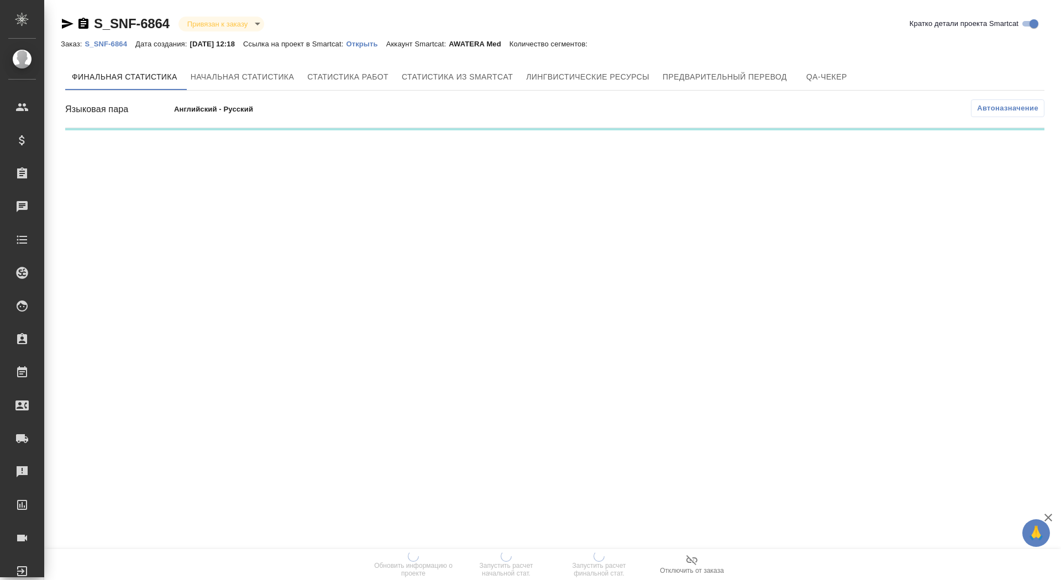
click at [383, 44] on p "Открыть" at bounding box center [366, 44] width 40 height 8
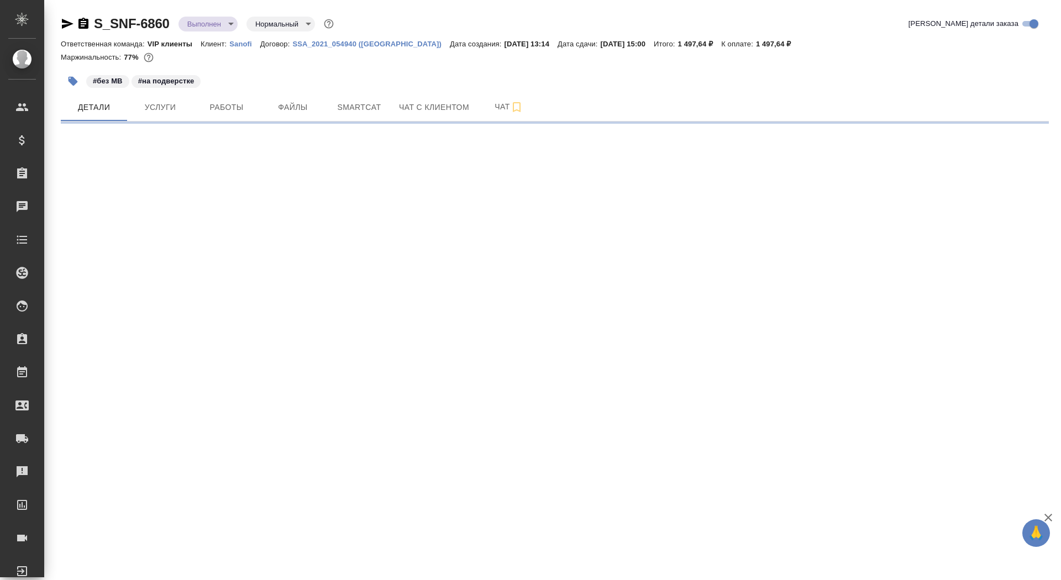
click at [86, 25] on icon "button" at bounding box center [83, 23] width 10 height 11
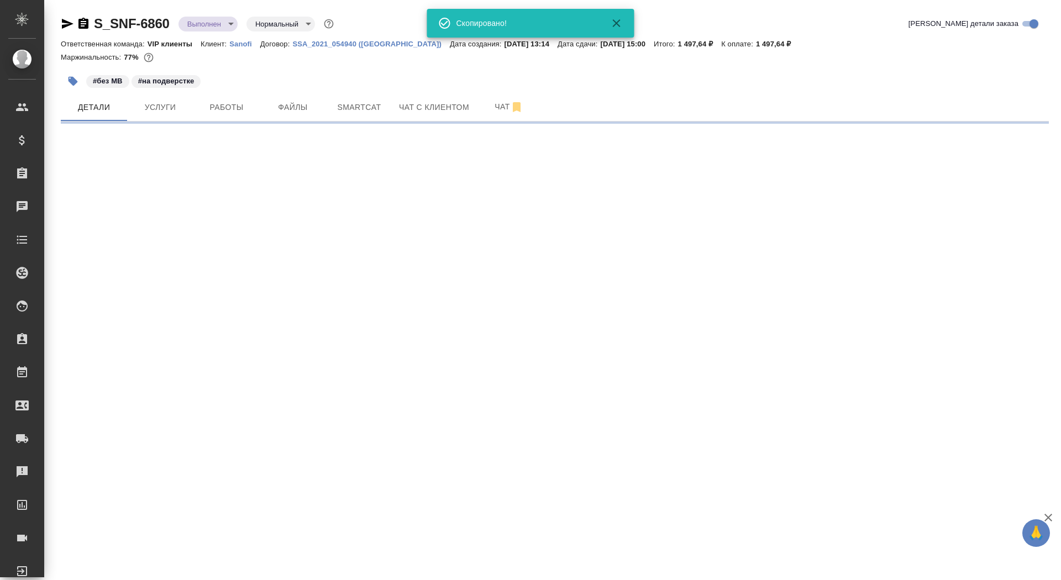
select select "RU"
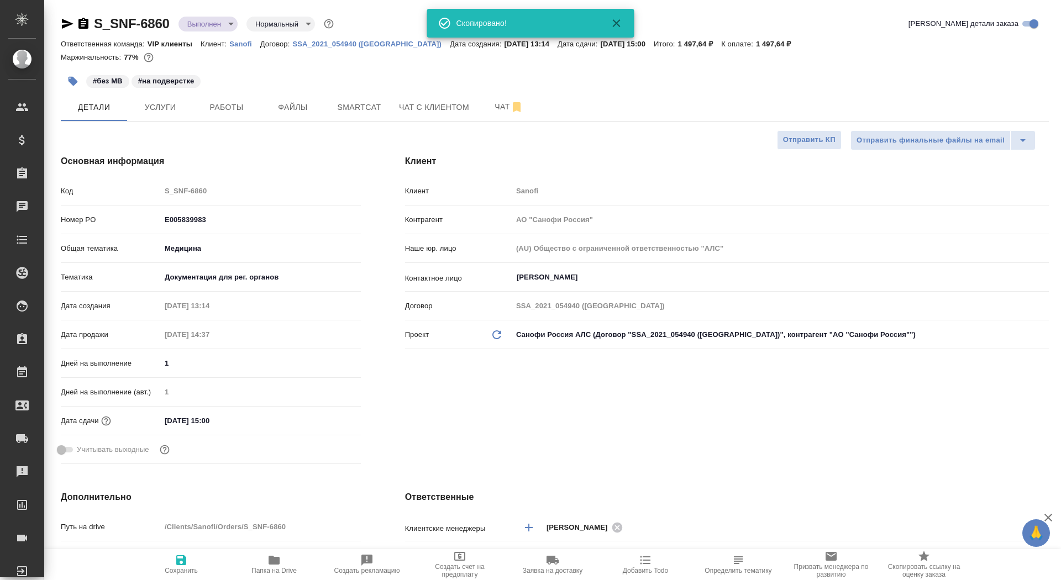
type textarea "x"
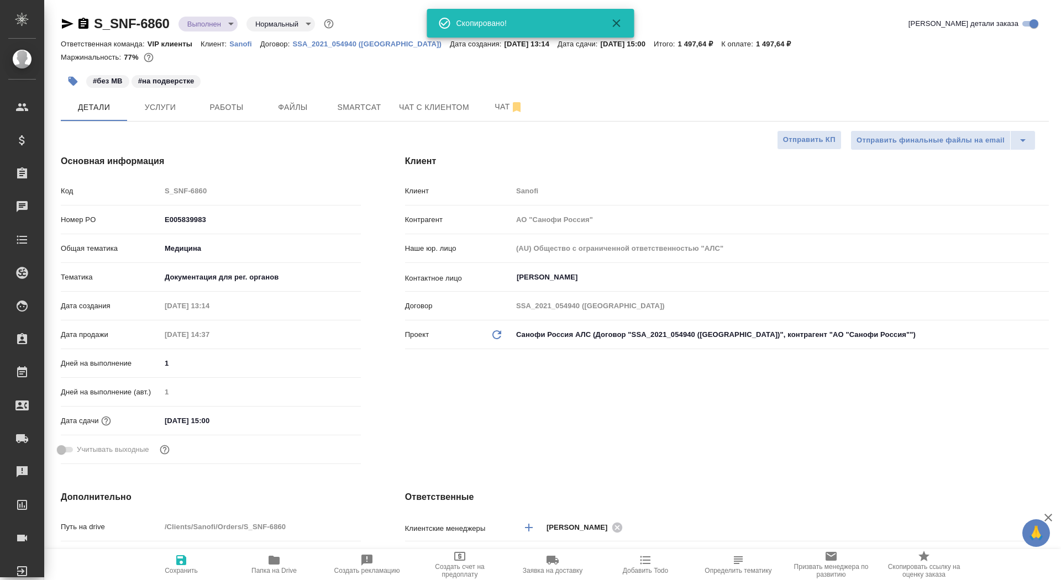
type textarea "x"
